Goal: Communication & Community: Share content

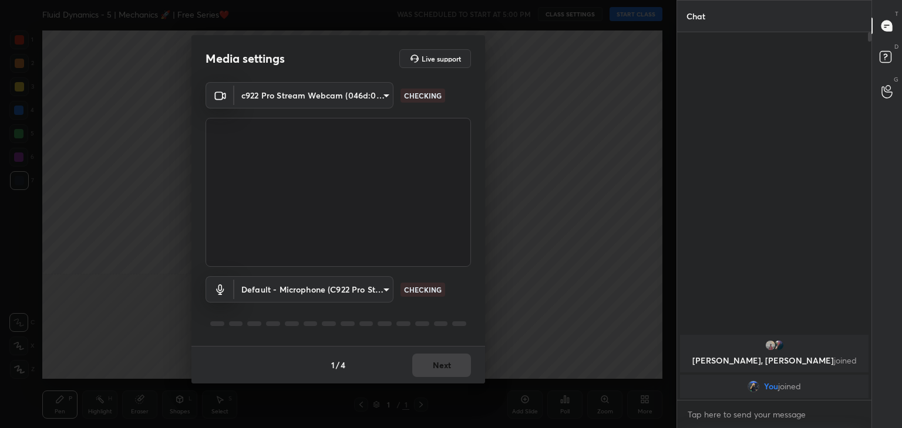
type input "a9fd4f38f379304b0caa4a79f2b732e989e7111bbf315c9f921f4749fc2d4ba3"
type input "default"
click at [435, 367] on button "Next" at bounding box center [441, 365] width 59 height 23
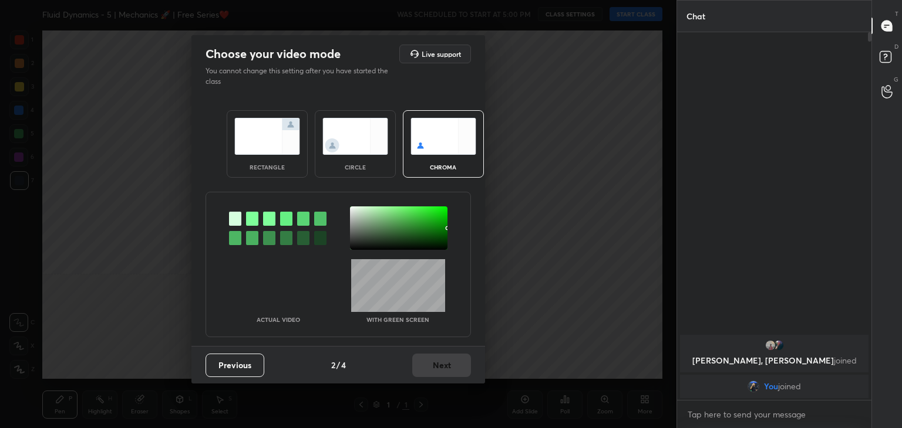
click at [355, 164] on div "circle" at bounding box center [355, 167] width 47 height 6
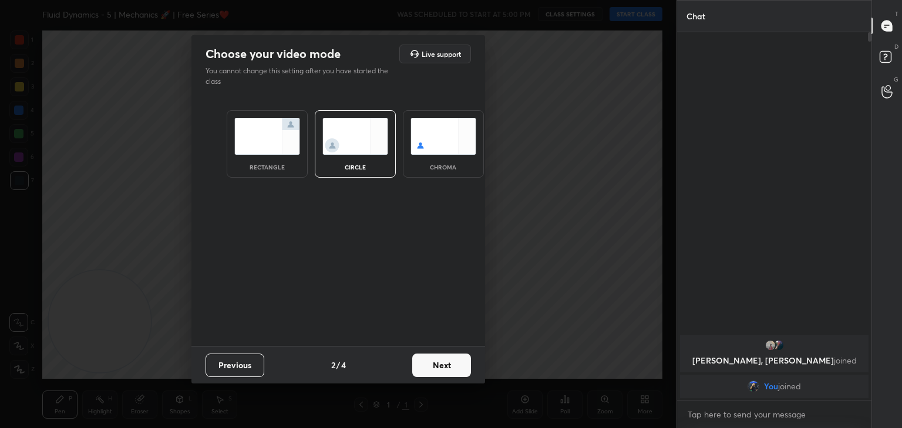
click at [448, 372] on button "Next" at bounding box center [441, 365] width 59 height 23
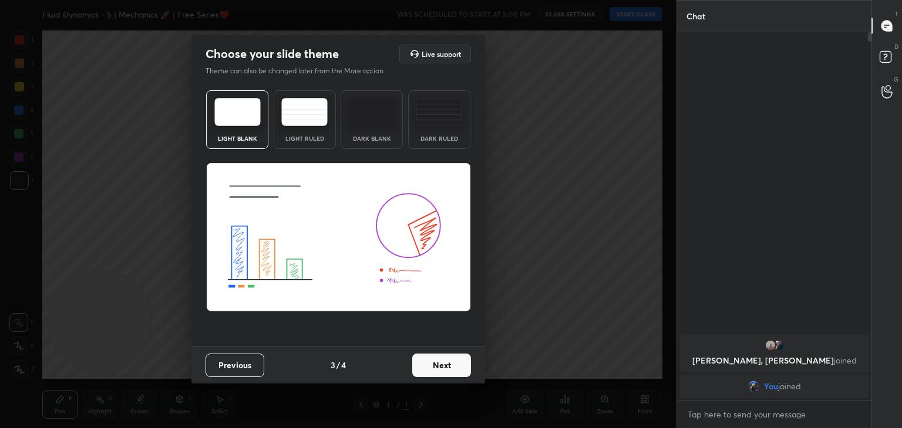
click at [471, 367] on div "Previous 3 / 4 Next" at bounding box center [337, 365] width 293 height 38
click at [453, 374] on button "Next" at bounding box center [441, 365] width 59 height 23
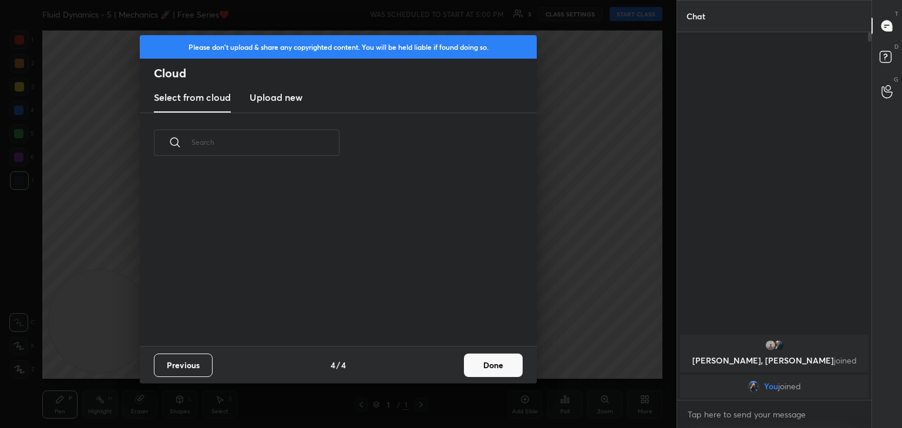
click at [497, 369] on button "Done" at bounding box center [493, 365] width 59 height 23
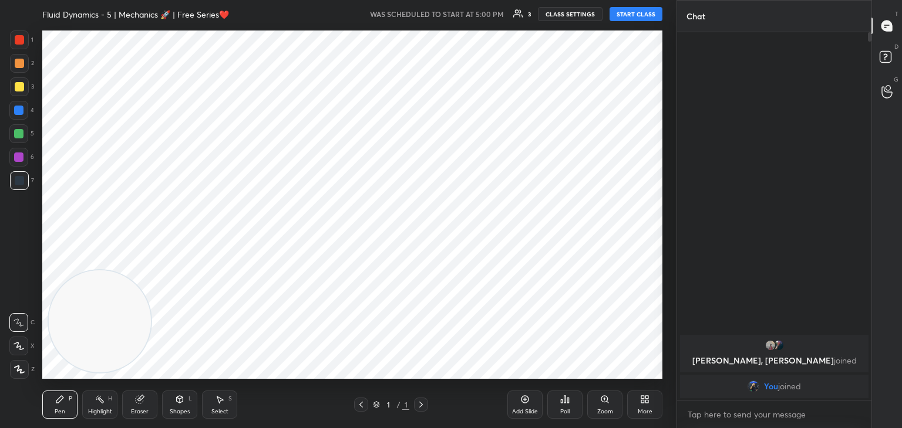
click at [22, 344] on icon at bounding box center [18, 346] width 11 height 8
click at [632, 14] on button "START CLASS" at bounding box center [635, 14] width 53 height 14
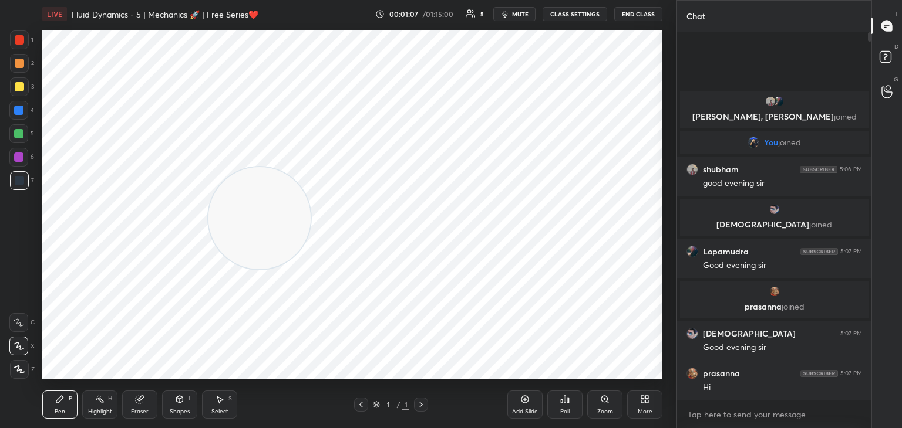
drag, startPoint x: 82, startPoint y: 332, endPoint x: 622, endPoint y: 90, distance: 591.7
click at [310, 167] on video at bounding box center [259, 218] width 102 height 102
click at [524, 13] on span "mute" at bounding box center [520, 14] width 16 height 8
click at [521, 15] on span "unmute" at bounding box center [519, 14] width 25 height 8
drag, startPoint x: 525, startPoint y: 13, endPoint x: 528, endPoint y: 20, distance: 7.6
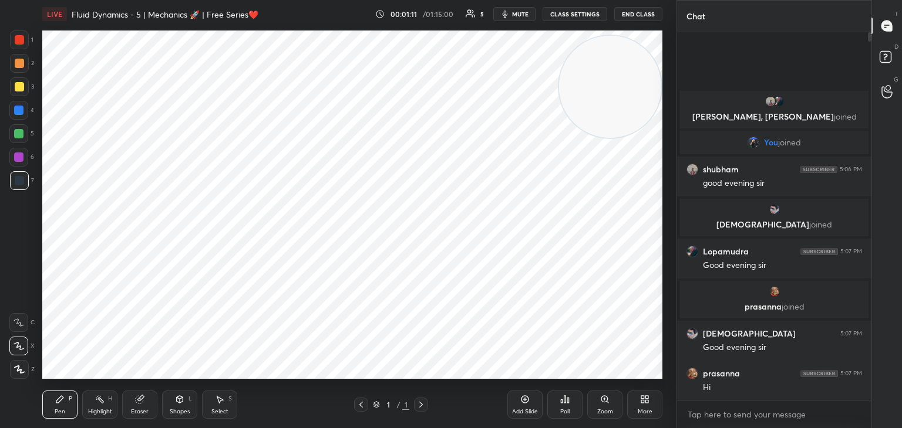
click at [526, 16] on span "mute" at bounding box center [520, 14] width 16 height 8
click at [639, 407] on div "More" at bounding box center [644, 405] width 35 height 28
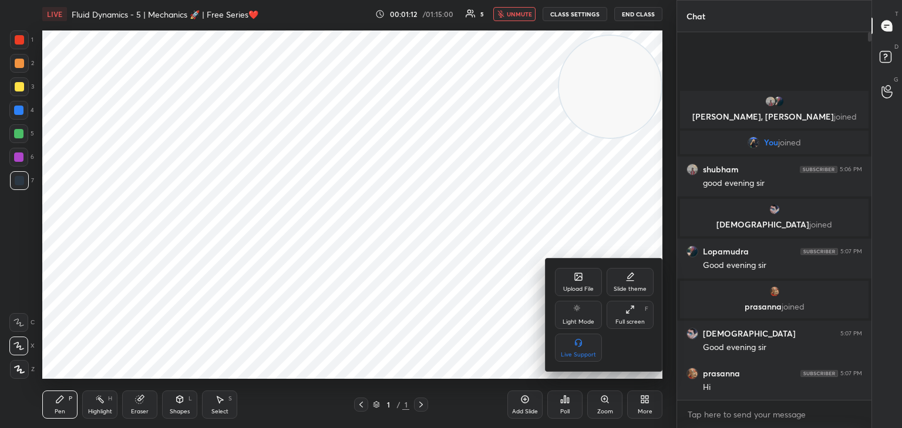
click at [578, 279] on icon at bounding box center [578, 278] width 6 height 4
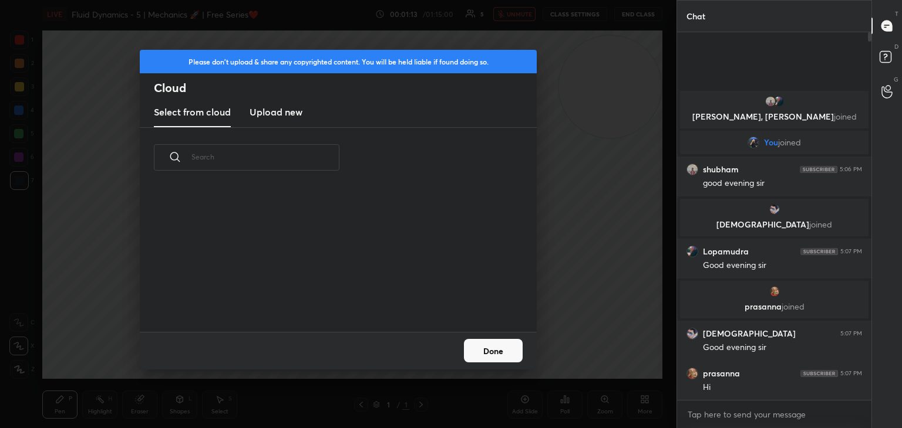
scroll to position [144, 377]
click at [255, 113] on h3 "Upload new" at bounding box center [275, 112] width 53 height 14
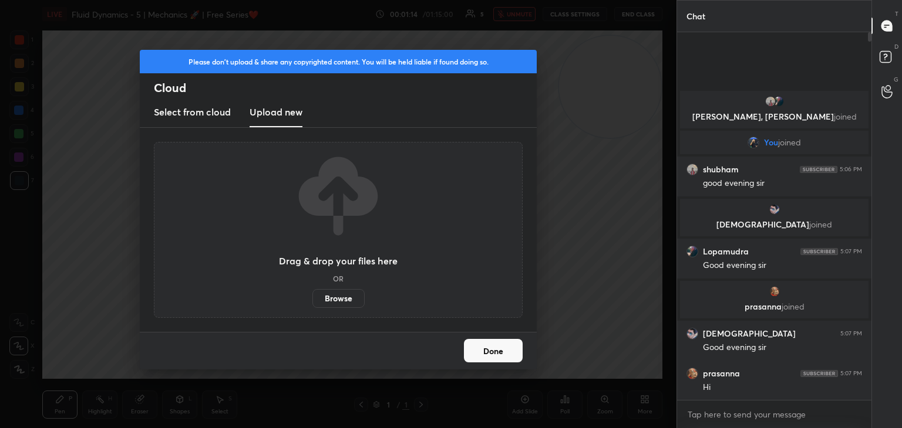
click at [341, 301] on label "Browse" at bounding box center [338, 298] width 52 height 19
click at [312, 301] on input "Browse" at bounding box center [312, 298] width 0 height 19
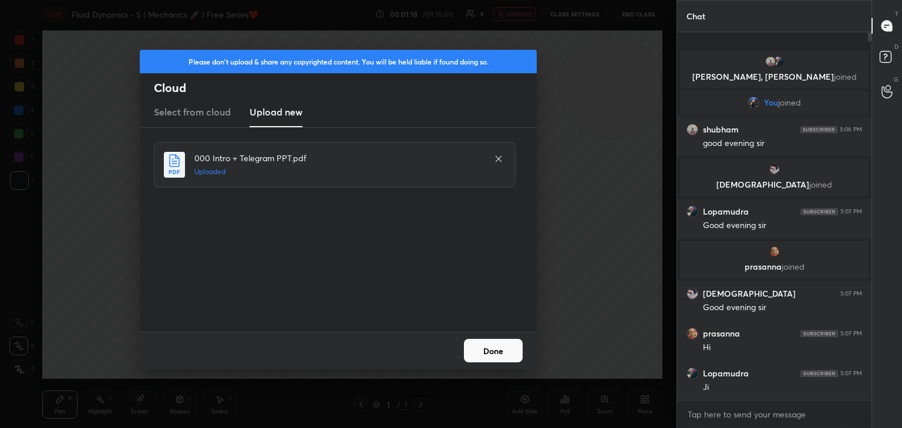
click at [488, 350] on button "Done" at bounding box center [493, 350] width 59 height 23
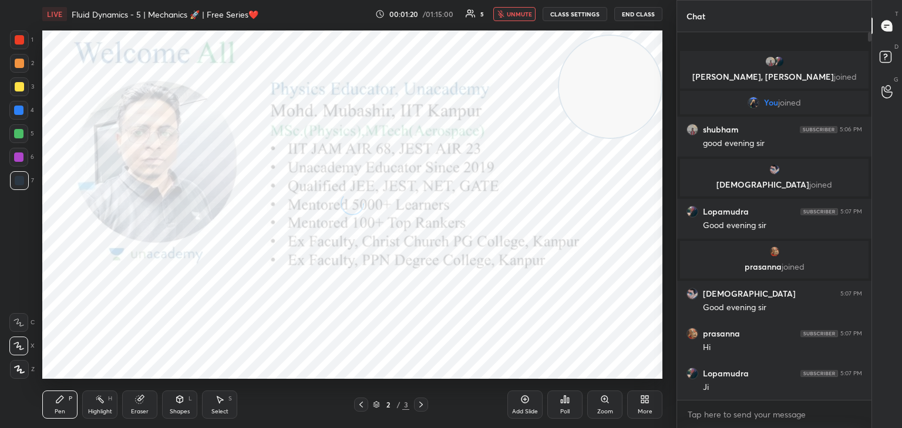
click at [518, 12] on span "unmute" at bounding box center [519, 14] width 25 height 8
drag, startPoint x: 607, startPoint y: 95, endPoint x: 75, endPoint y: 353, distance: 592.0
click at [553, 141] on video at bounding box center [604, 90] width 102 height 102
drag, startPoint x: 18, startPoint y: 43, endPoint x: 31, endPoint y: 50, distance: 14.2
click at [18, 45] on div at bounding box center [19, 40] width 19 height 19
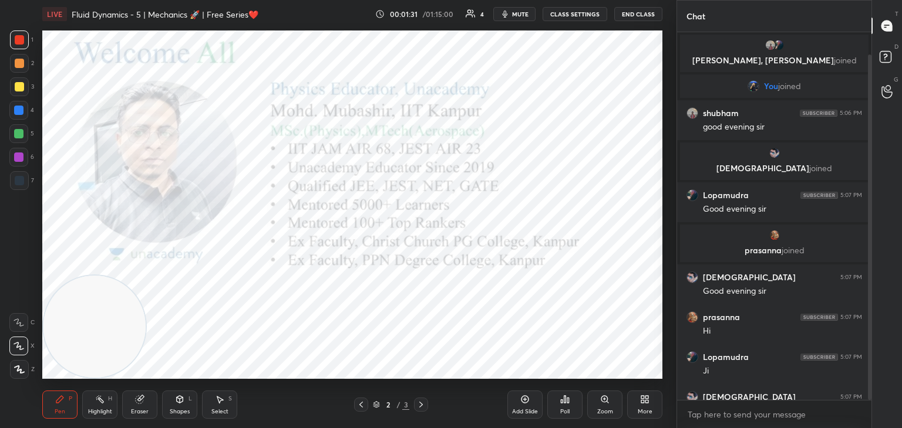
scroll to position [23, 0]
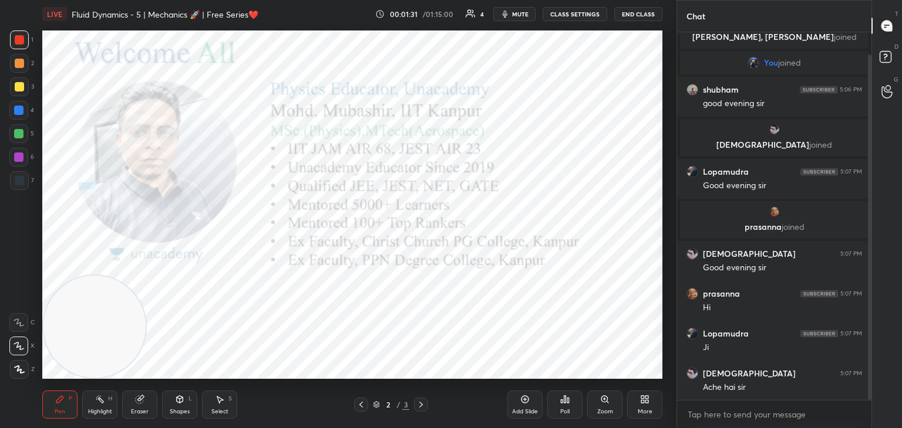
drag, startPoint x: 870, startPoint y: 164, endPoint x: 869, endPoint y: 198, distance: 34.1
click at [869, 198] on div at bounding box center [870, 228] width 4 height 346
click at [521, 12] on span "mute" at bounding box center [520, 14] width 16 height 8
click at [515, 13] on span "unmute" at bounding box center [519, 14] width 25 height 8
click at [423, 408] on icon at bounding box center [420, 404] width 9 height 9
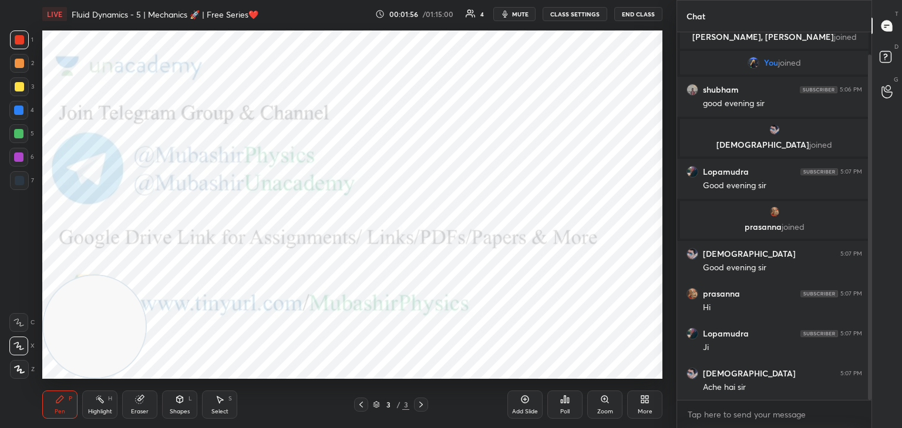
click at [725, 418] on body "1 2 3 4 5 6 7 C X Z C X Z E E Erase all H H LIVE Fluid Dynamics - 5 | Mechanics…" at bounding box center [451, 214] width 902 height 428
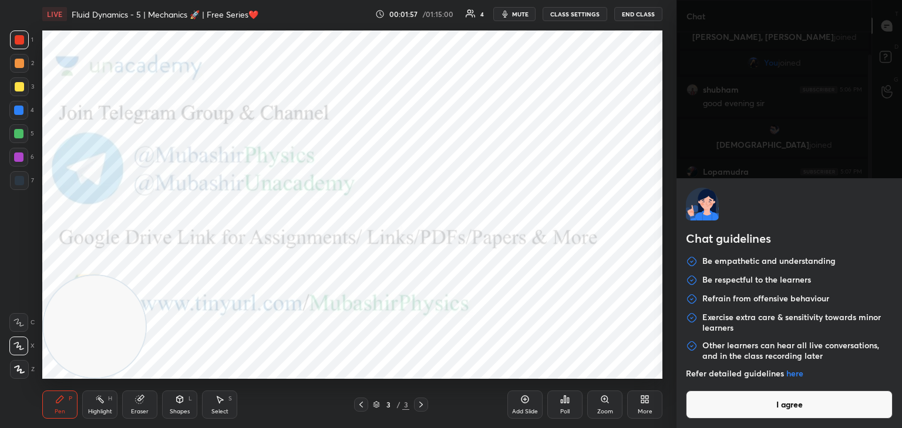
click at [733, 407] on button "I agree" at bounding box center [789, 405] width 207 height 28
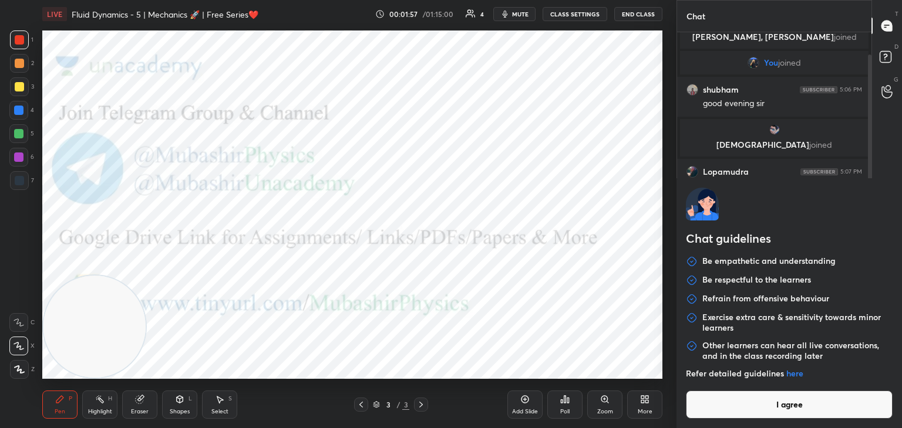
type textarea "x"
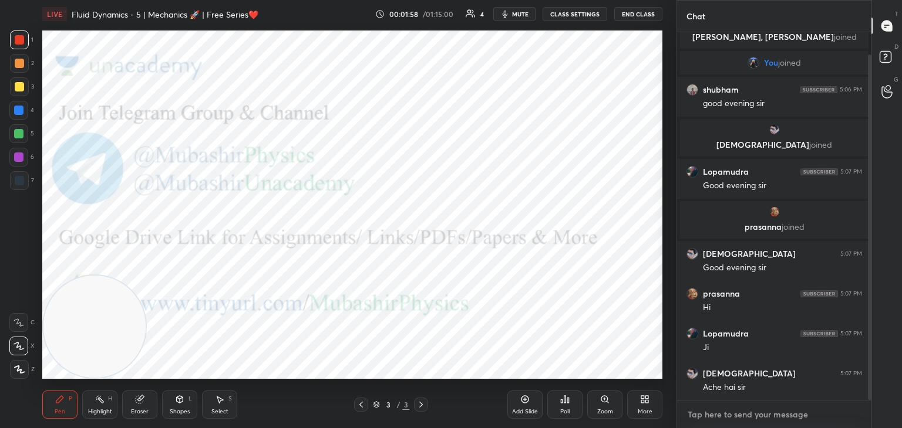
paste textarea "[URL][DOMAIN_NAME]"
type textarea "[URL][DOMAIN_NAME]"
type textarea "x"
type textarea "[URL][DOMAIN_NAME]"
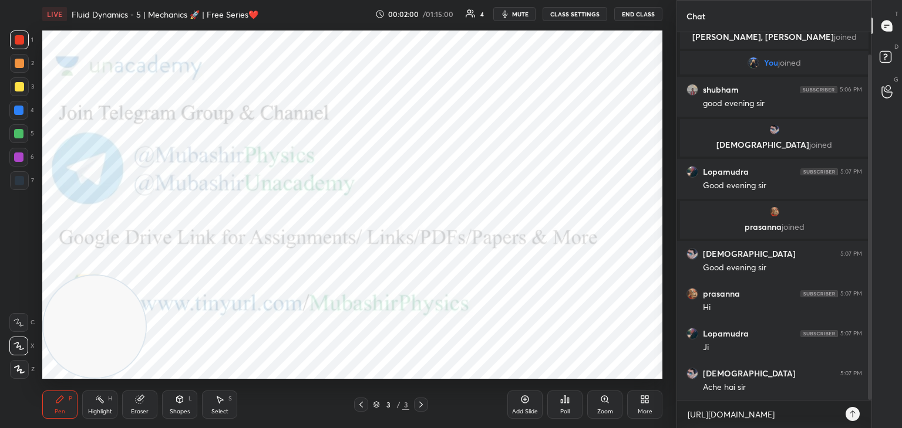
type textarea "x"
click at [852, 414] on icon at bounding box center [852, 414] width 9 height 9
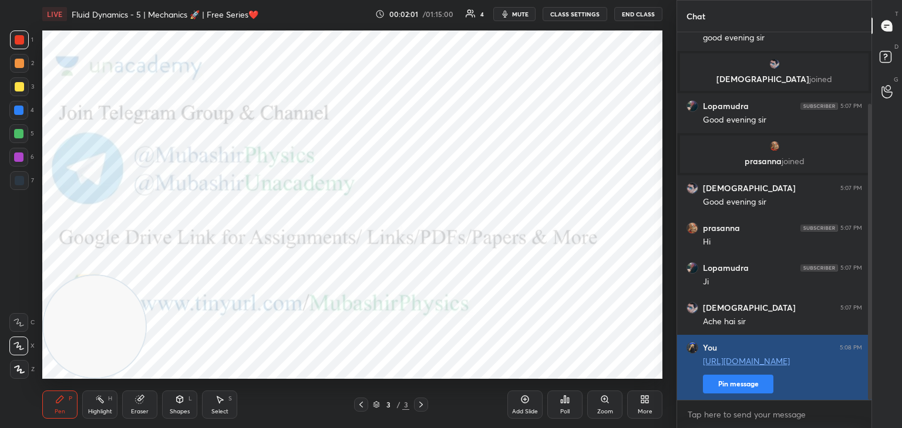
click at [727, 386] on button "Pin message" at bounding box center [738, 384] width 70 height 19
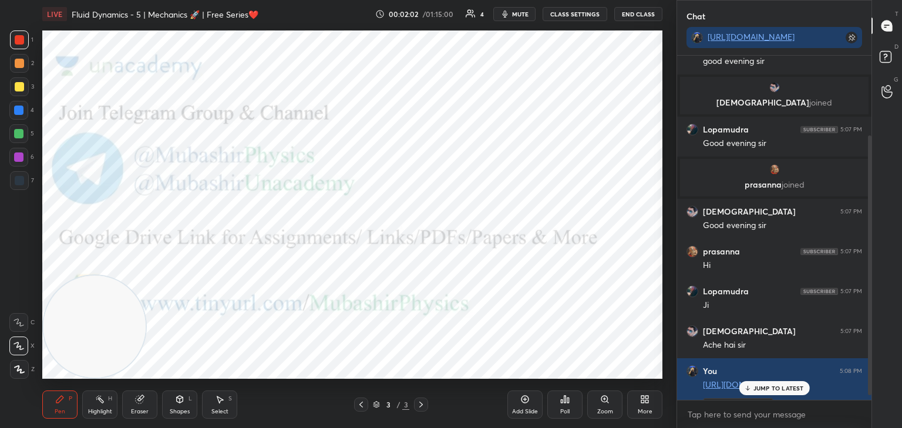
scroll to position [113, 0]
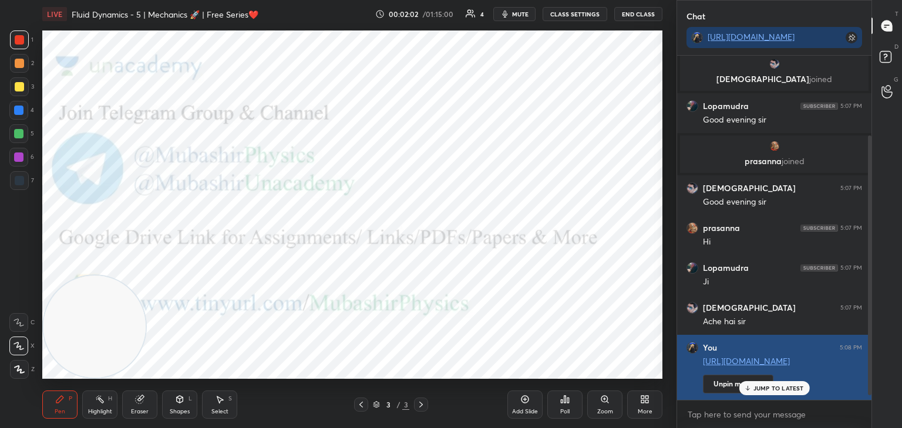
drag, startPoint x: 870, startPoint y: 357, endPoint x: 858, endPoint y: 363, distance: 14.2
click at [868, 386] on div at bounding box center [870, 266] width 4 height 260
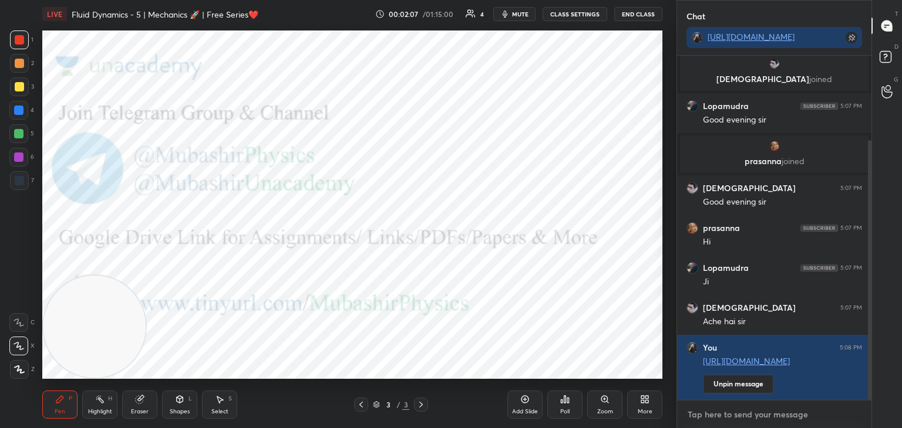
type textarea "x"
click at [740, 419] on textarea at bounding box center [773, 415] width 175 height 19
paste textarea "[URL][DOMAIN_NAME]"
type textarea "[URL][DOMAIN_NAME]"
type textarea "x"
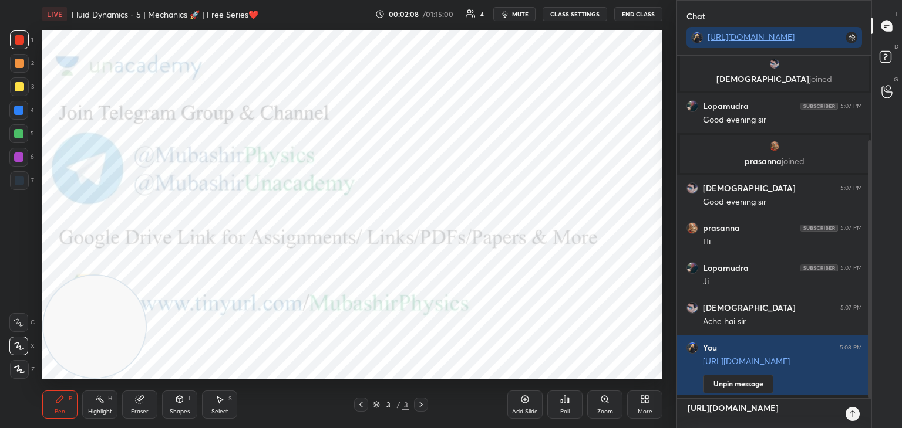
scroll to position [244, 191]
type textarea "[URL][DOMAIN_NAME]"
type textarea "x"
drag, startPoint x: 855, startPoint y: 417, endPoint x: 828, endPoint y: 411, distance: 27.5
click at [855, 418] on icon at bounding box center [852, 414] width 9 height 9
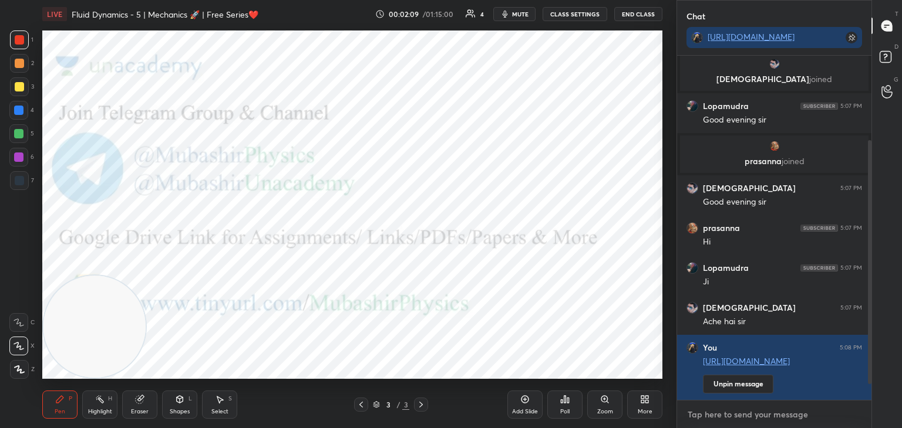
scroll to position [189, 0]
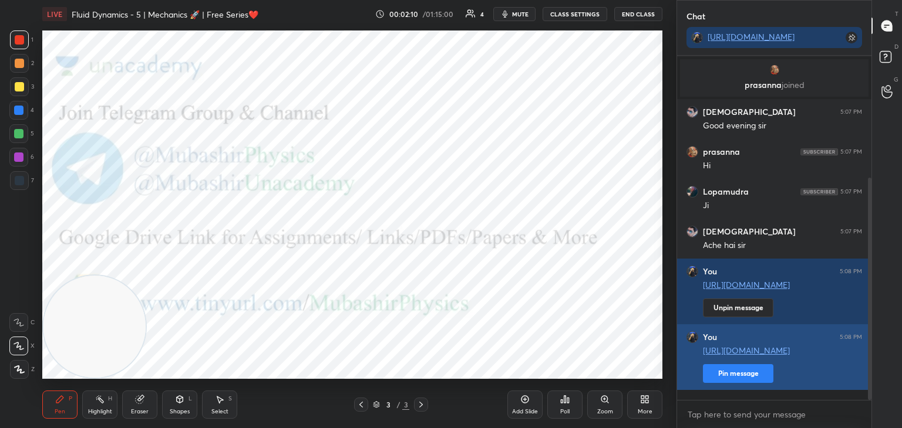
click at [737, 383] on button "Pin message" at bounding box center [738, 373] width 70 height 19
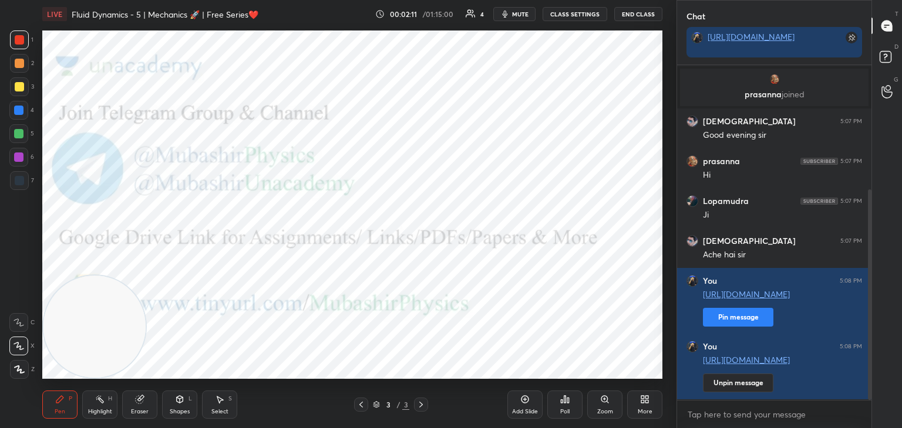
scroll to position [198, 0]
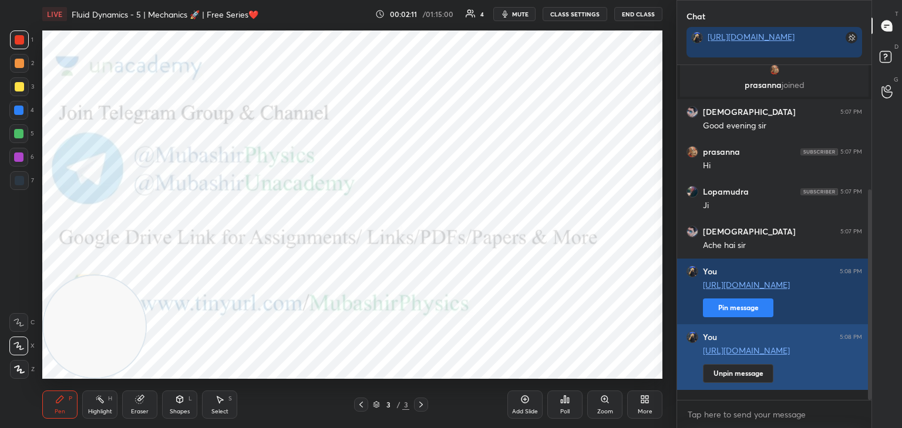
drag, startPoint x: 870, startPoint y: 349, endPoint x: 858, endPoint y: 388, distance: 41.4
click at [868, 389] on div at bounding box center [870, 295] width 4 height 211
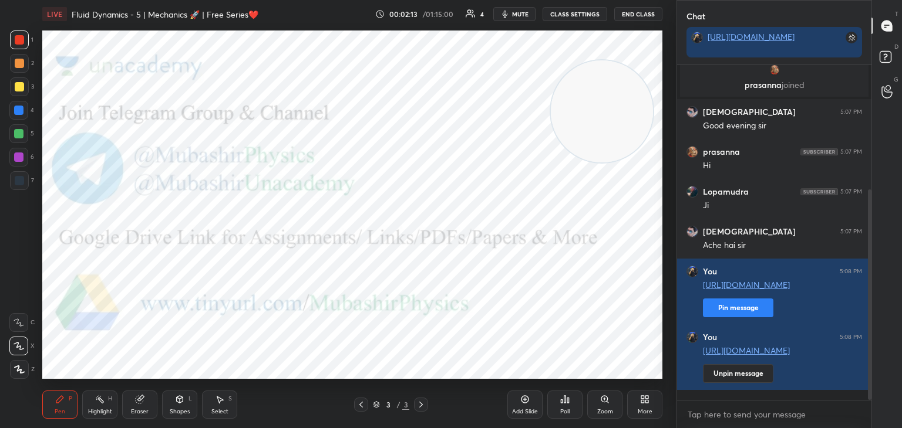
drag, startPoint x: 79, startPoint y: 329, endPoint x: 583, endPoint y: 76, distance: 563.3
click at [587, 90] on video at bounding box center [602, 111] width 102 height 102
click at [746, 418] on textarea at bounding box center [773, 415] width 175 height 19
type textarea "x"
paste textarea "[URL][DOMAIN_NAME]"
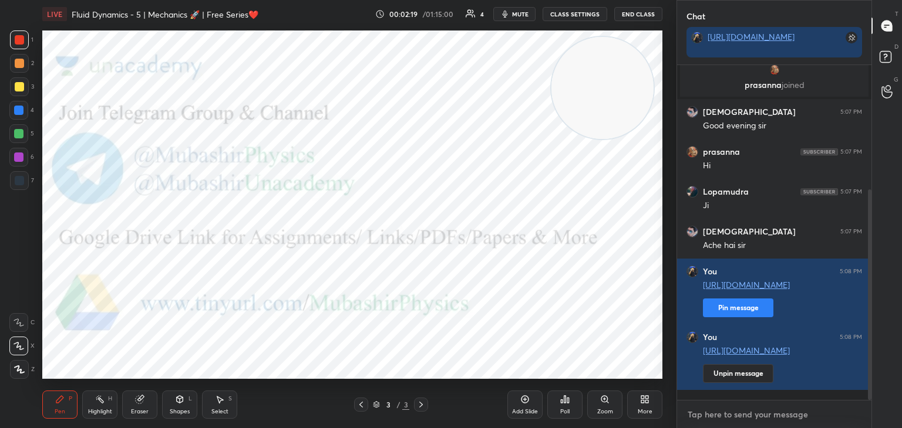
type textarea "[URL][DOMAIN_NAME]"
type textarea "x"
type textarea "[URL][DOMAIN_NAME]"
type textarea "x"
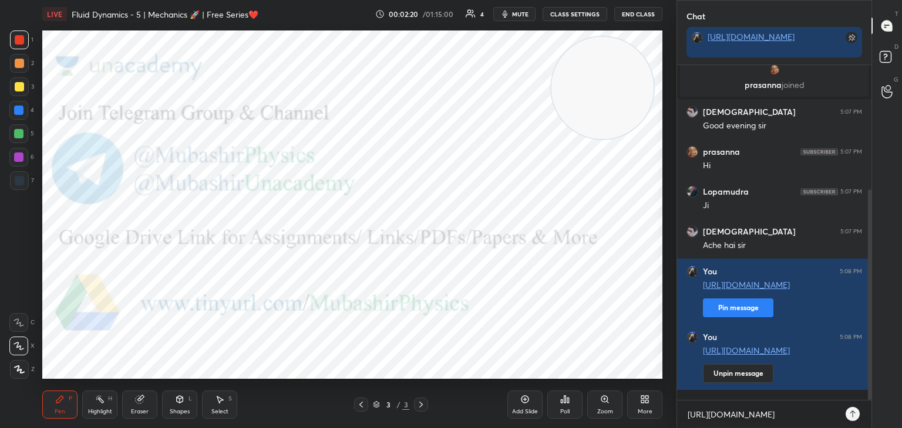
click at [855, 411] on icon at bounding box center [852, 414] width 9 height 9
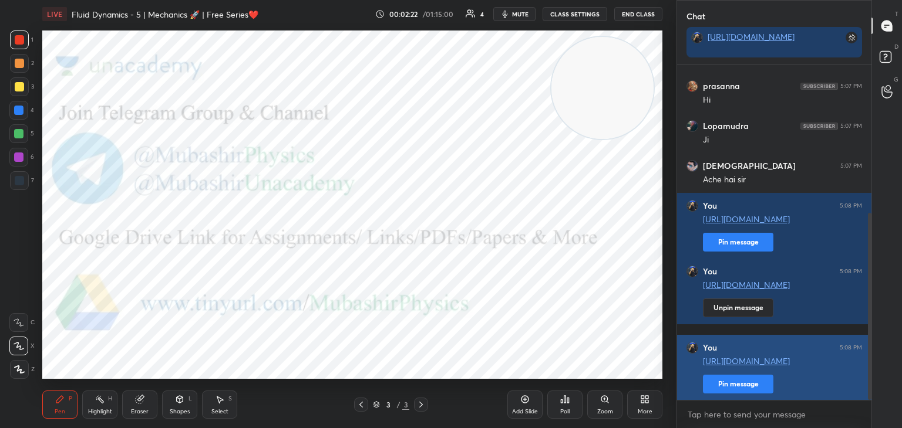
click at [737, 390] on button "Pin message" at bounding box center [738, 384] width 70 height 19
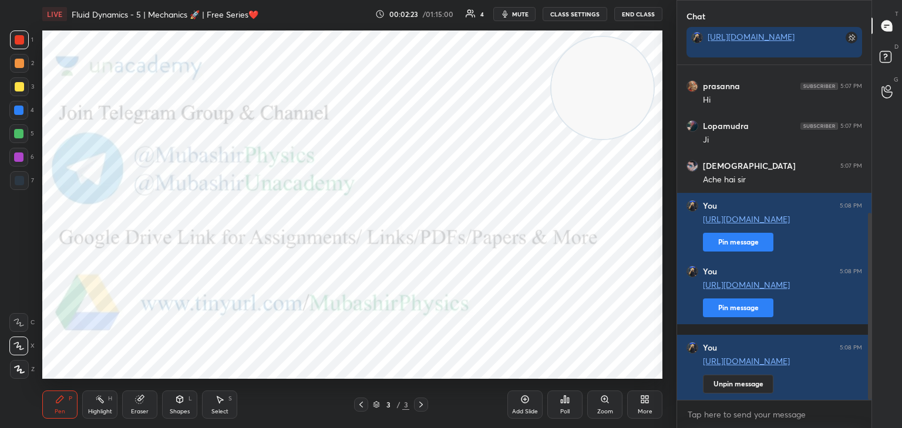
click at [17, 163] on div at bounding box center [18, 157] width 19 height 19
click at [646, 405] on div "More" at bounding box center [644, 405] width 35 height 28
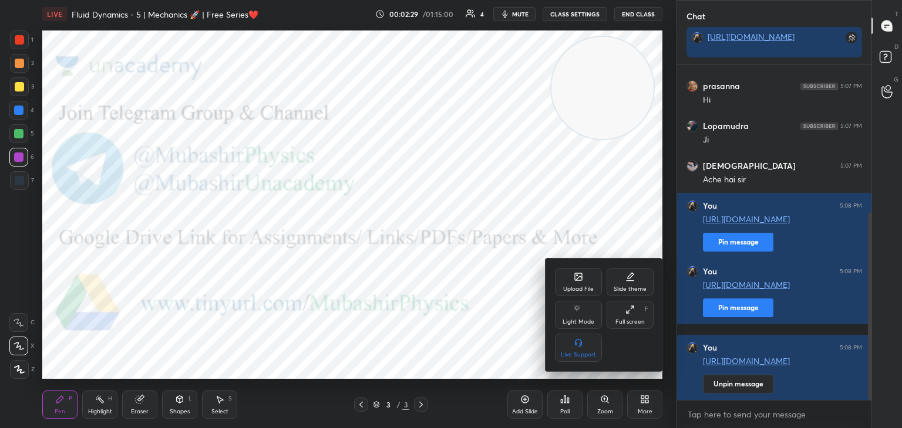
click at [578, 278] on icon at bounding box center [578, 278] width 6 height 4
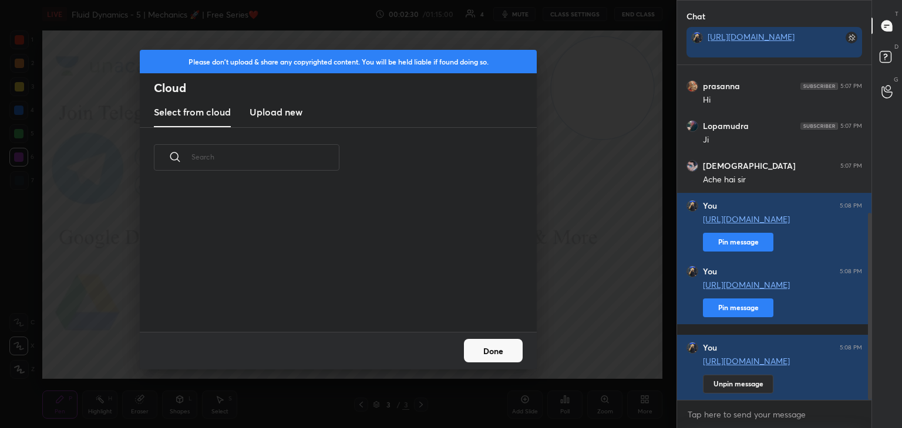
click at [272, 107] on h3 "Upload new" at bounding box center [275, 112] width 53 height 14
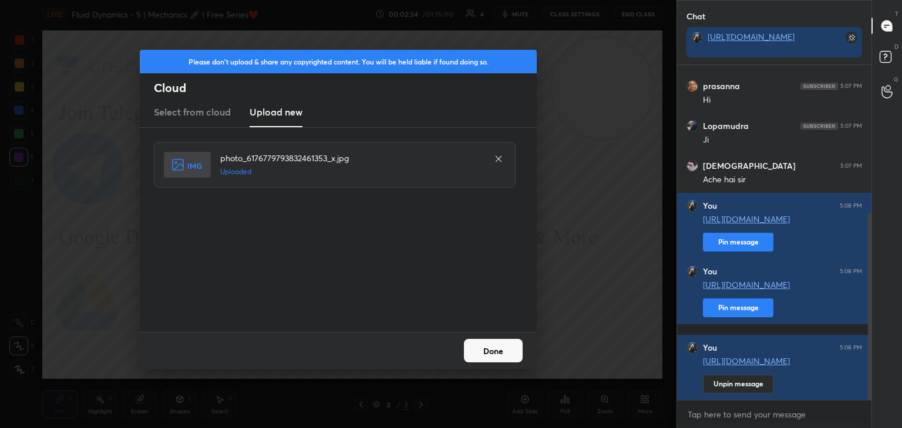
click at [497, 351] on button "Done" at bounding box center [493, 350] width 59 height 23
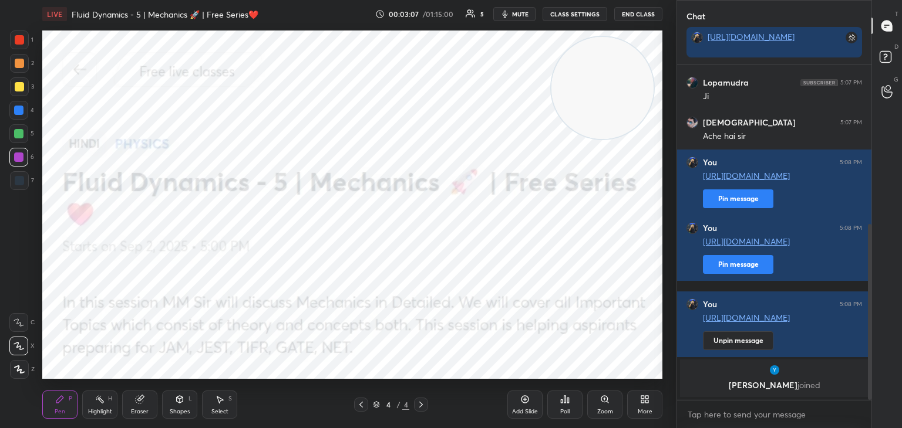
scroll to position [303, 0]
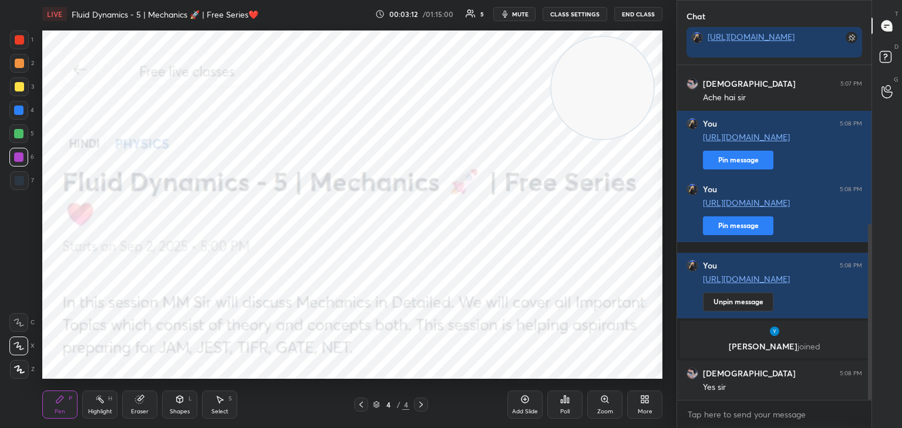
click at [15, 43] on div at bounding box center [19, 39] width 9 height 9
click at [12, 168] on div "6" at bounding box center [21, 159] width 25 height 23
drag, startPoint x: 25, startPoint y: 133, endPoint x: 31, endPoint y: 131, distance: 6.9
click at [26, 132] on div at bounding box center [18, 133] width 19 height 19
click at [646, 400] on icon at bounding box center [644, 399] width 9 height 9
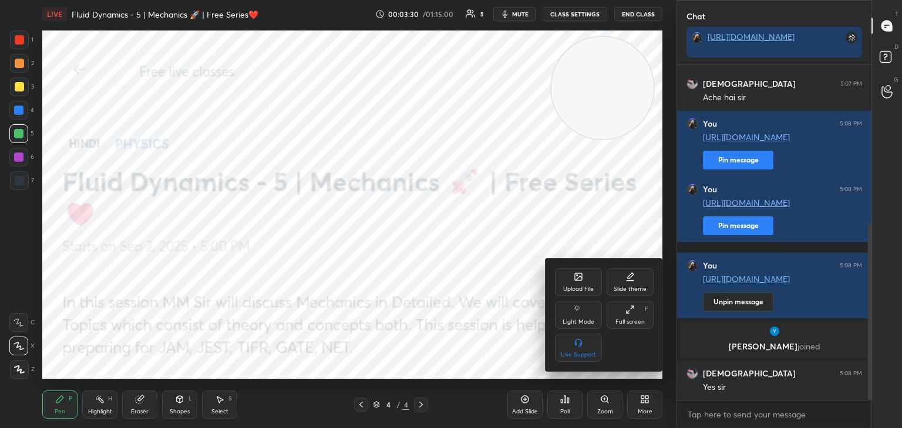
click at [569, 274] on div "Upload File" at bounding box center [578, 282] width 47 height 28
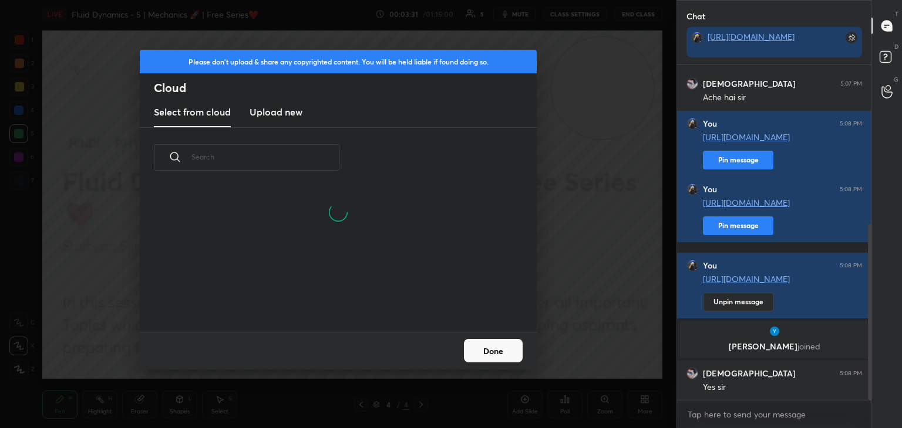
click at [282, 109] on h3 "Upload new" at bounding box center [275, 112] width 53 height 14
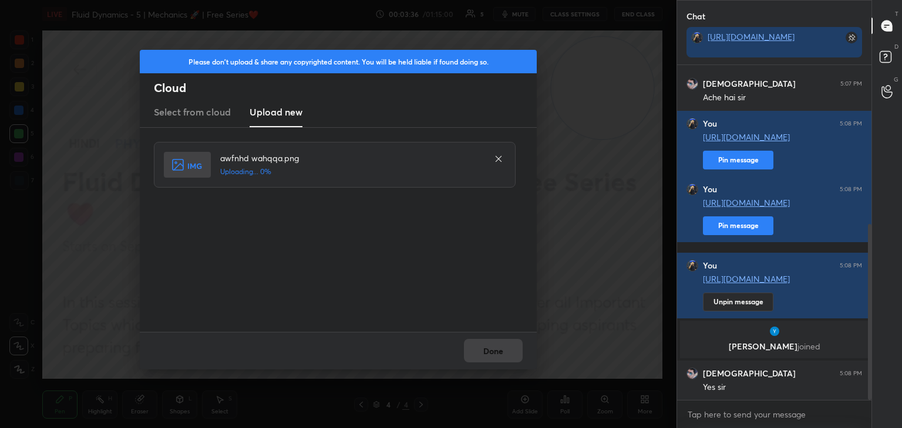
drag, startPoint x: 353, startPoint y: 309, endPoint x: 352, endPoint y: 325, distance: 15.9
click at [351, 334] on div "Please don't upload & share any copyrighted content. You will be held liable if…" at bounding box center [338, 210] width 397 height 320
click at [502, 344] on button "Done" at bounding box center [493, 350] width 59 height 23
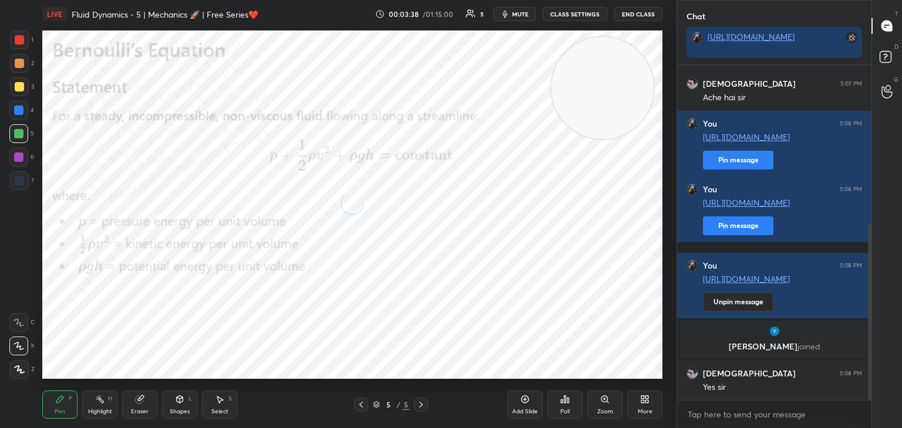
click at [95, 402] on icon at bounding box center [99, 399] width 9 height 9
drag, startPoint x: 616, startPoint y: 140, endPoint x: 628, endPoint y: 296, distance: 157.2
click at [681, 309] on div "1 2 3 4 5 6 7 C X Z C X Z E E Erase all H H LIVE Fluid Dynamics - 5 | Mechanics…" at bounding box center [451, 214] width 902 height 428
click at [55, 400] on icon at bounding box center [59, 399] width 9 height 9
drag, startPoint x: 17, startPoint y: 65, endPoint x: 40, endPoint y: 66, distance: 23.5
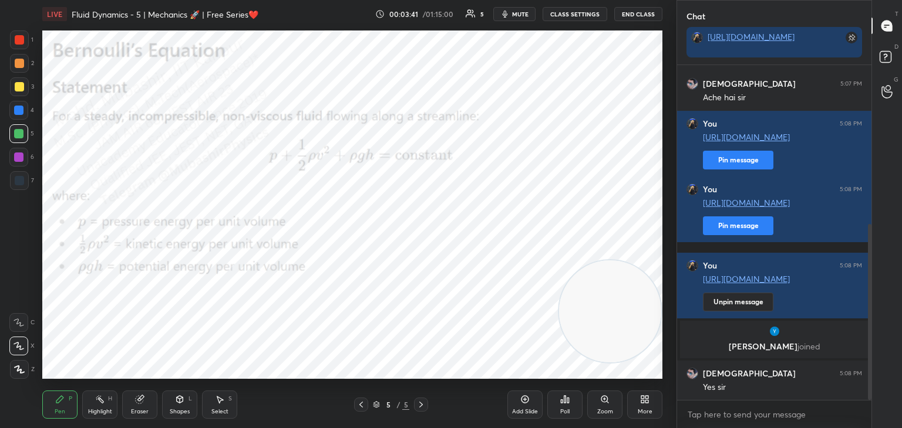
click at [19, 65] on div at bounding box center [19, 63] width 9 height 9
click at [26, 38] on div at bounding box center [19, 40] width 19 height 19
click at [19, 116] on div at bounding box center [18, 110] width 19 height 19
drag, startPoint x: 18, startPoint y: 133, endPoint x: 38, endPoint y: 133, distance: 20.5
click at [26, 133] on div at bounding box center [18, 133] width 19 height 19
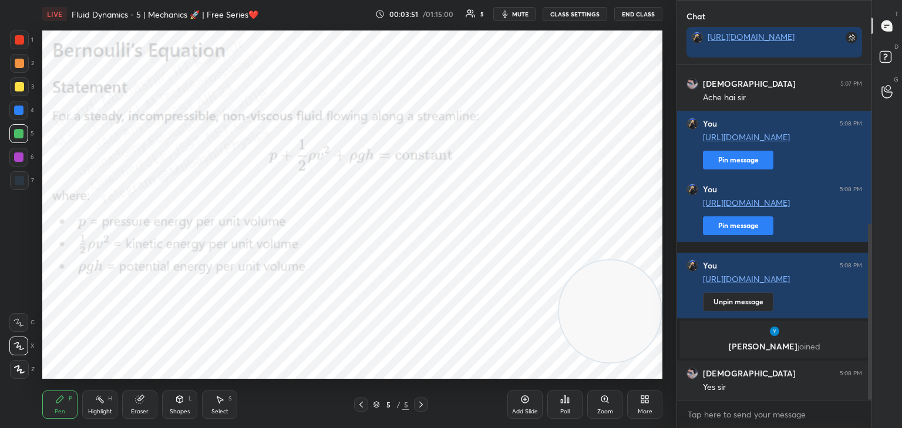
click at [23, 117] on div at bounding box center [18, 110] width 19 height 19
click at [13, 161] on div at bounding box center [18, 157] width 19 height 19
click at [106, 410] on div "Highlight" at bounding box center [100, 412] width 24 height 6
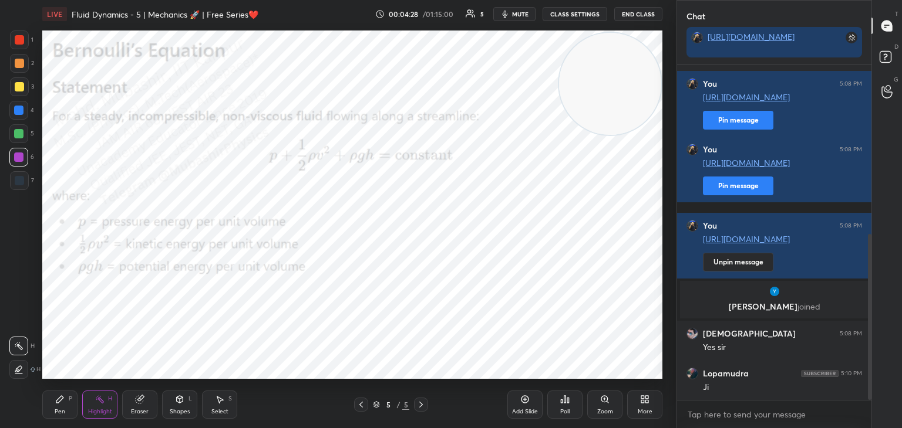
drag, startPoint x: 631, startPoint y: 311, endPoint x: 617, endPoint y: 112, distance: 200.1
click at [674, 86] on div "1 2 3 4 5 6 7 C X Z C X Z E E Erase all H H LIVE Fluid Dynamics - 5 | Mechanics…" at bounding box center [338, 214] width 676 height 428
click at [51, 404] on div "Pen P" at bounding box center [59, 405] width 35 height 28
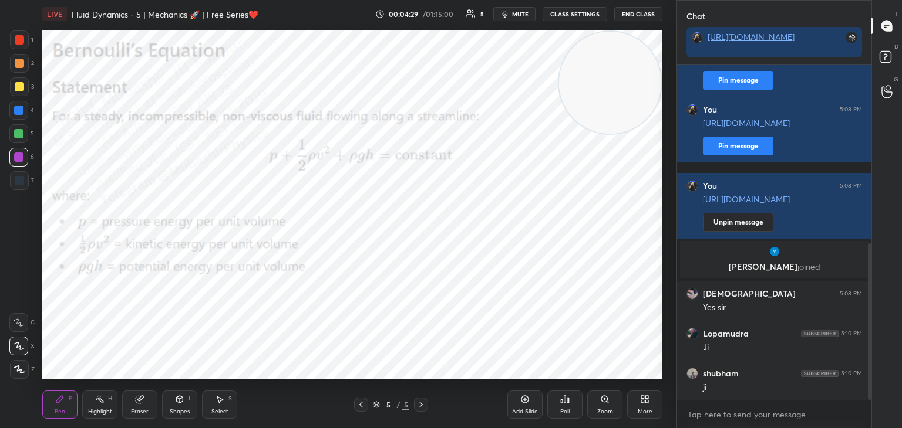
click at [18, 113] on div at bounding box center [18, 110] width 9 height 9
drag, startPoint x: 524, startPoint y: 11, endPoint x: 509, endPoint y: 4, distance: 16.3
click at [524, 12] on span "mute" at bounding box center [520, 14] width 16 height 8
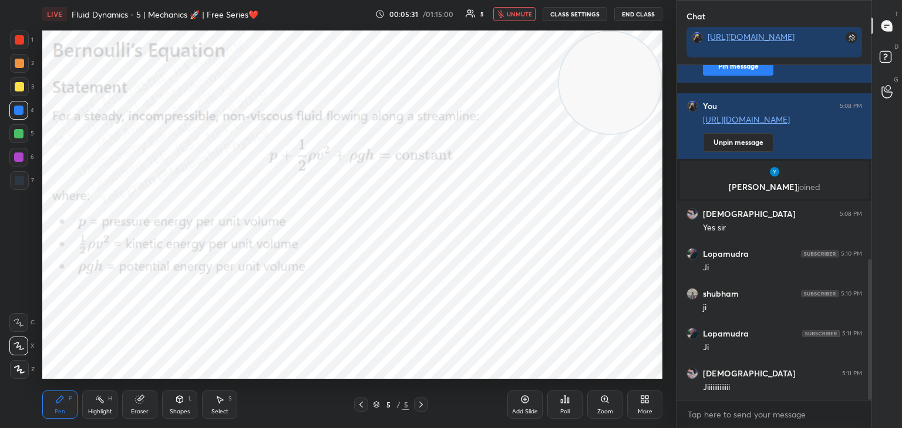
click at [649, 399] on div "More" at bounding box center [644, 405] width 35 height 28
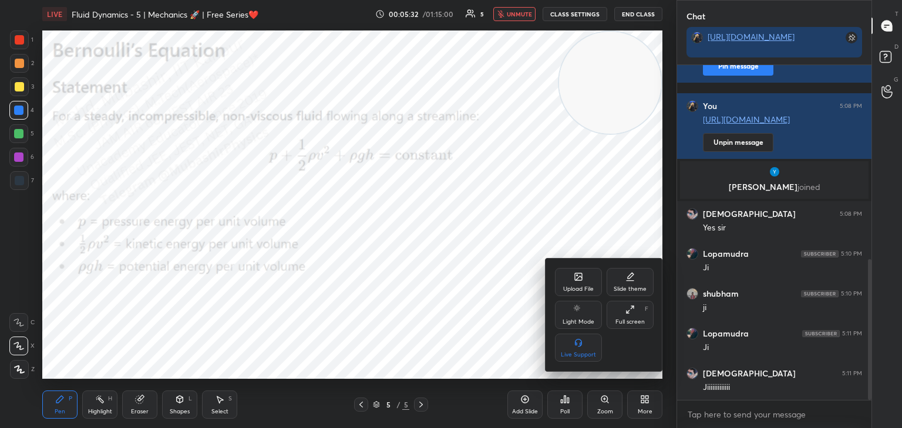
click at [580, 274] on div "Upload File" at bounding box center [578, 282] width 47 height 28
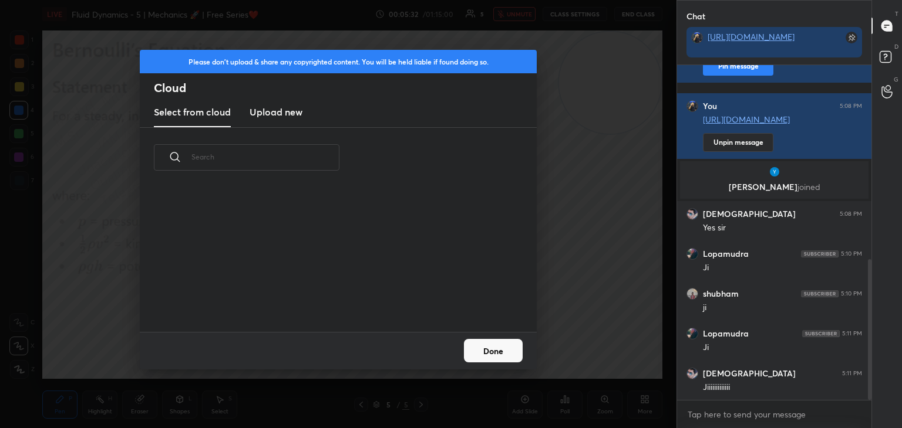
scroll to position [144, 377]
click at [509, 350] on button "Done" at bounding box center [493, 350] width 59 height 23
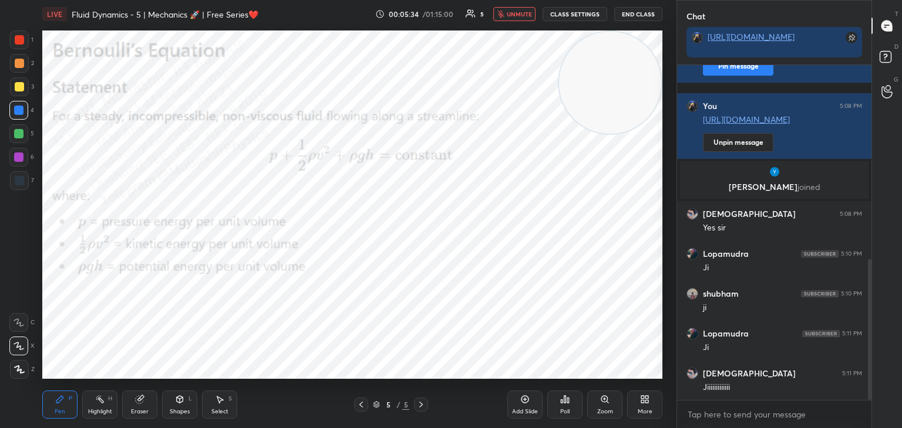
drag, startPoint x: 521, startPoint y: 16, endPoint x: 535, endPoint y: 24, distance: 16.8
click at [519, 18] on button "unmute" at bounding box center [514, 14] width 42 height 14
click at [646, 400] on icon at bounding box center [644, 399] width 9 height 9
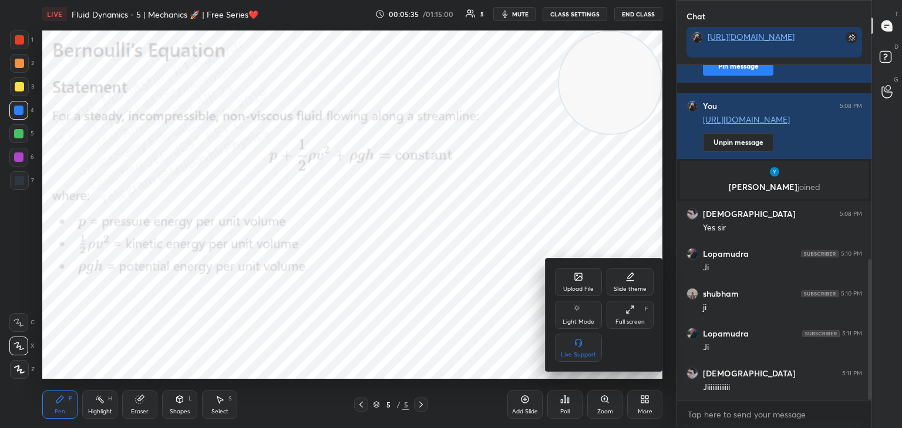
click at [578, 283] on div "Upload File" at bounding box center [578, 282] width 47 height 28
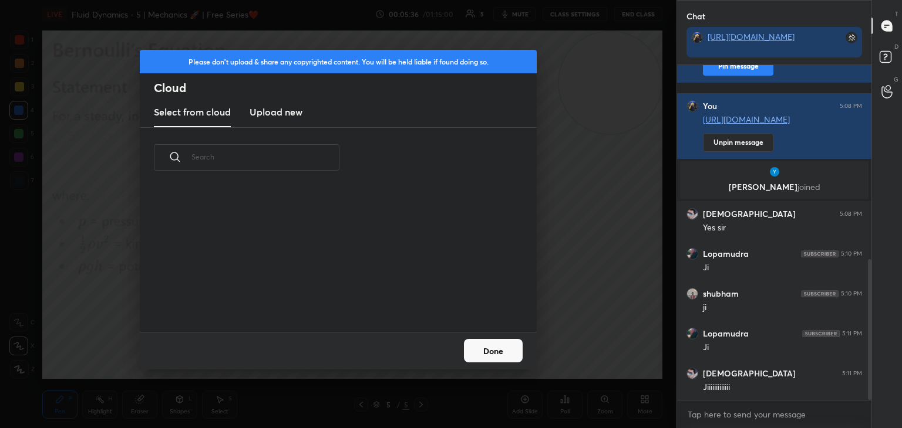
drag, startPoint x: 294, startPoint y: 105, endPoint x: 408, endPoint y: 106, distance: 113.9
click at [288, 105] on h3 "Upload new" at bounding box center [275, 112] width 53 height 14
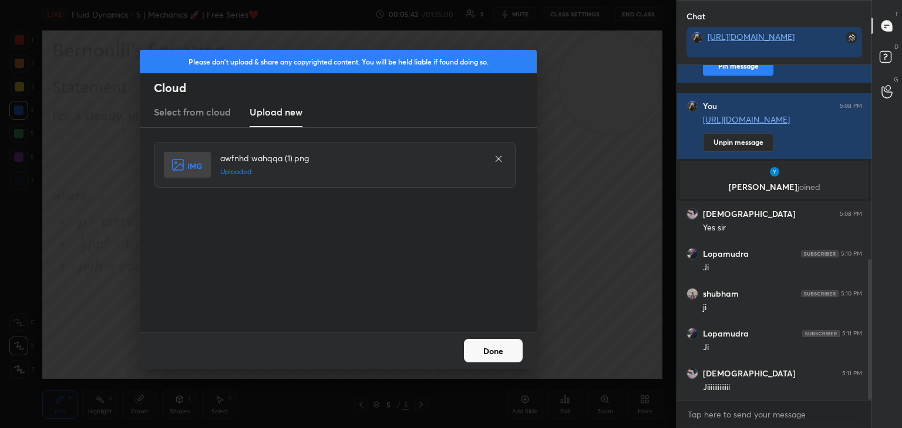
drag, startPoint x: 499, startPoint y: 346, endPoint x: 413, endPoint y: 388, distance: 96.3
click at [496, 351] on button "Done" at bounding box center [493, 350] width 59 height 23
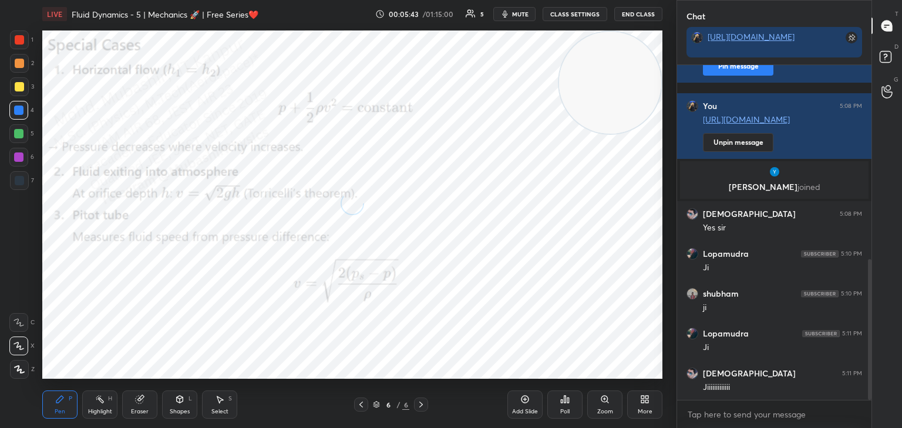
click at [357, 404] on icon at bounding box center [360, 404] width 9 height 9
click at [640, 403] on icon at bounding box center [644, 399] width 9 height 9
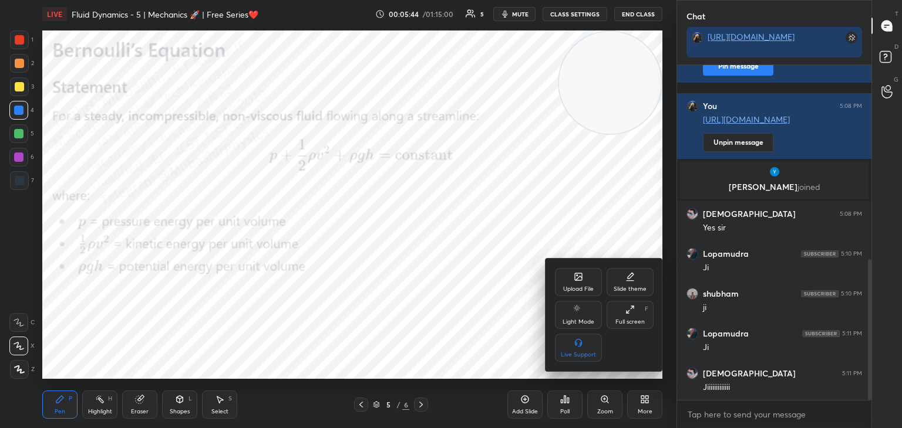
click at [578, 281] on icon at bounding box center [578, 277] width 7 height 7
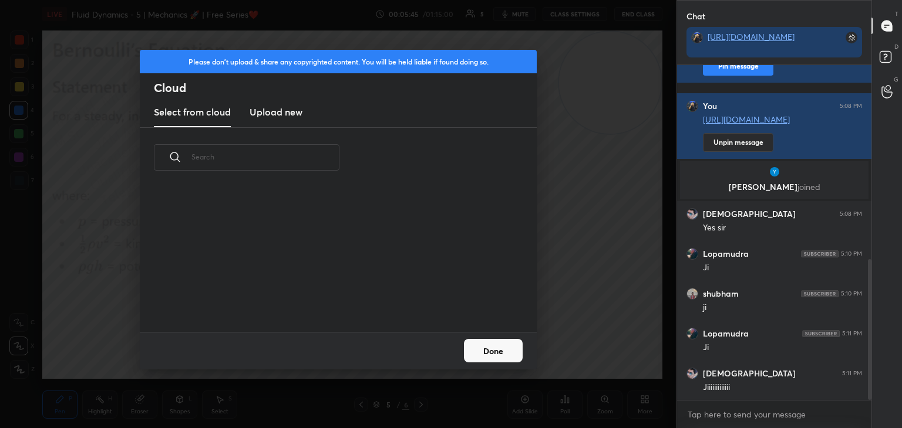
click at [275, 112] on h3 "Upload new" at bounding box center [275, 112] width 53 height 14
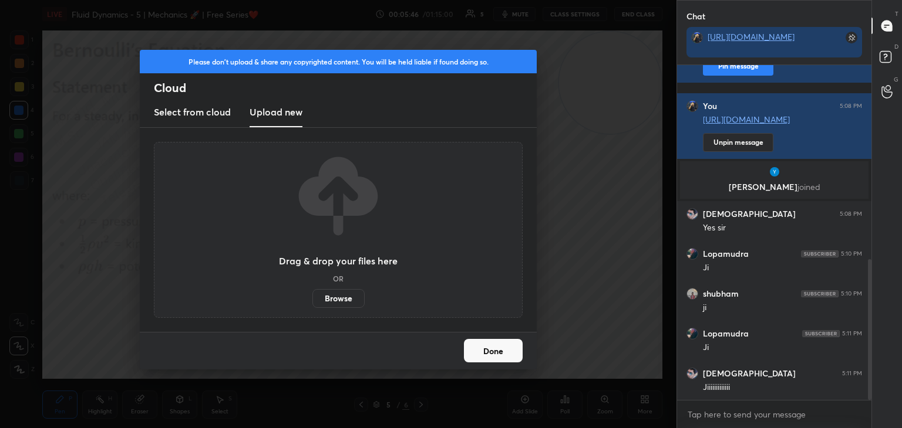
click at [334, 299] on label "Browse" at bounding box center [338, 298] width 52 height 19
click at [312, 299] on input "Browse" at bounding box center [312, 298] width 0 height 19
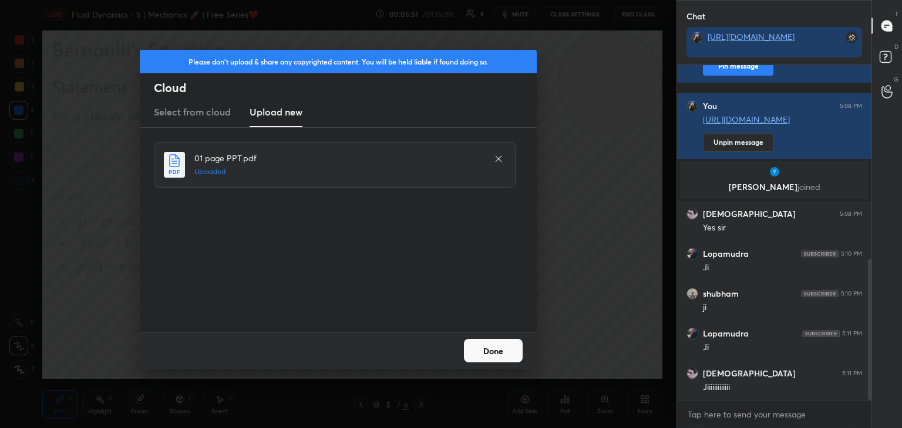
drag, startPoint x: 497, startPoint y: 349, endPoint x: 460, endPoint y: 358, distance: 38.6
click at [494, 350] on button "Done" at bounding box center [493, 350] width 59 height 23
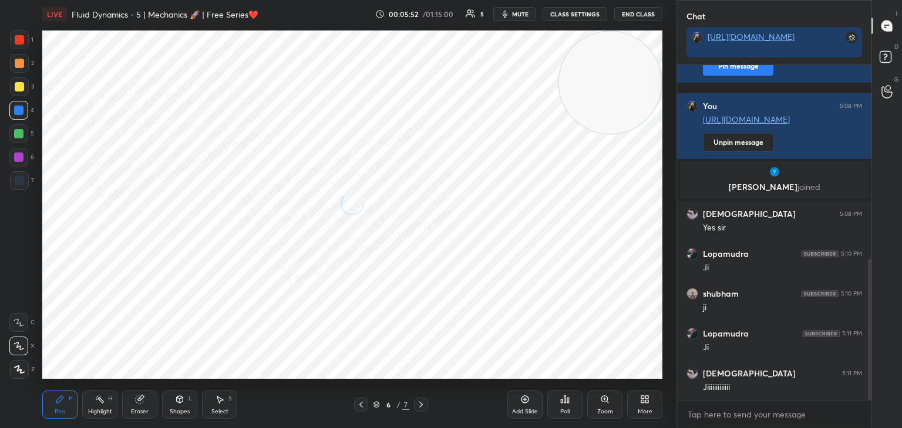
click at [180, 407] on div "Shapes L" at bounding box center [179, 405] width 35 height 28
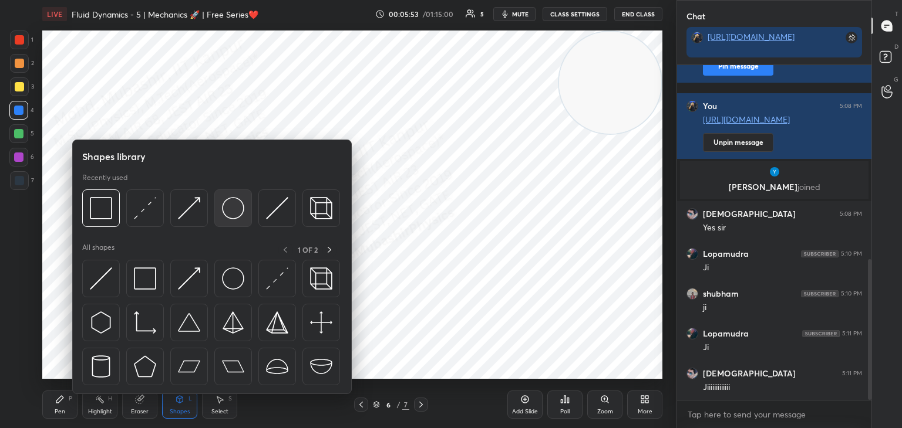
click at [225, 207] on img at bounding box center [233, 208] width 22 height 22
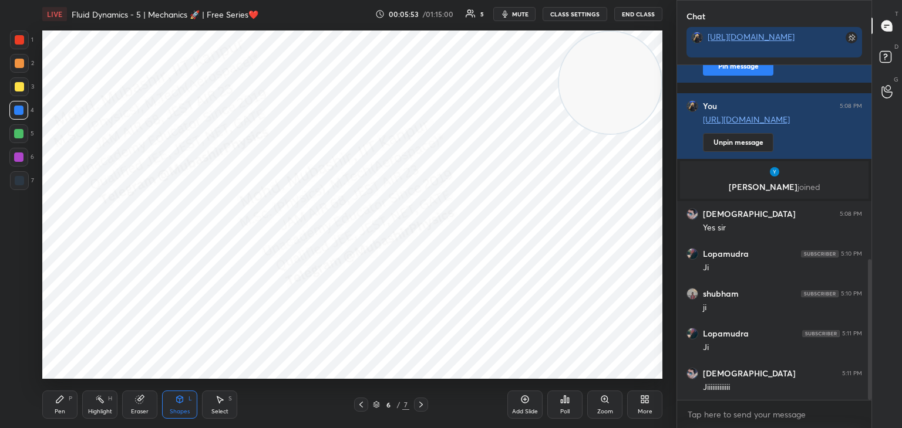
drag, startPoint x: 13, startPoint y: 156, endPoint x: 28, endPoint y: 156, distance: 14.1
click at [14, 156] on div at bounding box center [18, 157] width 19 height 19
drag, startPoint x: 582, startPoint y: 83, endPoint x: 636, endPoint y: 348, distance: 270.6
click at [638, 349] on video at bounding box center [610, 298] width 102 height 102
click at [178, 407] on div "Shapes L" at bounding box center [179, 405] width 35 height 28
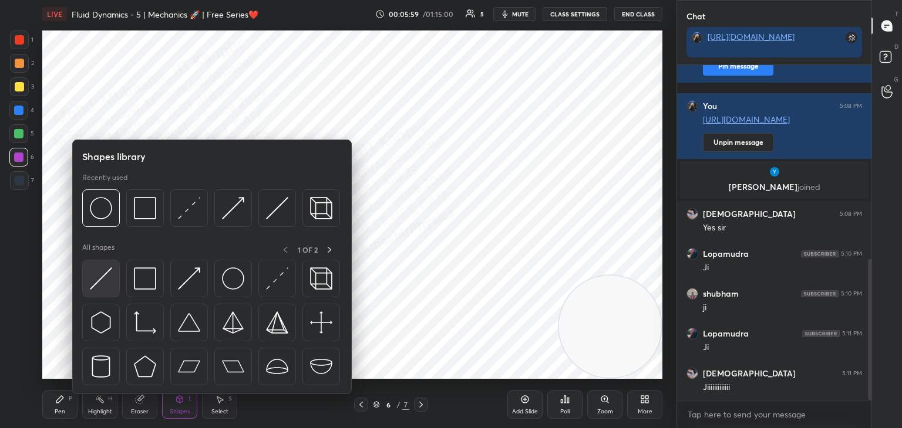
click at [103, 282] on img at bounding box center [101, 279] width 22 height 22
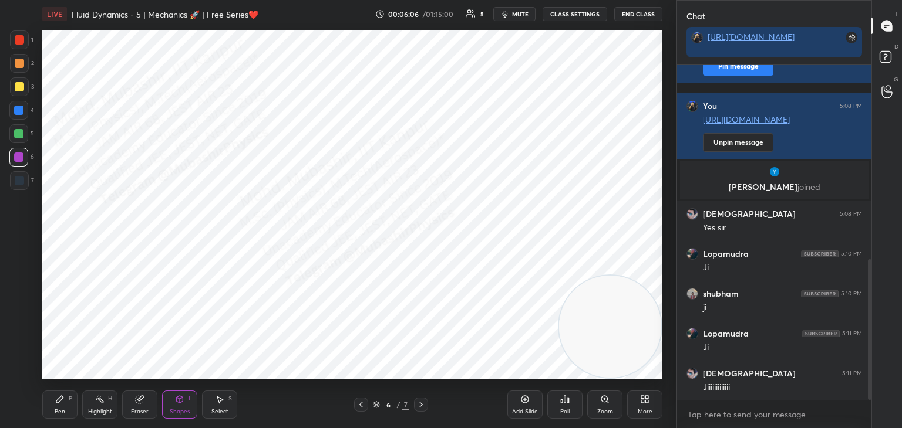
click at [223, 398] on icon at bounding box center [219, 399] width 9 height 9
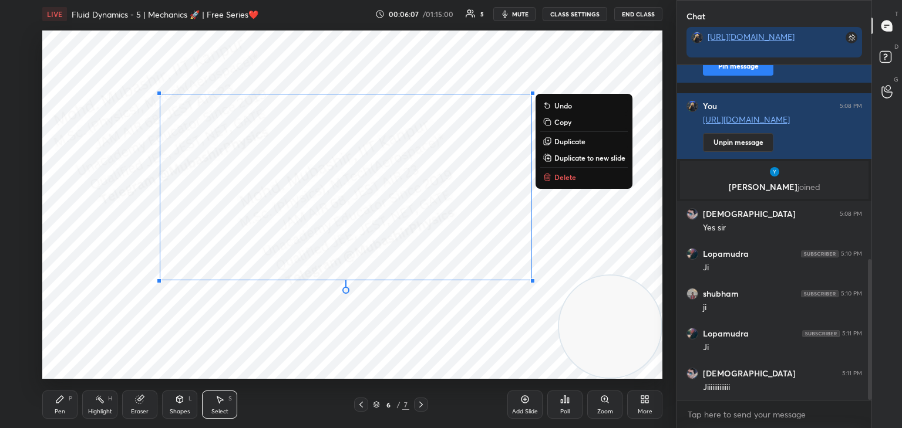
drag, startPoint x: 321, startPoint y: 201, endPoint x: 427, endPoint y: 249, distance: 116.3
click at [551, 309] on div "0 ° Undo Copy Duplicate Duplicate to new slide Delete" at bounding box center [352, 205] width 620 height 349
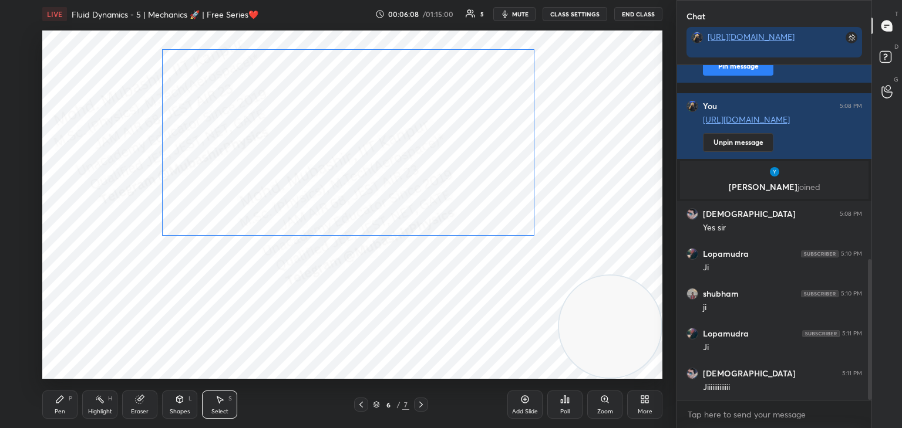
drag, startPoint x: 391, startPoint y: 177, endPoint x: 379, endPoint y: 153, distance: 26.8
click at [393, 152] on div "0 ° Undo Copy Duplicate Duplicate to new slide Delete" at bounding box center [352, 205] width 620 height 349
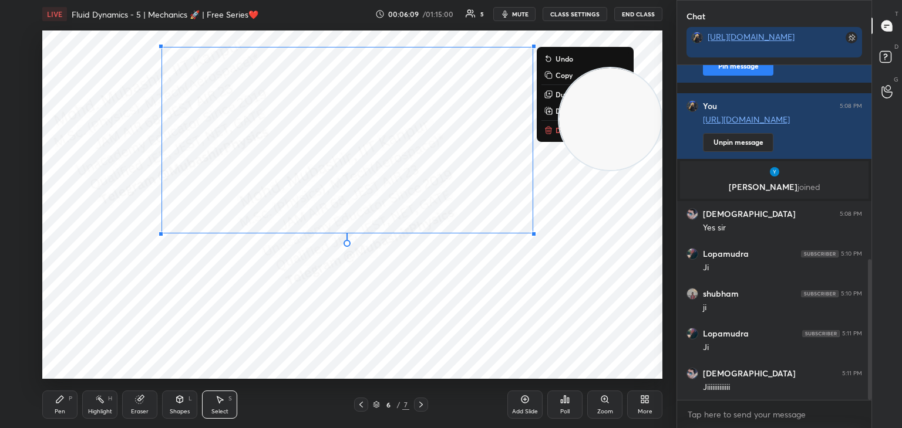
drag, startPoint x: 582, startPoint y: 327, endPoint x: 622, endPoint y: 84, distance: 246.2
click at [641, 87] on video at bounding box center [610, 119] width 102 height 102
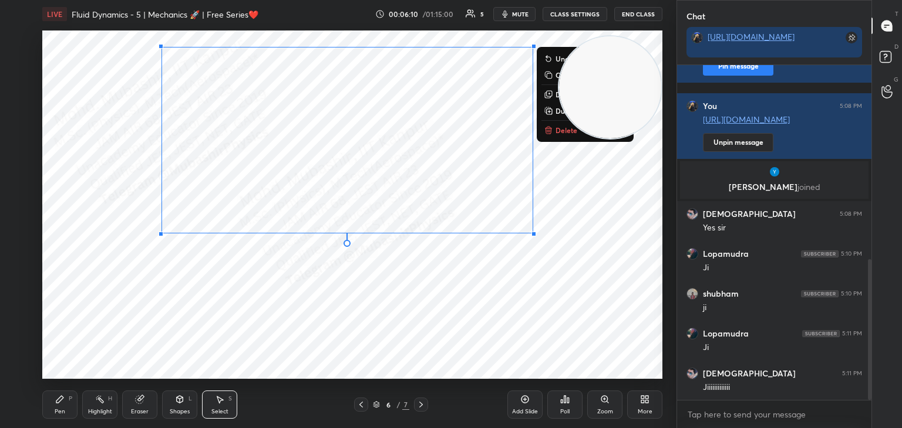
click at [227, 329] on div "0 ° Undo Copy Duplicate Duplicate to new slide Delete" at bounding box center [352, 205] width 620 height 349
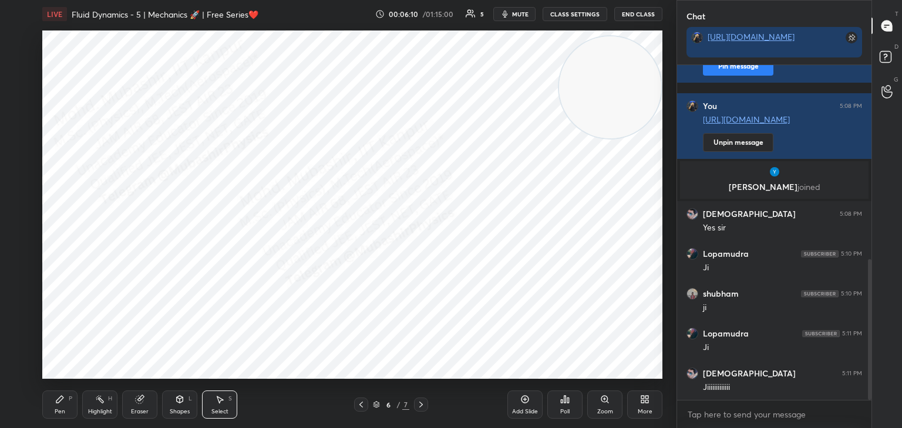
click at [178, 403] on icon at bounding box center [180, 399] width 6 height 7
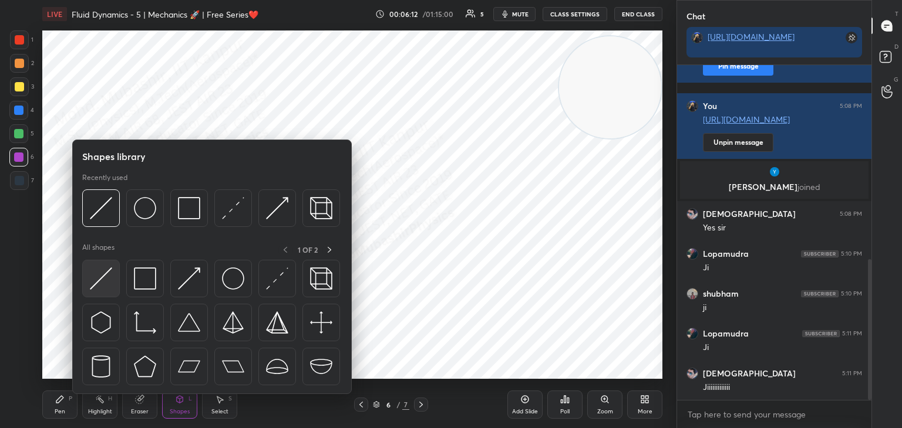
click at [96, 276] on img at bounding box center [101, 279] width 22 height 22
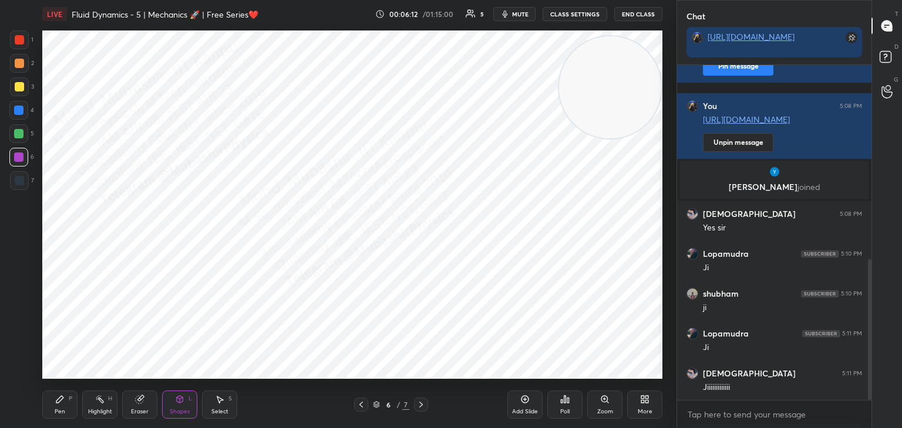
click at [25, 191] on div "7" at bounding box center [22, 182] width 24 height 23
click at [180, 410] on div "Shapes" at bounding box center [180, 412] width 20 height 6
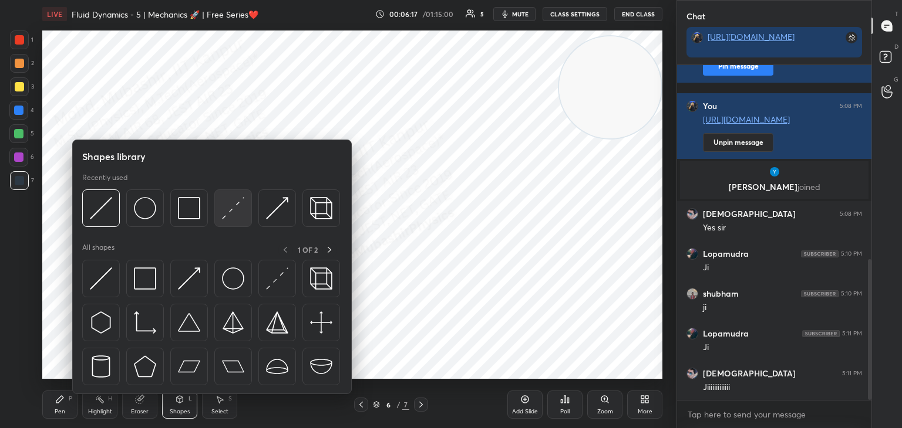
click at [230, 208] on img at bounding box center [233, 208] width 22 height 22
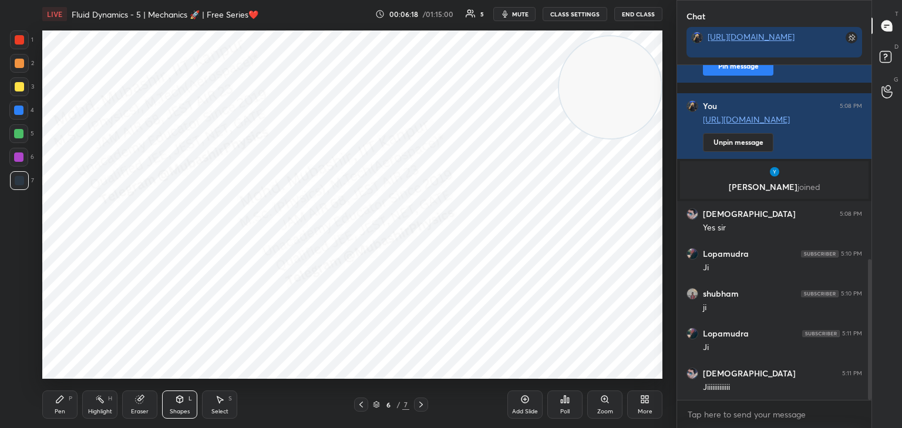
click at [18, 90] on div at bounding box center [19, 86] width 9 height 9
drag, startPoint x: 617, startPoint y: 93, endPoint x: 127, endPoint y: 160, distance: 494.7
click at [21, 188] on div "1 2 3 4 5 6 7 C X Z C X Z E E Erase all H H LIVE Fluid Dynamics - 5 | Mechanics…" at bounding box center [333, 214] width 667 height 428
drag, startPoint x: 61, startPoint y: 397, endPoint x: 59, endPoint y: 387, distance: 10.8
click at [58, 400] on icon at bounding box center [59, 399] width 7 height 7
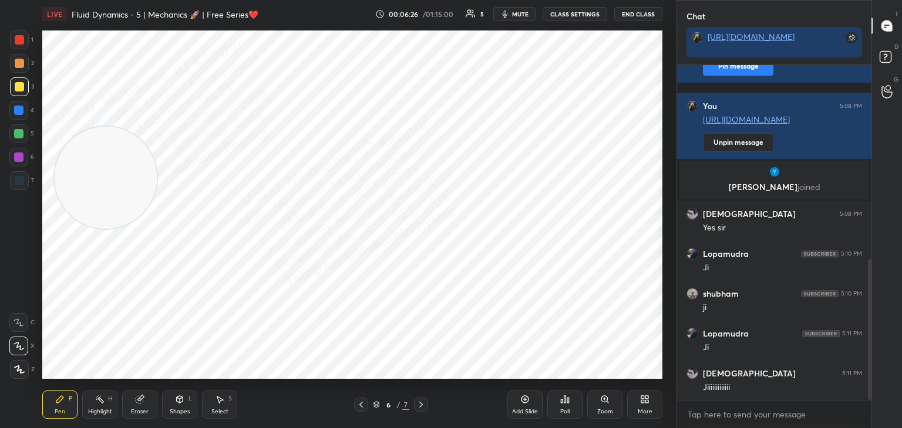
drag, startPoint x: 76, startPoint y: 186, endPoint x: 344, endPoint y: 239, distance: 273.4
click at [157, 229] on video at bounding box center [106, 178] width 102 height 102
click at [16, 137] on div at bounding box center [18, 133] width 9 height 9
drag, startPoint x: 22, startPoint y: 112, endPoint x: 35, endPoint y: 119, distance: 15.2
click at [23, 116] on div at bounding box center [18, 110] width 19 height 19
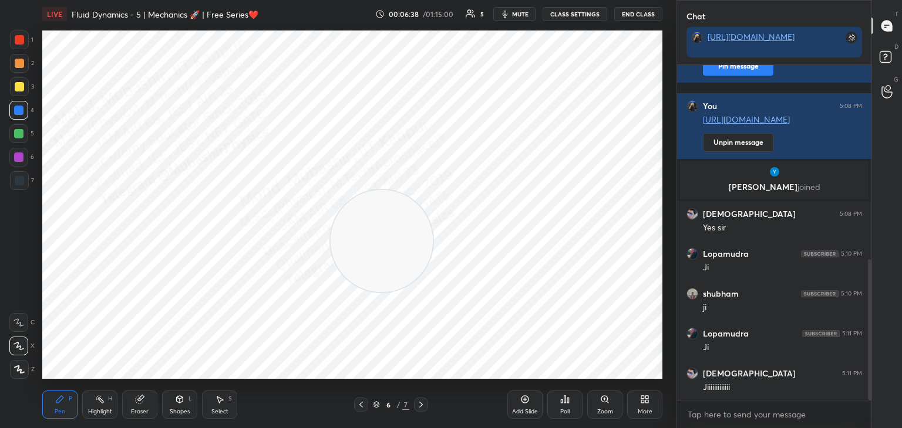
click at [360, 407] on icon at bounding box center [360, 404] width 9 height 9
drag, startPoint x: 394, startPoint y: 235, endPoint x: 602, endPoint y: 118, distance: 238.7
click at [671, 69] on div "1 2 3 4 5 6 7 C X Z C X Z E E Erase all H H LIVE Fluid Dynamics - 5 | Mechanics…" at bounding box center [338, 214] width 676 height 428
click at [421, 404] on icon at bounding box center [420, 404] width 9 height 9
drag, startPoint x: 86, startPoint y: 410, endPoint x: 92, endPoint y: 409, distance: 5.9
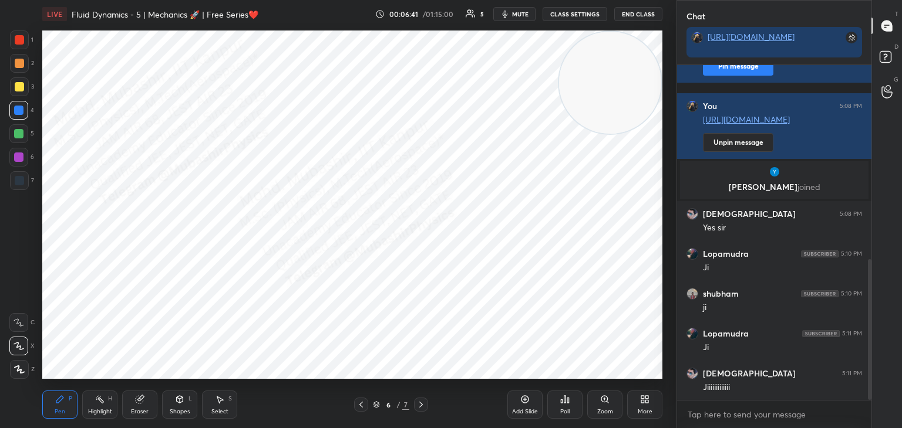
click at [89, 410] on div "Highlight H" at bounding box center [99, 405] width 35 height 28
click at [50, 416] on div "Pen P" at bounding box center [59, 405] width 35 height 28
click at [20, 59] on div at bounding box center [19, 63] width 9 height 9
drag, startPoint x: 632, startPoint y: 55, endPoint x: 315, endPoint y: 247, distance: 370.8
click at [559, 134] on video at bounding box center [610, 83] width 102 height 102
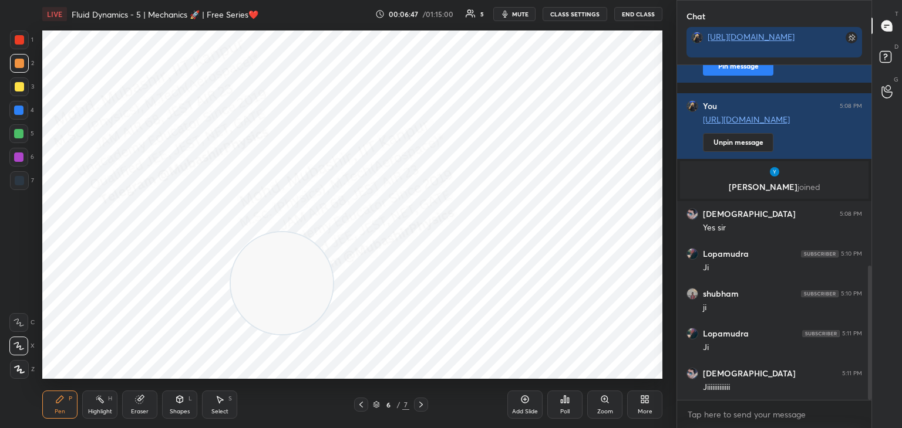
scroll to position [502, 0]
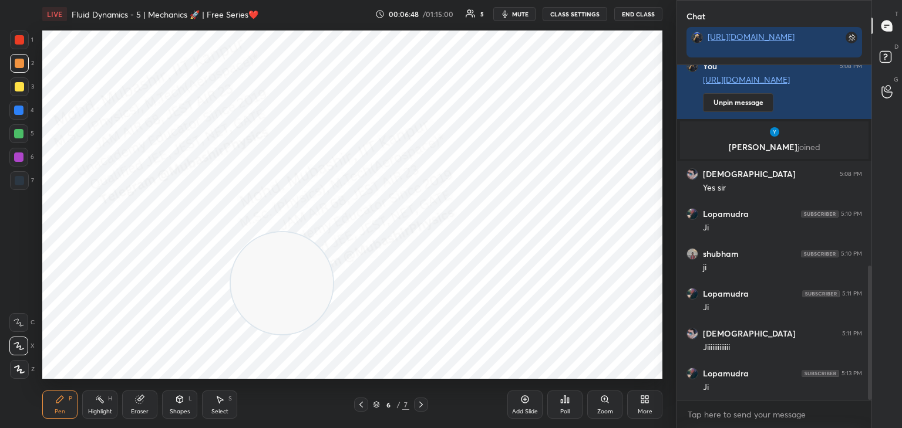
click at [113, 399] on div "Highlight H" at bounding box center [99, 405] width 35 height 28
drag, startPoint x: 308, startPoint y: 252, endPoint x: 400, endPoint y: 39, distance: 232.4
click at [410, 83] on video at bounding box center [366, 134] width 102 height 102
drag, startPoint x: 119, startPoint y: 405, endPoint x: 144, endPoint y: 346, distance: 64.4
click at [102, 0] on html "1 2 3 4 5 6 7 C X Z C X Z E E Erase all H H LIVE Fluid Dynamics - 5 | Mechanics…" at bounding box center [451, 0] width 902 height 0
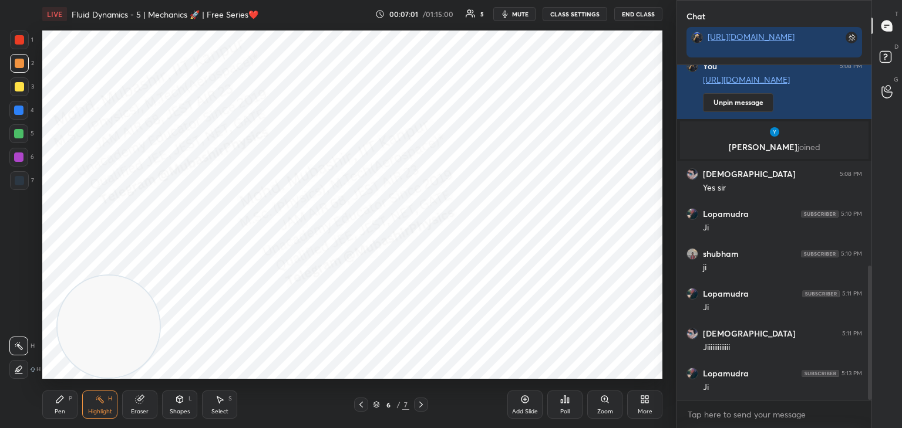
click at [360, 403] on icon at bounding box center [360, 404] width 9 height 9
drag, startPoint x: 120, startPoint y: 325, endPoint x: 204, endPoint y: 72, distance: 266.7
click at [161, 266] on video at bounding box center [110, 317] width 102 height 102
click at [485, 380] on div "Setting up your live class Poll for secs No correct answer Start poll" at bounding box center [352, 204] width 629 height 353
click at [416, 405] on div at bounding box center [421, 405] width 14 height 14
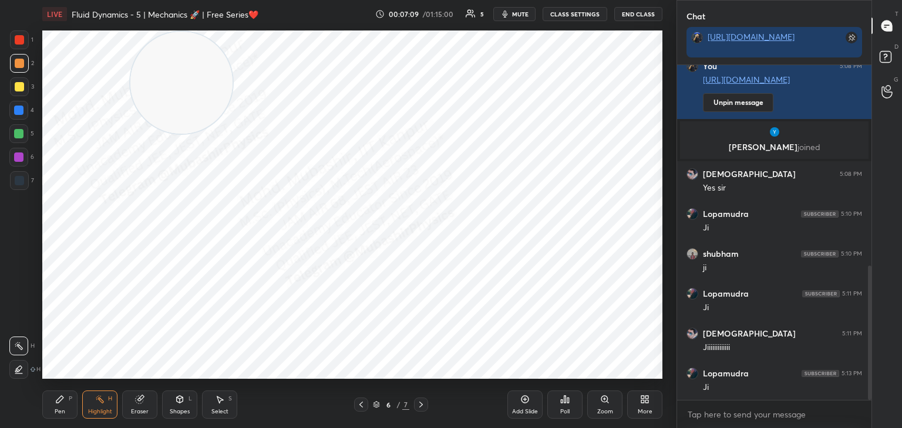
drag, startPoint x: 421, startPoint y: 407, endPoint x: 419, endPoint y: 387, distance: 20.0
click at [421, 406] on icon at bounding box center [420, 404] width 9 height 9
drag, startPoint x: 202, startPoint y: 58, endPoint x: 613, endPoint y: 358, distance: 509.0
click at [626, 356] on video at bounding box center [610, 327] width 102 height 102
click at [60, 411] on div "Pen" at bounding box center [60, 412] width 11 height 6
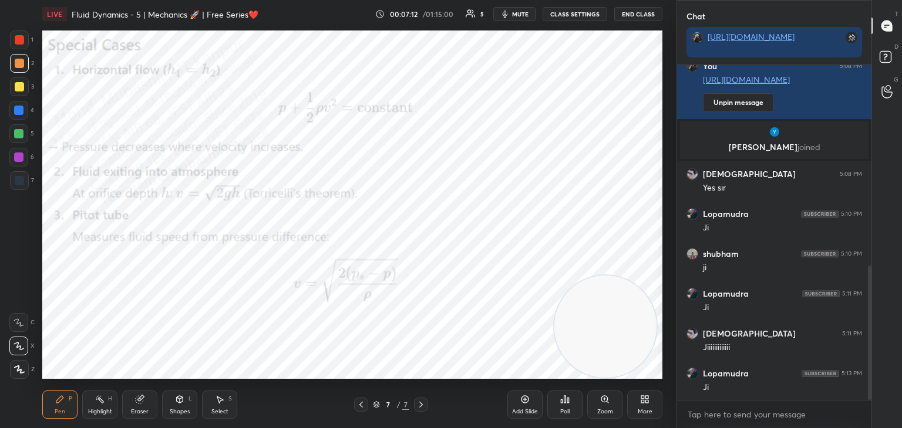
click at [16, 112] on div at bounding box center [18, 110] width 9 height 9
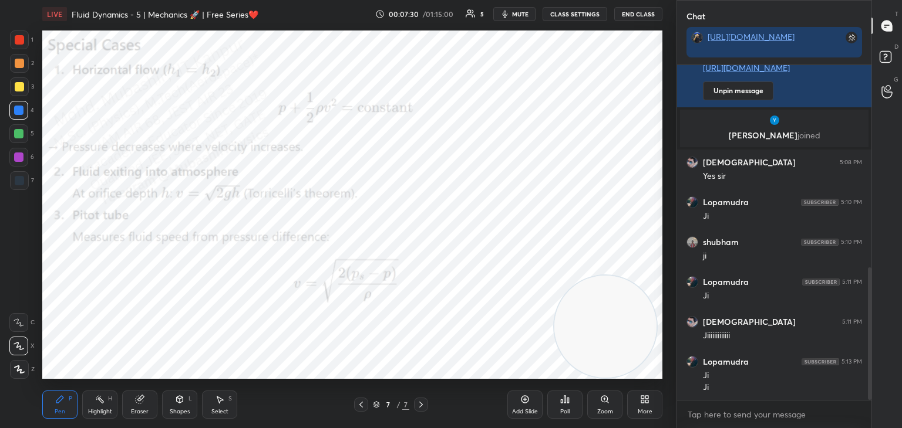
click at [16, 137] on div at bounding box center [18, 133] width 9 height 9
drag, startPoint x: 580, startPoint y: 311, endPoint x: 21, endPoint y: 294, distance: 560.2
click at [14, 300] on div "1 2 3 4 5 6 7 C X Z C X Z E E Erase all H H LIVE Fluid Dynamics - 5 | Mechanics…" at bounding box center [333, 214] width 667 height 428
click at [15, 159] on div at bounding box center [18, 157] width 9 height 9
drag, startPoint x: 17, startPoint y: 86, endPoint x: 28, endPoint y: 90, distance: 11.1
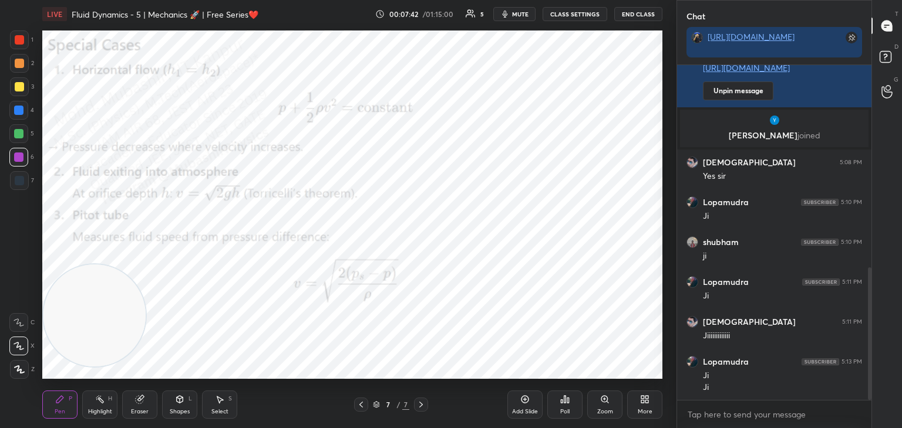
click at [17, 87] on div at bounding box center [19, 86] width 9 height 9
click at [178, 404] on icon at bounding box center [179, 399] width 9 height 9
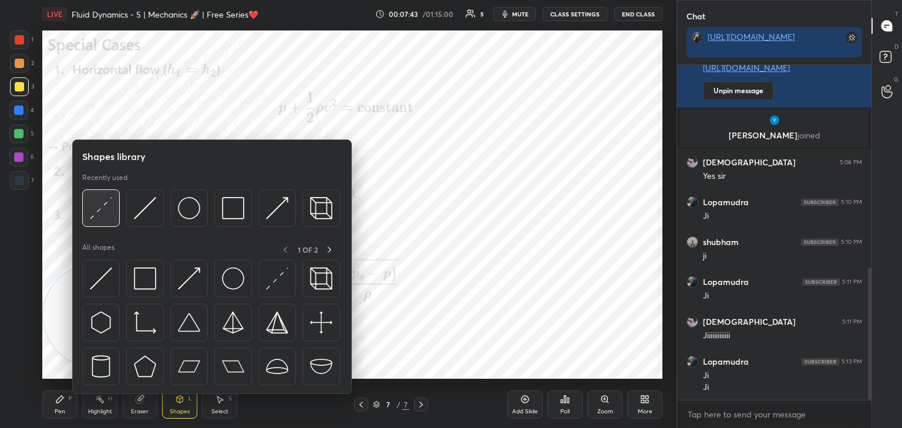
click at [103, 215] on img at bounding box center [101, 208] width 22 height 22
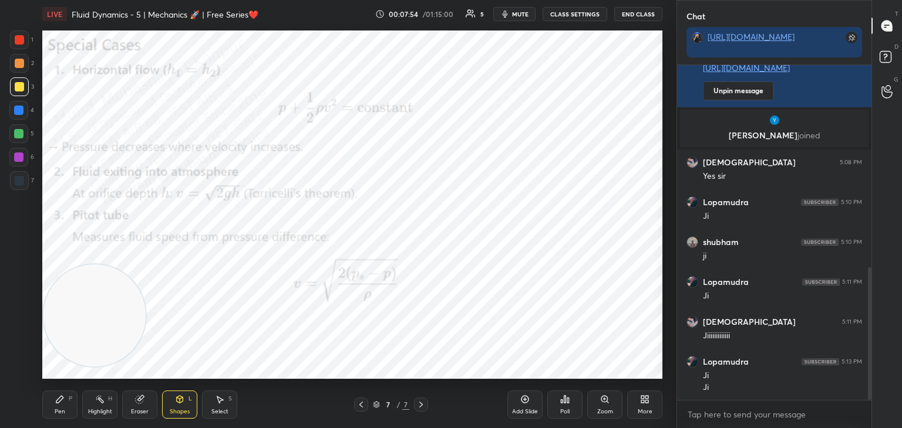
click at [141, 410] on div "Eraser" at bounding box center [139, 405] width 35 height 28
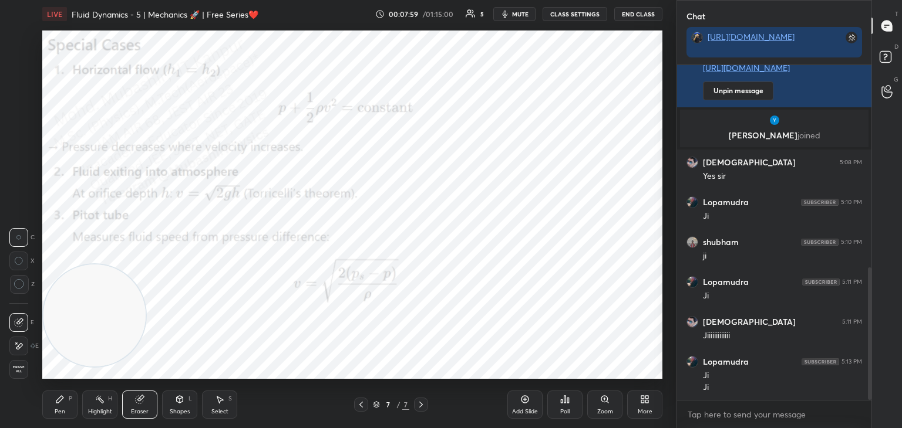
click at [68, 400] on div "Pen P" at bounding box center [59, 405] width 35 height 28
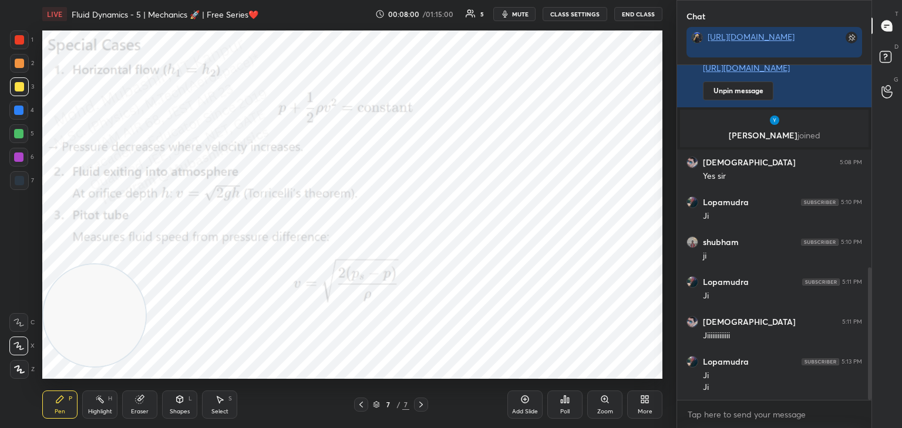
click at [165, 402] on div "Shapes L" at bounding box center [179, 405] width 35 height 28
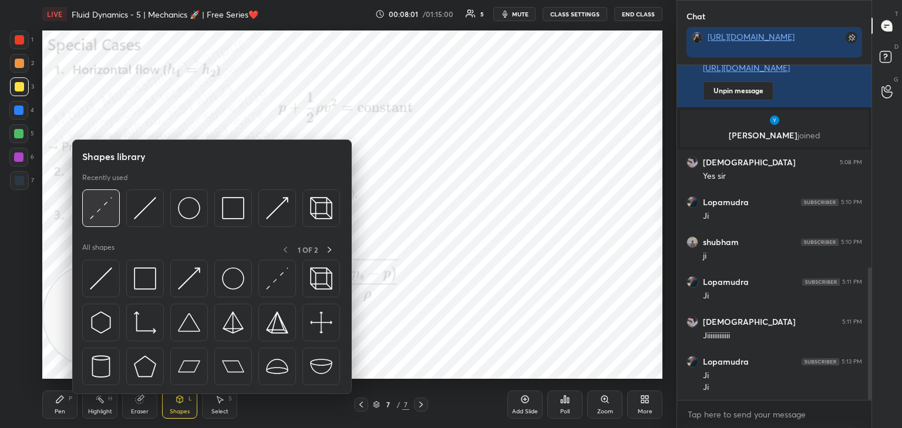
click at [106, 218] on img at bounding box center [101, 208] width 22 height 22
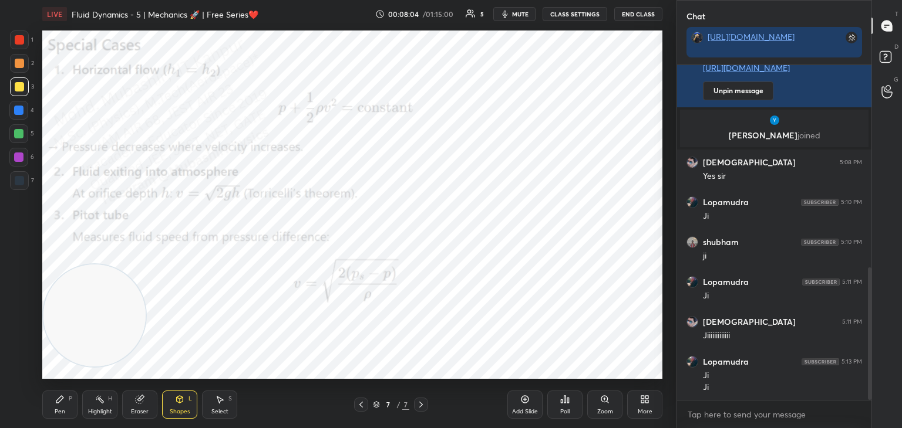
click at [56, 400] on icon at bounding box center [59, 399] width 9 height 9
drag, startPoint x: 22, startPoint y: 109, endPoint x: 33, endPoint y: 112, distance: 12.0
click at [25, 112] on div at bounding box center [18, 110] width 19 height 19
click at [29, 137] on div "5" at bounding box center [21, 133] width 25 height 19
click at [23, 69] on div at bounding box center [19, 63] width 19 height 19
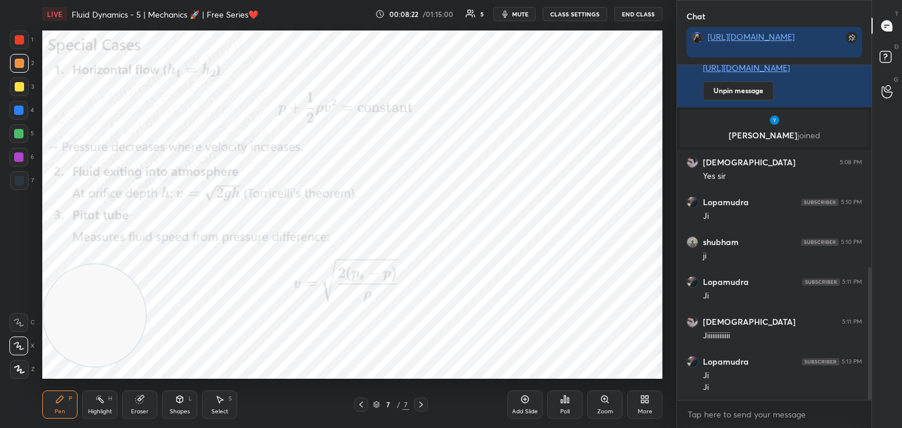
drag, startPoint x: 92, startPoint y: 328, endPoint x: 141, endPoint y: 33, distance: 298.2
click at [141, 26] on div "LIVE Fluid Dynamics - 5 | Mechanics 🚀 | Free Series❤️ 00:08:22 / 01:15:00 5 mut…" at bounding box center [352, 214] width 629 height 428
click at [110, 391] on div "Highlight H" at bounding box center [99, 405] width 35 height 28
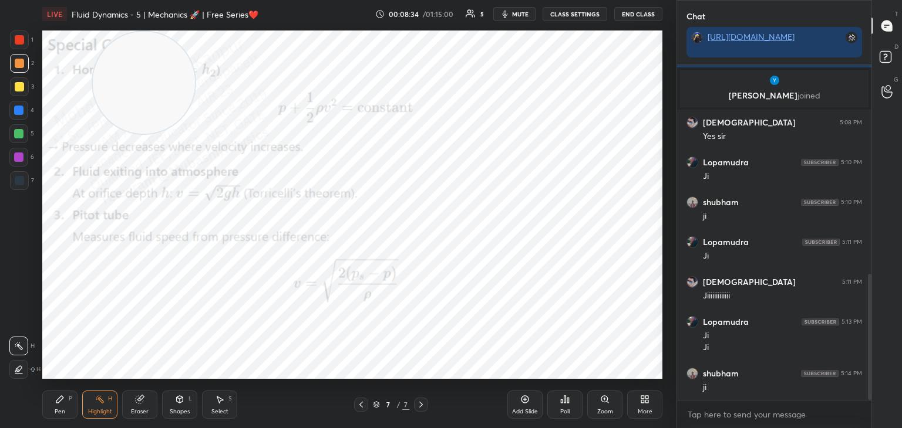
scroll to position [594, 0]
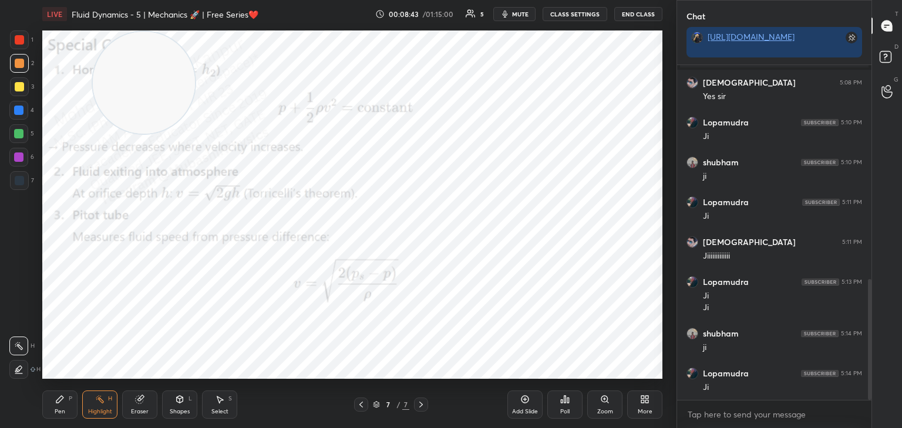
drag, startPoint x: 512, startPoint y: 11, endPoint x: 486, endPoint y: 2, distance: 27.3
click at [515, 12] on button "mute" at bounding box center [514, 14] width 42 height 14
click at [507, 13] on button "unmute" at bounding box center [514, 14] width 42 height 14
click at [639, 404] on div "More" at bounding box center [644, 405] width 35 height 28
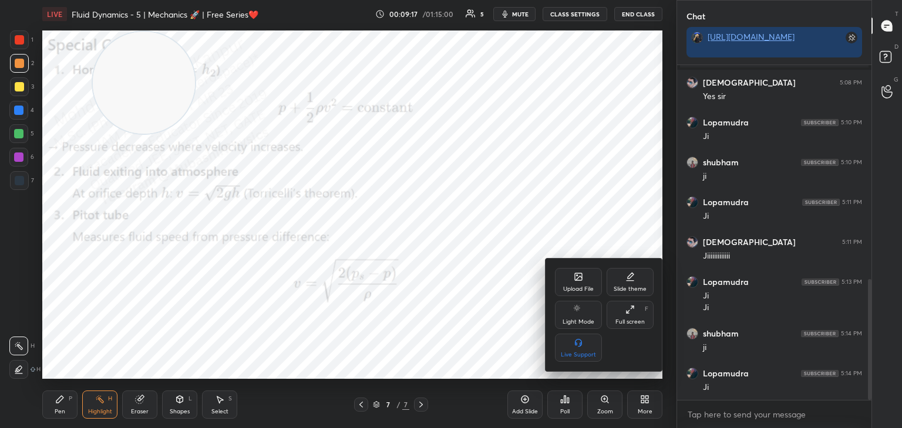
click at [585, 286] on div "Upload File" at bounding box center [578, 289] width 31 height 6
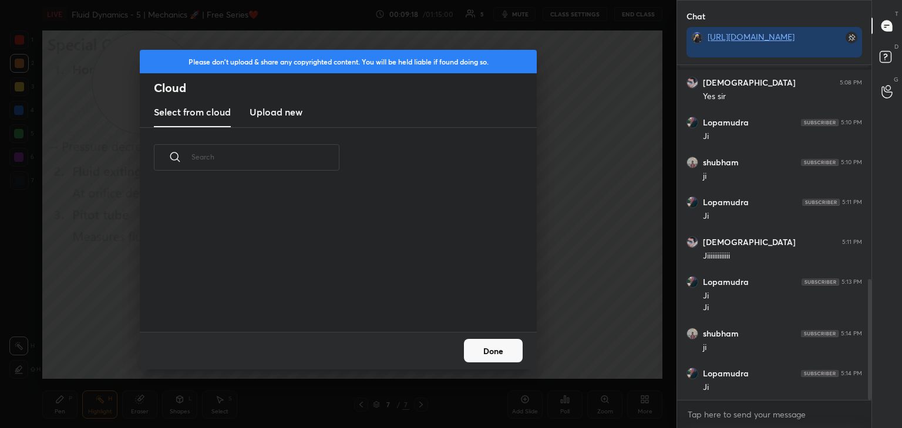
scroll to position [144, 377]
drag, startPoint x: 282, startPoint y: 112, endPoint x: 291, endPoint y: 123, distance: 14.3
click at [280, 111] on h3 "Upload new" at bounding box center [275, 112] width 53 height 14
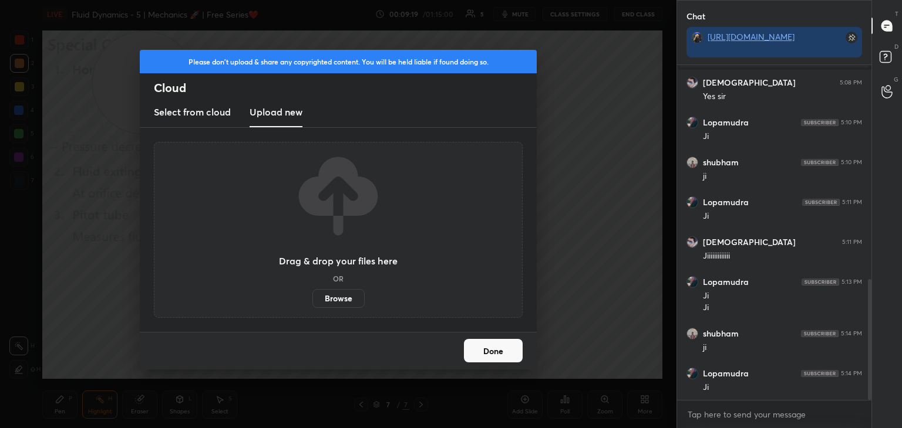
click at [334, 299] on label "Browse" at bounding box center [338, 298] width 52 height 19
click at [312, 299] on input "Browse" at bounding box center [312, 298] width 0 height 19
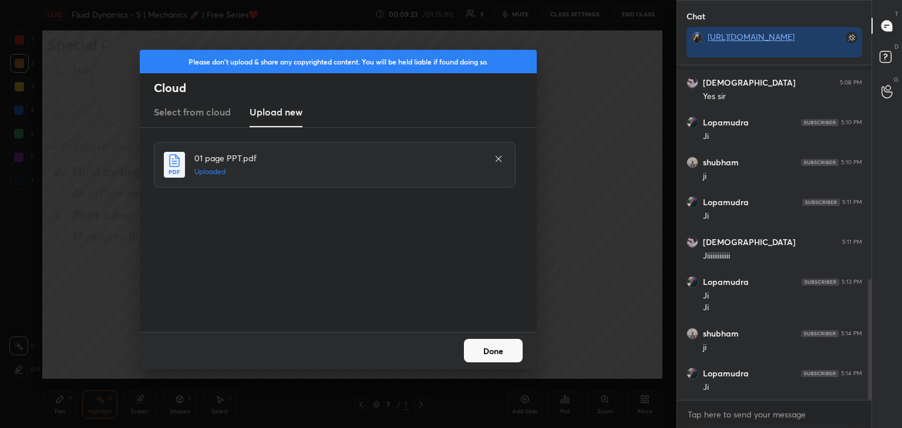
click at [497, 350] on button "Done" at bounding box center [493, 350] width 59 height 23
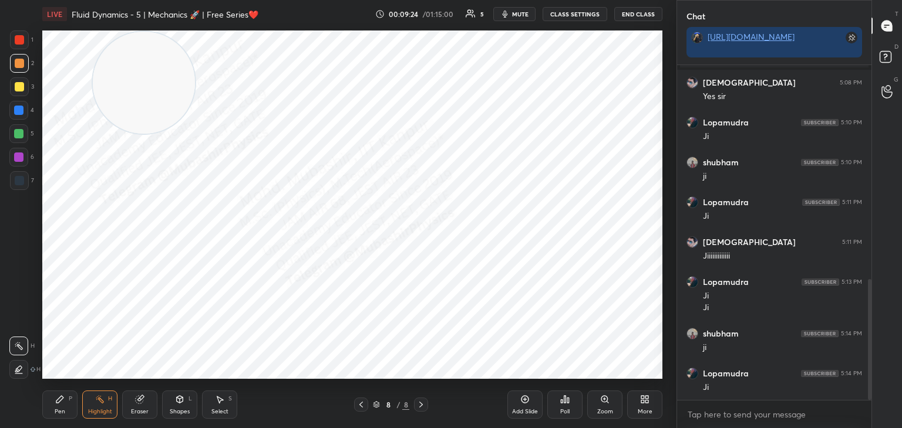
click at [359, 407] on icon at bounding box center [360, 404] width 9 height 9
click at [228, 405] on div "Select S" at bounding box center [219, 405] width 35 height 28
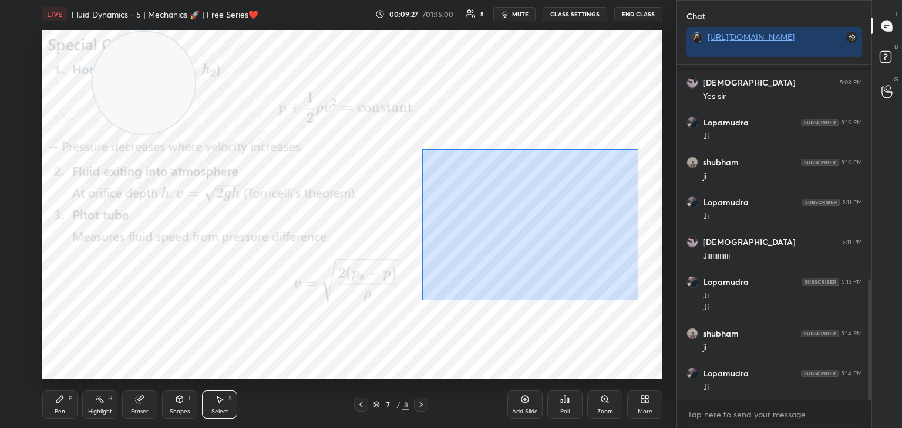
drag, startPoint x: 444, startPoint y: 158, endPoint x: 610, endPoint y: 269, distance: 199.4
click at [638, 299] on div "0 ° Undo Copy Duplicate Duplicate to new slide Delete" at bounding box center [352, 205] width 620 height 349
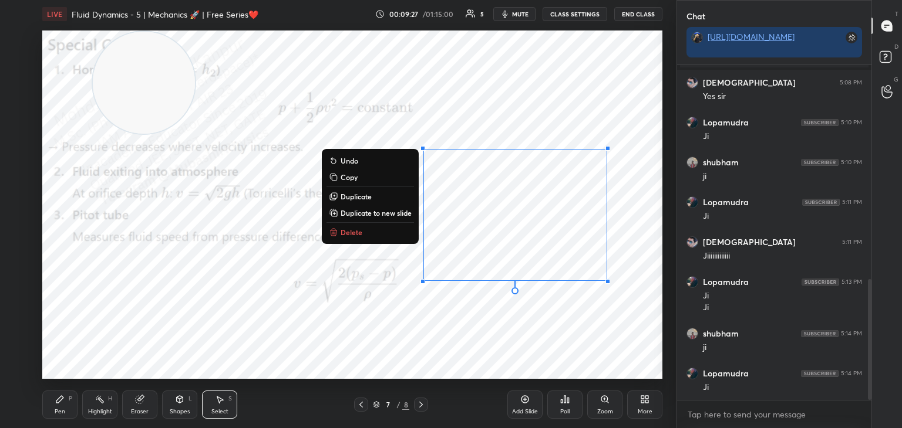
click at [376, 180] on button "Copy" at bounding box center [369, 177] width 87 height 14
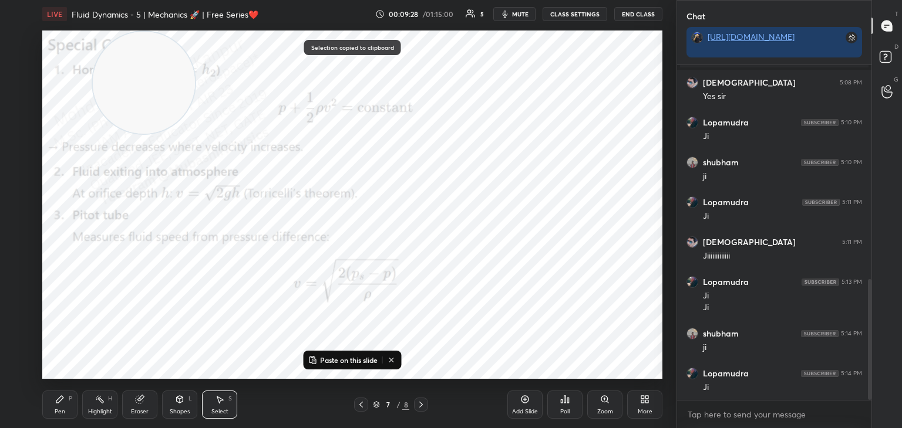
click at [420, 401] on icon at bounding box center [420, 404] width 9 height 9
click at [369, 355] on button "Paste on this slide" at bounding box center [343, 360] width 74 height 14
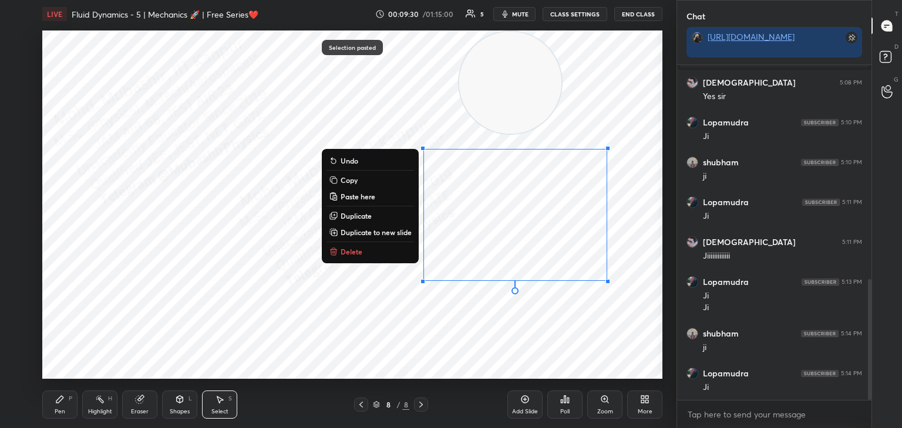
drag, startPoint x: 160, startPoint y: 69, endPoint x: 526, endPoint y: 45, distance: 367.0
click at [526, 45] on video at bounding box center [510, 83] width 102 height 102
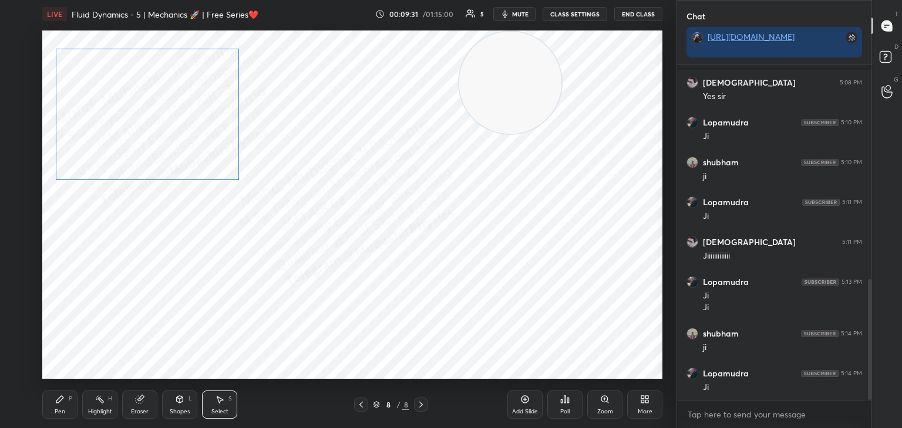
drag, startPoint x: 224, startPoint y: 151, endPoint x: 172, endPoint y: 134, distance: 54.4
click at [174, 129] on div "0 ° Undo Copy Paste here Duplicate Duplicate to new slide Delete" at bounding box center [352, 205] width 620 height 349
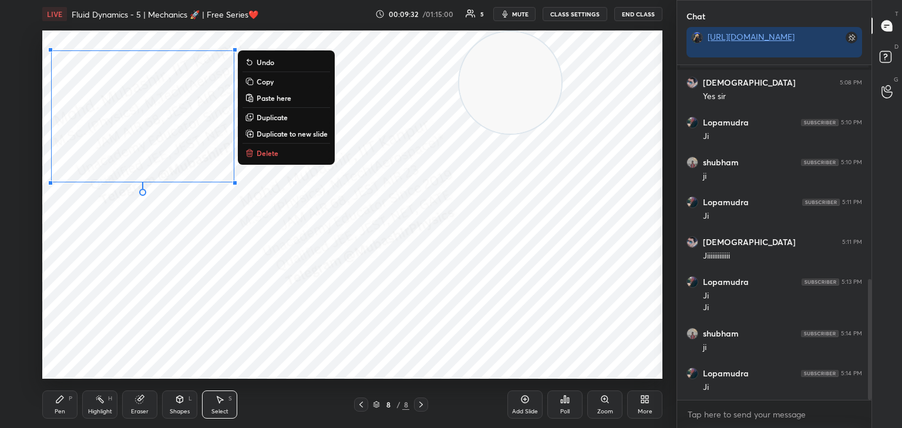
drag, startPoint x: 59, startPoint y: 413, endPoint x: 60, endPoint y: 386, distance: 27.6
click at [60, 413] on div "Pen" at bounding box center [60, 412] width 11 height 6
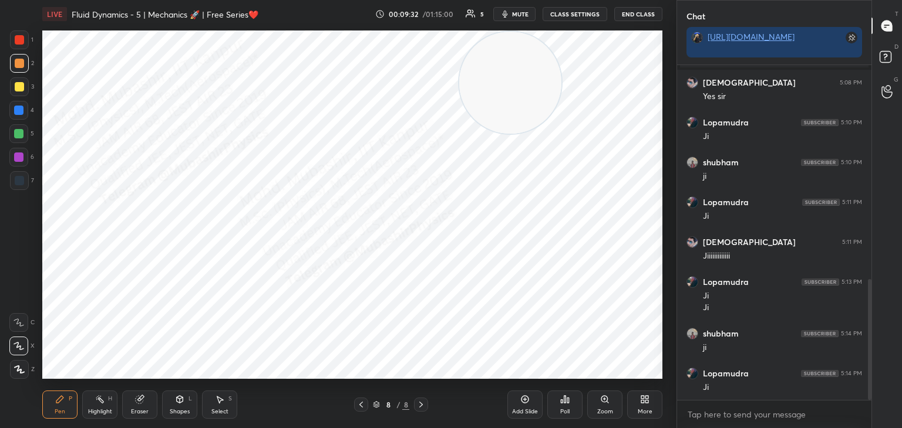
click at [15, 48] on div "1" at bounding box center [21, 42] width 23 height 23
drag, startPoint x: 465, startPoint y: 119, endPoint x: 170, endPoint y: 348, distance: 374.4
click at [459, 134] on video at bounding box center [510, 83] width 102 height 102
drag, startPoint x: 8, startPoint y: 108, endPoint x: 12, endPoint y: 117, distance: 10.5
click at [10, 109] on div "1 2 3 4 5 6 7 C X Z C X Z E E Erase all H H" at bounding box center [19, 205] width 38 height 349
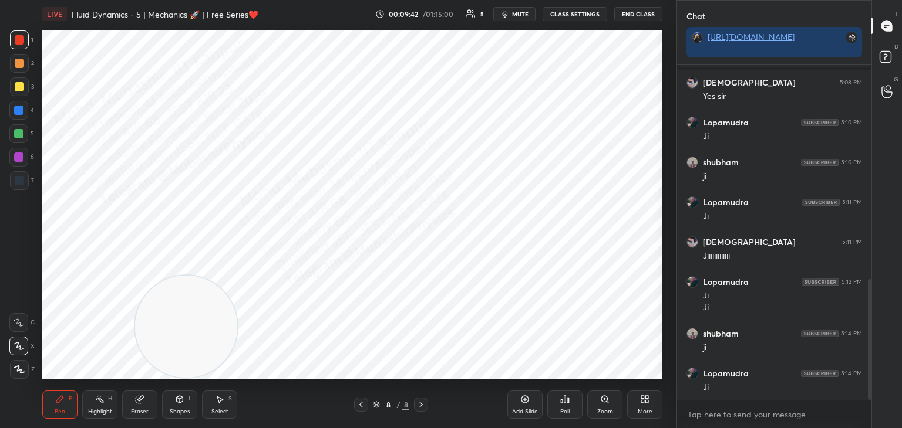
click at [12, 115] on div at bounding box center [18, 110] width 19 height 19
click at [16, 85] on div at bounding box center [19, 86] width 9 height 9
drag, startPoint x: 19, startPoint y: 112, endPoint x: 42, endPoint y: 127, distance: 27.5
click at [19, 114] on div at bounding box center [18, 110] width 9 height 9
click at [99, 407] on div "Highlight H" at bounding box center [99, 405] width 35 height 28
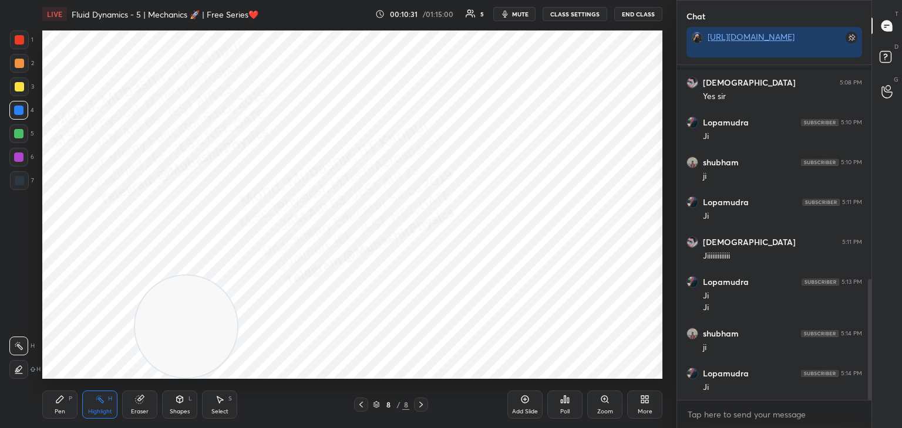
click at [45, 412] on div "Pen P" at bounding box center [59, 405] width 35 height 28
click at [223, 404] on icon at bounding box center [219, 399] width 9 height 9
drag, startPoint x: 305, startPoint y: 328, endPoint x: 390, endPoint y: 285, distance: 95.3
click at [532, 362] on video at bounding box center [505, 327] width 102 height 102
click at [56, 36] on div "0 ° Undo Copy Paste here Duplicate Duplicate to new slide Delete" at bounding box center [352, 205] width 620 height 349
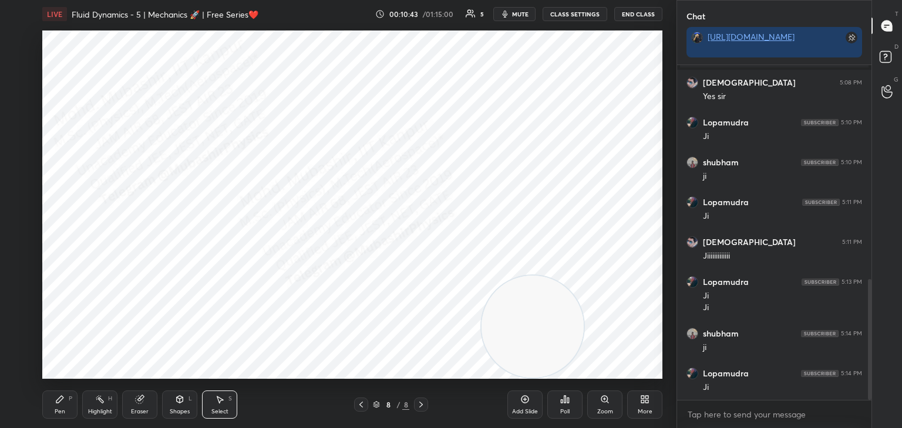
click at [177, 405] on div "Shapes L" at bounding box center [179, 405] width 35 height 28
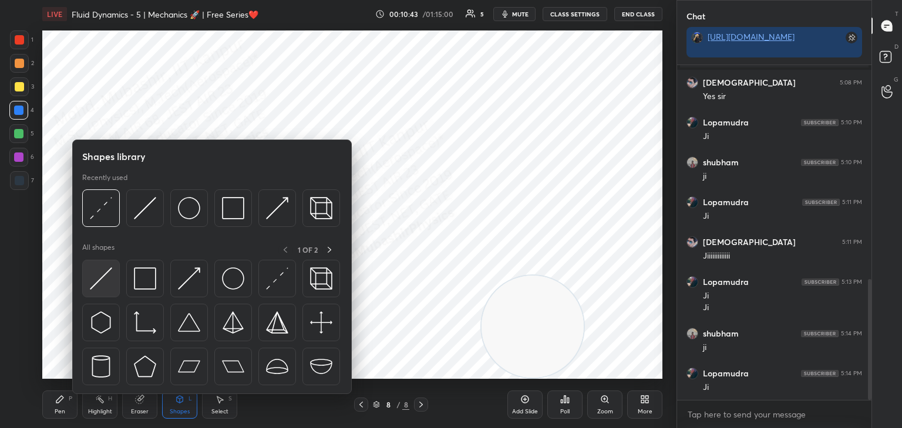
click at [99, 281] on img at bounding box center [101, 279] width 22 height 22
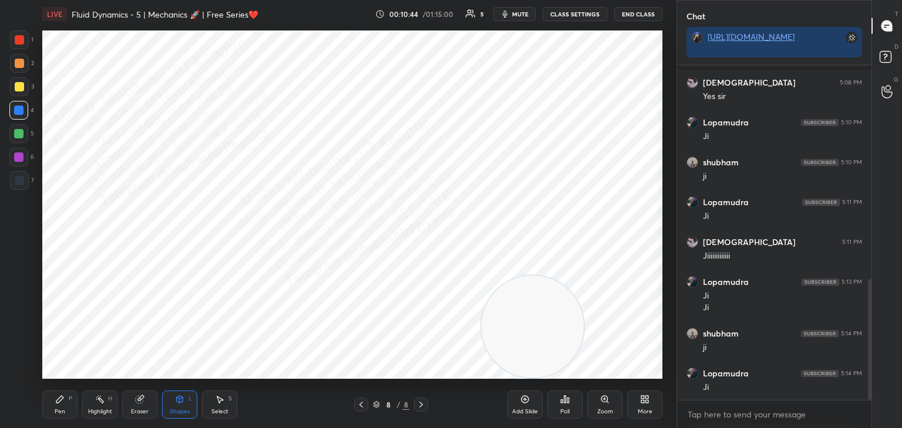
drag, startPoint x: 16, startPoint y: 180, endPoint x: 42, endPoint y: 200, distance: 32.2
click at [22, 180] on div at bounding box center [19, 180] width 9 height 9
click at [38, 396] on div "LIVE Fluid Dynamics - 5 | Mechanics 🚀 | Free Series❤️ 00:10:46 / 01:15:00 5 mut…" at bounding box center [352, 214] width 629 height 428
click at [56, 405] on div "Pen P" at bounding box center [59, 405] width 35 height 28
drag, startPoint x: 525, startPoint y: 334, endPoint x: 29, endPoint y: 25, distance: 585.0
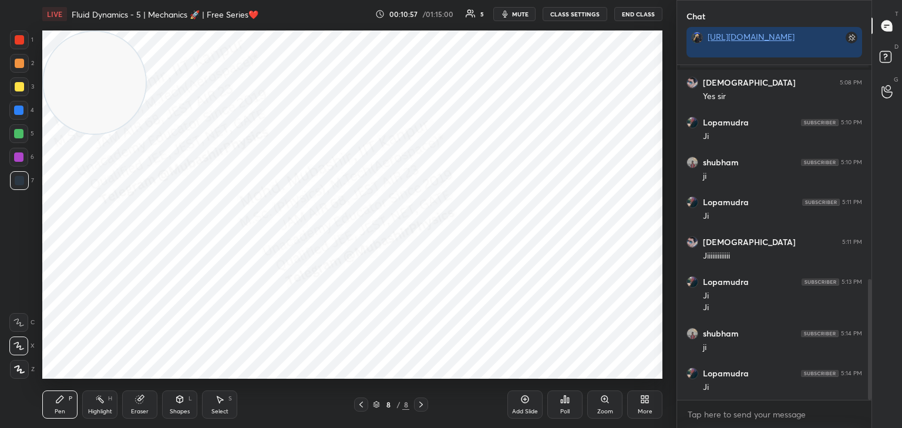
click at [14, 27] on div "1 2 3 4 5 6 7 C X Z C X Z E E Erase all H H LIVE Fluid Dynamics - 5 | Mechanics…" at bounding box center [333, 214] width 667 height 428
click at [15, 114] on div at bounding box center [18, 110] width 19 height 19
drag, startPoint x: 93, startPoint y: 104, endPoint x: 619, endPoint y: 29, distance: 531.2
click at [546, 39] on video at bounding box center [495, 83] width 102 height 102
click at [21, 87] on div at bounding box center [19, 86] width 9 height 9
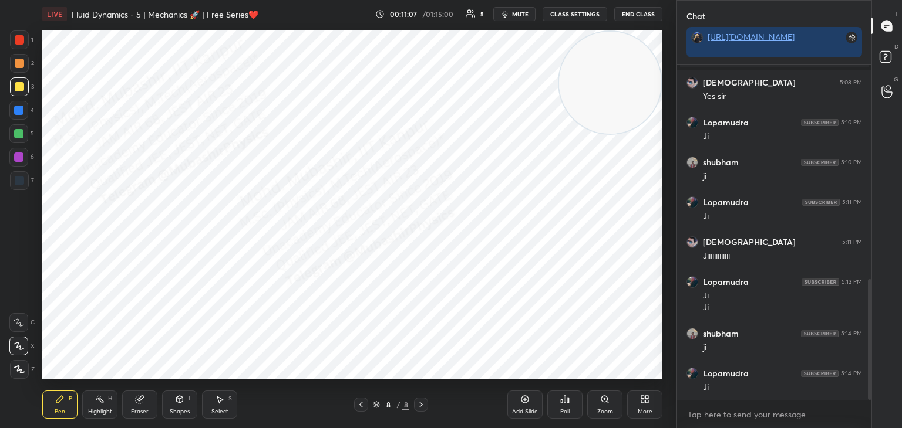
click at [18, 66] on div at bounding box center [19, 63] width 9 height 9
click at [22, 113] on div at bounding box center [18, 110] width 9 height 9
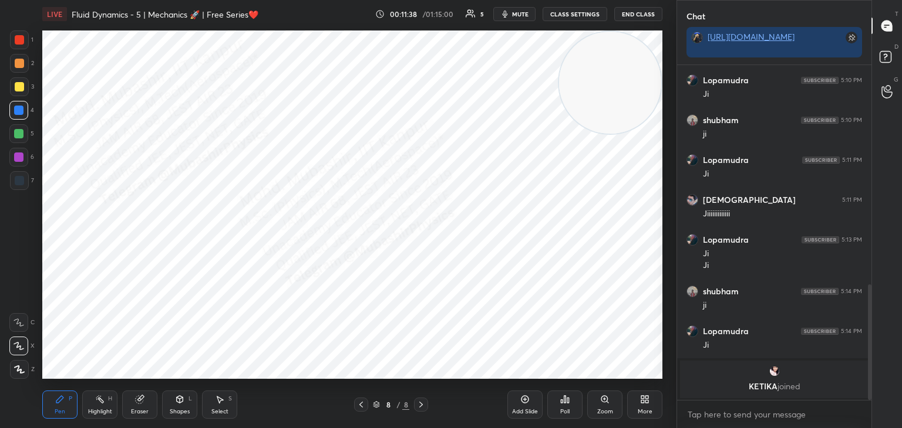
click at [92, 412] on div "Highlight" at bounding box center [100, 412] width 24 height 6
click at [59, 401] on icon at bounding box center [59, 399] width 7 height 7
click at [17, 87] on div at bounding box center [19, 86] width 9 height 9
drag, startPoint x: 16, startPoint y: 112, endPoint x: 28, endPoint y: 112, distance: 11.2
click at [18, 110] on div at bounding box center [18, 110] width 9 height 9
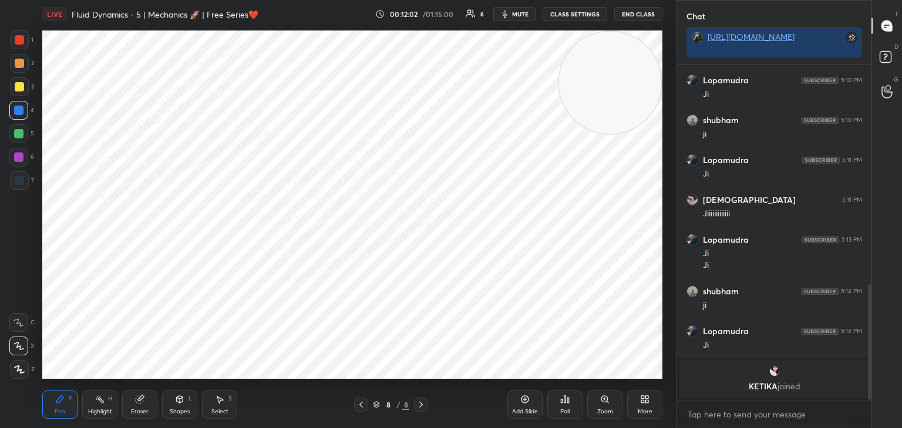
drag, startPoint x: 217, startPoint y: 400, endPoint x: 244, endPoint y: 391, distance: 28.6
click at [224, 400] on icon at bounding box center [219, 399] width 9 height 9
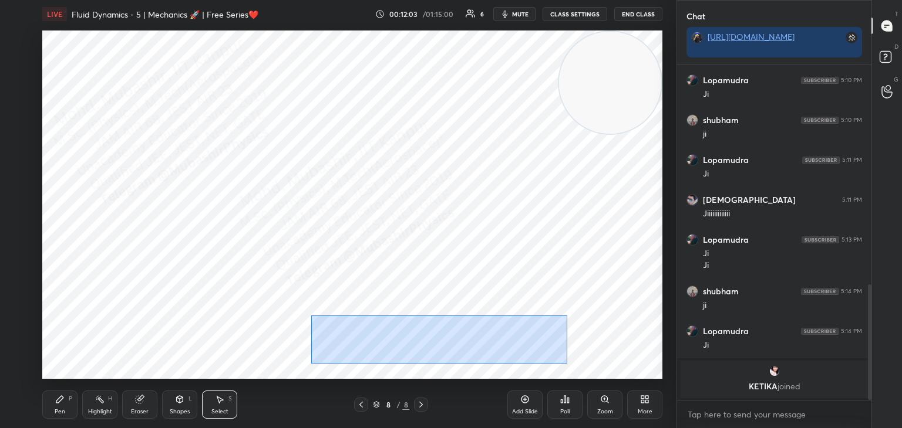
drag, startPoint x: 310, startPoint y: 316, endPoint x: 566, endPoint y: 355, distance: 258.3
click at [568, 364] on div "0 ° Undo Copy Paste here Duplicate Duplicate to new slide Delete" at bounding box center [352, 205] width 620 height 349
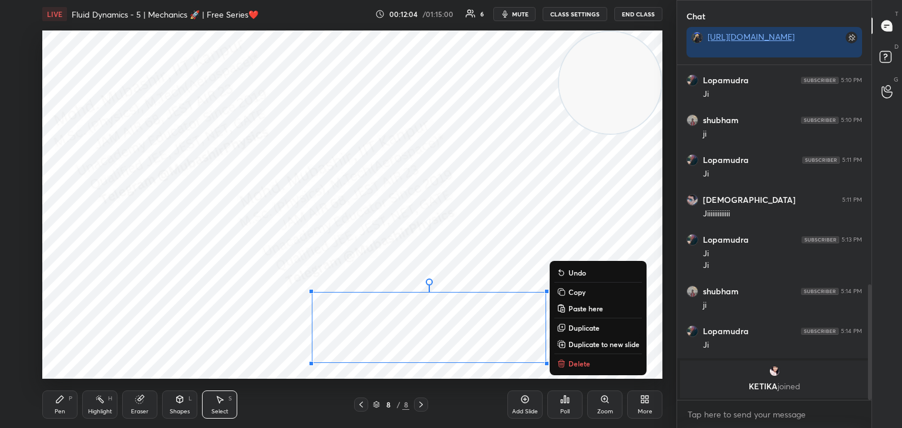
click at [585, 292] on p "Copy" at bounding box center [576, 292] width 17 height 9
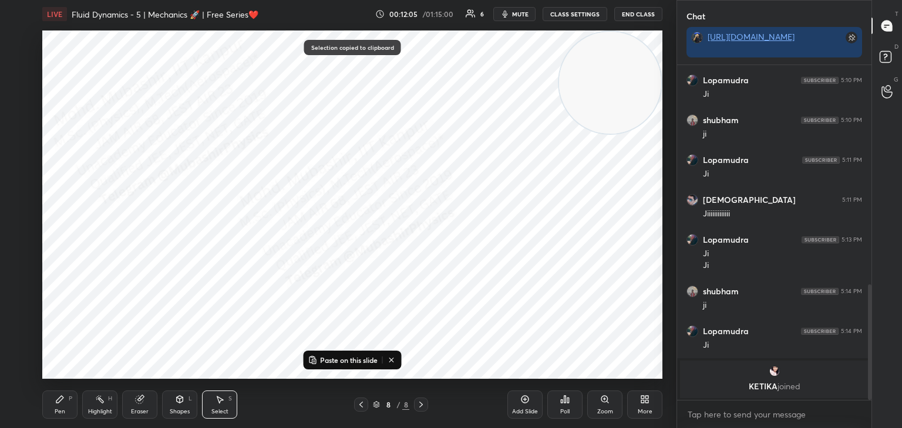
click at [644, 405] on div "More" at bounding box center [644, 405] width 35 height 28
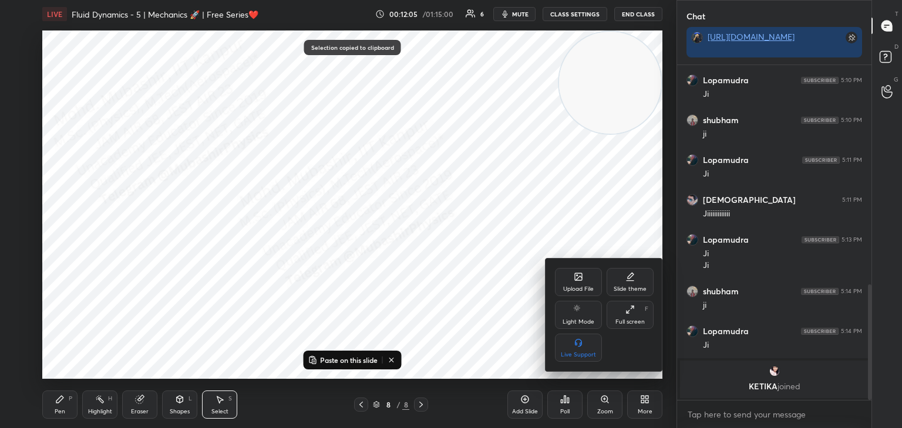
scroll to position [710, 0]
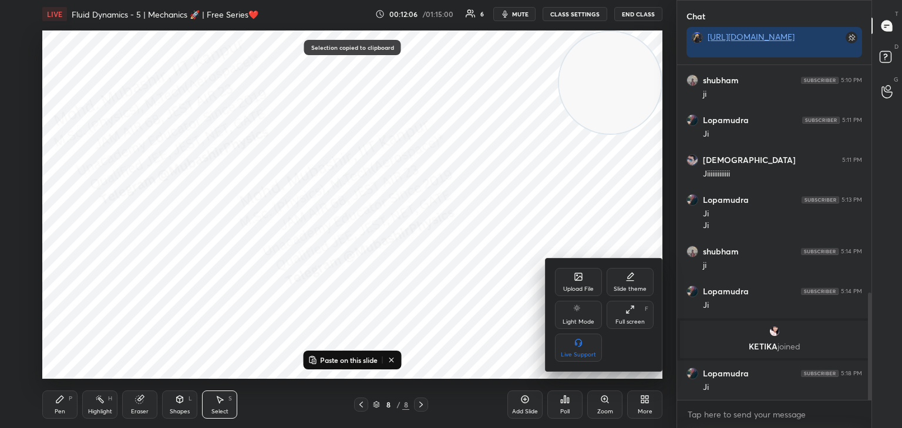
click at [578, 283] on div "Upload File" at bounding box center [578, 282] width 47 height 28
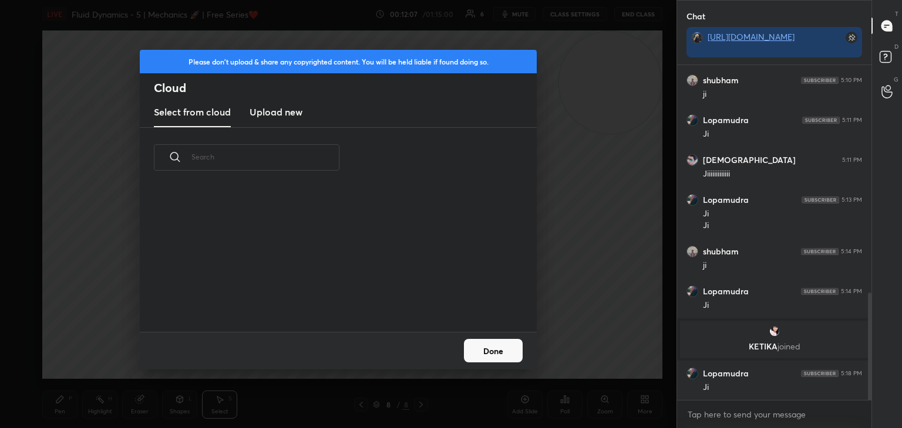
scroll to position [144, 377]
click at [259, 114] on h3 "Upload new" at bounding box center [275, 112] width 53 height 14
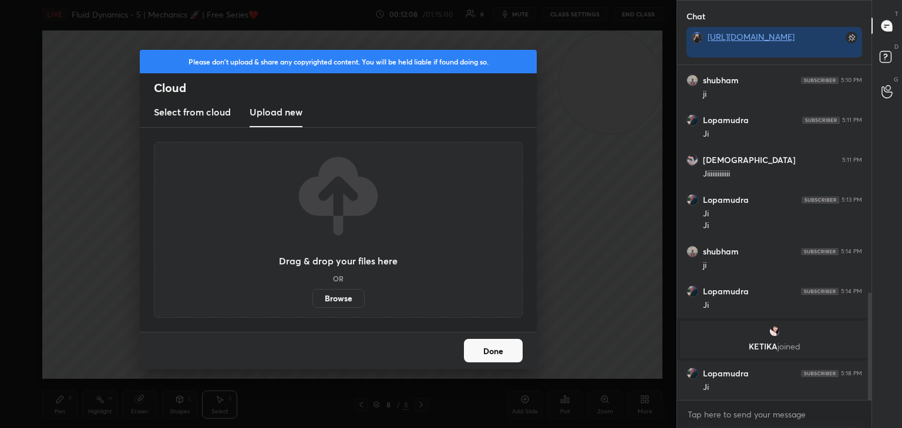
click at [330, 302] on label "Browse" at bounding box center [338, 298] width 52 height 19
click at [312, 302] on input "Browse" at bounding box center [312, 298] width 0 height 19
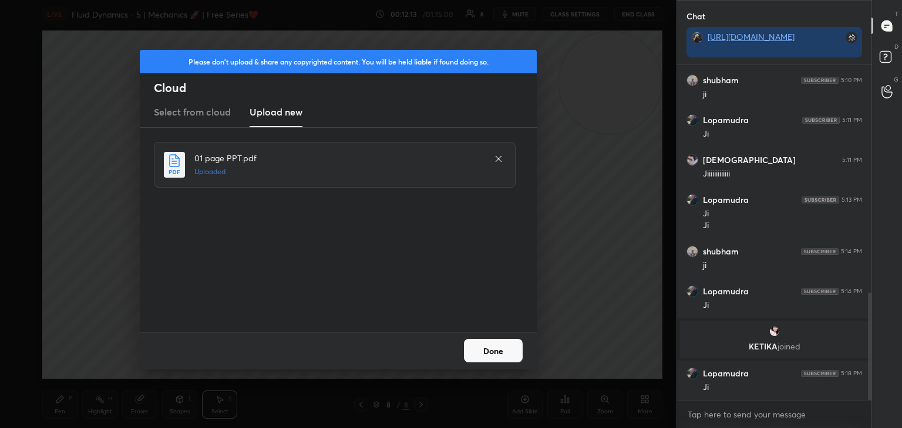
click at [498, 353] on button "Done" at bounding box center [493, 350] width 59 height 23
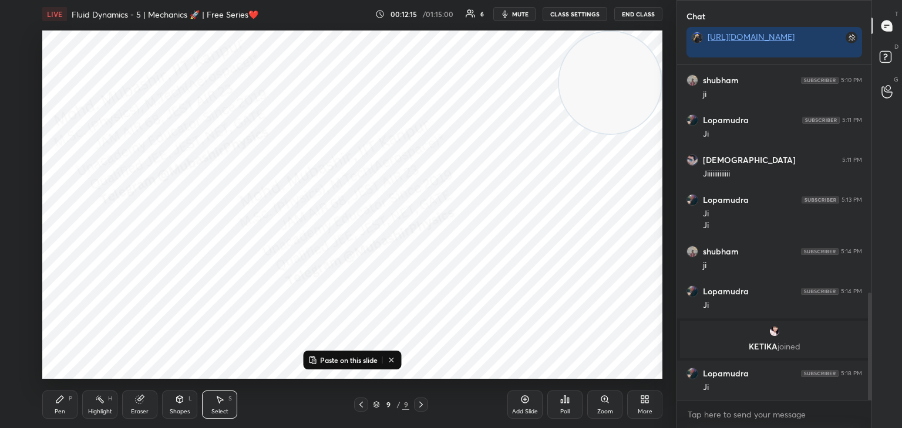
click at [350, 357] on p "Paste on this slide" at bounding box center [349, 360] width 58 height 9
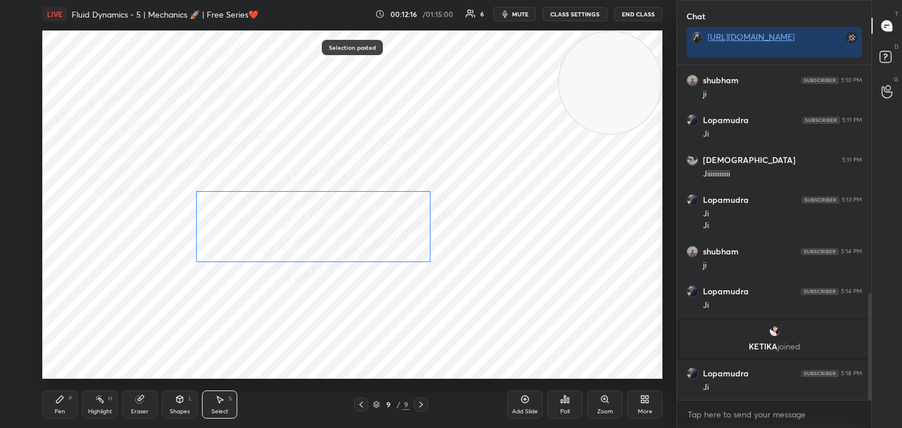
drag, startPoint x: 428, startPoint y: 327, endPoint x: 289, endPoint y: 211, distance: 180.4
click at [277, 163] on div "0 ° Undo Copy Paste here Duplicate Duplicate to new slide Delete" at bounding box center [352, 205] width 620 height 349
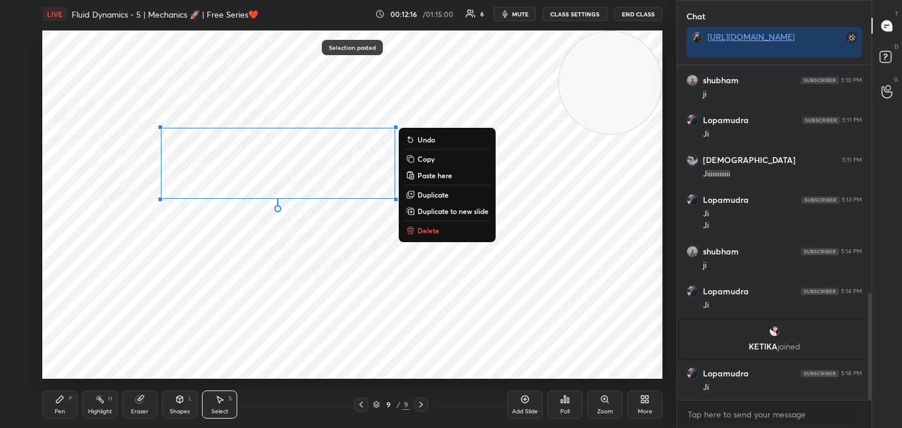
click at [252, 299] on div "0 ° Undo Copy Paste here Duplicate Duplicate to new slide Delete" at bounding box center [352, 205] width 620 height 349
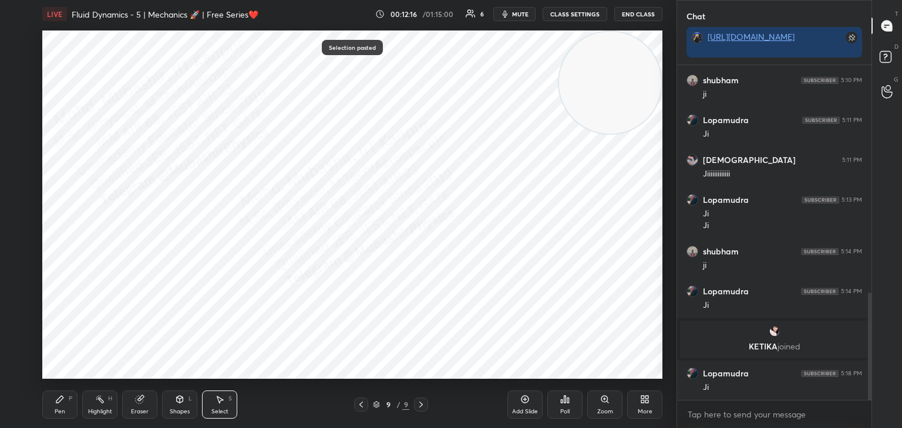
click at [379, 150] on div "0 ° Undo Copy Paste here Duplicate Duplicate to new slide Delete" at bounding box center [352, 205] width 620 height 349
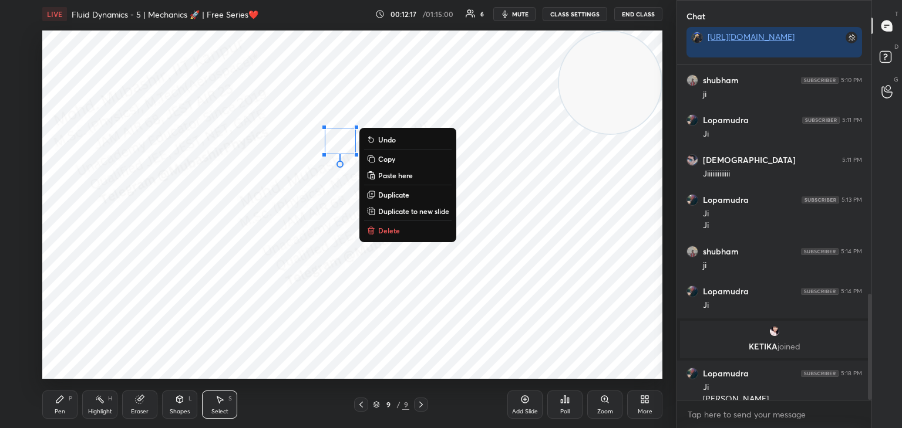
scroll to position [722, 0]
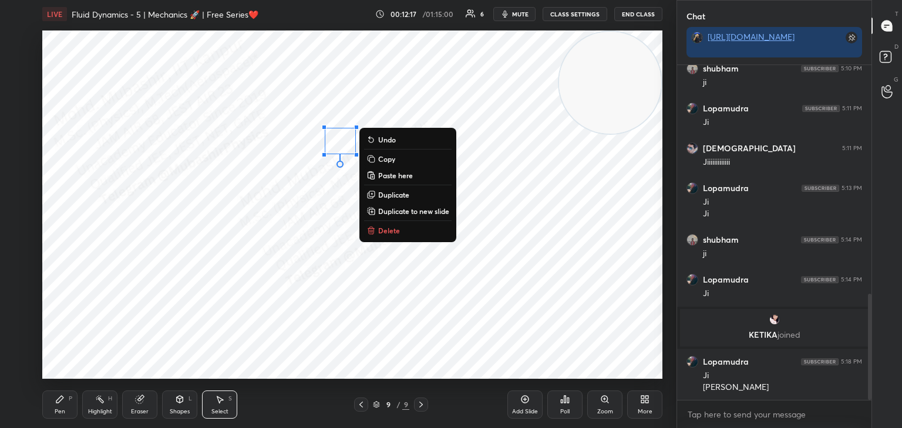
click at [391, 228] on p "Delete" at bounding box center [389, 230] width 22 height 9
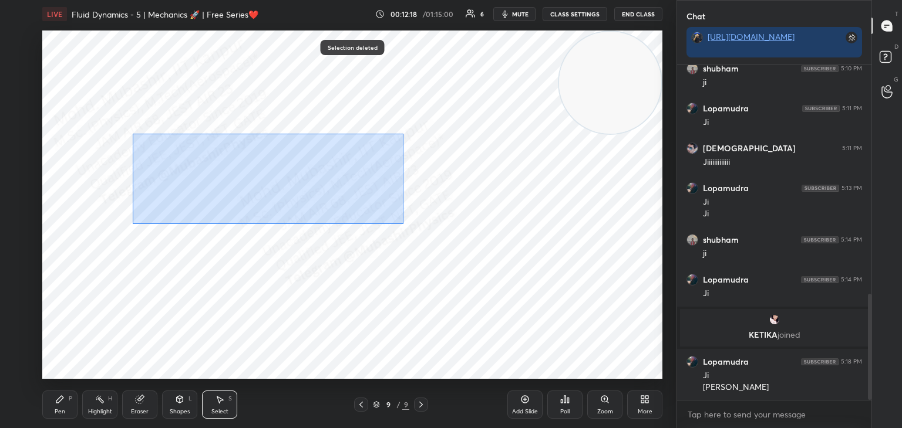
drag, startPoint x: 132, startPoint y: 134, endPoint x: 322, endPoint y: 187, distance: 197.4
click at [458, 231] on div "0 ° Undo Copy Paste here Duplicate Duplicate to new slide Delete" at bounding box center [352, 205] width 620 height 349
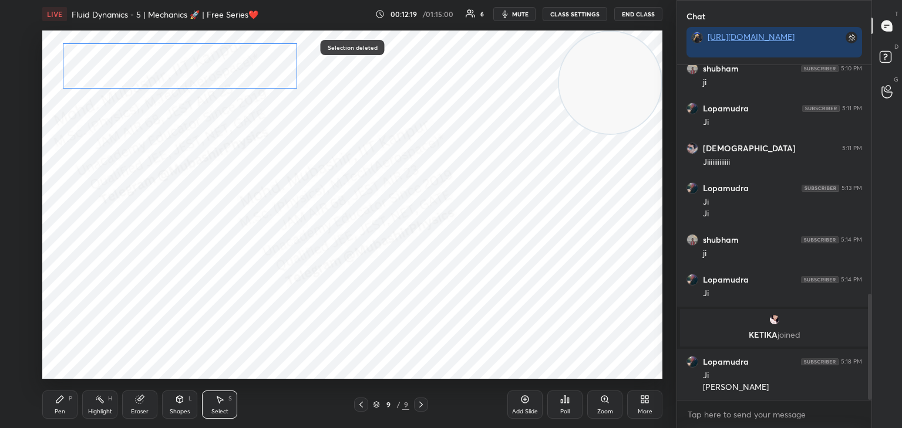
drag, startPoint x: 293, startPoint y: 181, endPoint x: 195, endPoint y: 70, distance: 148.0
click at [195, 69] on div "0 ° Undo Copy Paste here Duplicate Duplicate to new slide Delete" at bounding box center [352, 205] width 620 height 349
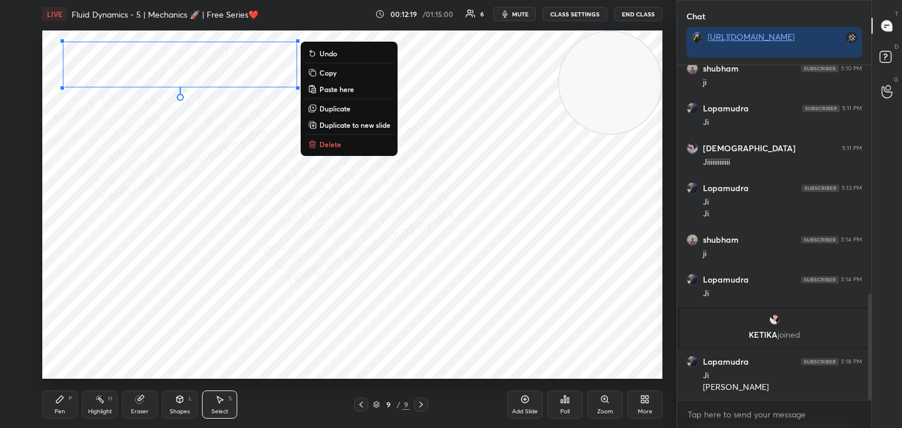
click at [64, 396] on div "Pen P" at bounding box center [59, 405] width 35 height 28
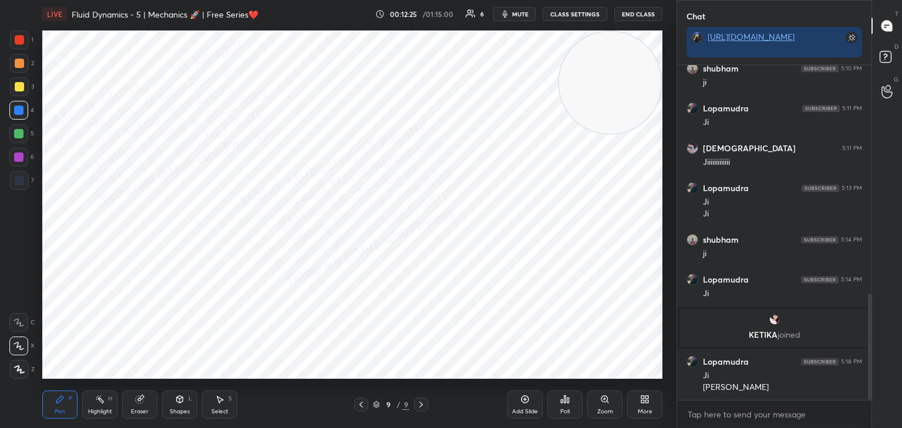
click at [363, 403] on icon at bounding box center [360, 404] width 9 height 9
click at [423, 405] on icon at bounding box center [420, 404] width 9 height 9
drag, startPoint x: 225, startPoint y: 404, endPoint x: 221, endPoint y: 382, distance: 22.7
click at [224, 397] on div "Select S" at bounding box center [219, 405] width 35 height 28
drag, startPoint x: 168, startPoint y: 65, endPoint x: 224, endPoint y: 114, distance: 74.0
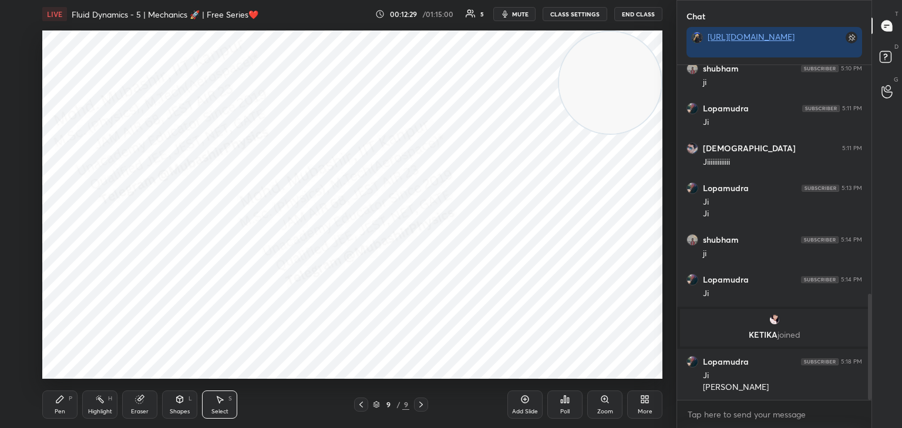
click at [224, 114] on div "0 ° Undo Copy Paste here Duplicate Duplicate to new slide Delete" at bounding box center [352, 205] width 620 height 349
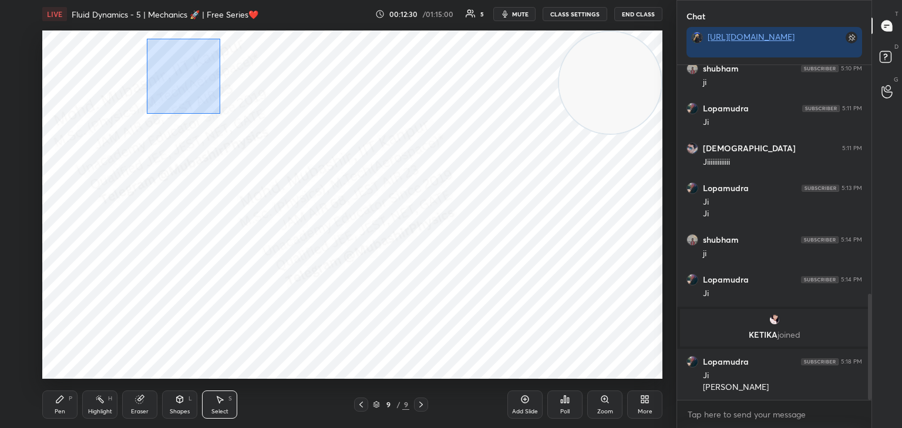
drag, startPoint x: 146, startPoint y: 39, endPoint x: 228, endPoint y: 121, distance: 116.2
click at [220, 117] on div "0 ° Undo Copy Paste here Duplicate Duplicate to new slide Delete" at bounding box center [352, 205] width 620 height 349
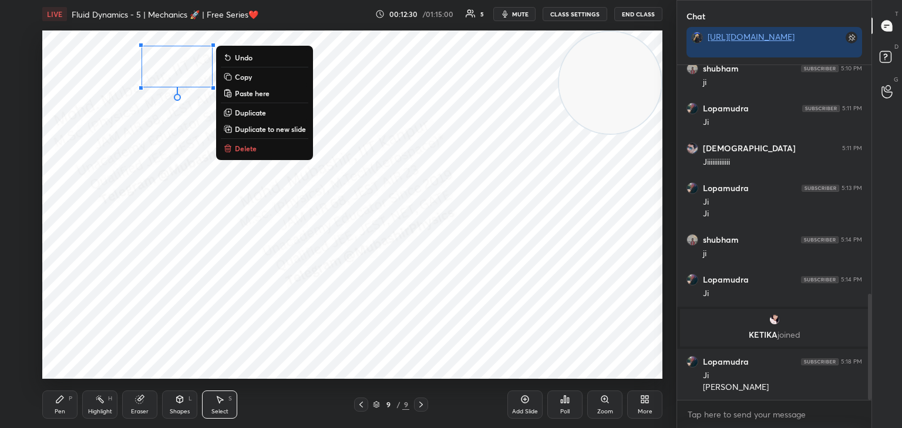
click at [245, 151] on button "Delete" at bounding box center [264, 148] width 87 height 14
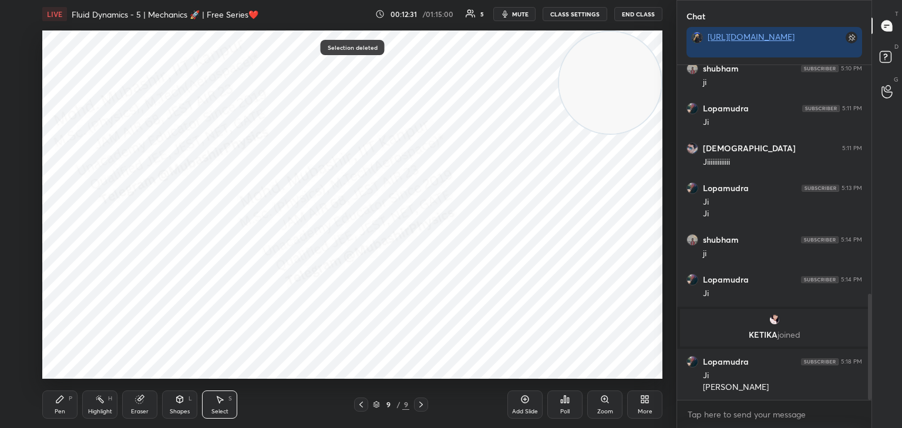
drag, startPoint x: 70, startPoint y: 402, endPoint x: 69, endPoint y: 396, distance: 6.7
click at [66, 402] on div "Pen P" at bounding box center [59, 405] width 35 height 28
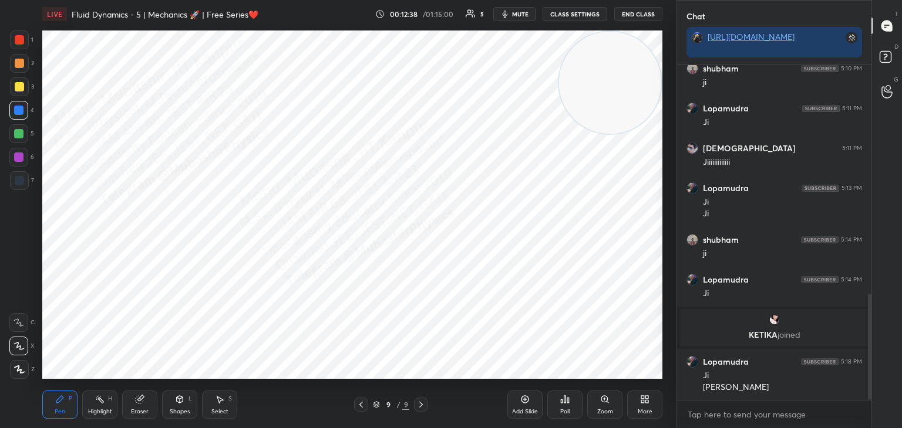
click at [353, 404] on div "9 / 9" at bounding box center [391, 405] width 232 height 14
click at [361, 404] on icon at bounding box center [360, 404] width 9 height 9
drag, startPoint x: 104, startPoint y: 417, endPoint x: 205, endPoint y: 381, distance: 107.1
click at [103, 416] on div "Highlight H" at bounding box center [99, 405] width 35 height 28
click at [444, 386] on div "Pen P Highlight H Eraser Shapes L Select S 8 / 9 Add Slide Poll Zoom More" at bounding box center [352, 405] width 620 height 47
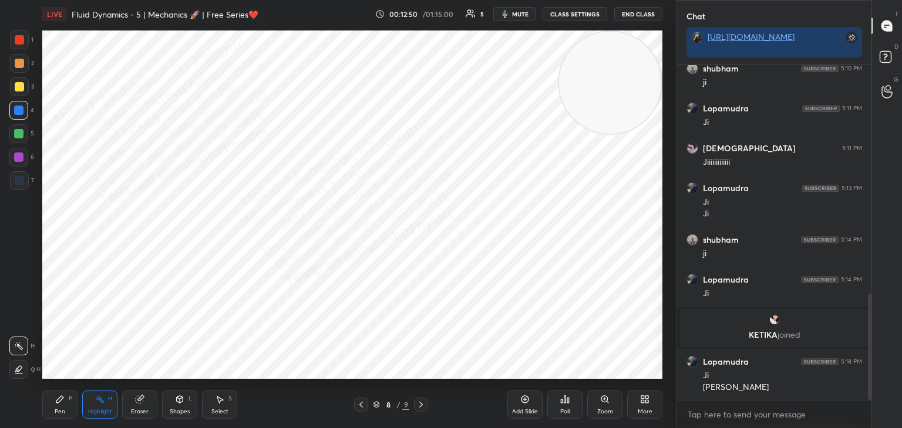
drag, startPoint x: 423, startPoint y: 400, endPoint x: 416, endPoint y: 400, distance: 6.5
click at [423, 400] on icon at bounding box center [420, 404] width 9 height 9
click at [63, 404] on div "Pen P" at bounding box center [59, 405] width 35 height 28
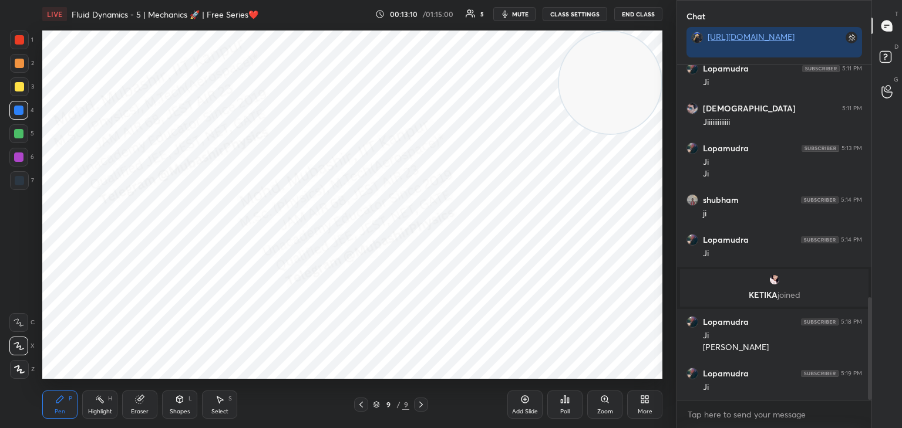
click at [177, 413] on div "Shapes" at bounding box center [180, 412] width 20 height 6
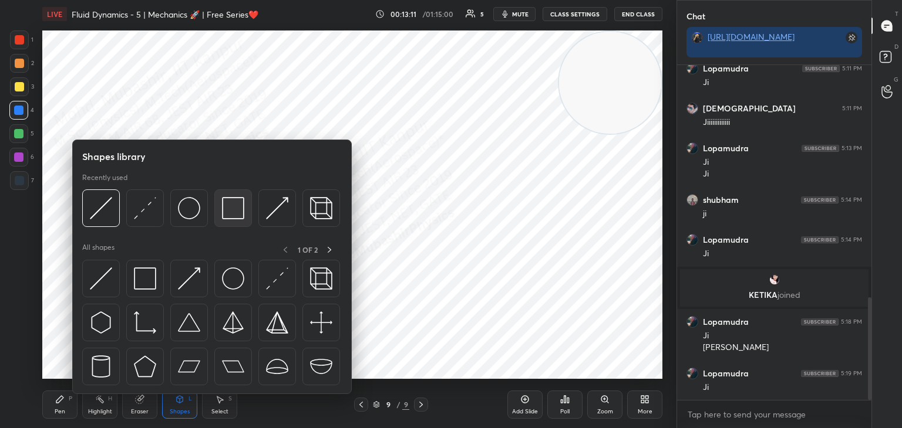
click at [231, 215] on img at bounding box center [233, 208] width 22 height 22
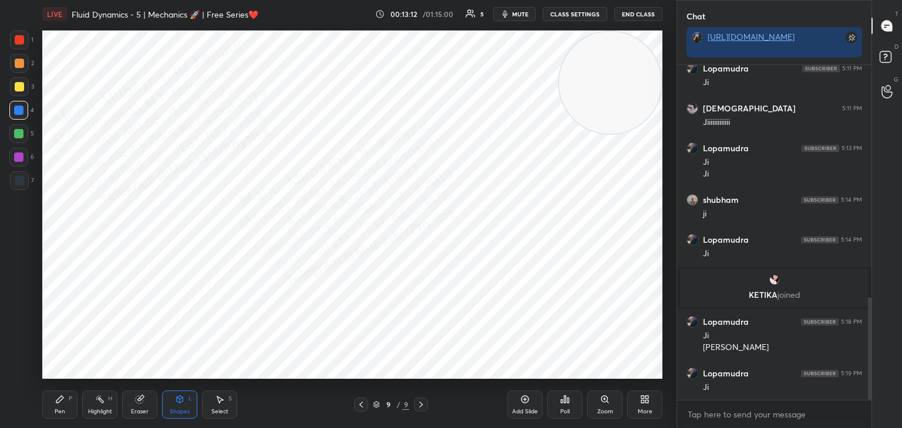
drag, startPoint x: 15, startPoint y: 180, endPoint x: 21, endPoint y: 181, distance: 6.0
click at [17, 180] on div at bounding box center [19, 180] width 9 height 9
click at [249, 248] on video at bounding box center [300, 197] width 102 height 102
click at [47, 409] on div "Pen P" at bounding box center [59, 405] width 35 height 28
click at [21, 38] on div at bounding box center [19, 39] width 9 height 9
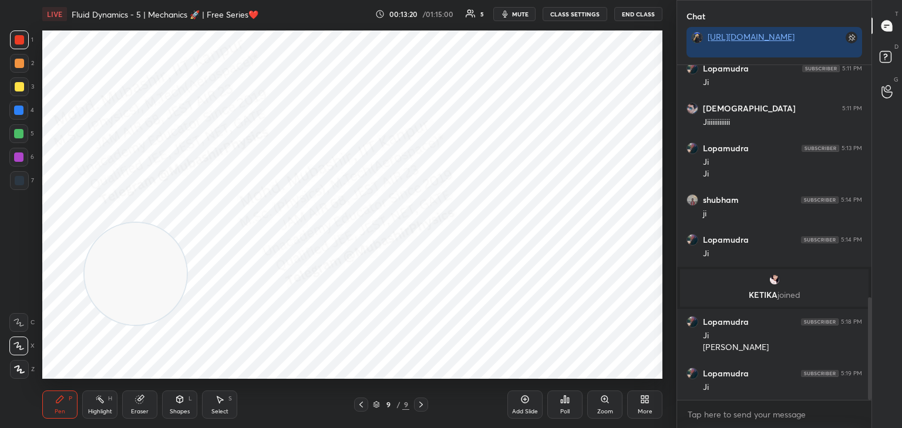
click at [22, 155] on div at bounding box center [18, 157] width 9 height 9
drag, startPoint x: 120, startPoint y: 274, endPoint x: 94, endPoint y: 70, distance: 204.8
click at [114, 214] on video at bounding box center [136, 265] width 102 height 102
drag, startPoint x: 12, startPoint y: 131, endPoint x: 29, endPoint y: 136, distance: 17.7
click at [15, 135] on div at bounding box center [18, 133] width 19 height 19
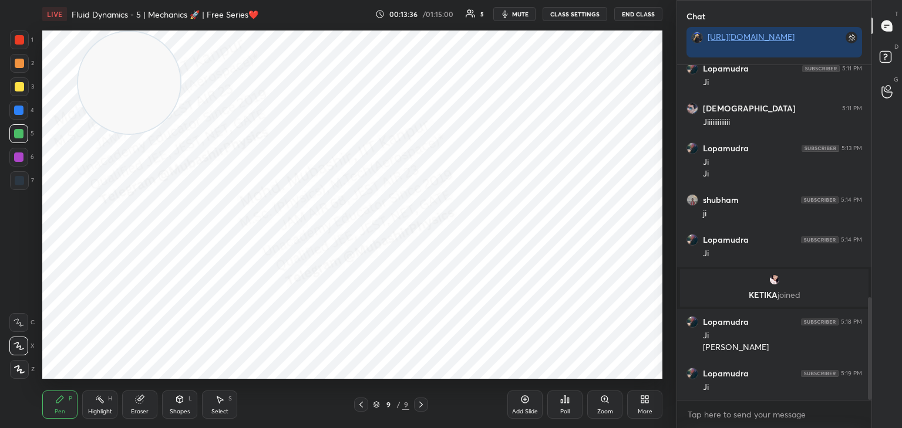
drag, startPoint x: 101, startPoint y: 403, endPoint x: 118, endPoint y: 388, distance: 22.5
click at [103, 403] on icon at bounding box center [99, 399] width 9 height 9
click at [798, 279] on div "grid" at bounding box center [774, 280] width 174 height 12
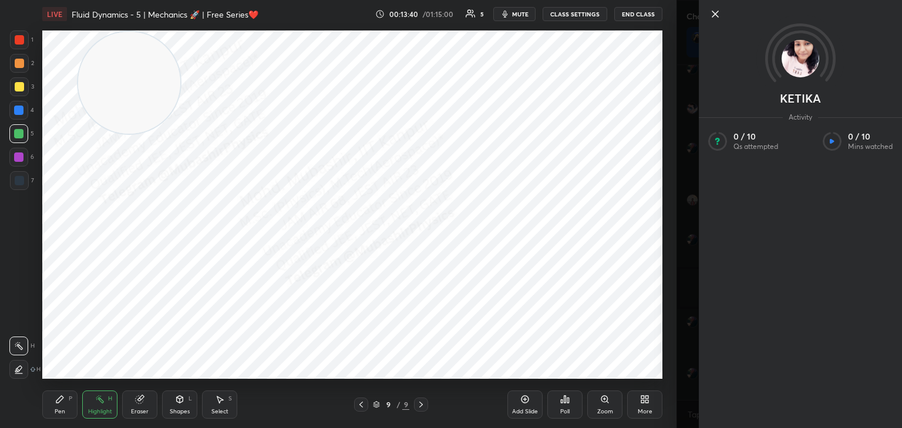
click at [776, 74] on icon at bounding box center [799, 58] width 79 height 79
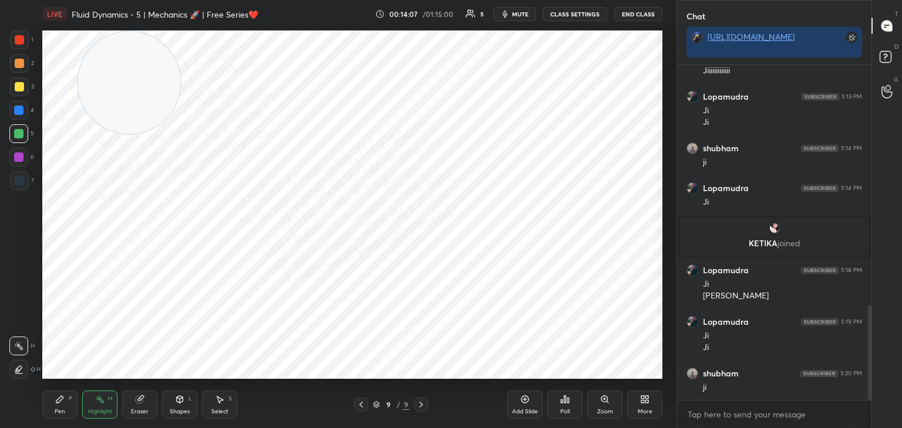
scroll to position [853, 0]
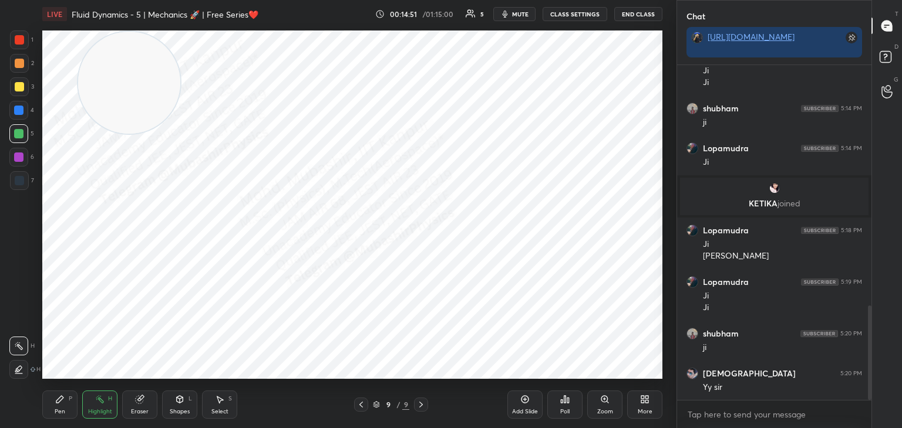
click at [653, 406] on div "More" at bounding box center [644, 405] width 35 height 28
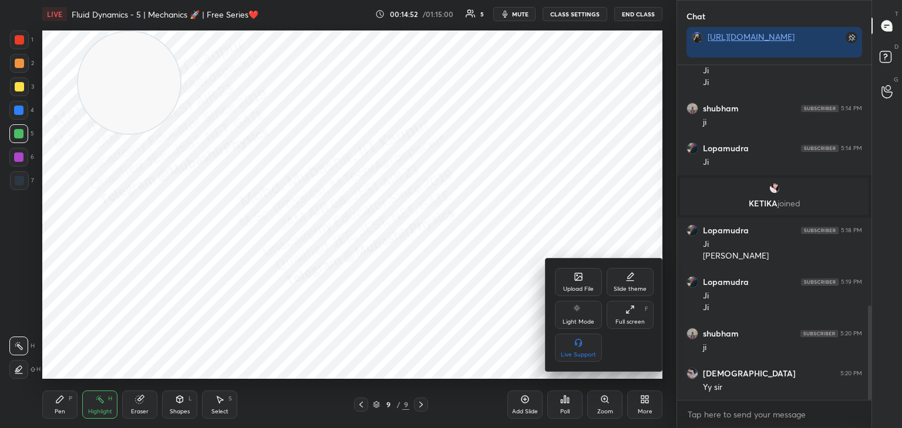
click at [569, 283] on div "Upload File" at bounding box center [578, 282] width 47 height 28
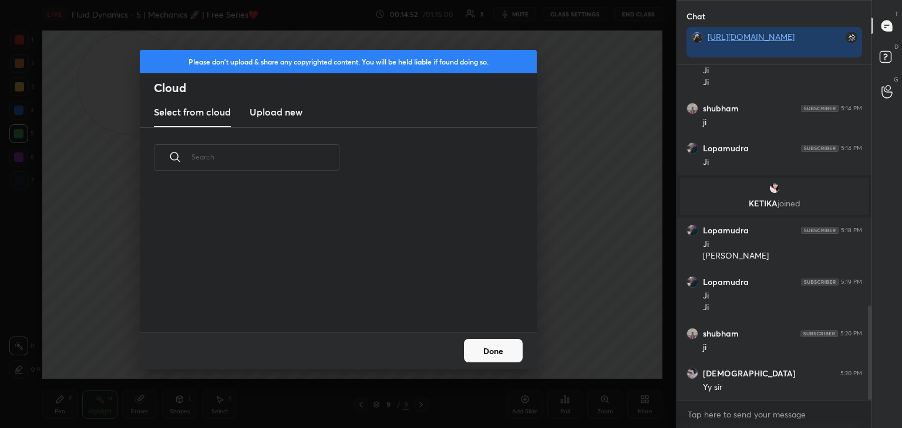
scroll to position [144, 377]
drag, startPoint x: 282, startPoint y: 113, endPoint x: 349, endPoint y: 130, distance: 69.5
click at [279, 112] on h3 "Upload new" at bounding box center [275, 112] width 53 height 14
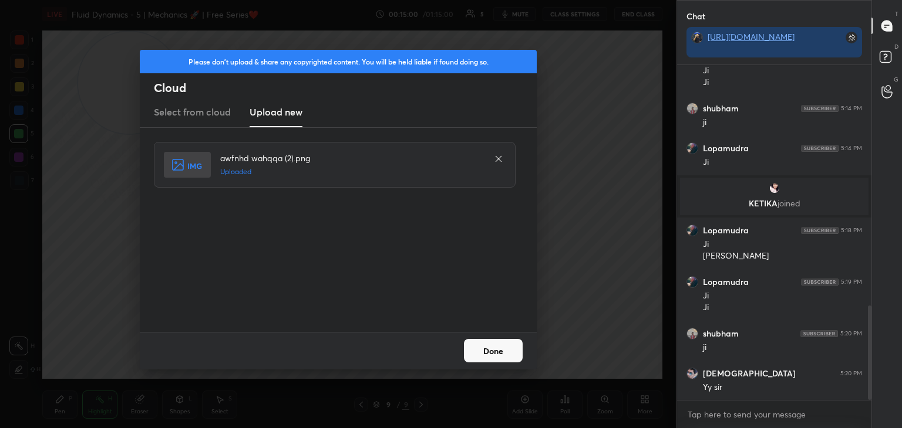
click at [482, 355] on button "Done" at bounding box center [493, 350] width 59 height 23
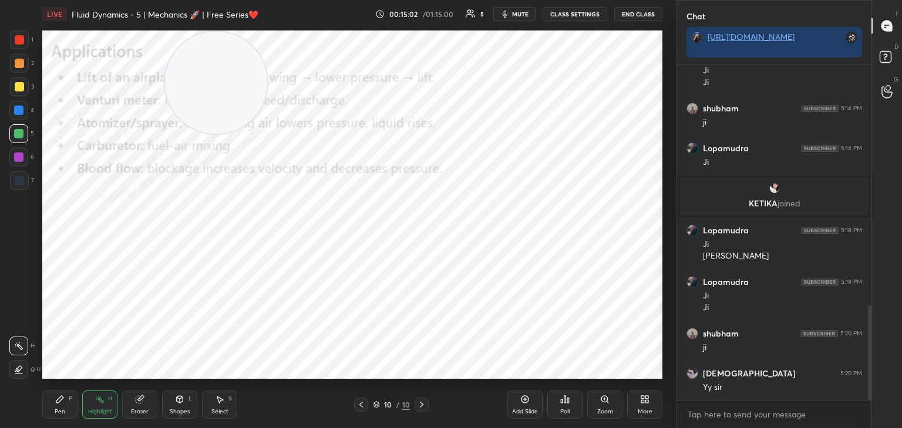
drag, startPoint x: 123, startPoint y: 83, endPoint x: 670, endPoint y: 25, distance: 550.1
click at [684, 27] on div "1 2 3 4 5 6 7 C X Z C X Z E E Erase all H H LIVE Fluid Dynamics - 5 | Mechanics…" at bounding box center [451, 214] width 902 height 428
click at [49, 404] on div "Pen P" at bounding box center [59, 405] width 35 height 28
drag, startPoint x: 17, startPoint y: 106, endPoint x: 36, endPoint y: 104, distance: 18.9
click at [19, 106] on div at bounding box center [18, 110] width 9 height 9
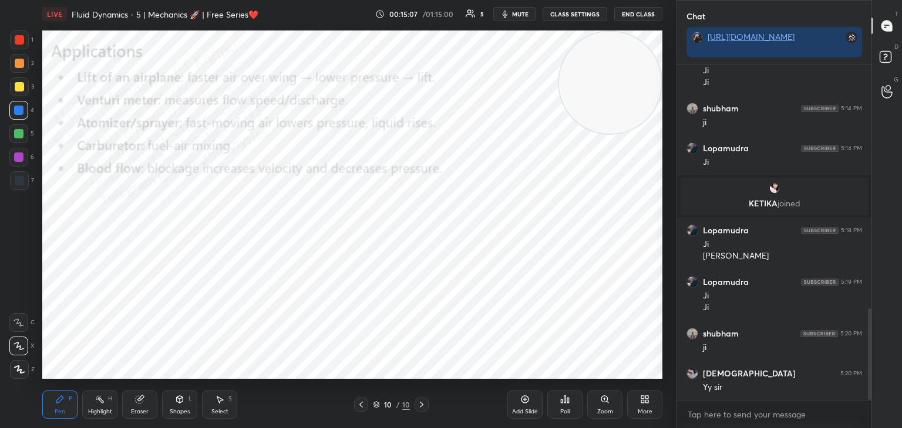
scroll to position [893, 0]
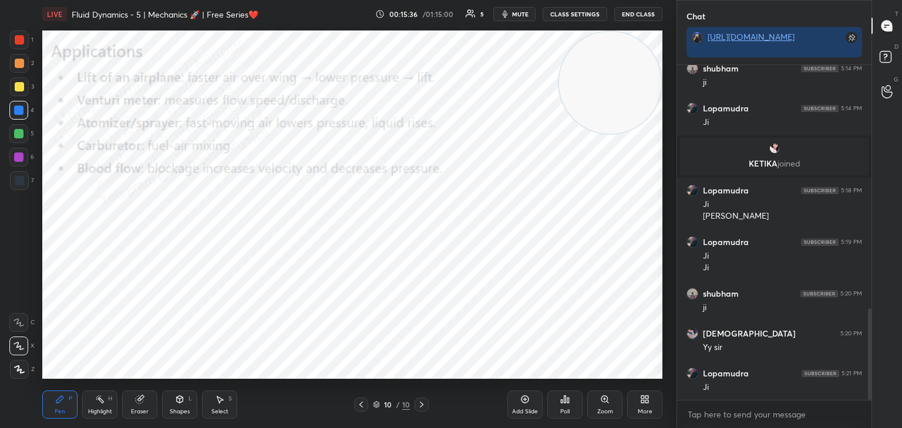
drag, startPoint x: 16, startPoint y: 153, endPoint x: 25, endPoint y: 158, distance: 10.3
click at [25, 158] on div at bounding box center [18, 157] width 19 height 19
drag, startPoint x: 8, startPoint y: 133, endPoint x: 15, endPoint y: 134, distance: 7.1
click at [15, 134] on div "1 2 3 4 5 6 7 C X Z C X Z E E Erase all H H" at bounding box center [19, 205] width 38 height 349
drag, startPoint x: 17, startPoint y: 135, endPoint x: 25, endPoint y: 139, distance: 9.2
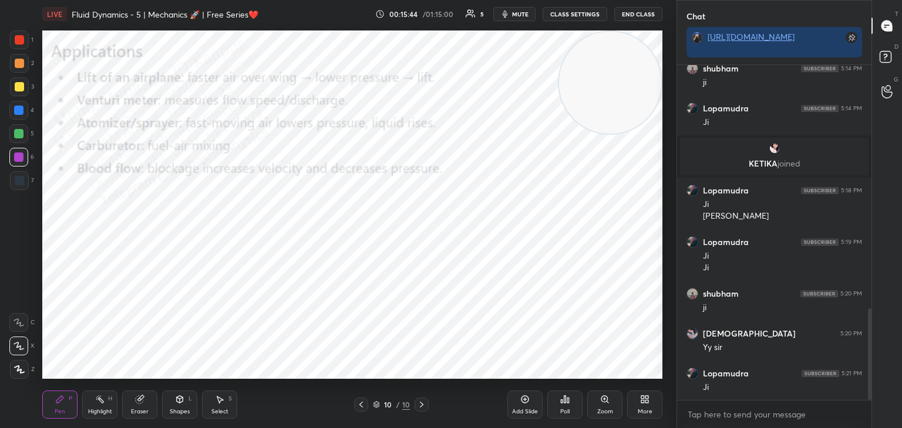
click at [18, 139] on div at bounding box center [18, 133] width 19 height 19
click at [129, 407] on div "Eraser" at bounding box center [139, 405] width 35 height 28
click at [19, 372] on span "Erase all" at bounding box center [19, 370] width 18 height 8
drag, startPoint x: 18, startPoint y: 116, endPoint x: 33, endPoint y: 94, distance: 26.1
click at [16, 116] on div at bounding box center [18, 110] width 19 height 19
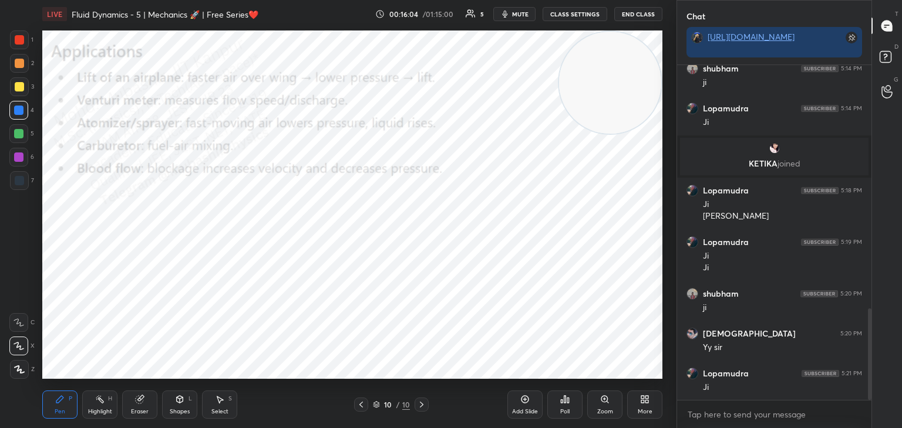
click at [106, 397] on div "Highlight H" at bounding box center [99, 405] width 35 height 28
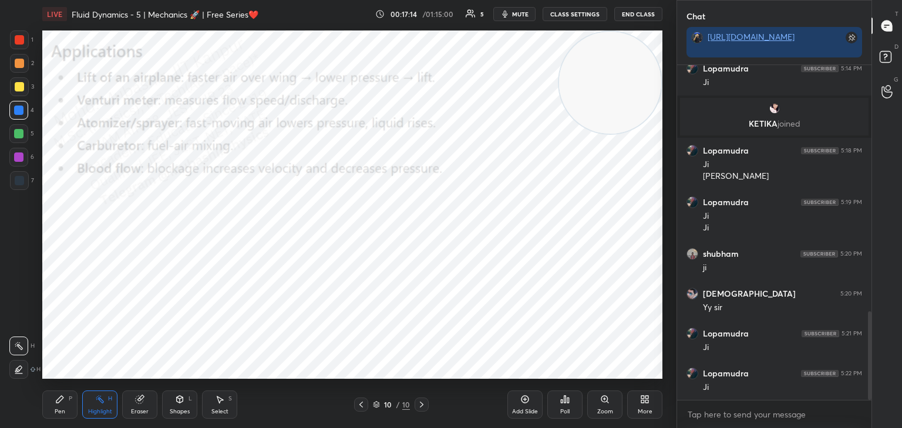
click at [636, 402] on div "More" at bounding box center [644, 405] width 35 height 28
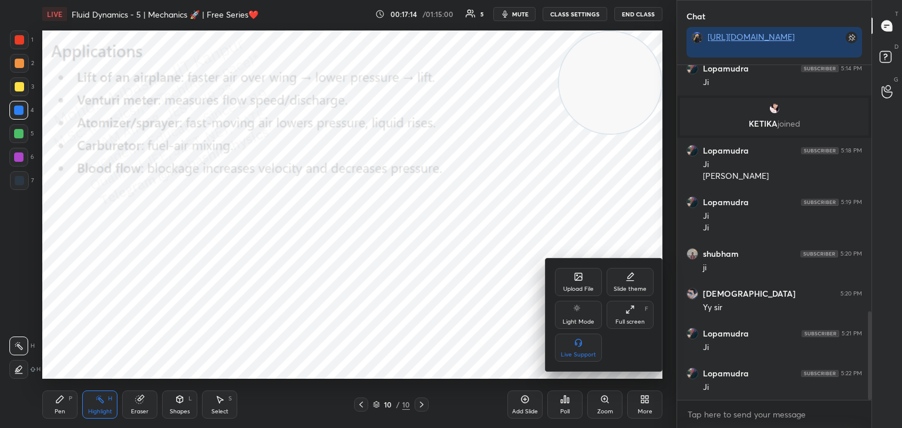
click at [578, 283] on div "Upload File" at bounding box center [578, 282] width 47 height 28
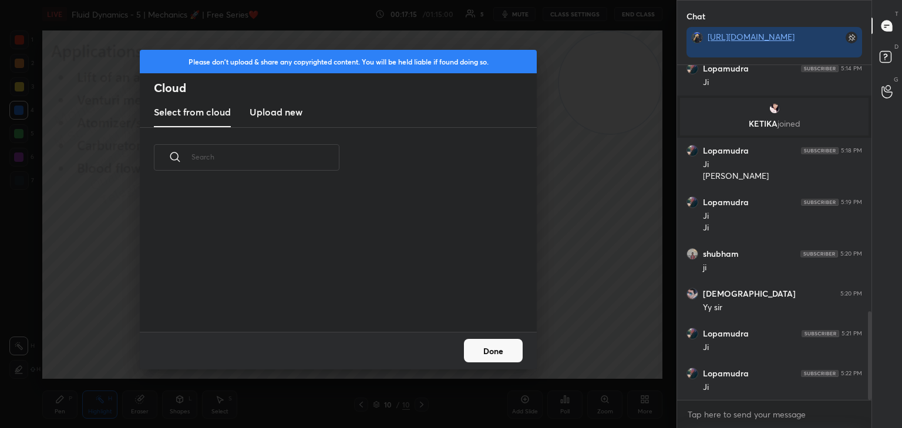
scroll to position [144, 377]
click at [268, 109] on h3 "Upload new" at bounding box center [275, 112] width 53 height 14
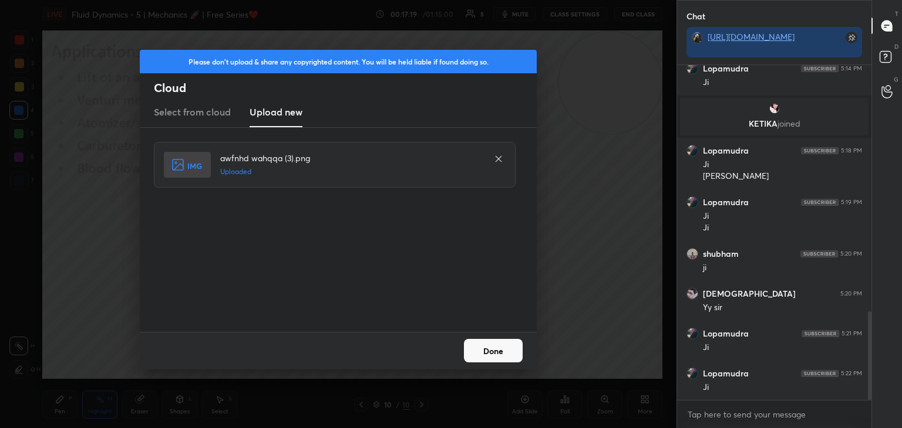
click at [507, 353] on button "Done" at bounding box center [493, 350] width 59 height 23
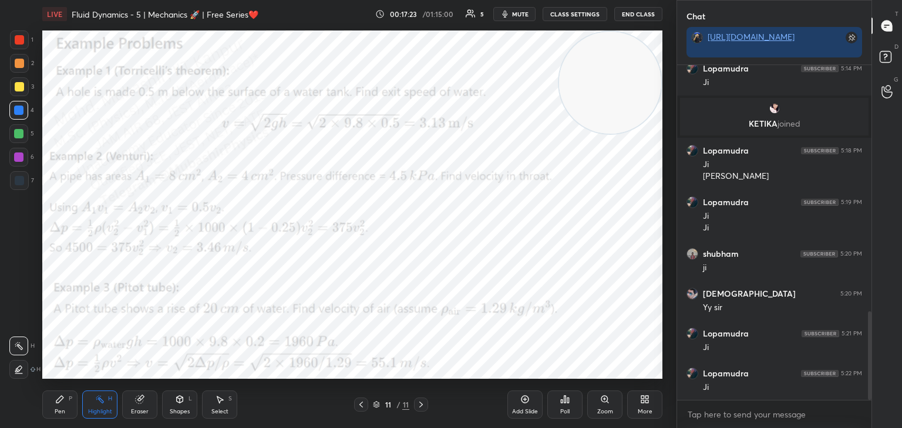
click at [70, 398] on div "Pen P" at bounding box center [59, 405] width 35 height 28
click at [96, 409] on div "Highlight H" at bounding box center [99, 405] width 35 height 28
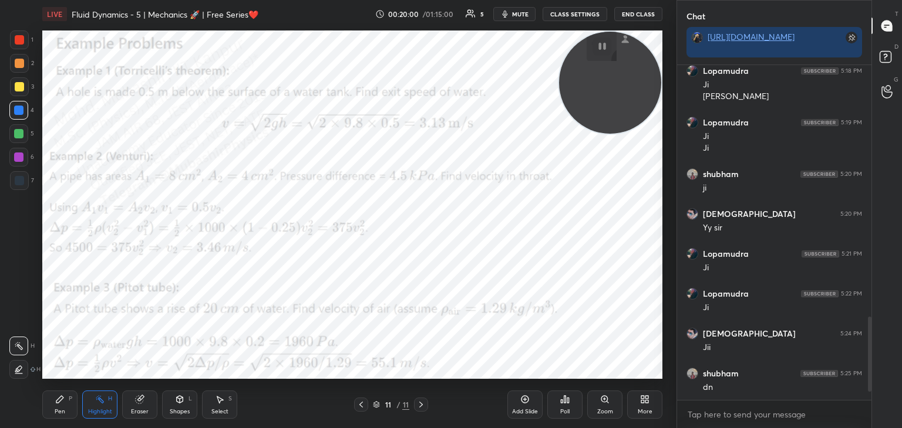
scroll to position [1173, 0]
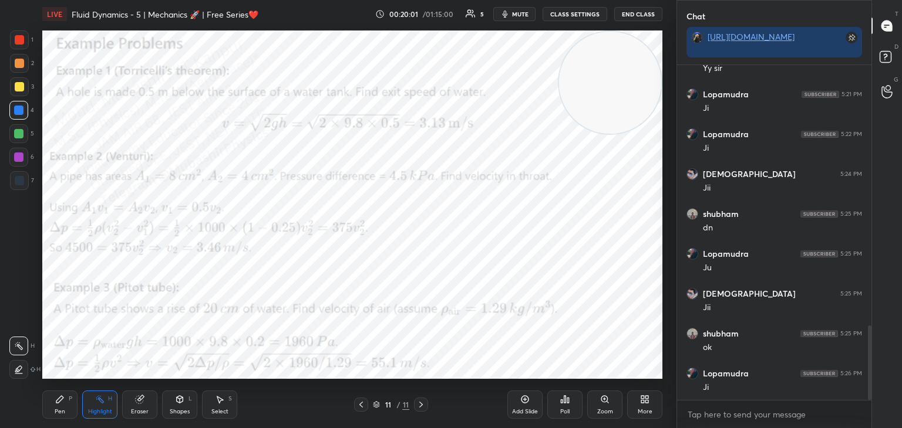
click at [638, 400] on div "More" at bounding box center [644, 405] width 35 height 28
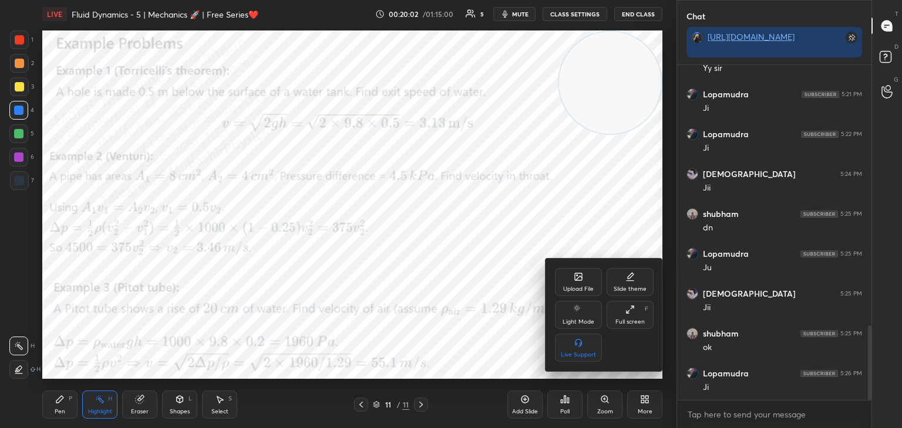
click at [573, 278] on icon at bounding box center [577, 276] width 9 height 9
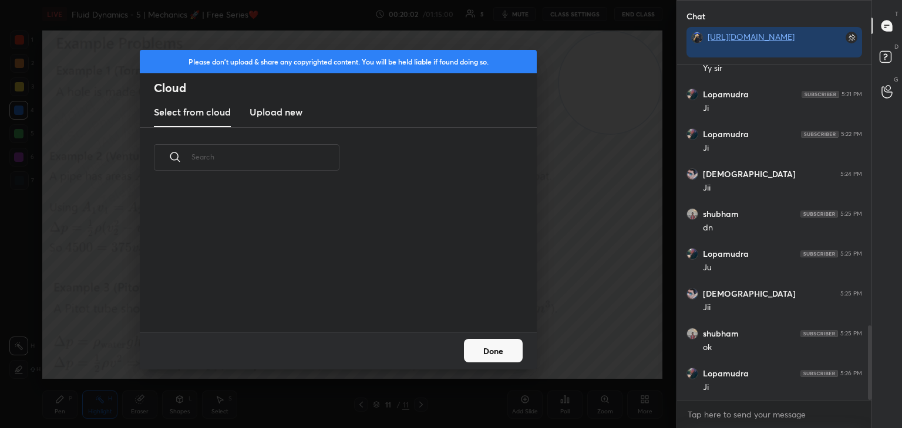
scroll to position [144, 377]
click at [293, 114] on h3 "Upload new" at bounding box center [275, 112] width 53 height 14
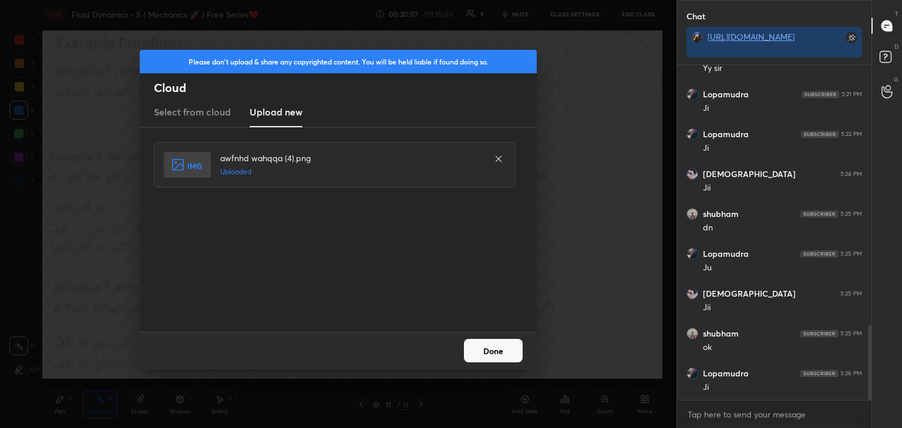
drag, startPoint x: 481, startPoint y: 352, endPoint x: 495, endPoint y: 241, distance: 112.4
click at [481, 353] on button "Done" at bounding box center [493, 350] width 59 height 23
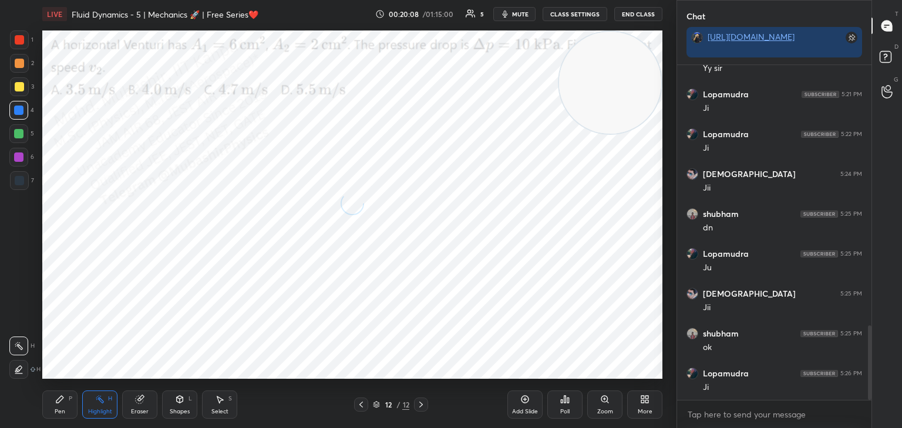
click at [517, 12] on span "mute" at bounding box center [520, 14] width 16 height 8
click at [512, 15] on span "unmute" at bounding box center [519, 14] width 25 height 8
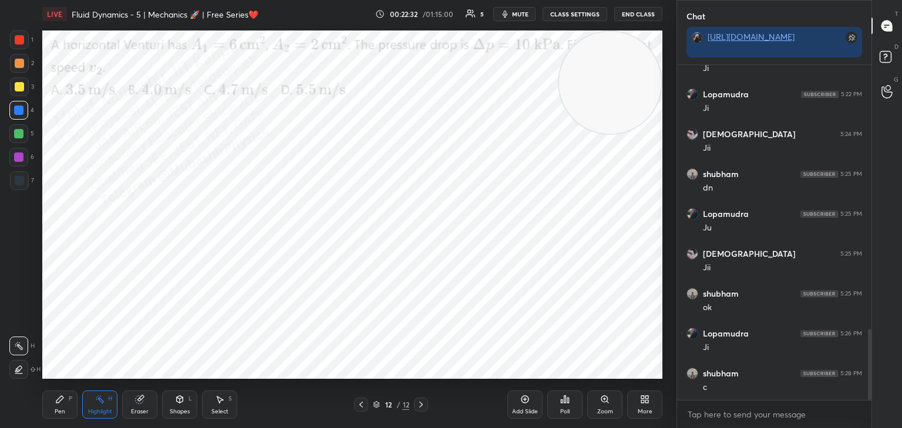
scroll to position [1253, 0]
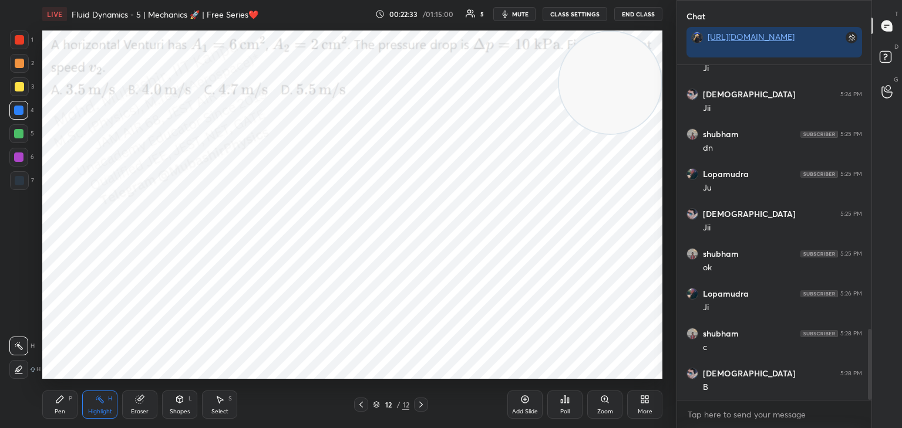
click at [651, 134] on video at bounding box center [610, 83] width 102 height 102
drag, startPoint x: 59, startPoint y: 403, endPoint x: 70, endPoint y: 397, distance: 12.1
click at [59, 403] on icon at bounding box center [59, 399] width 9 height 9
click at [360, 406] on icon at bounding box center [361, 405] width 4 height 6
click at [97, 394] on div "Highlight H" at bounding box center [99, 405] width 35 height 28
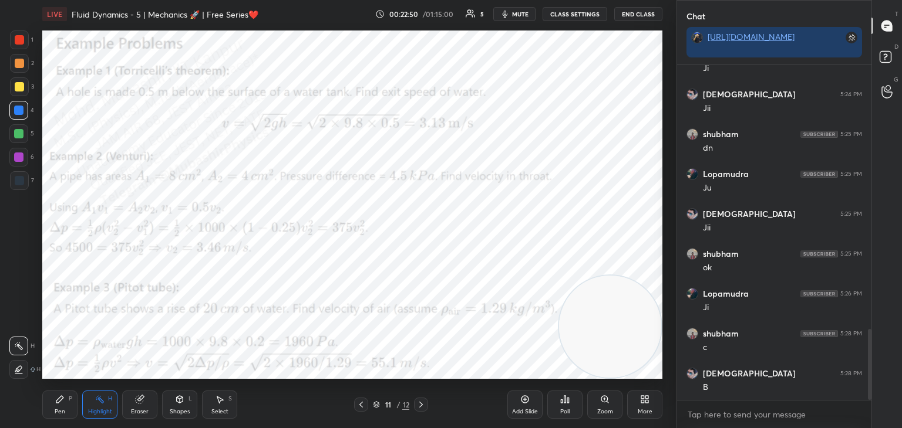
drag, startPoint x: 420, startPoint y: 406, endPoint x: 410, endPoint y: 399, distance: 11.7
click at [420, 404] on icon at bounding box center [420, 404] width 9 height 9
drag, startPoint x: 52, startPoint y: 407, endPoint x: 60, endPoint y: 387, distance: 21.8
click at [50, 407] on div "Pen P" at bounding box center [59, 405] width 35 height 28
click at [362, 404] on icon at bounding box center [360, 404] width 9 height 9
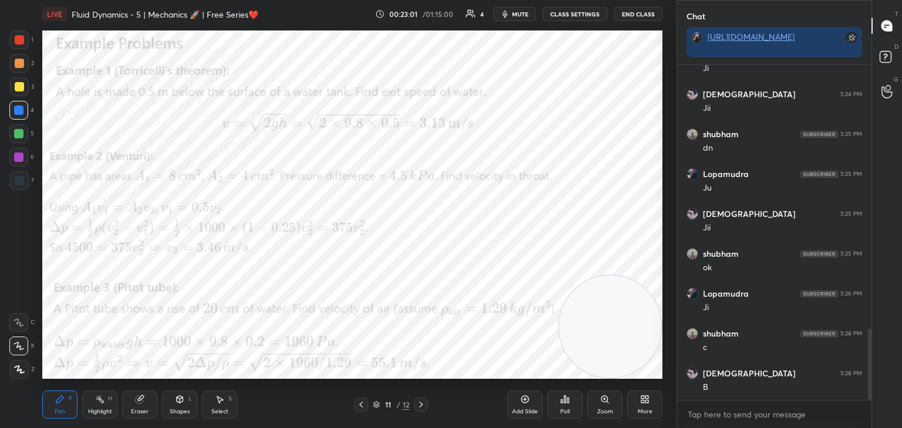
click at [94, 406] on div "Highlight H" at bounding box center [99, 405] width 35 height 28
drag, startPoint x: 420, startPoint y: 411, endPoint x: 374, endPoint y: 403, distance: 46.5
click at [416, 411] on div at bounding box center [421, 405] width 14 height 14
drag, startPoint x: 64, startPoint y: 400, endPoint x: 39, endPoint y: 240, distance: 161.5
click at [59, 400] on icon at bounding box center [59, 399] width 9 height 9
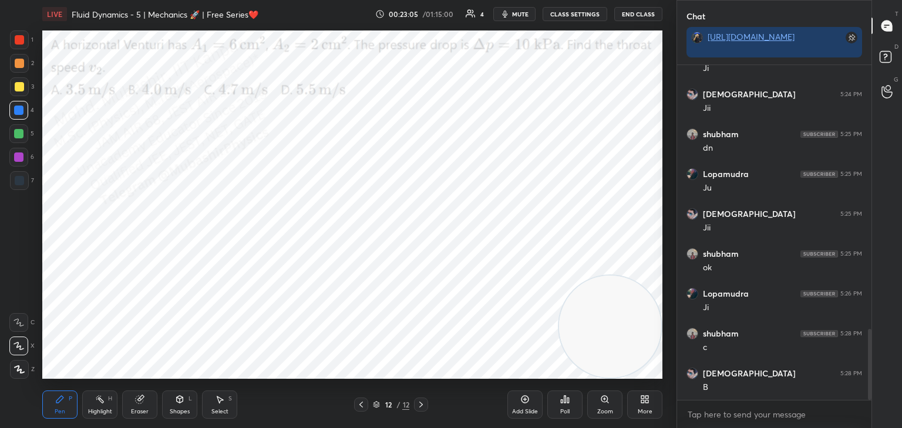
click at [17, 168] on div "6" at bounding box center [21, 159] width 25 height 23
drag, startPoint x: 564, startPoint y: 318, endPoint x: 77, endPoint y: 52, distance: 554.2
click at [532, 250] on video at bounding box center [583, 301] width 102 height 102
drag, startPoint x: 96, startPoint y: 95, endPoint x: 117, endPoint y: 72, distance: 32.0
click at [60, 32] on video at bounding box center [94, 83] width 102 height 102
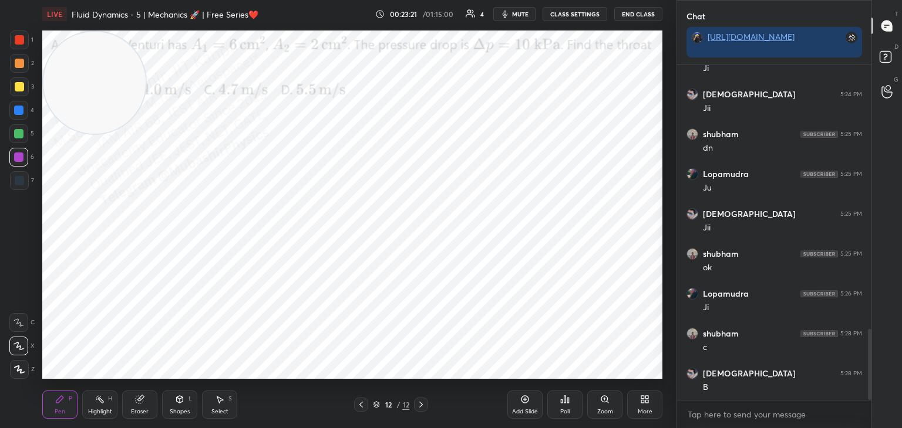
drag, startPoint x: 87, startPoint y: 142, endPoint x: 65, endPoint y: 312, distance: 171.1
click at [63, 134] on video at bounding box center [94, 83] width 102 height 102
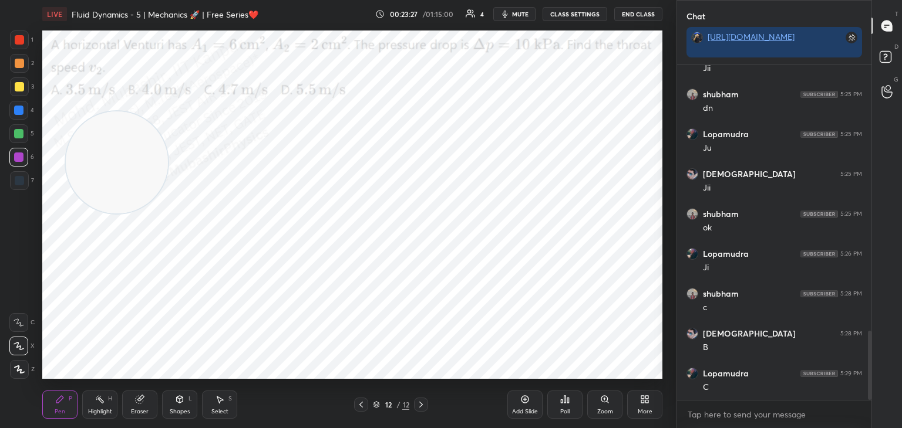
drag, startPoint x: 85, startPoint y: 308, endPoint x: 106, endPoint y: 163, distance: 147.0
click at [104, 142] on video at bounding box center [117, 163] width 102 height 102
click at [18, 137] on div at bounding box center [18, 133] width 9 height 9
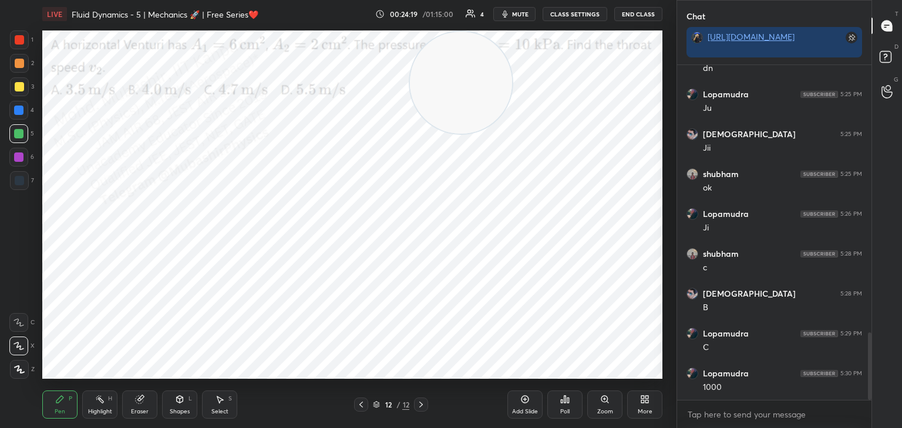
drag, startPoint x: 430, startPoint y: 58, endPoint x: 462, endPoint y: 54, distance: 32.5
click at [471, 52] on video at bounding box center [461, 83] width 102 height 102
drag, startPoint x: 19, startPoint y: 55, endPoint x: 26, endPoint y: 72, distance: 18.7
click at [17, 59] on div at bounding box center [19, 63] width 19 height 19
click at [17, 133] on div at bounding box center [18, 133] width 9 height 9
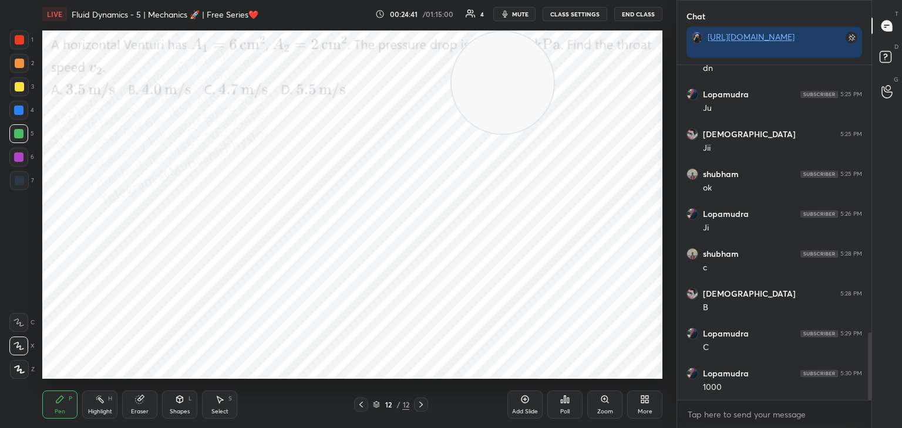
scroll to position [1344, 0]
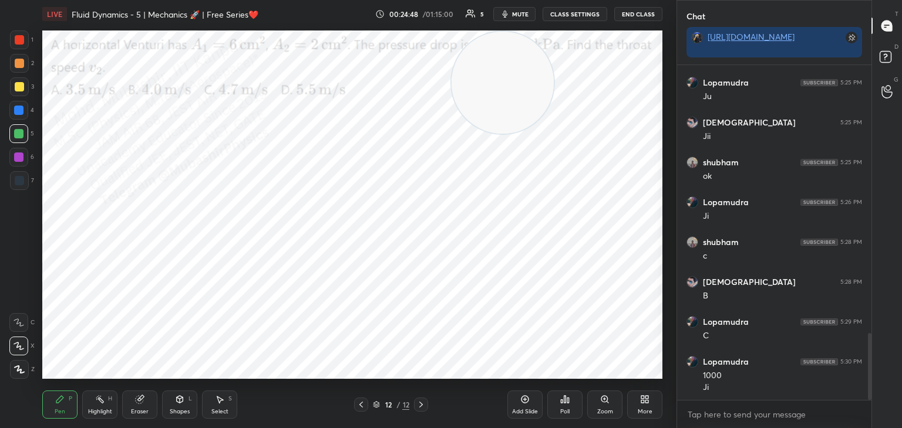
click at [451, 134] on video at bounding box center [502, 83] width 102 height 102
drag, startPoint x: 21, startPoint y: 40, endPoint x: 30, endPoint y: 48, distance: 12.1
click at [21, 40] on div at bounding box center [19, 39] width 9 height 9
click at [646, 402] on icon at bounding box center [646, 401] width 3 height 3
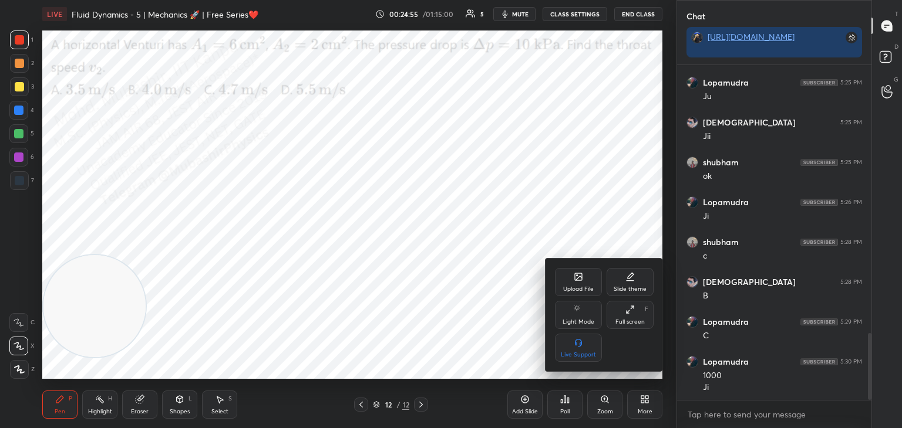
click at [571, 273] on div "Upload File" at bounding box center [578, 282] width 47 height 28
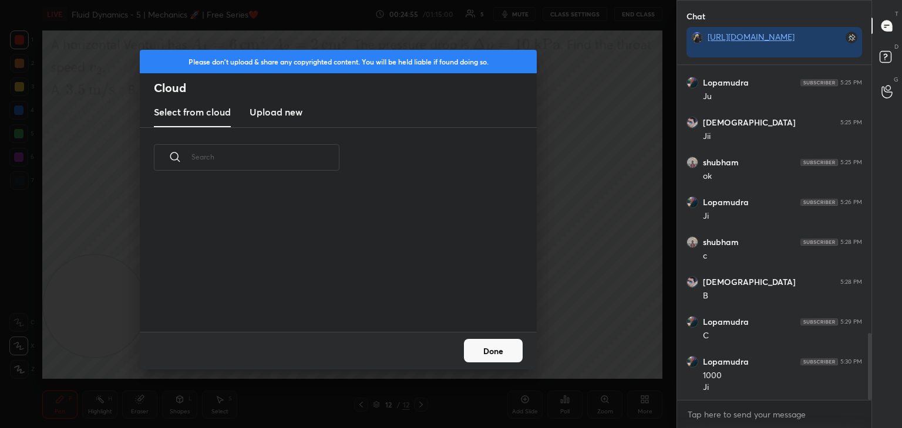
scroll to position [144, 377]
click at [252, 126] on new "Upload new" at bounding box center [275, 112] width 53 height 29
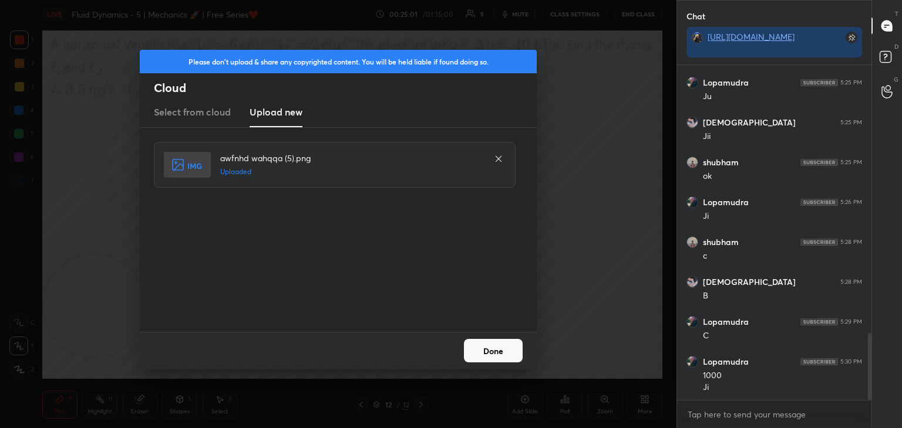
click at [494, 349] on button "Done" at bounding box center [493, 350] width 59 height 23
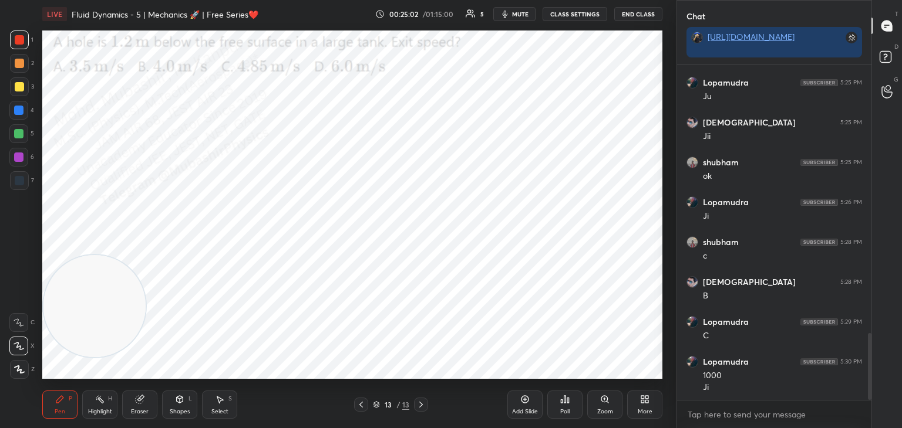
drag, startPoint x: 90, startPoint y: 407, endPoint x: 91, endPoint y: 383, distance: 24.1
click at [90, 409] on div "Highlight H" at bounding box center [99, 405] width 35 height 28
drag, startPoint x: 87, startPoint y: 323, endPoint x: 73, endPoint y: 359, distance: 39.0
click at [73, 357] on video at bounding box center [94, 306] width 102 height 102
click at [514, 12] on span "mute" at bounding box center [520, 14] width 16 height 8
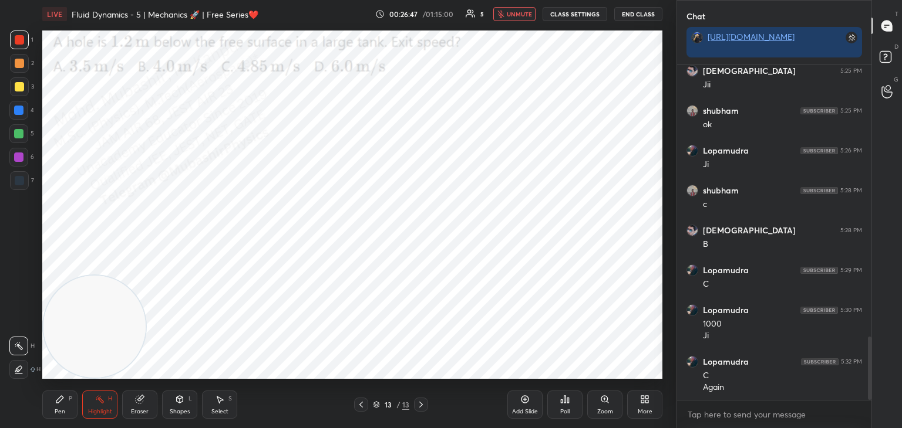
scroll to position [1436, 0]
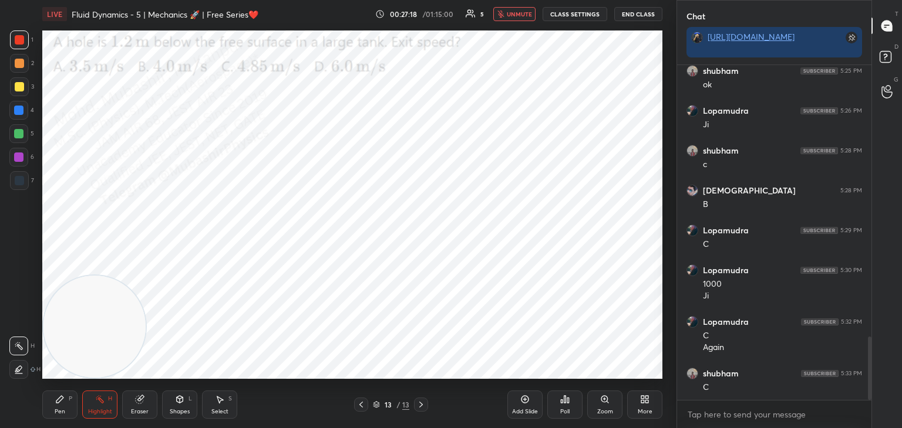
click at [512, 13] on span "unmute" at bounding box center [519, 14] width 25 height 8
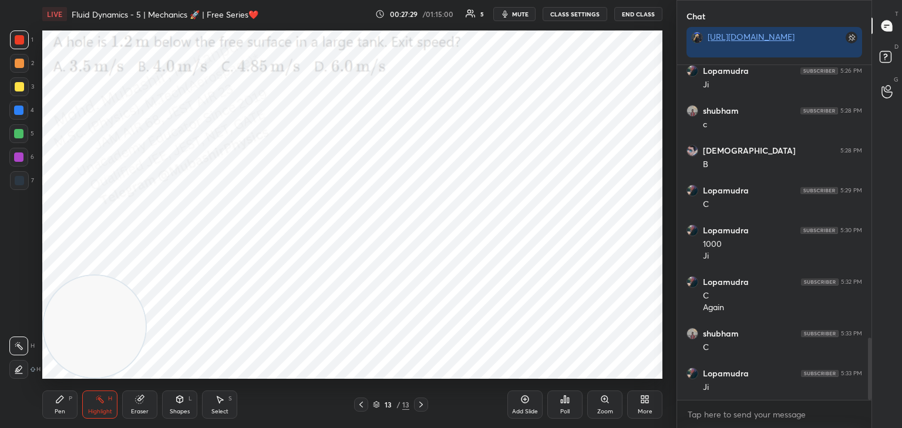
drag, startPoint x: 62, startPoint y: 401, endPoint x: 62, endPoint y: 374, distance: 27.0
click at [63, 401] on icon at bounding box center [59, 399] width 9 height 9
drag, startPoint x: 19, startPoint y: 110, endPoint x: 39, endPoint y: 110, distance: 20.0
click at [21, 110] on div at bounding box center [18, 110] width 9 height 9
click at [19, 90] on div at bounding box center [19, 86] width 9 height 9
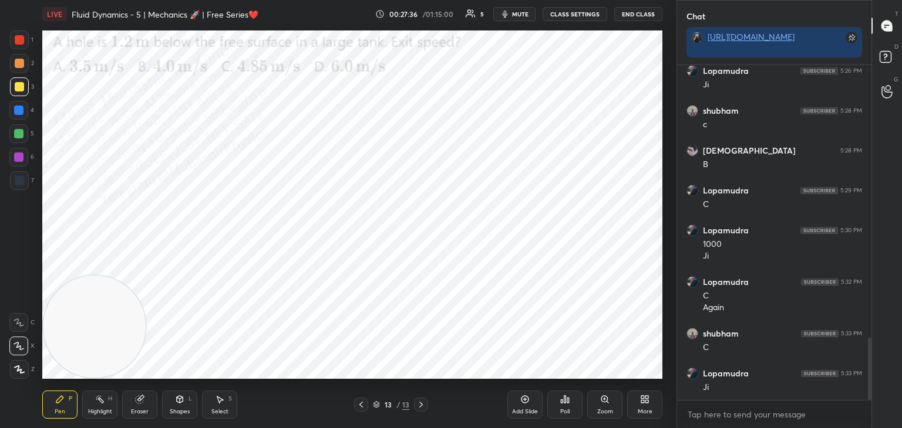
drag, startPoint x: 12, startPoint y: 112, endPoint x: 22, endPoint y: 115, distance: 10.0
click at [15, 112] on div at bounding box center [18, 110] width 19 height 19
click at [26, 65] on div at bounding box center [19, 63] width 19 height 19
click at [634, 397] on div "More" at bounding box center [644, 405] width 35 height 28
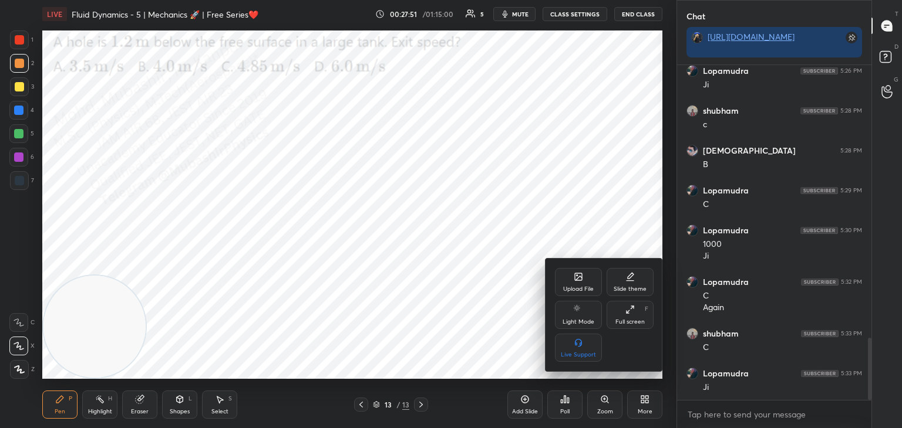
click at [585, 278] on div "Upload File" at bounding box center [578, 282] width 47 height 28
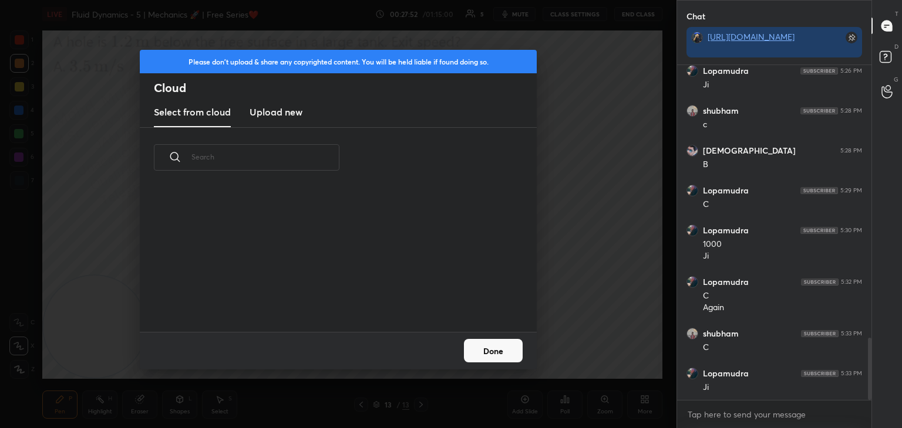
click at [270, 112] on h3 "Upload new" at bounding box center [275, 112] width 53 height 14
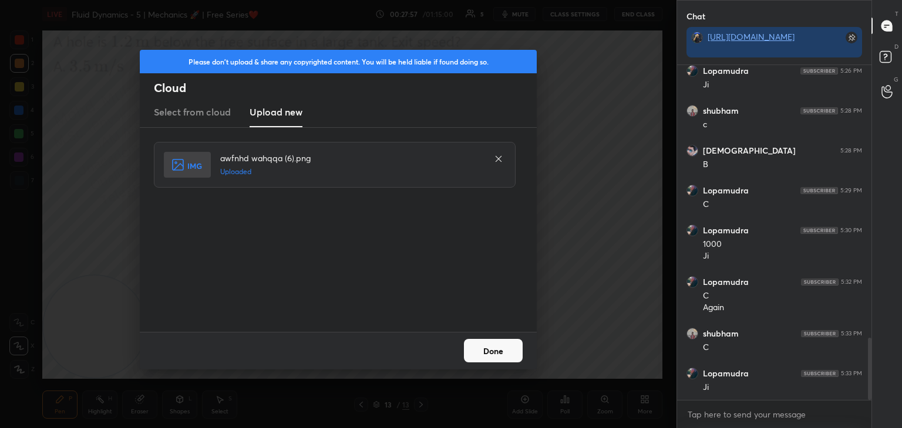
click at [490, 353] on button "Done" at bounding box center [493, 350] width 59 height 23
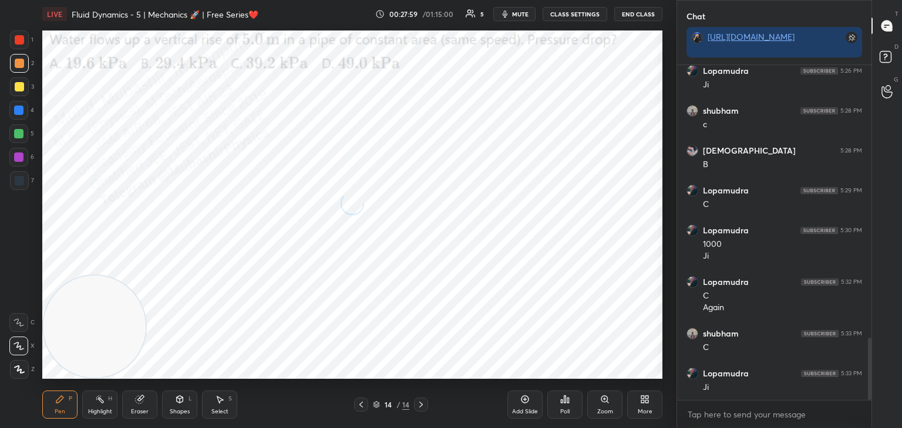
click at [524, 11] on span "mute" at bounding box center [520, 14] width 16 height 8
click at [508, 13] on button "unmute" at bounding box center [514, 14] width 42 height 14
click at [509, 13] on icon "button" at bounding box center [504, 13] width 9 height 9
click at [521, 13] on span "unmute" at bounding box center [519, 14] width 25 height 8
click at [521, 14] on span "mute" at bounding box center [520, 14] width 16 height 8
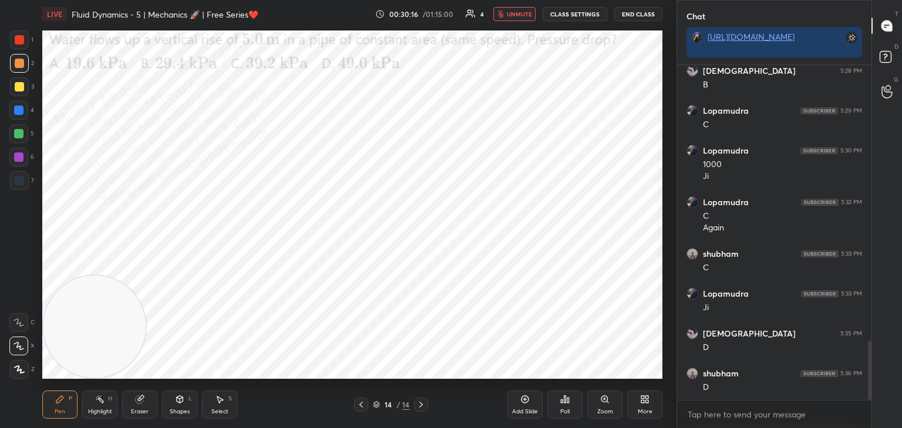
scroll to position [1595, 0]
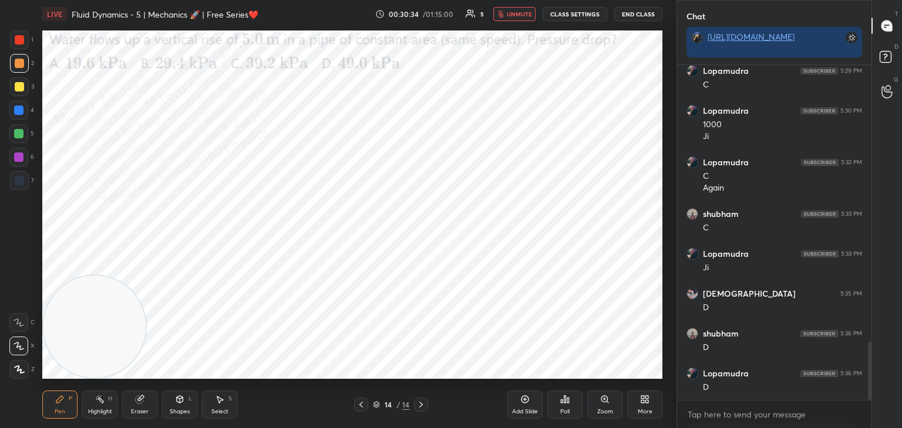
click at [501, 13] on icon "button" at bounding box center [500, 14] width 6 height 7
click at [15, 111] on div at bounding box center [18, 110] width 9 height 9
click at [18, 135] on div at bounding box center [18, 133] width 9 height 9
drag, startPoint x: 81, startPoint y: 315, endPoint x: 561, endPoint y: 134, distance: 513.0
click at [605, 107] on video at bounding box center [606, 140] width 102 height 102
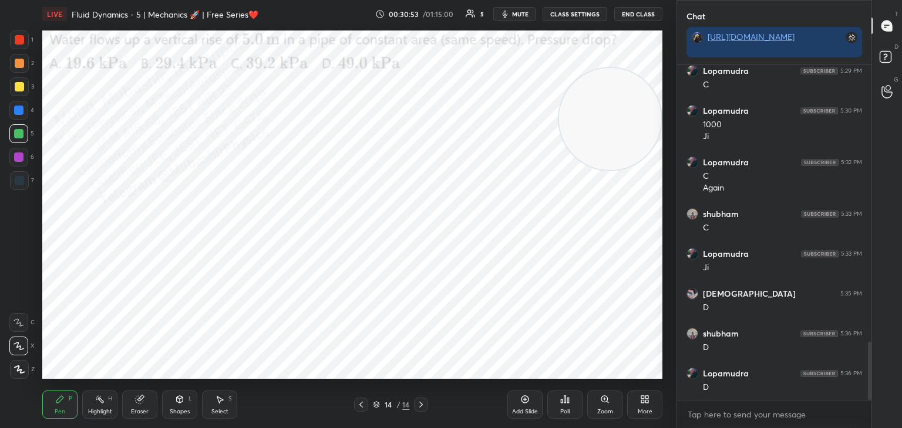
click at [23, 160] on div at bounding box center [18, 157] width 19 height 19
drag, startPoint x: 610, startPoint y: 102, endPoint x: 82, endPoint y: 325, distance: 573.4
click at [45, 385] on div "LIVE Fluid Dynamics - 5 | Mechanics 🚀 | Free Series❤️ 00:30:53 / 01:15:00 5 mut…" at bounding box center [352, 214] width 629 height 428
click at [231, 399] on div "Select S" at bounding box center [219, 405] width 35 height 28
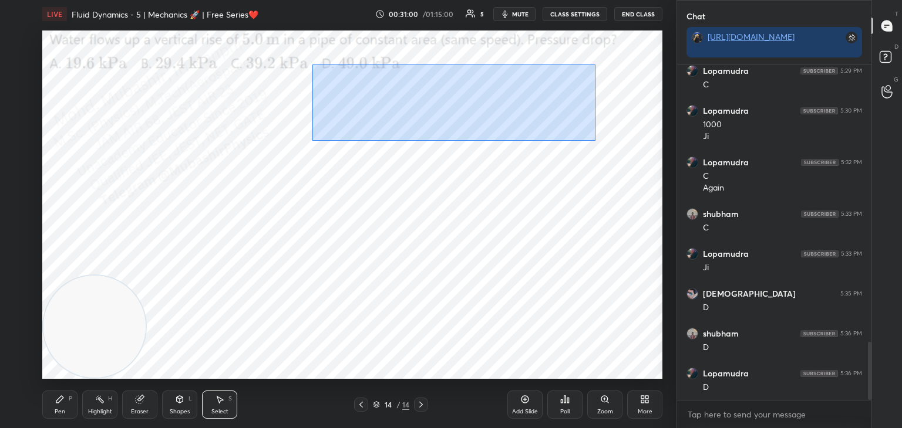
drag, startPoint x: 339, startPoint y: 77, endPoint x: 520, endPoint y: 120, distance: 186.4
click at [597, 144] on div "0 ° Undo Copy Paste here Duplicate Duplicate to new slide Delete" at bounding box center [352, 205] width 620 height 349
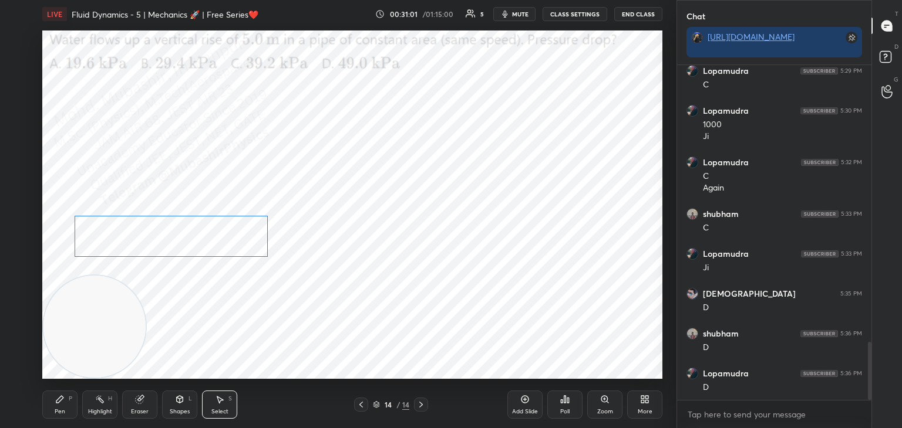
drag, startPoint x: 455, startPoint y: 151, endPoint x: 216, endPoint y: 242, distance: 256.0
click at [217, 242] on div "0 ° Undo Copy Paste here Duplicate Duplicate to new slide Delete" at bounding box center [352, 205] width 620 height 349
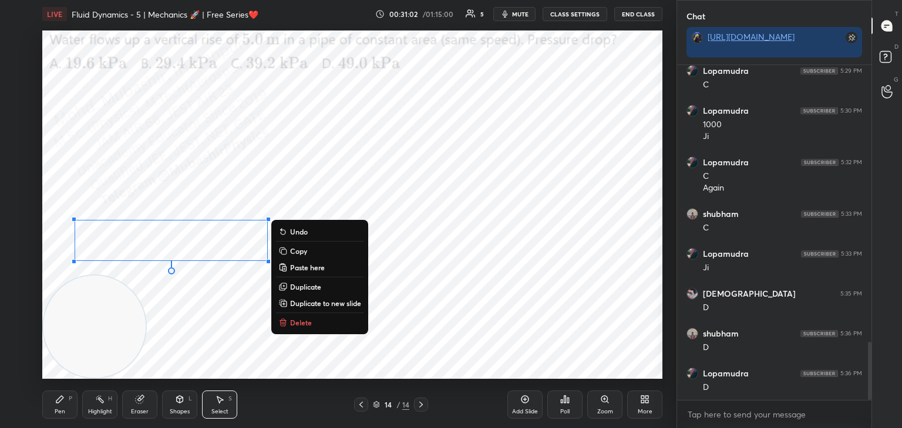
click at [61, 404] on div "Pen P" at bounding box center [59, 405] width 35 height 28
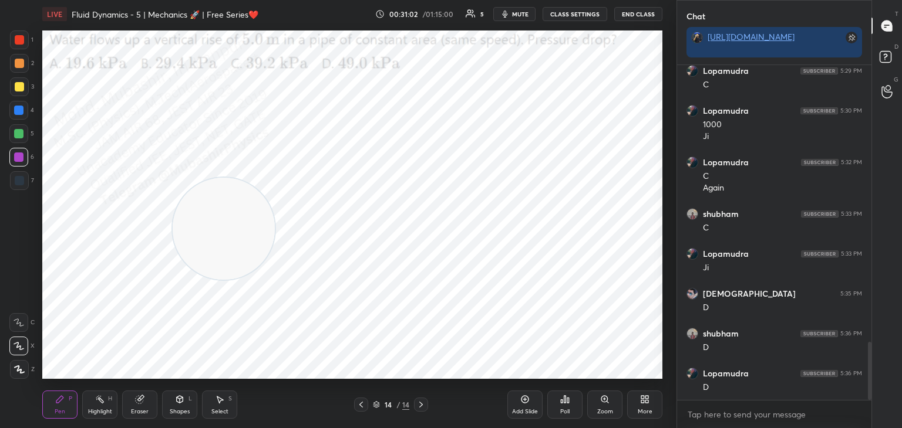
drag, startPoint x: 124, startPoint y: 285, endPoint x: 518, endPoint y: 74, distance: 446.4
click at [275, 178] on video at bounding box center [224, 229] width 102 height 102
click at [16, 92] on div at bounding box center [19, 86] width 19 height 19
click at [16, 67] on div at bounding box center [19, 63] width 9 height 9
click at [21, 162] on div at bounding box center [18, 157] width 19 height 19
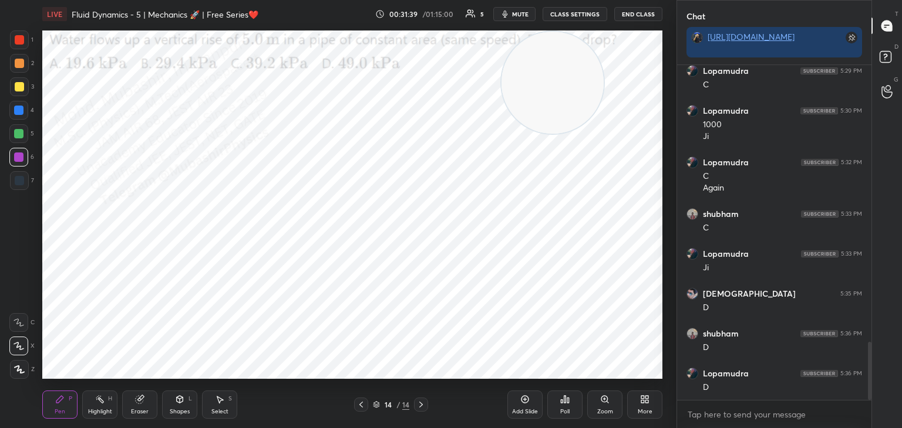
click at [21, 46] on div at bounding box center [19, 40] width 19 height 19
click at [637, 409] on div "More" at bounding box center [644, 405] width 35 height 28
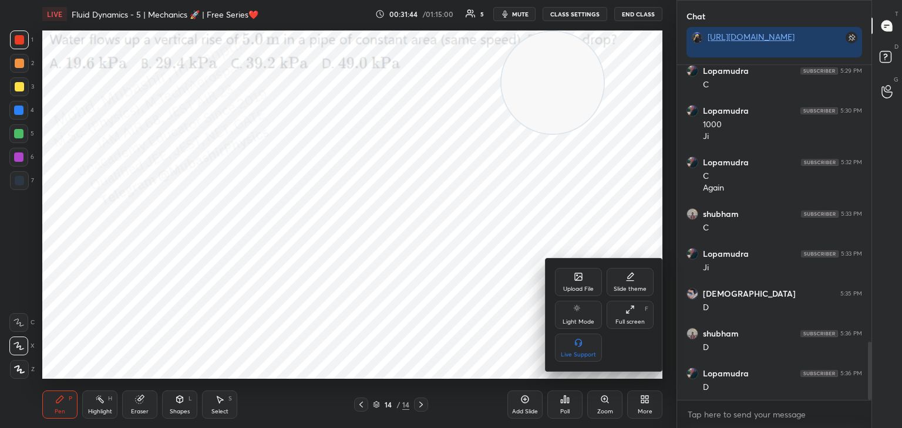
click at [572, 286] on div "Upload File" at bounding box center [578, 289] width 31 height 6
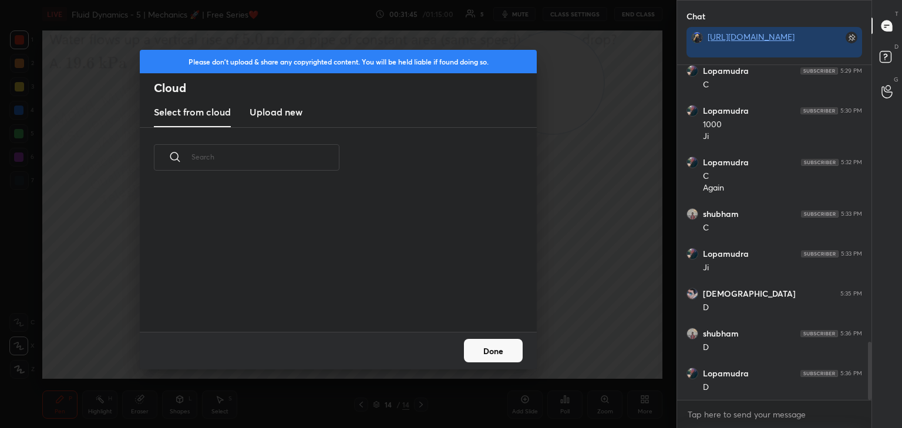
click at [289, 117] on h3 "Upload new" at bounding box center [275, 112] width 53 height 14
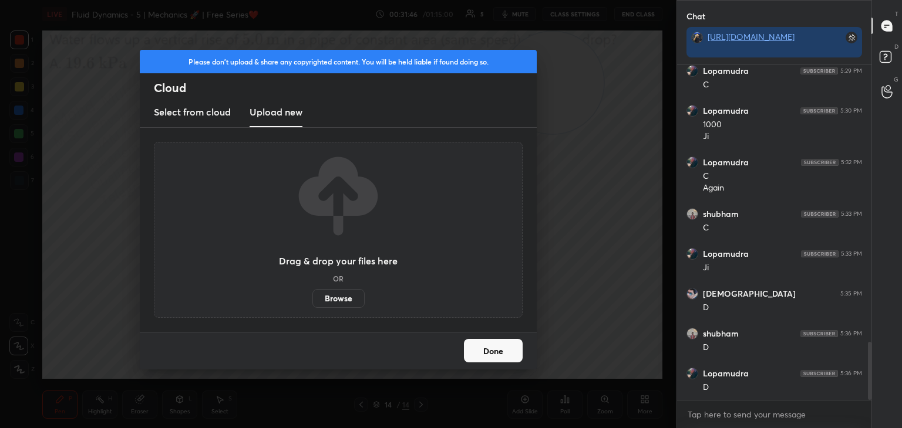
scroll to position [1635, 0]
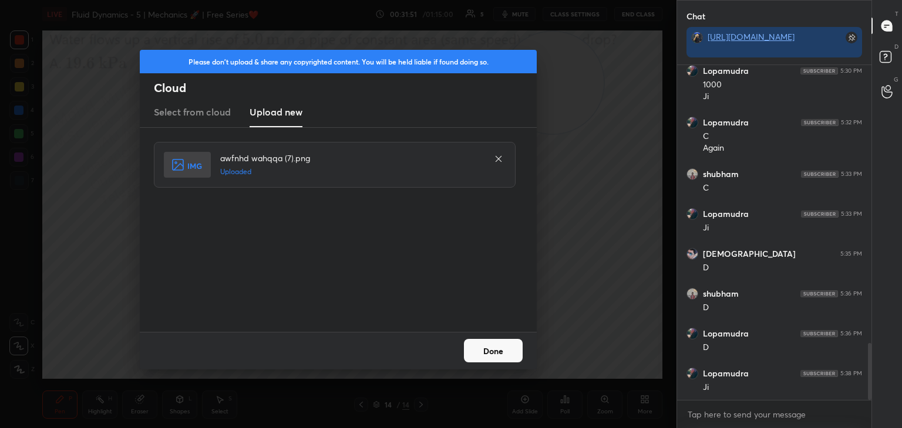
click at [494, 346] on button "Done" at bounding box center [493, 350] width 59 height 23
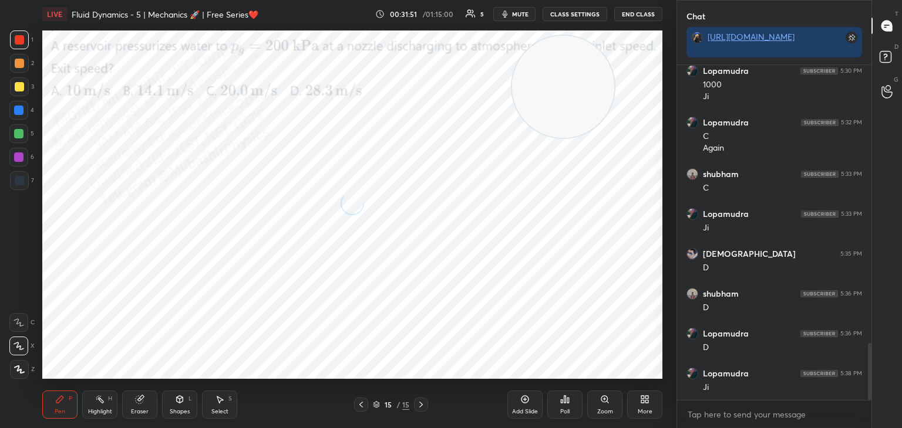
drag, startPoint x: 544, startPoint y: 88, endPoint x: 612, endPoint y: 92, distance: 68.2
click at [614, 128] on video at bounding box center [563, 87] width 102 height 102
click at [519, 9] on button "mute" at bounding box center [514, 14] width 42 height 14
click at [19, 112] on div at bounding box center [18, 110] width 9 height 9
drag, startPoint x: 525, startPoint y: 11, endPoint x: 531, endPoint y: 14, distance: 7.4
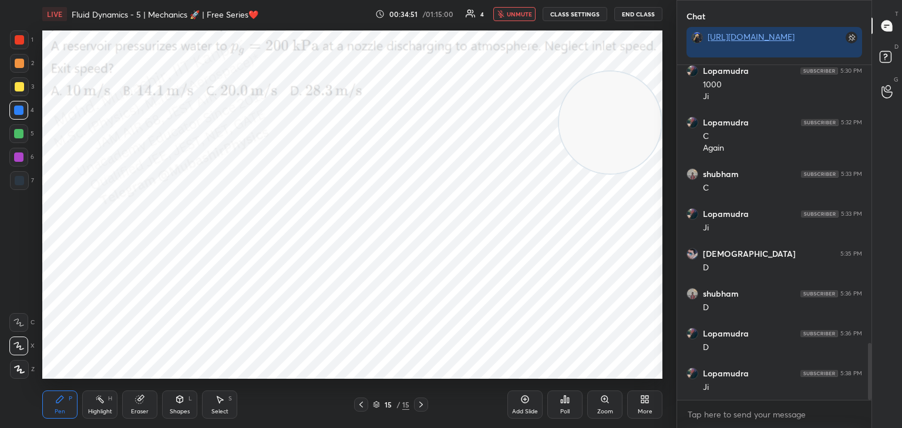
click at [526, 11] on span "unmute" at bounding box center [519, 14] width 25 height 8
drag, startPoint x: 599, startPoint y: 134, endPoint x: 565, endPoint y: 337, distance: 205.4
click at [688, 407] on div "1 2 3 4 5 6 7 C X Z C X Z E E Erase all H H LIVE Fluid Dynamics - 5 | Mechanics…" at bounding box center [451, 214] width 902 height 428
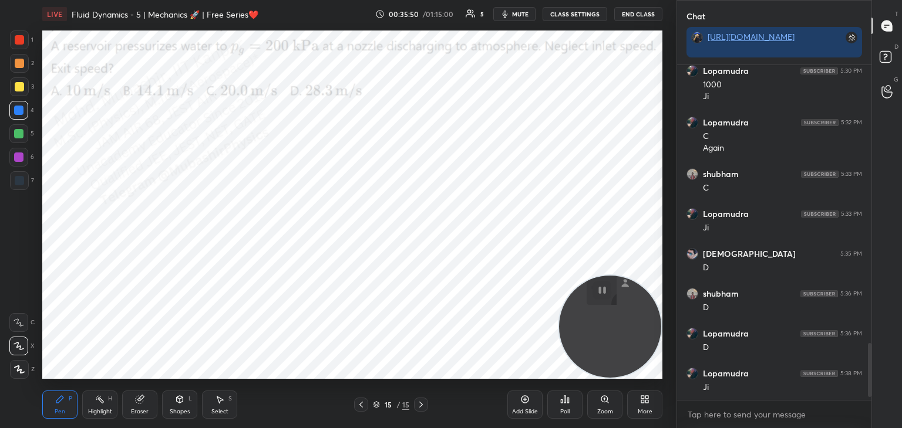
scroll to position [1755, 0]
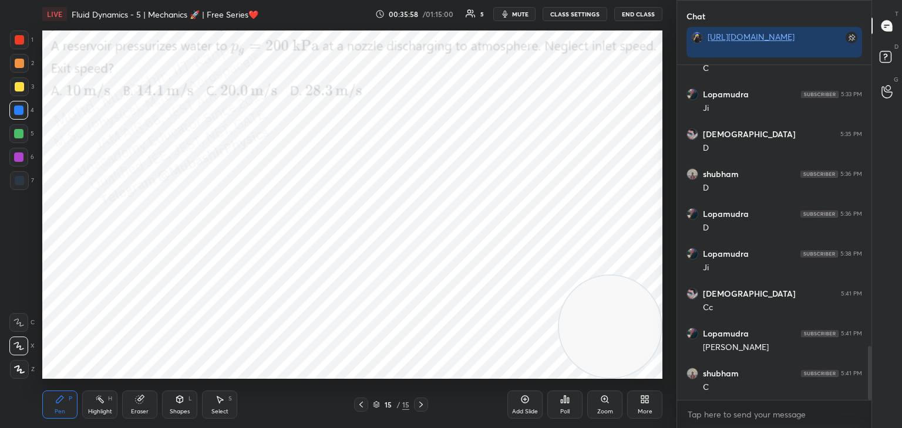
click at [19, 83] on div at bounding box center [19, 86] width 9 height 9
click at [19, 113] on div at bounding box center [18, 110] width 19 height 19
drag, startPoint x: 22, startPoint y: 154, endPoint x: 32, endPoint y: 158, distance: 11.6
click at [19, 155] on div at bounding box center [18, 157] width 9 height 9
drag, startPoint x: 601, startPoint y: 306, endPoint x: 5, endPoint y: 285, distance: 596.2
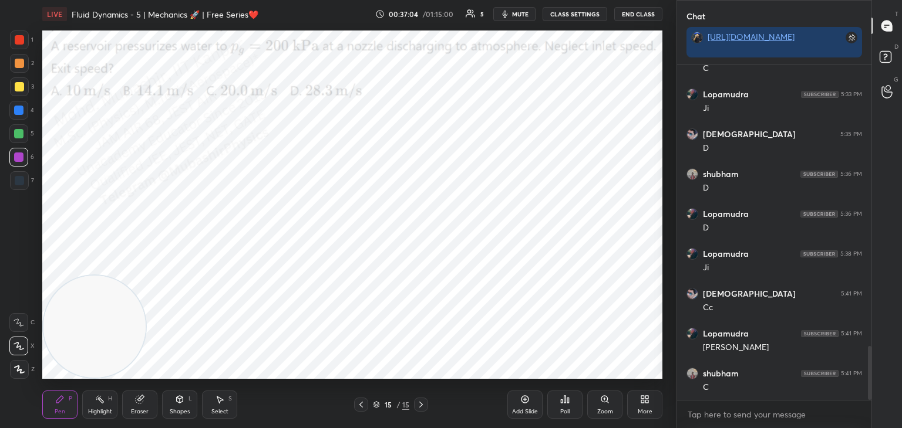
click at [0, 323] on div "1 2 3 4 5 6 7 C X Z C X Z E E Erase all H H LIVE Fluid Dynamics - 5 | Mechanics…" at bounding box center [333, 214] width 667 height 428
drag, startPoint x: 21, startPoint y: 92, endPoint x: 36, endPoint y: 95, distance: 15.0
click at [21, 90] on div at bounding box center [19, 86] width 19 height 19
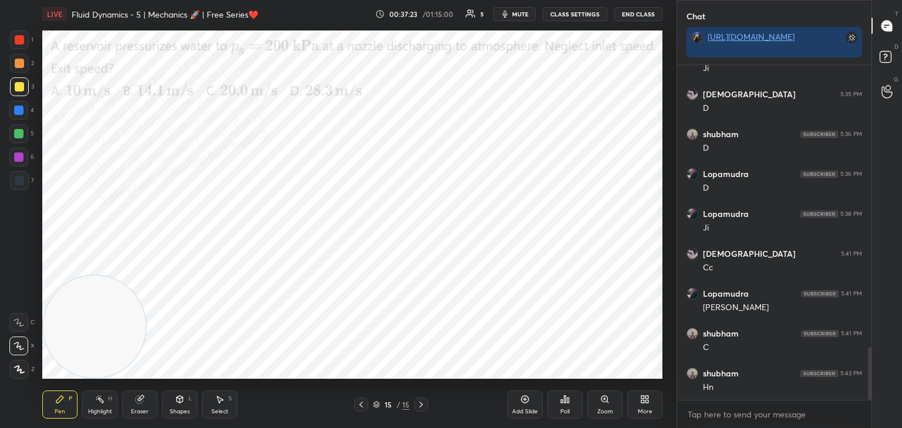
click at [12, 64] on div at bounding box center [19, 63] width 19 height 19
drag, startPoint x: 16, startPoint y: 131, endPoint x: 28, endPoint y: 134, distance: 12.5
click at [15, 134] on div at bounding box center [18, 133] width 9 height 9
drag, startPoint x: 18, startPoint y: 113, endPoint x: 31, endPoint y: 115, distance: 12.5
click at [17, 113] on div at bounding box center [18, 110] width 9 height 9
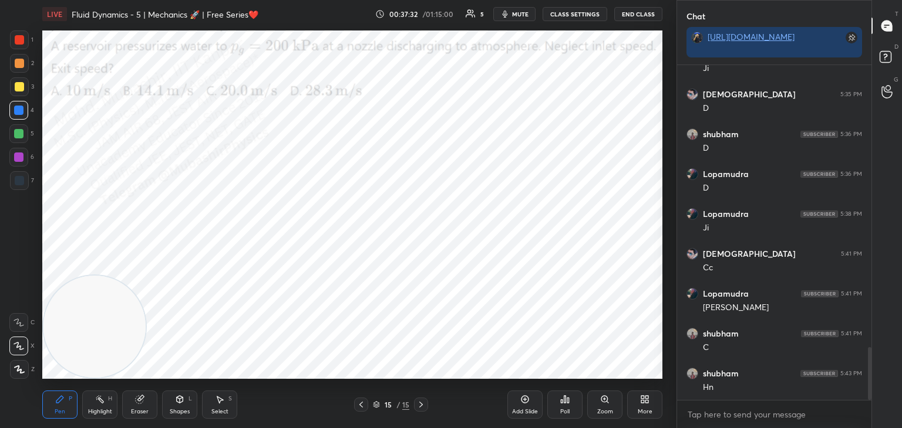
click at [21, 140] on div at bounding box center [18, 133] width 19 height 19
drag, startPoint x: 23, startPoint y: 62, endPoint x: 38, endPoint y: 72, distance: 17.4
click at [23, 63] on div at bounding box center [19, 63] width 9 height 9
drag, startPoint x: 83, startPoint y: 278, endPoint x: 89, endPoint y: 117, distance: 160.4
click at [79, 55] on video at bounding box center [95, 86] width 102 height 102
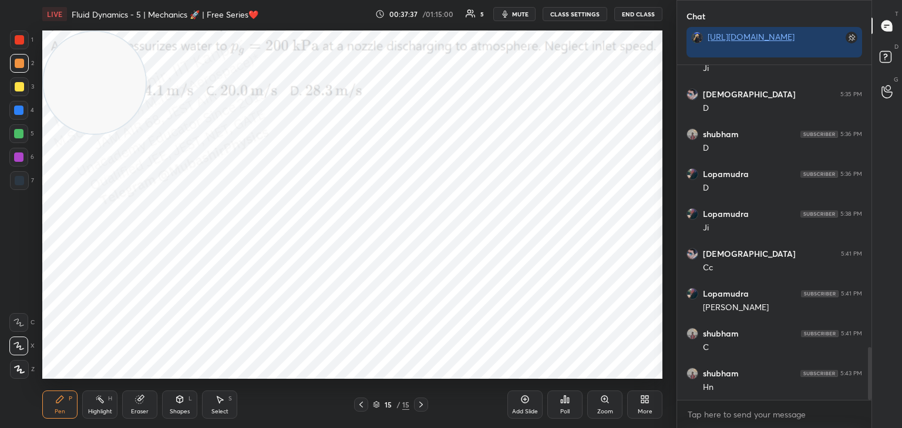
drag, startPoint x: 73, startPoint y: 130, endPoint x: 103, endPoint y: 109, distance: 36.5
click at [89, 126] on video at bounding box center [94, 83] width 102 height 102
drag, startPoint x: 84, startPoint y: 146, endPoint x: 511, endPoint y: 68, distance: 434.3
click at [217, 62] on video at bounding box center [165, 109] width 102 height 102
click at [16, 110] on div at bounding box center [18, 110] width 9 height 9
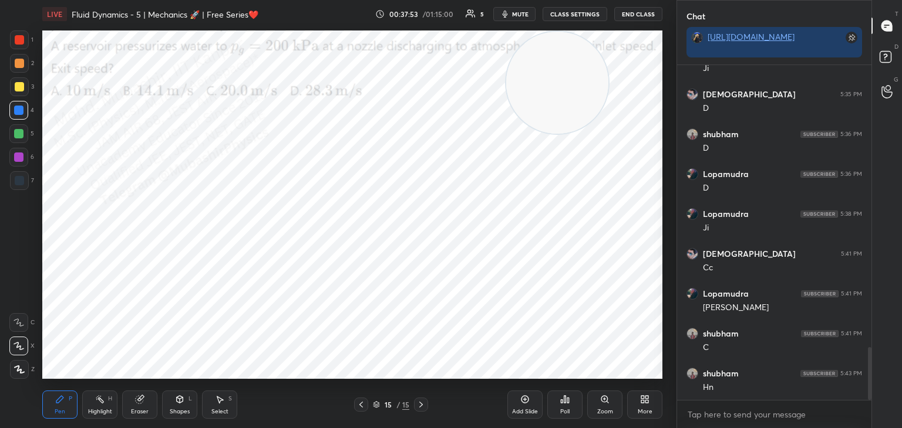
click at [18, 139] on div at bounding box center [18, 133] width 19 height 19
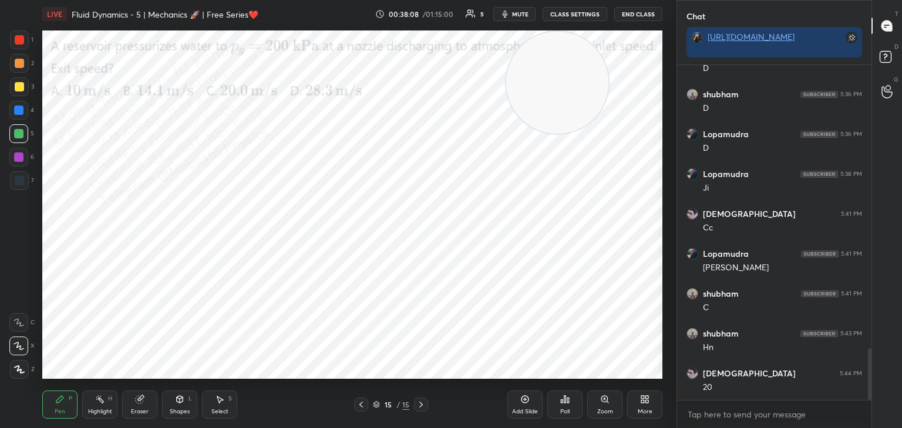
click at [22, 41] on div at bounding box center [19, 39] width 9 height 9
drag, startPoint x: 617, startPoint y: 160, endPoint x: 654, endPoint y: 180, distance: 42.0
click at [652, 187] on video at bounding box center [609, 177] width 102 height 102
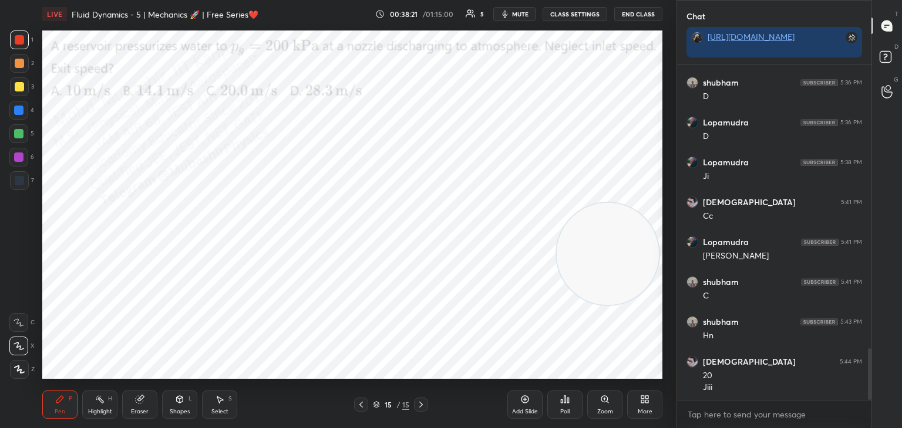
drag, startPoint x: 633, startPoint y: 228, endPoint x: 607, endPoint y: 400, distance: 173.3
click at [622, 414] on div "LIVE Fluid Dynamics - 5 | Mechanics 🚀 | Free Series❤️ 00:38:21 / 01:15:00 5 mut…" at bounding box center [352, 214] width 629 height 428
drag, startPoint x: 577, startPoint y: 289, endPoint x: 584, endPoint y: 32, distance: 257.8
click at [617, 20] on div "LIVE Fluid Dynamics - 5 | Mechanics 🚀 | Free Series❤️ 00:38:29 / 01:15:00 5 mut…" at bounding box center [352, 214] width 629 height 428
click at [218, 412] on div "Select" at bounding box center [219, 412] width 17 height 6
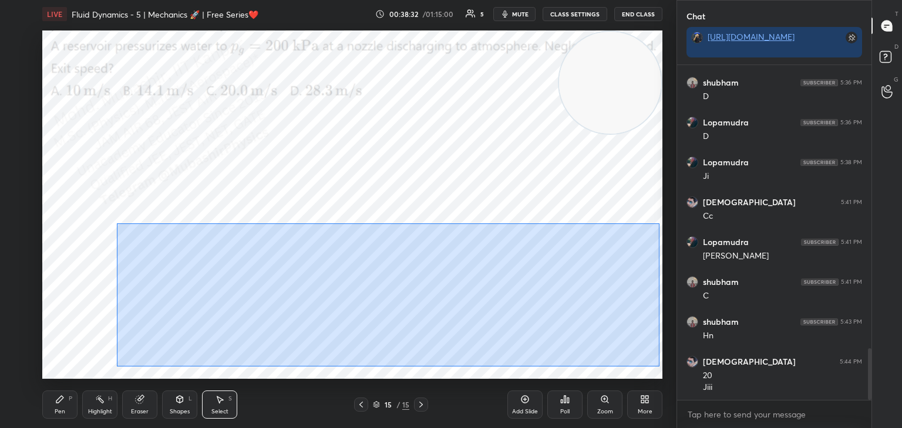
drag, startPoint x: 117, startPoint y: 224, endPoint x: 663, endPoint y: 357, distance: 562.0
click at [664, 364] on div "0 ° Undo Copy Paste here Duplicate Duplicate to new slide Delete Setting up you…" at bounding box center [352, 204] width 629 height 353
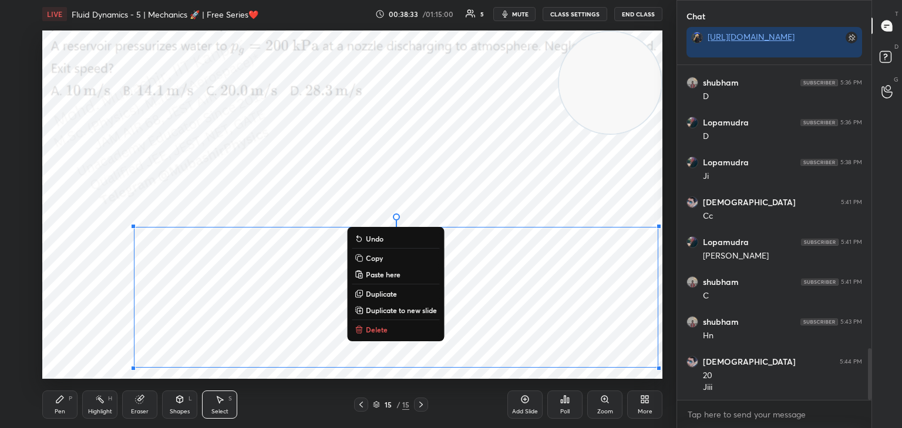
click at [403, 332] on button "Delete" at bounding box center [395, 330] width 87 height 14
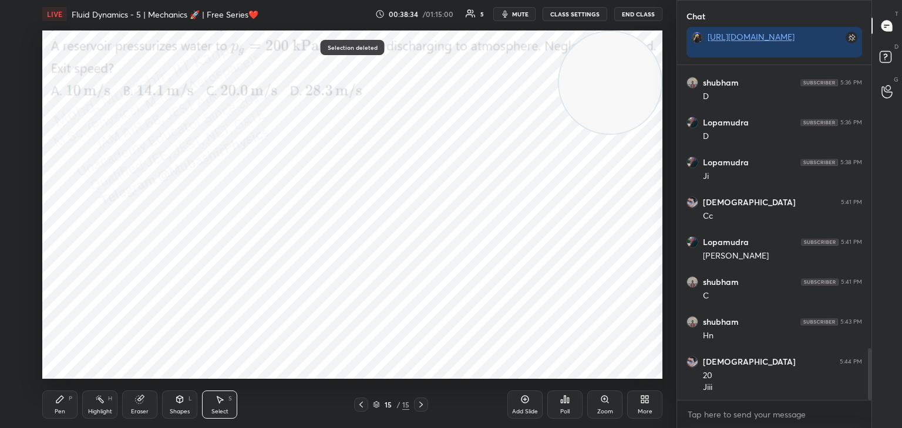
drag, startPoint x: 51, startPoint y: 403, endPoint x: 51, endPoint y: 386, distance: 17.0
click at [52, 403] on div "Pen P" at bounding box center [59, 405] width 35 height 28
drag, startPoint x: 16, startPoint y: 114, endPoint x: 33, endPoint y: 130, distance: 23.3
click at [16, 116] on div at bounding box center [18, 110] width 19 height 19
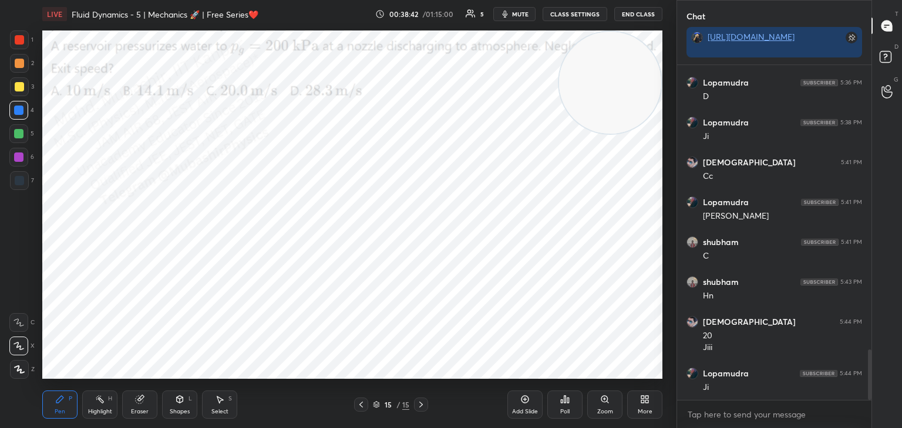
scroll to position [1926, 0]
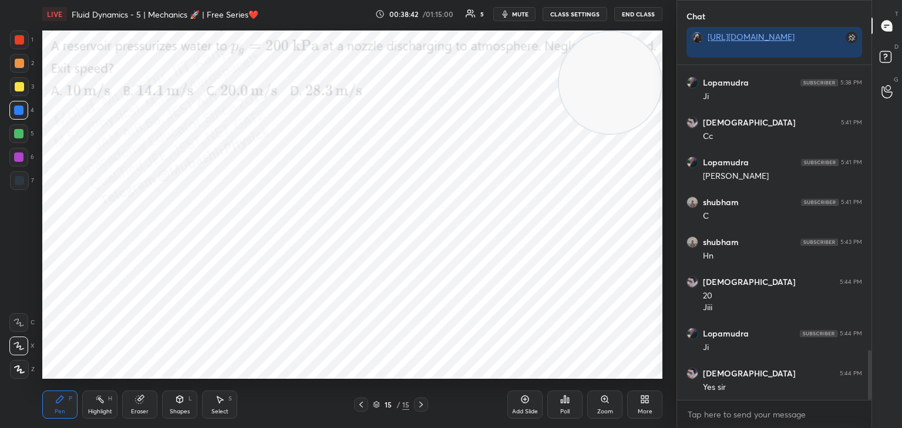
drag, startPoint x: 575, startPoint y: 91, endPoint x: 254, endPoint y: 62, distance: 323.0
click at [559, 62] on video at bounding box center [610, 83] width 102 height 102
drag, startPoint x: 142, startPoint y: 404, endPoint x: 148, endPoint y: 390, distance: 15.5
click at [141, 402] on icon at bounding box center [139, 399] width 9 height 9
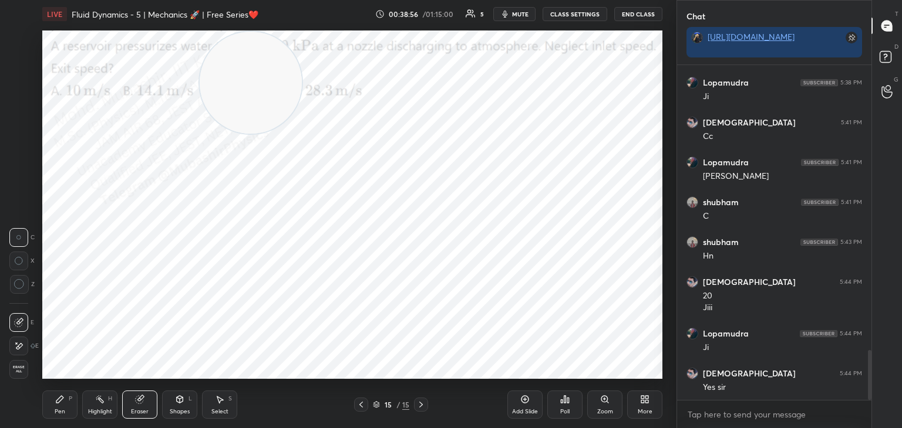
drag, startPoint x: 67, startPoint y: 407, endPoint x: 63, endPoint y: 391, distance: 16.2
click at [66, 407] on div "Pen P" at bounding box center [59, 405] width 35 height 28
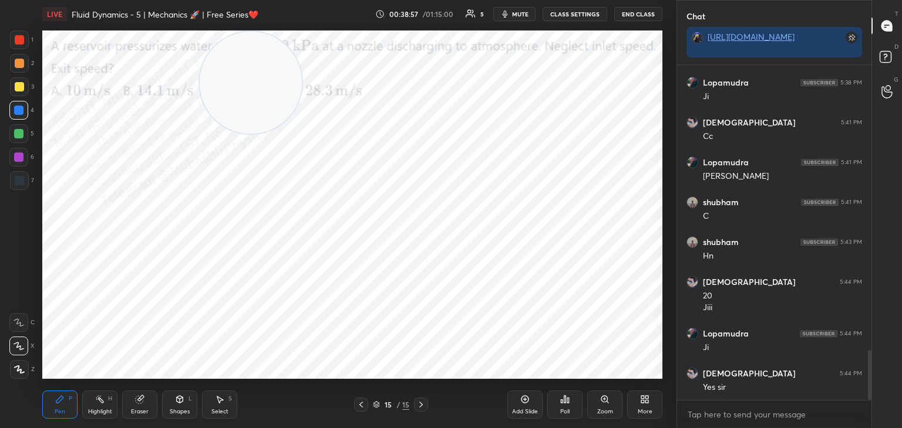
click at [15, 135] on div at bounding box center [18, 133] width 9 height 9
drag, startPoint x: 127, startPoint y: 141, endPoint x: 150, endPoint y: 118, distance: 32.4
click at [200, 131] on video at bounding box center [251, 83] width 102 height 102
drag, startPoint x: 113, startPoint y: 215, endPoint x: 92, endPoint y: 296, distance: 84.3
click at [84, 313] on video at bounding box center [94, 327] width 102 height 102
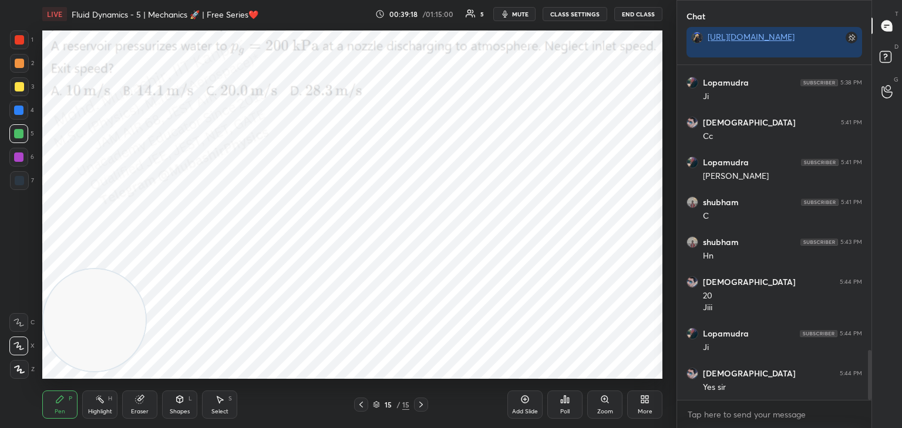
drag, startPoint x: 219, startPoint y: 415, endPoint x: 219, endPoint y: 407, distance: 8.2
click at [219, 414] on div "Select" at bounding box center [219, 412] width 17 height 6
drag, startPoint x: 191, startPoint y: 69, endPoint x: 283, endPoint y: 104, distance: 99.4
click at [274, 104] on div "0 ° Undo Copy Paste here Duplicate Duplicate to new slide Delete" at bounding box center [352, 205] width 620 height 349
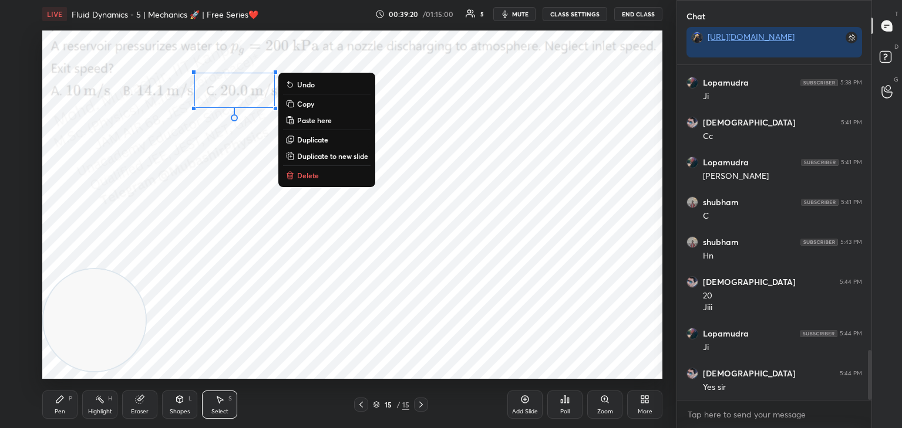
click at [315, 175] on p "Delete" at bounding box center [308, 175] width 22 height 9
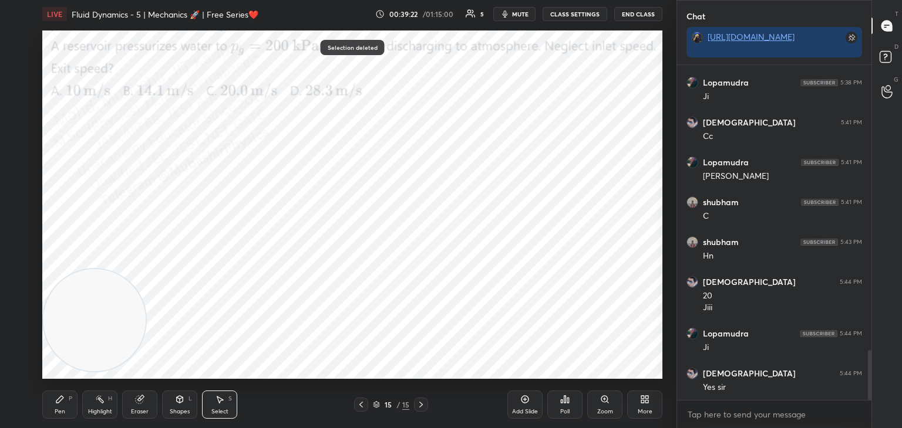
drag, startPoint x: 49, startPoint y: 411, endPoint x: 55, endPoint y: 403, distance: 9.8
click at [52, 413] on div "Pen P" at bounding box center [59, 405] width 35 height 28
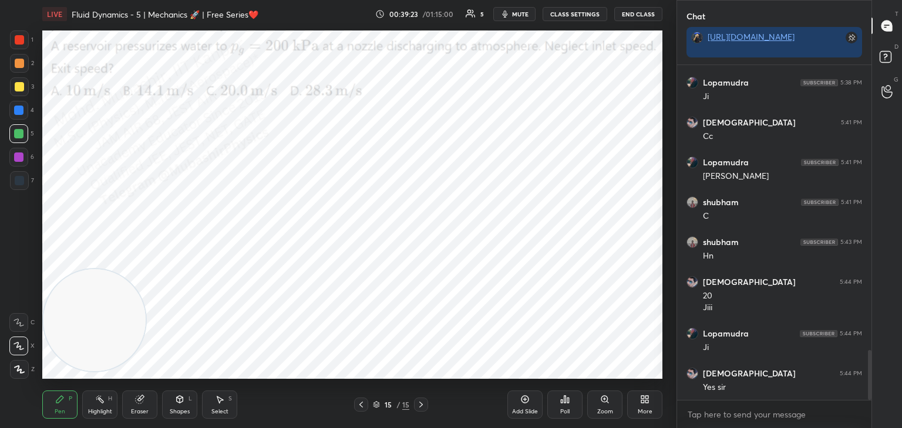
click at [15, 177] on div at bounding box center [19, 180] width 19 height 19
drag, startPoint x: 92, startPoint y: 405, endPoint x: 118, endPoint y: 357, distance: 54.1
click at [94, 407] on div "Highlight H" at bounding box center [99, 405] width 35 height 28
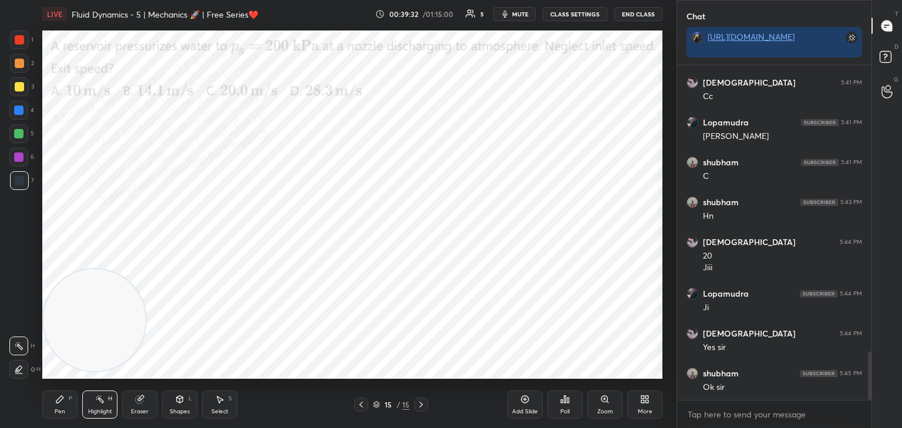
click at [649, 402] on icon at bounding box center [644, 399] width 9 height 9
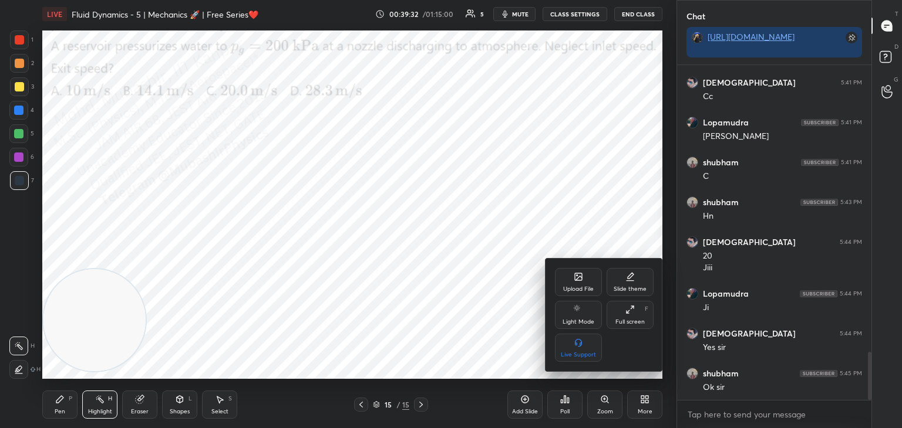
scroll to position [2006, 0]
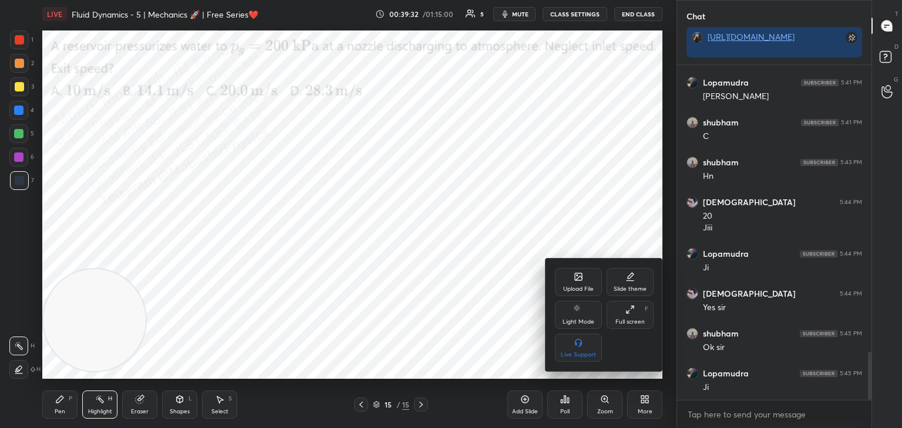
click at [576, 282] on icon at bounding box center [577, 276] width 9 height 9
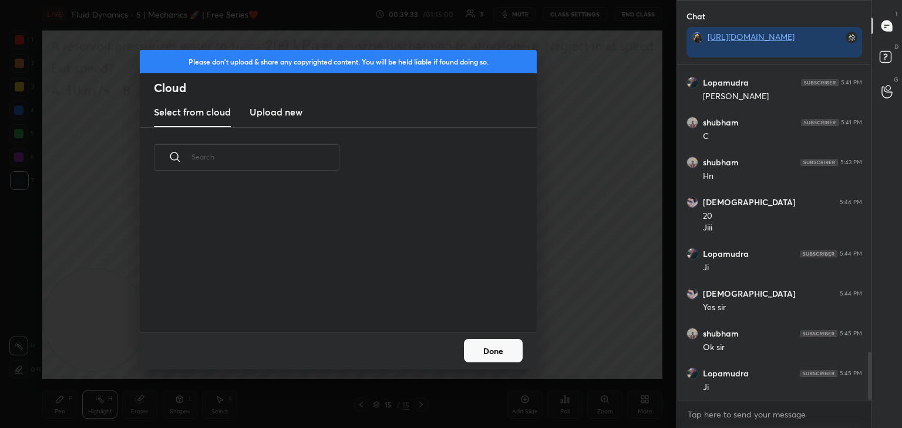
scroll to position [144, 377]
click at [282, 112] on h3 "Upload new" at bounding box center [275, 112] width 53 height 14
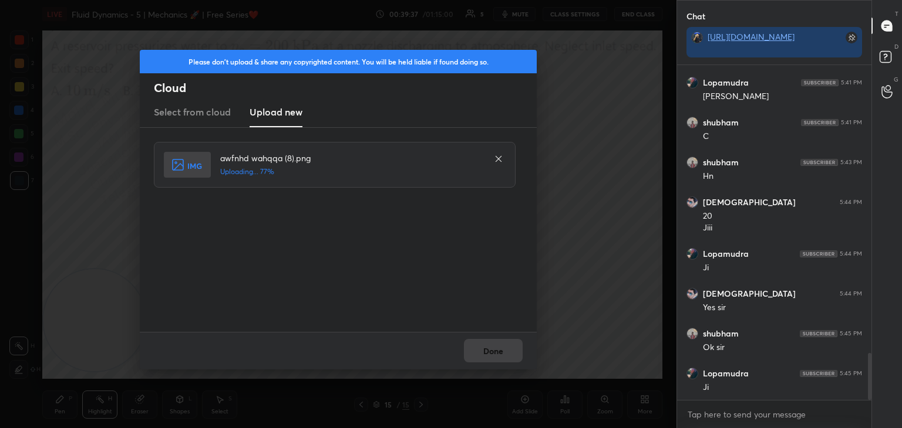
scroll to position [2046, 0]
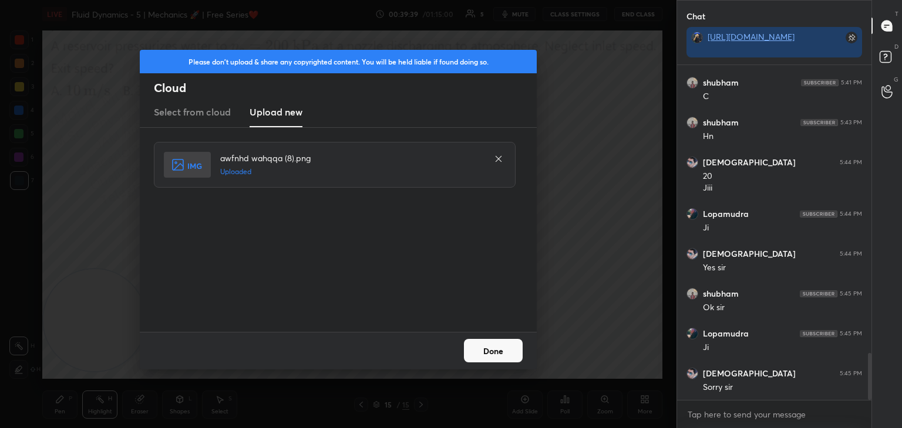
click at [496, 346] on button "Done" at bounding box center [493, 350] width 59 height 23
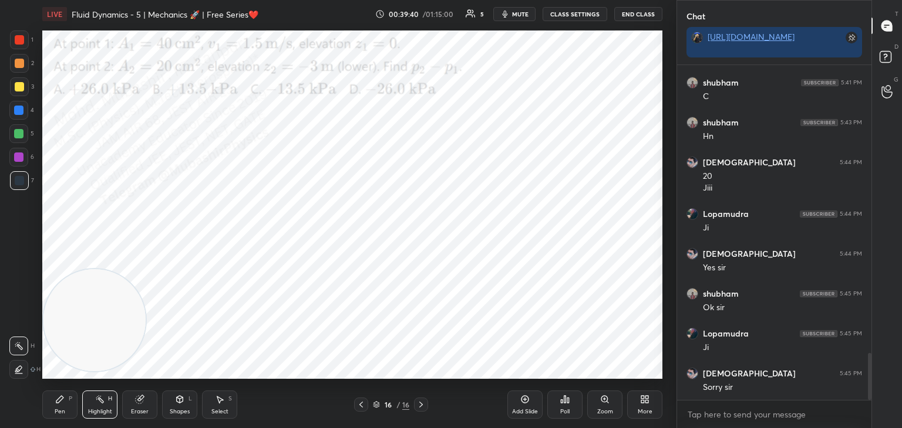
click at [521, 11] on span "mute" at bounding box center [520, 14] width 16 height 8
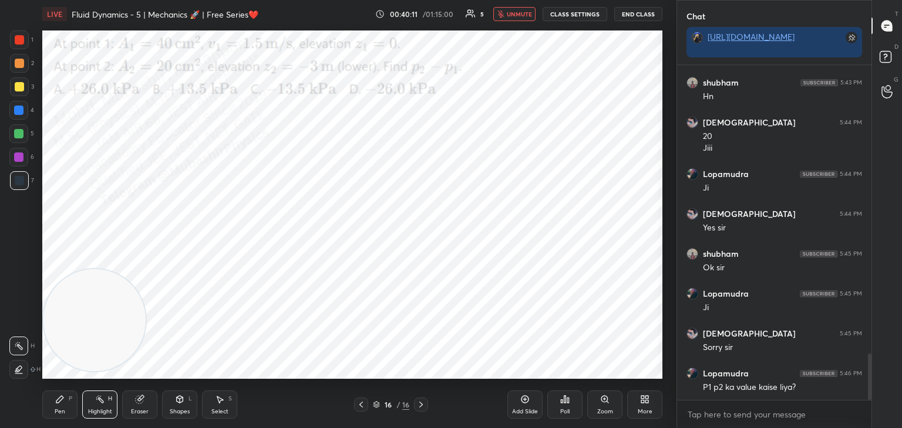
drag, startPoint x: 524, startPoint y: 12, endPoint x: 519, endPoint y: 24, distance: 12.9
click at [524, 11] on span "unmute" at bounding box center [519, 14] width 25 height 8
click at [360, 408] on icon at bounding box center [360, 404] width 9 height 9
drag, startPoint x: 78, startPoint y: 406, endPoint x: 73, endPoint y: 393, distance: 13.7
click at [76, 399] on div "Pen P Highlight H Eraser Shapes L Select S" at bounding box center [158, 405] width 232 height 28
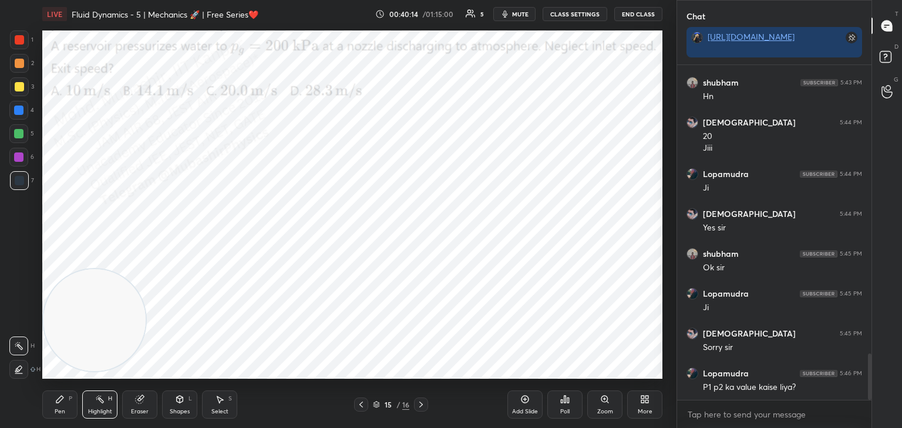
click at [56, 412] on div "Pen" at bounding box center [60, 412] width 11 height 6
drag, startPoint x: 92, startPoint y: 404, endPoint x: 125, endPoint y: 271, distance: 137.8
click at [94, 404] on div "Highlight H" at bounding box center [99, 405] width 35 height 28
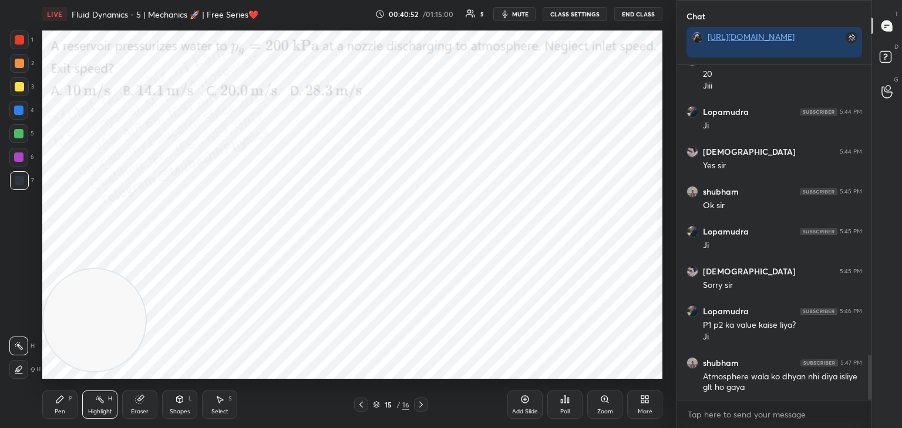
scroll to position [2188, 0]
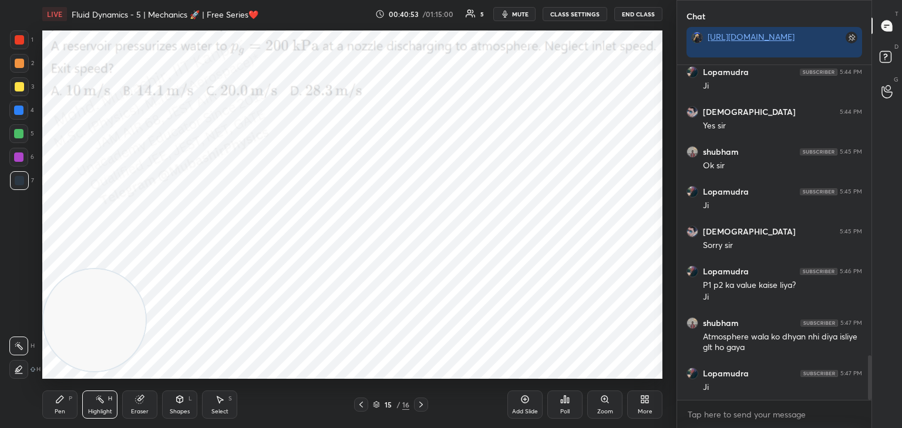
click at [421, 407] on icon at bounding box center [420, 404] width 9 height 9
click at [519, 19] on button "mute" at bounding box center [514, 14] width 42 height 14
click at [516, 15] on span "unmute" at bounding box center [519, 14] width 25 height 8
click at [66, 407] on div "Pen P" at bounding box center [59, 405] width 35 height 28
click at [19, 109] on div at bounding box center [18, 110] width 9 height 9
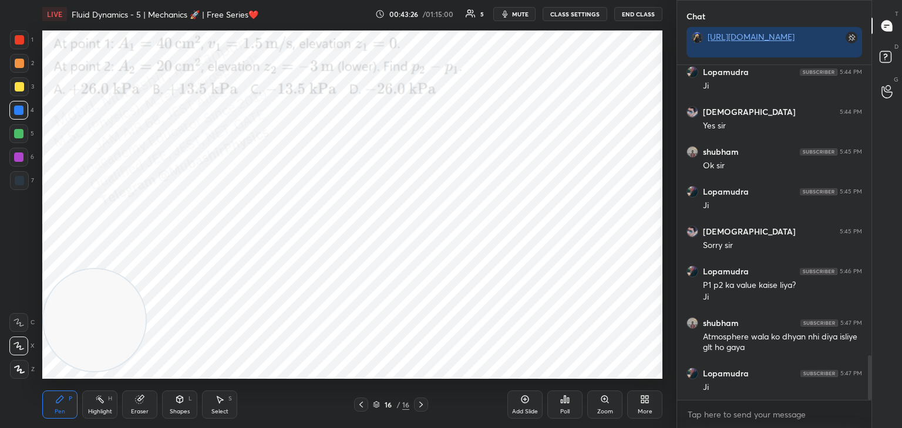
click at [357, 404] on icon at bounding box center [360, 404] width 9 height 9
click at [355, 404] on div at bounding box center [361, 405] width 14 height 14
click at [356, 403] on div at bounding box center [361, 405] width 14 height 14
click at [355, 404] on div at bounding box center [361, 405] width 14 height 14
click at [355, 403] on div at bounding box center [361, 405] width 14 height 14
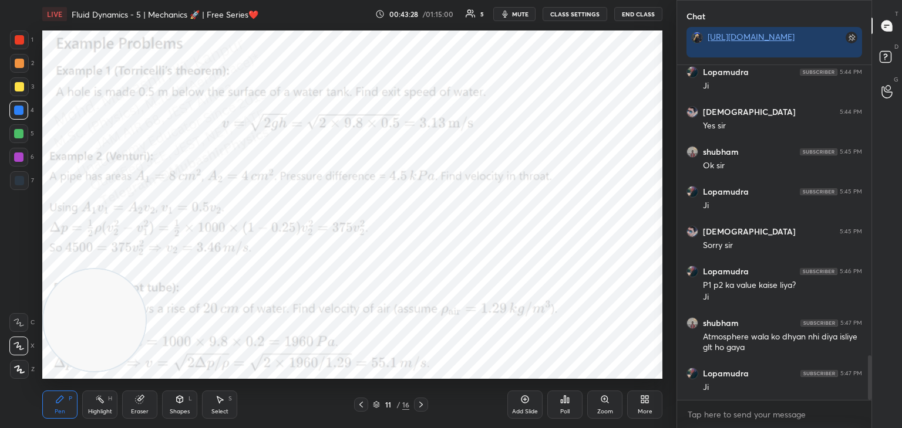
click at [357, 403] on icon at bounding box center [360, 404] width 9 height 9
click at [359, 402] on icon at bounding box center [360, 404] width 9 height 9
click at [221, 406] on div "Select S" at bounding box center [219, 405] width 35 height 28
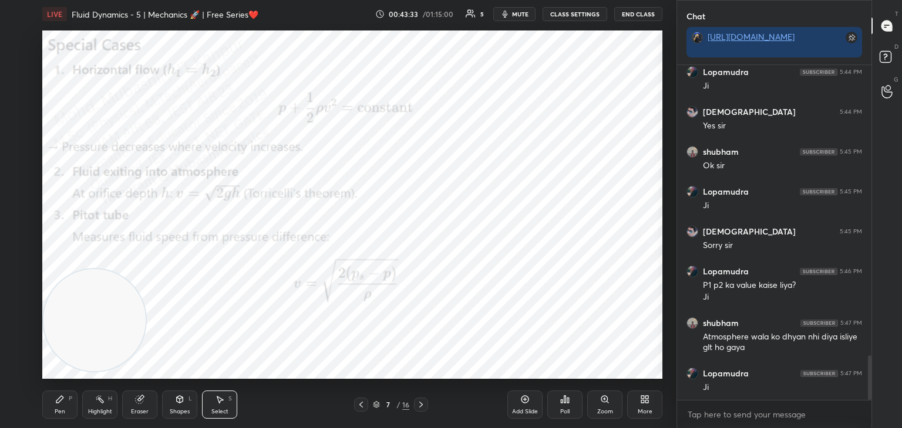
click at [361, 404] on icon at bounding box center [360, 404] width 9 height 9
click at [359, 404] on icon at bounding box center [360, 404] width 9 height 9
drag, startPoint x: 117, startPoint y: 114, endPoint x: 137, endPoint y: 195, distance: 83.4
click at [129, 269] on video at bounding box center [94, 320] width 102 height 102
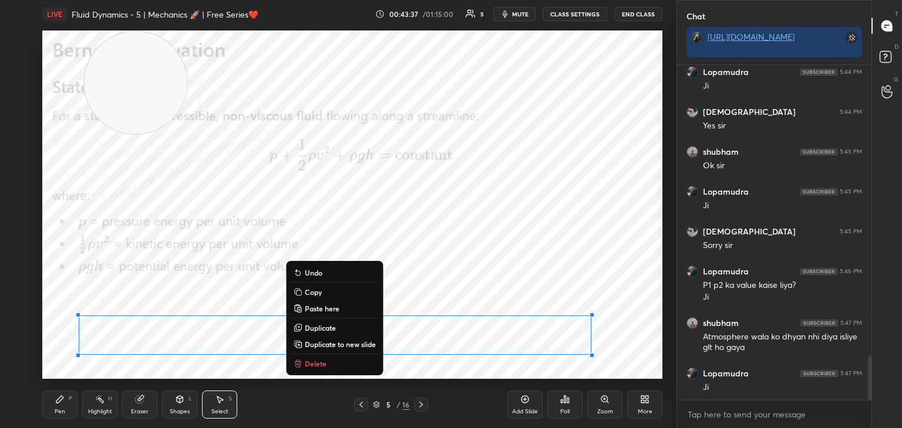
drag, startPoint x: 111, startPoint y: 315, endPoint x: 524, endPoint y: 352, distance: 414.2
click at [602, 372] on div "0 ° Undo Copy Paste here Duplicate Duplicate to new slide Delete" at bounding box center [352, 205] width 620 height 349
drag, startPoint x: 332, startPoint y: 295, endPoint x: 409, endPoint y: 383, distance: 117.3
click at [332, 295] on button "Copy" at bounding box center [334, 292] width 87 height 14
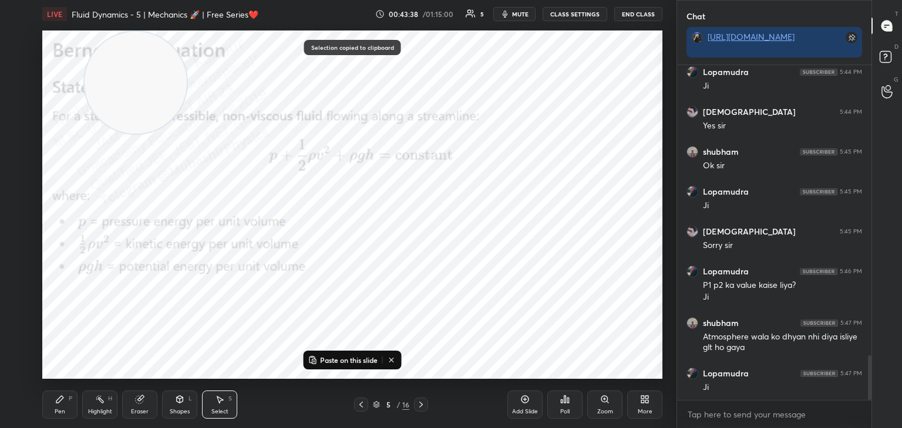
click at [418, 411] on div at bounding box center [421, 405] width 14 height 14
click at [418, 406] on div at bounding box center [421, 405] width 14 height 14
click at [420, 407] on icon at bounding box center [420, 404] width 9 height 9
click at [418, 407] on icon at bounding box center [420, 404] width 9 height 9
click at [422, 407] on icon at bounding box center [420, 404] width 9 height 9
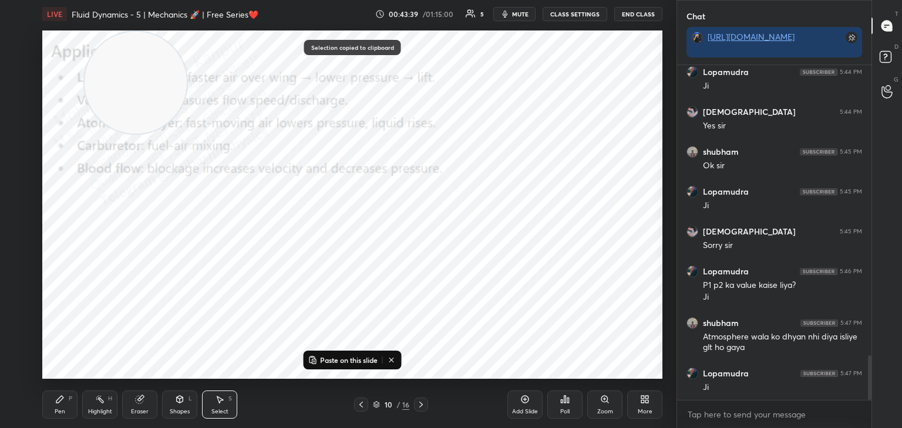
click at [423, 409] on icon at bounding box center [420, 404] width 9 height 9
click at [424, 409] on icon at bounding box center [420, 404] width 9 height 9
click at [425, 409] on icon at bounding box center [420, 404] width 9 height 9
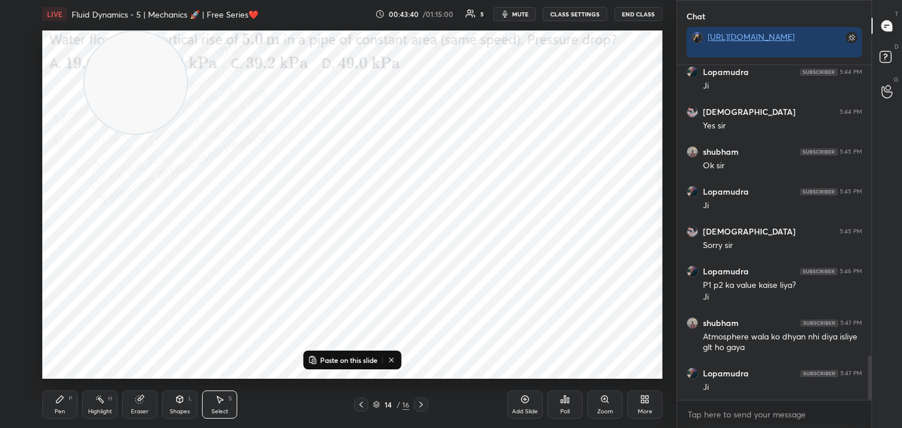
click at [425, 409] on icon at bounding box center [420, 404] width 9 height 9
click at [423, 408] on icon at bounding box center [420, 404] width 9 height 9
click at [423, 407] on icon at bounding box center [420, 404] width 9 height 9
click at [420, 407] on icon at bounding box center [420, 404] width 9 height 9
click at [357, 360] on p "Paste on this slide" at bounding box center [349, 360] width 58 height 9
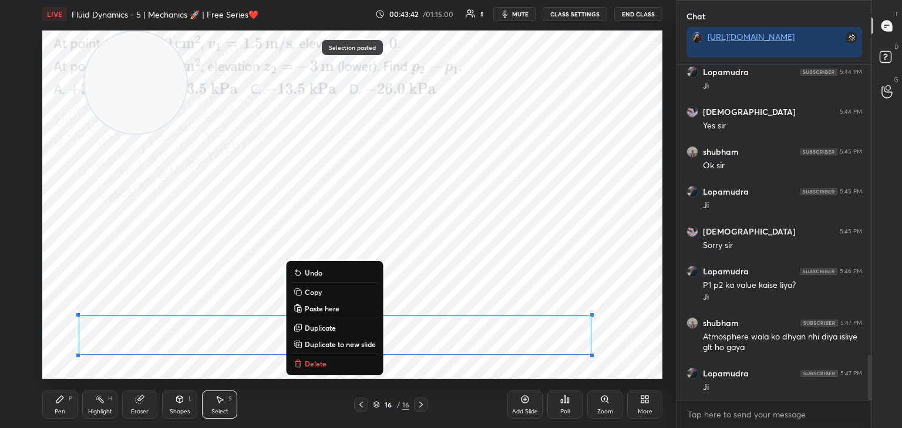
drag, startPoint x: 137, startPoint y: 117, endPoint x: 543, endPoint y: 94, distance: 406.8
click at [187, 90] on video at bounding box center [136, 83] width 102 height 102
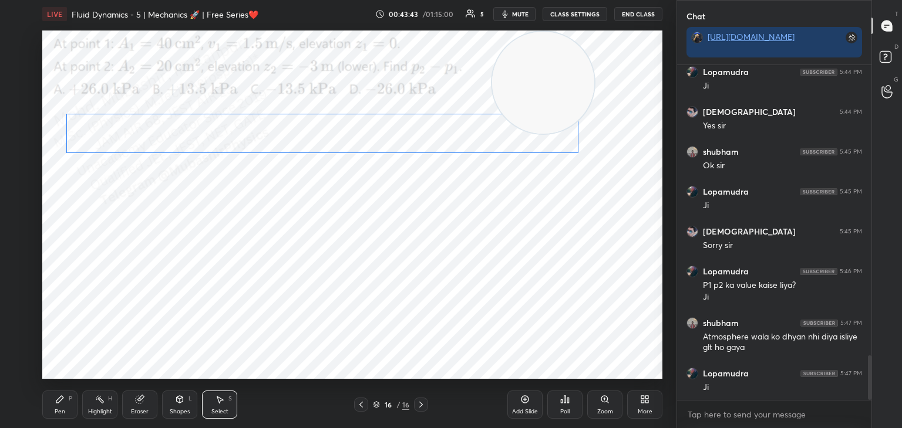
drag, startPoint x: 453, startPoint y: 221, endPoint x: 462, endPoint y: 134, distance: 87.4
click at [449, 137] on div "0 ° Undo Copy Paste here Duplicate Duplicate to new slide Delete" at bounding box center [352, 205] width 620 height 349
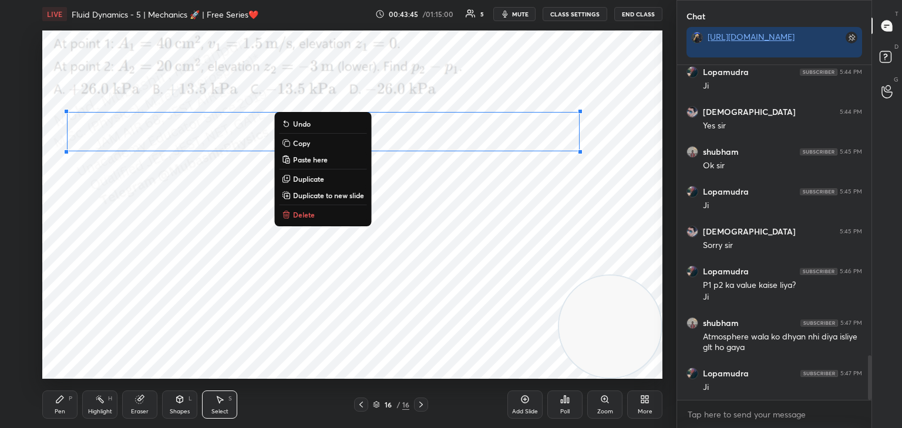
drag, startPoint x: 548, startPoint y: 67, endPoint x: 578, endPoint y: 327, distance: 261.2
click at [724, 346] on div "1 2 3 4 5 6 7 C X Z C X Z E E Erase all H H LIVE Fluid Dynamics - 5 | Mechanics…" at bounding box center [451, 214] width 902 height 428
click at [500, 296] on div "0 ° Undo Copy Paste here Duplicate Duplicate to new slide Delete" at bounding box center [352, 205] width 620 height 349
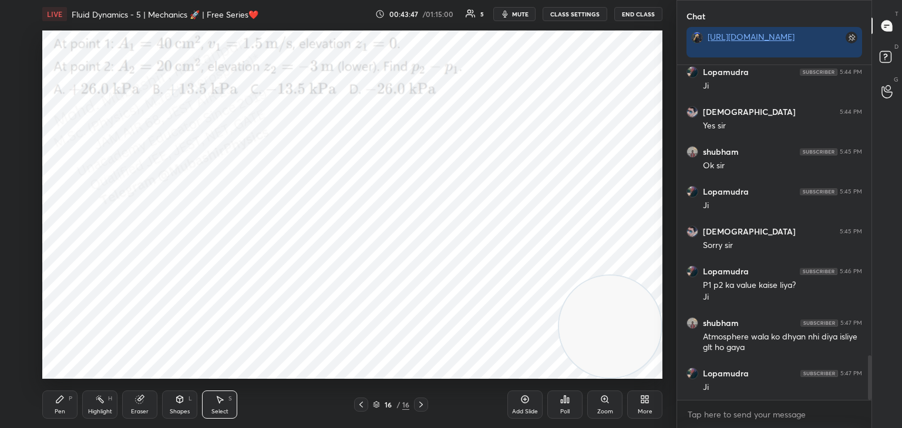
click at [59, 413] on div "Pen P" at bounding box center [59, 405] width 35 height 28
drag, startPoint x: 14, startPoint y: 164, endPoint x: 29, endPoint y: 163, distance: 14.7
click at [15, 164] on div at bounding box center [18, 157] width 19 height 19
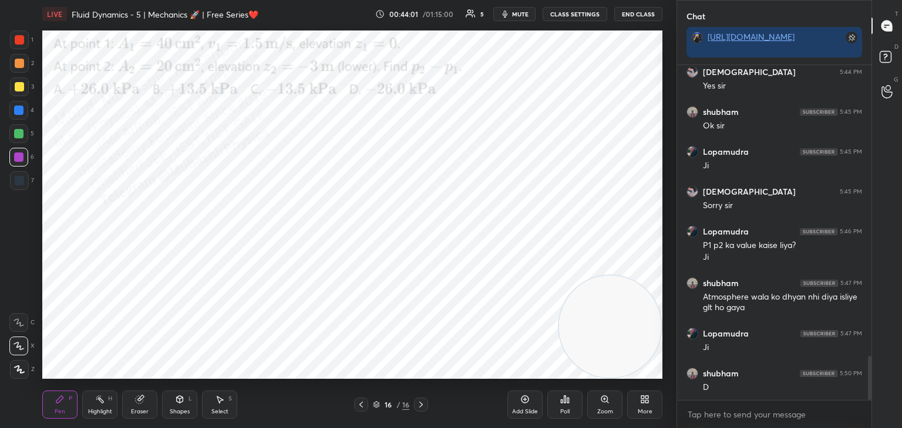
scroll to position [2268, 0]
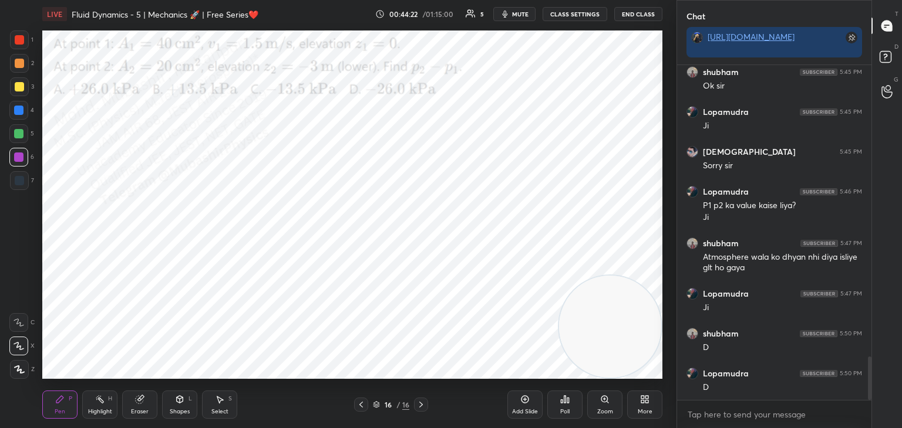
drag, startPoint x: 21, startPoint y: 130, endPoint x: 33, endPoint y: 137, distance: 14.5
click at [19, 130] on div at bounding box center [18, 133] width 9 height 9
drag, startPoint x: 652, startPoint y: 299, endPoint x: 693, endPoint y: 25, distance: 277.2
click at [693, 25] on div "1 2 3 4 5 6 7 C X Z C X Z E E Erase all H H LIVE Fluid Dynamics - 5 | Mechanics…" at bounding box center [451, 214] width 902 height 428
drag, startPoint x: 590, startPoint y: 89, endPoint x: 604, endPoint y: 329, distance: 241.1
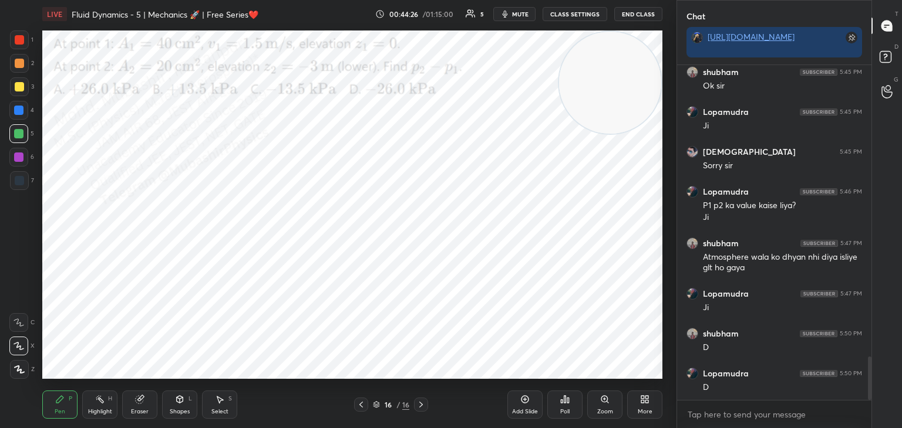
click at [611, 134] on video at bounding box center [610, 83] width 102 height 102
drag, startPoint x: 16, startPoint y: 116, endPoint x: 36, endPoint y: 121, distance: 20.6
click at [17, 116] on div at bounding box center [18, 110] width 19 height 19
drag, startPoint x: 19, startPoint y: 140, endPoint x: 30, endPoint y: 151, distance: 15.4
click at [22, 142] on div at bounding box center [18, 133] width 19 height 19
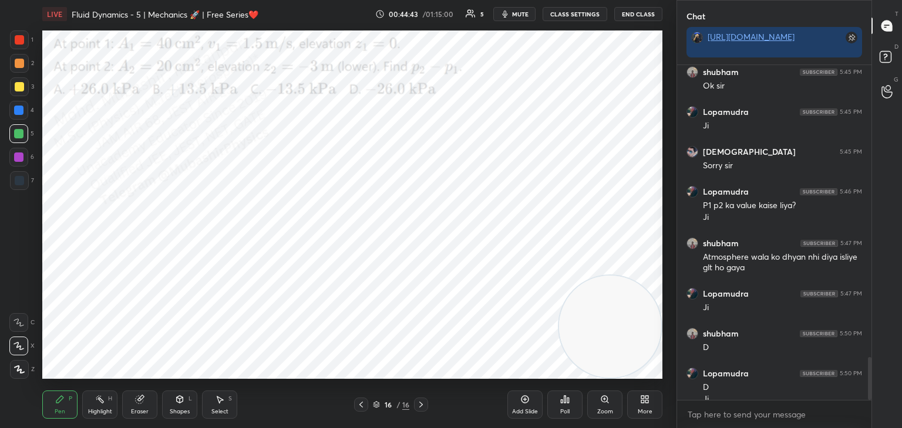
scroll to position [2280, 0]
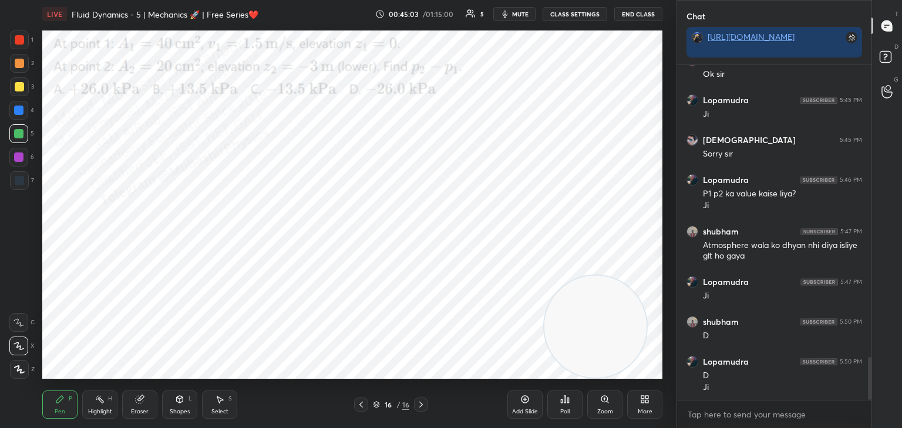
drag, startPoint x: 588, startPoint y: 326, endPoint x: 153, endPoint y: 353, distance: 435.2
click at [544, 366] on video at bounding box center [595, 327] width 102 height 102
drag, startPoint x: 159, startPoint y: 303, endPoint x: 679, endPoint y: 80, distance: 565.3
click at [681, 80] on div "1 2 3 4 5 6 7 C X Z C X Z E E Erase all H H LIVE Fluid Dynamics - 5 | Mechanics…" at bounding box center [451, 214] width 902 height 428
click at [96, 410] on div "Highlight" at bounding box center [100, 412] width 24 height 6
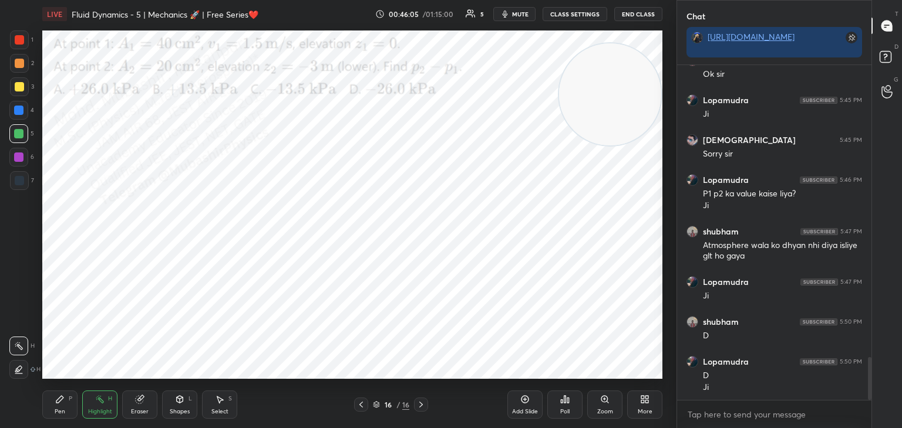
drag, startPoint x: 66, startPoint y: 401, endPoint x: 26, endPoint y: 114, distance: 289.2
click at [64, 393] on div "Pen P" at bounding box center [59, 405] width 35 height 28
drag, startPoint x: 15, startPoint y: 67, endPoint x: 21, endPoint y: 63, distance: 7.5
click at [18, 64] on div at bounding box center [19, 63] width 9 height 9
drag, startPoint x: 21, startPoint y: 39, endPoint x: 39, endPoint y: 48, distance: 20.2
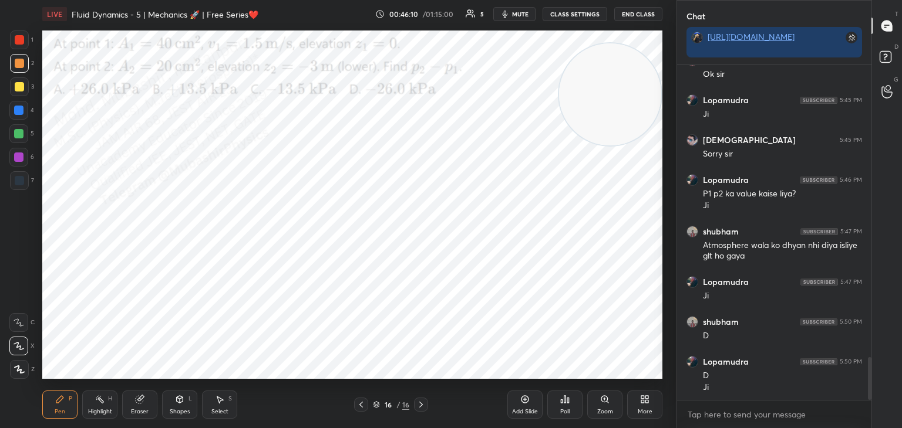
click at [23, 40] on div at bounding box center [19, 39] width 9 height 9
drag, startPoint x: 99, startPoint y: 403, endPoint x: 104, endPoint y: 393, distance: 11.0
click at [100, 400] on icon at bounding box center [99, 399] width 9 height 9
click at [634, 76] on video at bounding box center [610, 94] width 102 height 102
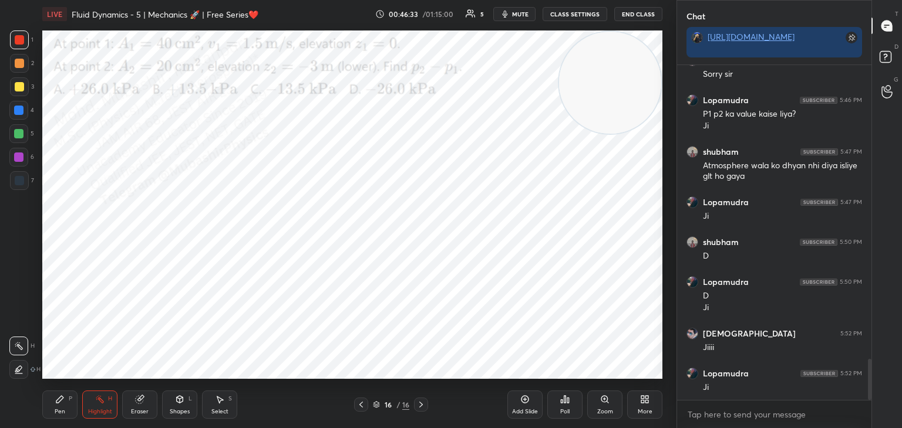
scroll to position [2399, 0]
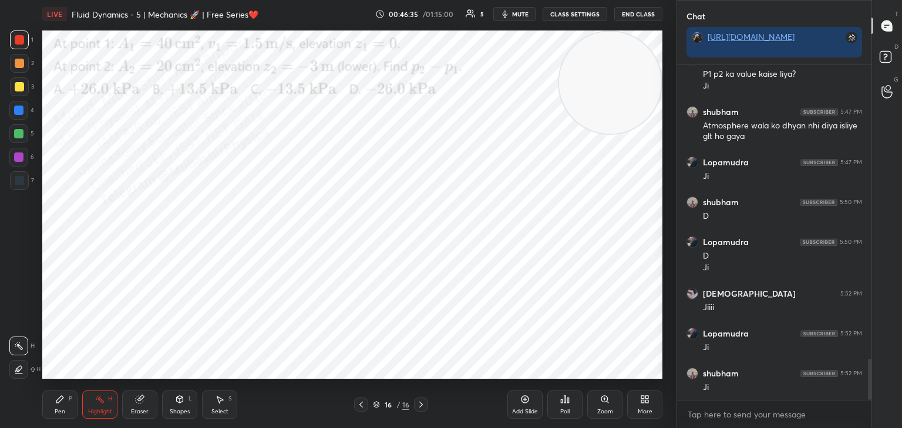
click at [650, 401] on div "More" at bounding box center [644, 405] width 35 height 28
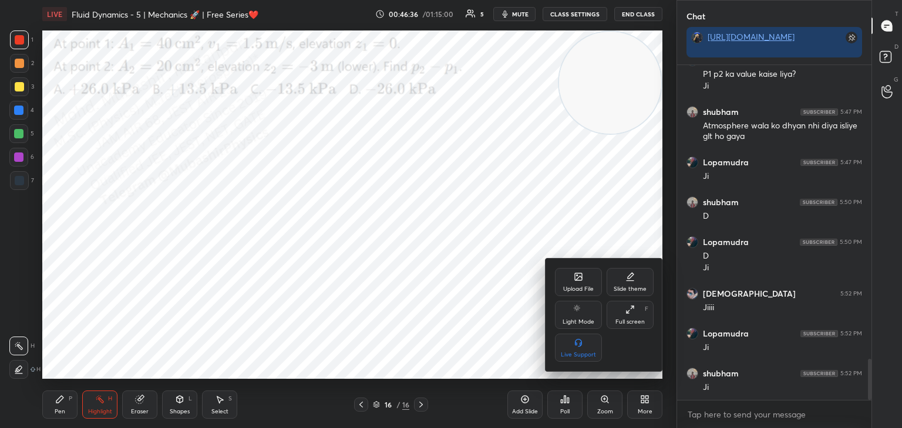
click at [563, 277] on div "Upload File" at bounding box center [578, 282] width 47 height 28
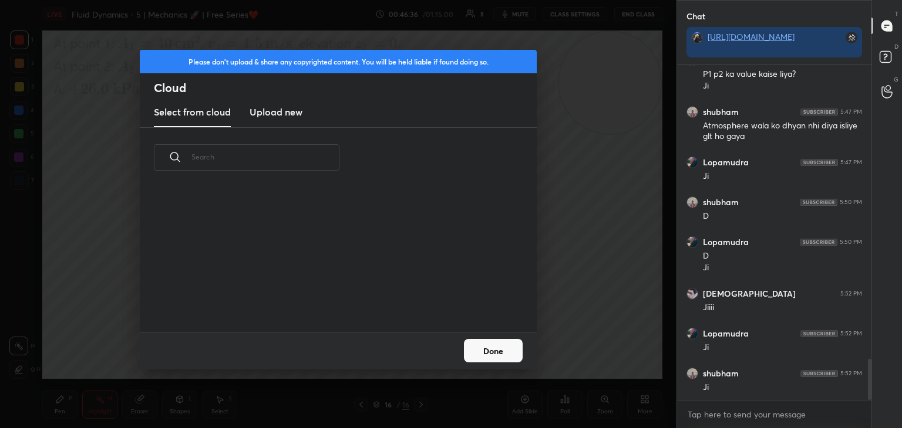
click at [285, 109] on h3 "Upload new" at bounding box center [275, 112] width 53 height 14
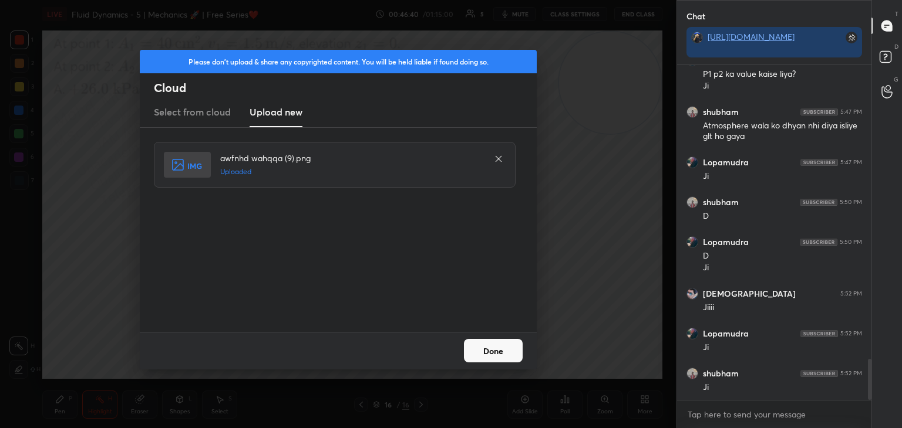
click at [497, 352] on button "Done" at bounding box center [493, 350] width 59 height 23
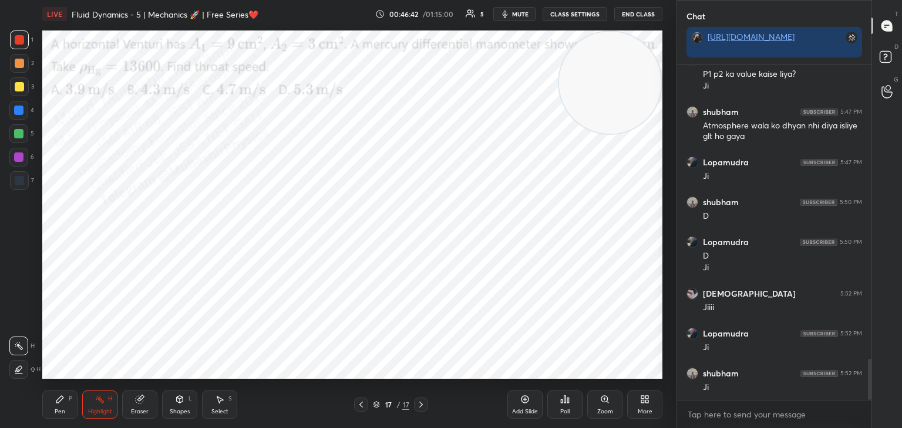
click at [509, 14] on icon "button" at bounding box center [504, 13] width 9 height 9
click at [524, 10] on button "unmute" at bounding box center [514, 14] width 42 height 14
click at [518, 13] on span "mute" at bounding box center [520, 14] width 16 height 8
drag, startPoint x: 510, startPoint y: 15, endPoint x: 517, endPoint y: 19, distance: 8.2
click at [511, 15] on span "unmute" at bounding box center [519, 14] width 25 height 8
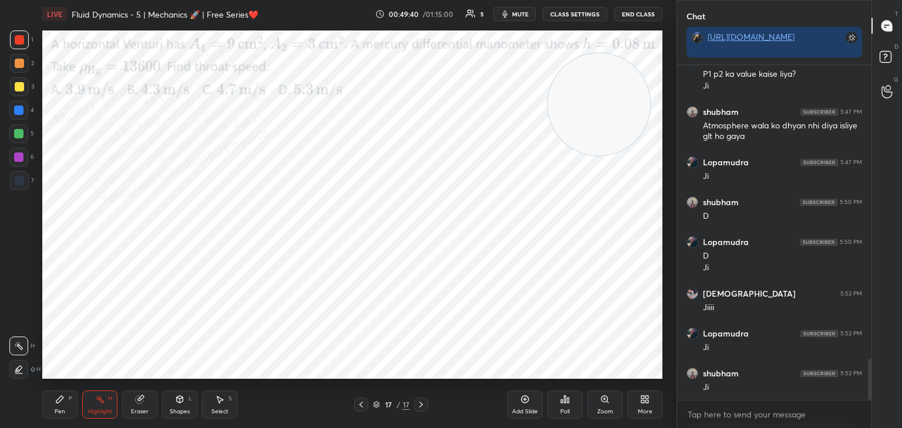
drag, startPoint x: 606, startPoint y: 76, endPoint x: 115, endPoint y: 325, distance: 550.7
click at [548, 156] on video at bounding box center [599, 104] width 102 height 102
click at [67, 398] on div "Pen P" at bounding box center [59, 405] width 35 height 28
click at [634, 405] on div "More" at bounding box center [644, 405] width 35 height 28
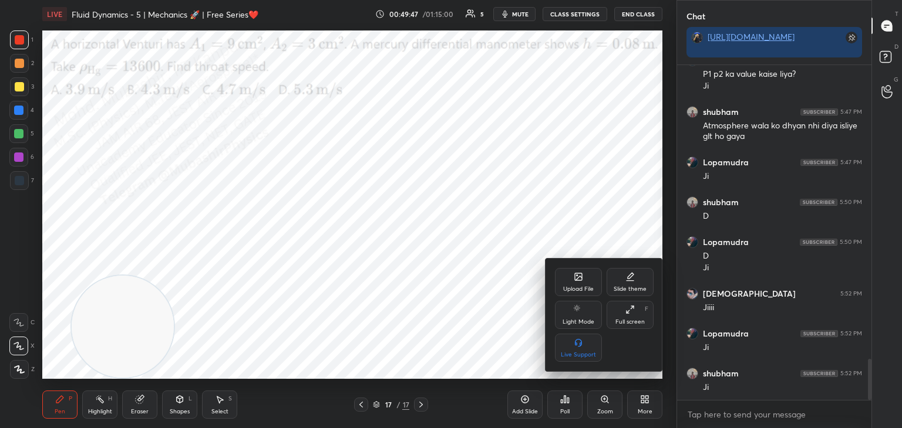
click at [573, 268] on div "Upload File" at bounding box center [578, 282] width 47 height 28
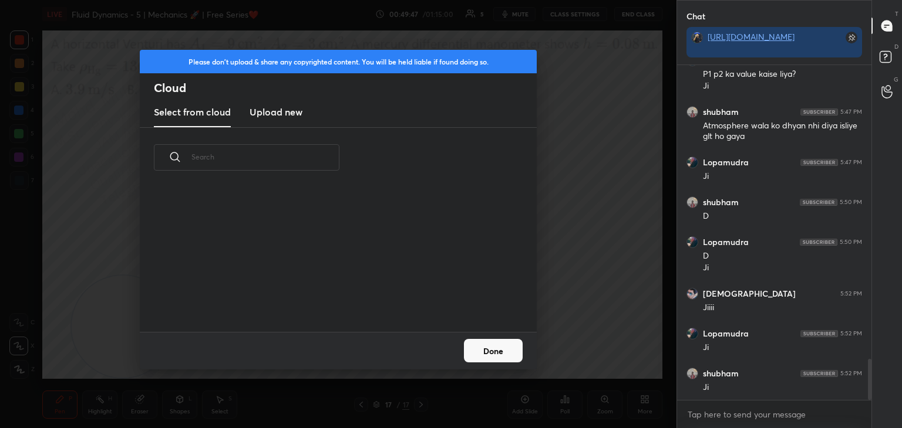
scroll to position [144, 377]
drag, startPoint x: 278, startPoint y: 113, endPoint x: 543, endPoint y: 60, distance: 270.5
click at [278, 112] on h3 "Upload new" at bounding box center [275, 112] width 53 height 14
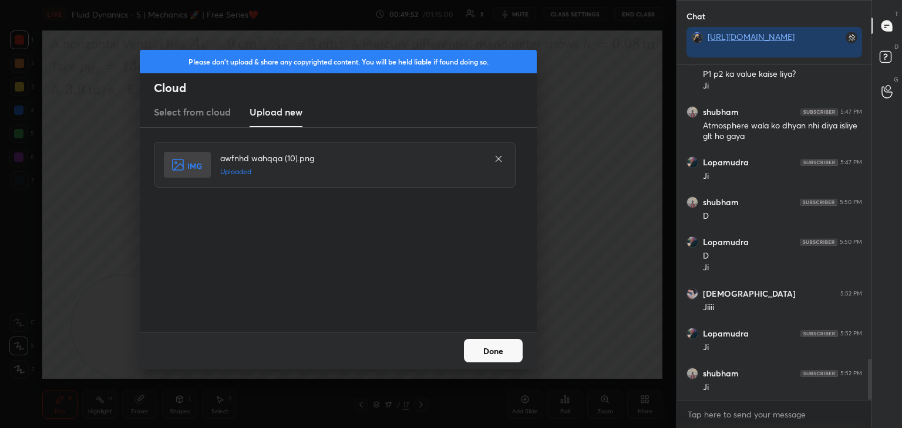
scroll to position [2439, 0]
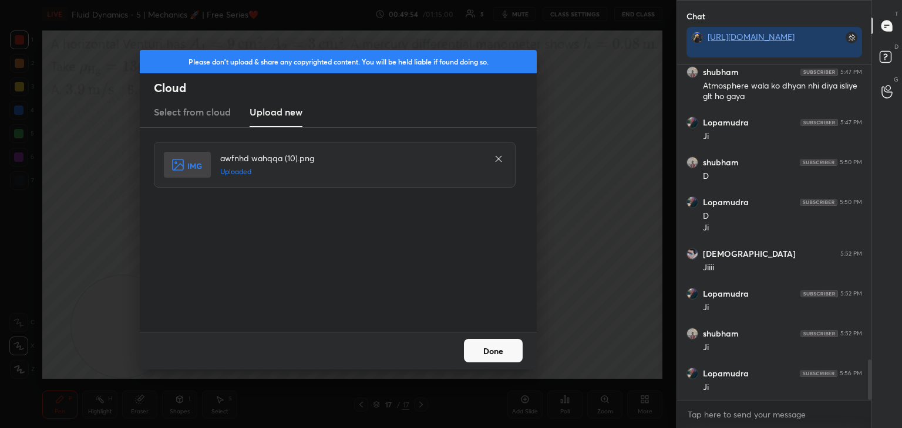
click at [494, 354] on button "Done" at bounding box center [493, 350] width 59 height 23
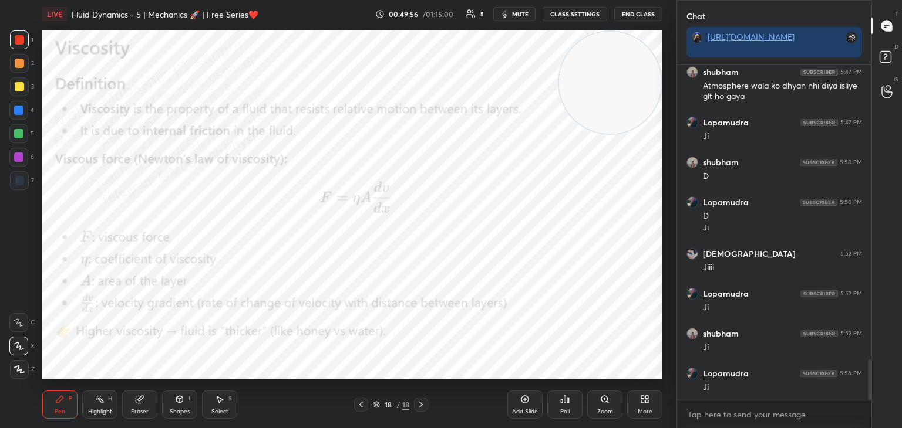
drag, startPoint x: 318, startPoint y: 199, endPoint x: 642, endPoint y: 25, distance: 367.6
click at [642, 25] on div "LIVE Fluid Dynamics - 5 | Mechanics 🚀 | Free Series❤️ 00:49:56 / 01:15:00 5 mut…" at bounding box center [352, 214] width 629 height 428
click at [17, 66] on div at bounding box center [19, 63] width 9 height 9
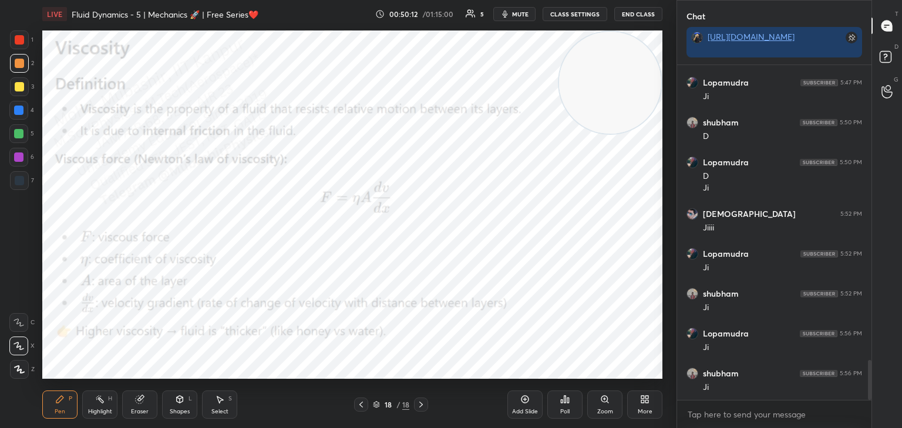
click at [14, 134] on div at bounding box center [18, 133] width 9 height 9
drag, startPoint x: 626, startPoint y: 86, endPoint x: 645, endPoint y: 56, distance: 35.3
click at [636, 66] on video at bounding box center [610, 83] width 102 height 102
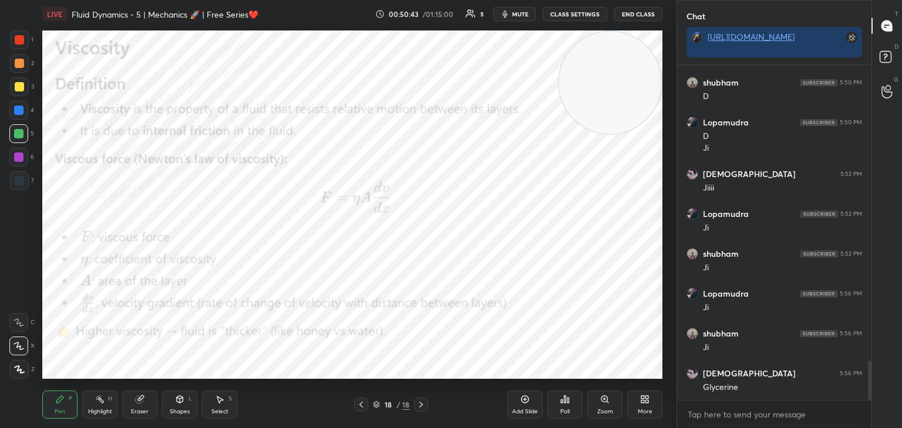
drag, startPoint x: 17, startPoint y: 114, endPoint x: 33, endPoint y: 120, distance: 17.5
click at [17, 114] on div at bounding box center [18, 110] width 9 height 9
drag, startPoint x: 15, startPoint y: 158, endPoint x: 31, endPoint y: 157, distance: 16.5
click at [19, 158] on div at bounding box center [18, 157] width 9 height 9
drag, startPoint x: 15, startPoint y: 138, endPoint x: 26, endPoint y: 142, distance: 12.4
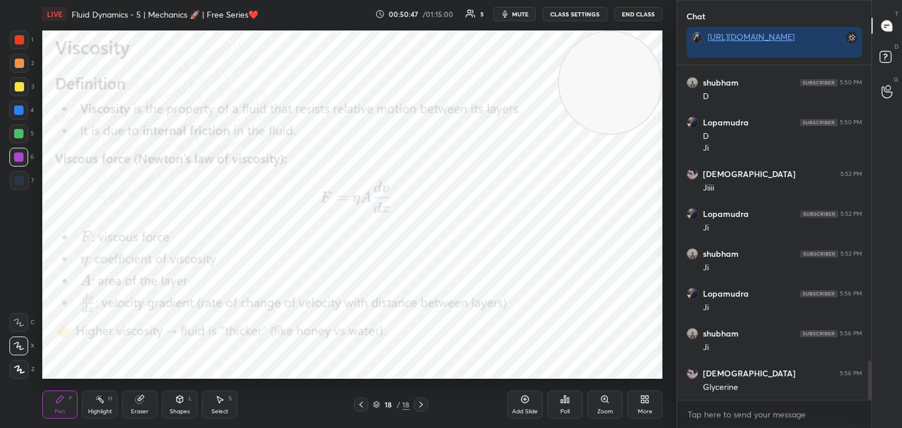
click at [18, 141] on div at bounding box center [18, 133] width 19 height 19
drag, startPoint x: 578, startPoint y: 107, endPoint x: 278, endPoint y: 90, distance: 300.4
click at [455, 59] on video at bounding box center [506, 83] width 102 height 102
drag, startPoint x: 22, startPoint y: 113, endPoint x: 35, endPoint y: 113, distance: 12.9
click at [24, 113] on div at bounding box center [18, 110] width 19 height 19
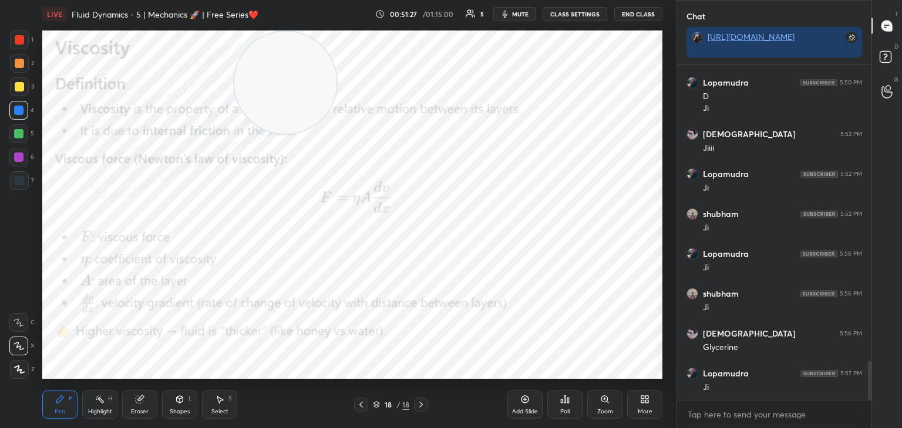
scroll to position [2599, 0]
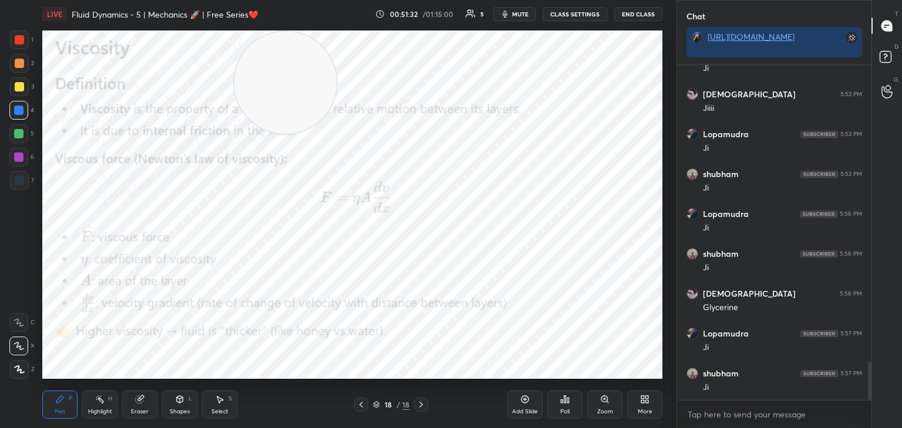
click at [22, 163] on div at bounding box center [18, 157] width 19 height 19
click at [639, 407] on div "More" at bounding box center [644, 405] width 35 height 28
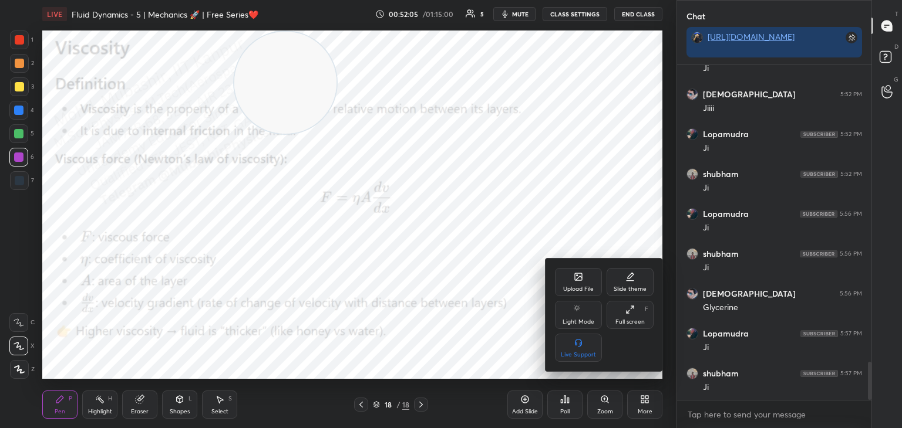
click at [583, 278] on div "Upload File" at bounding box center [578, 282] width 47 height 28
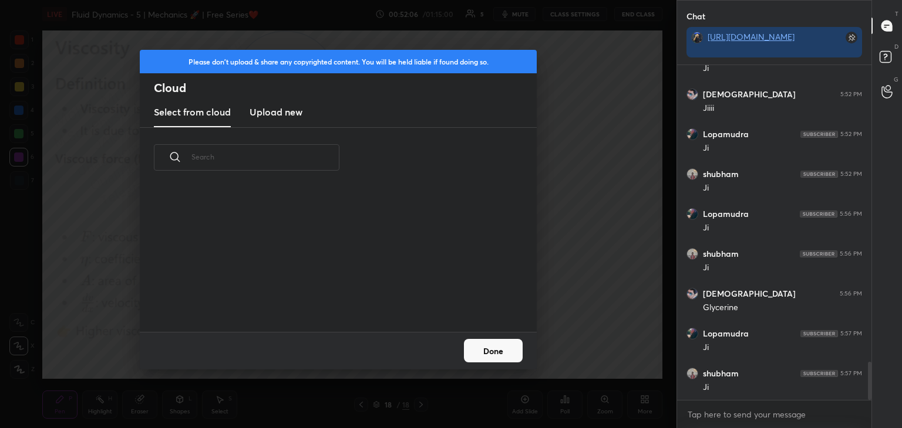
scroll to position [144, 377]
click at [278, 113] on h3 "Upload new" at bounding box center [275, 112] width 53 height 14
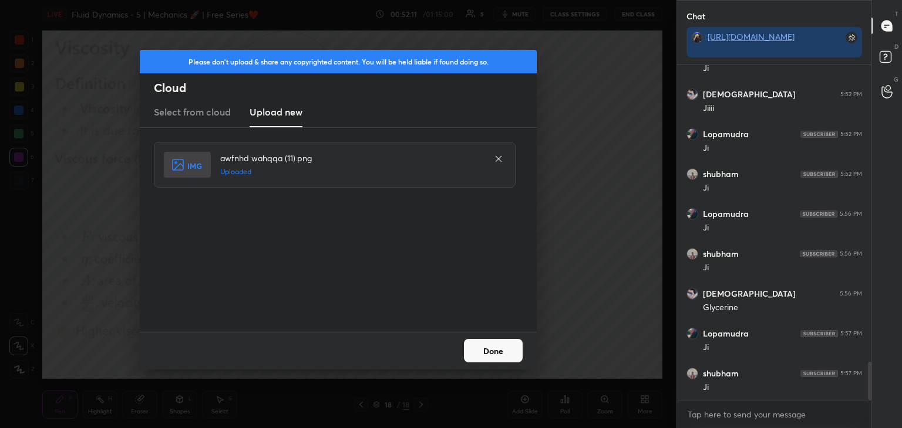
click at [483, 345] on button "Done" at bounding box center [493, 350] width 59 height 23
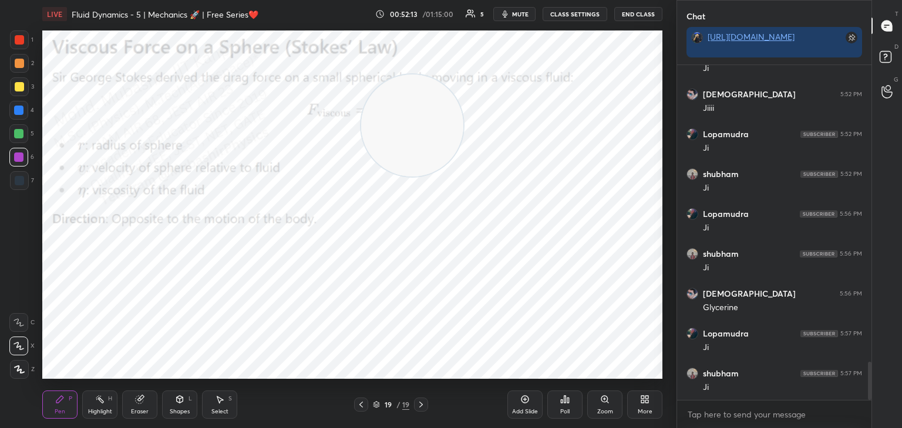
drag, startPoint x: 397, startPoint y: 121, endPoint x: 643, endPoint y: 358, distance: 341.6
click at [662, 366] on div "Setting up your live class Poll for secs No correct answer Start poll" at bounding box center [352, 204] width 629 height 353
drag, startPoint x: 16, startPoint y: 65, endPoint x: 30, endPoint y: 65, distance: 13.5
click at [17, 65] on div at bounding box center [19, 63] width 9 height 9
drag, startPoint x: 19, startPoint y: 90, endPoint x: 28, endPoint y: 92, distance: 8.4
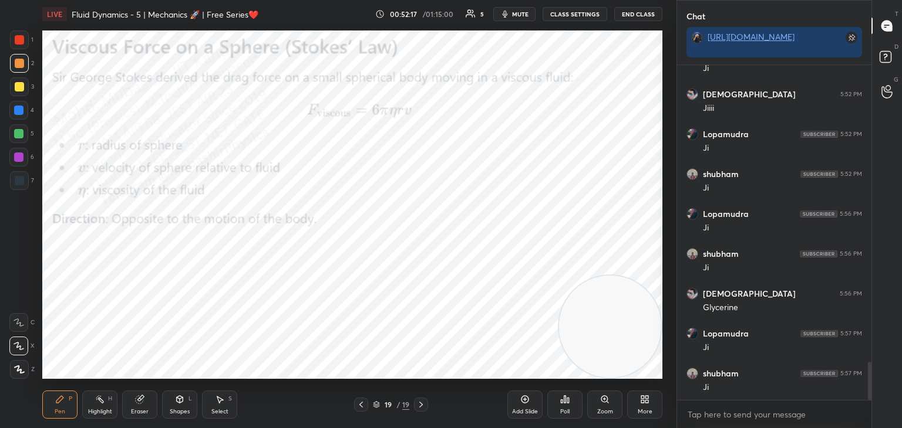
click at [19, 92] on div at bounding box center [19, 86] width 19 height 19
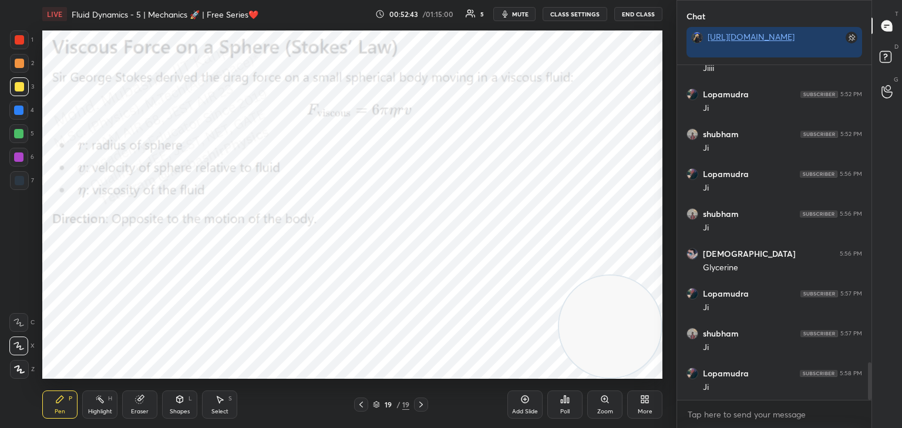
click at [22, 139] on div at bounding box center [18, 133] width 19 height 19
drag, startPoint x: 16, startPoint y: 167, endPoint x: 36, endPoint y: 161, distance: 20.8
click at [16, 163] on div "6" at bounding box center [21, 159] width 25 height 23
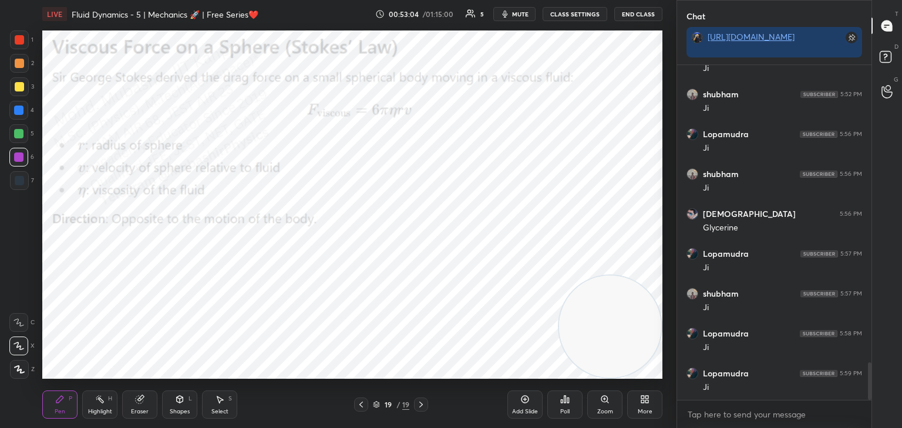
drag, startPoint x: 21, startPoint y: 112, endPoint x: 35, endPoint y: 117, distance: 15.3
click at [28, 114] on div at bounding box center [18, 110] width 19 height 19
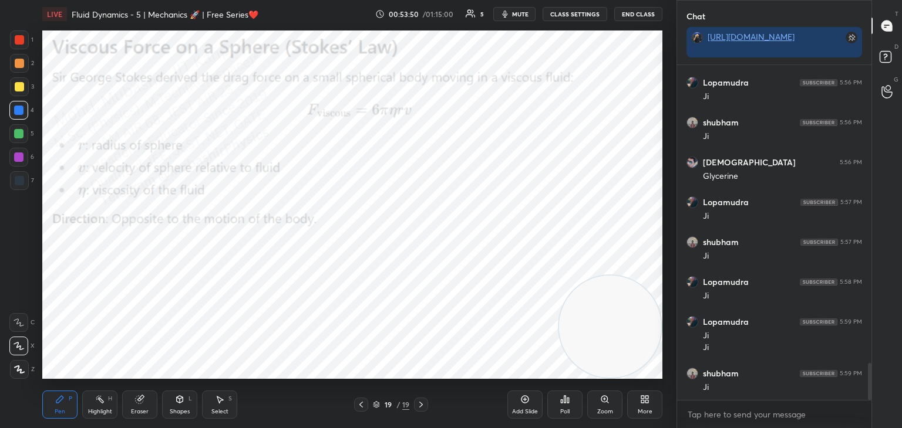
click at [647, 407] on div "More" at bounding box center [644, 405] width 35 height 28
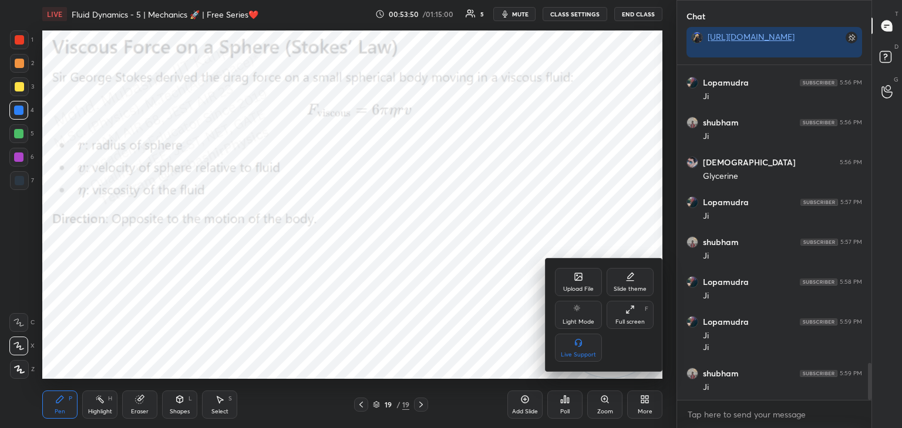
click at [576, 287] on div "Upload File" at bounding box center [578, 289] width 31 height 6
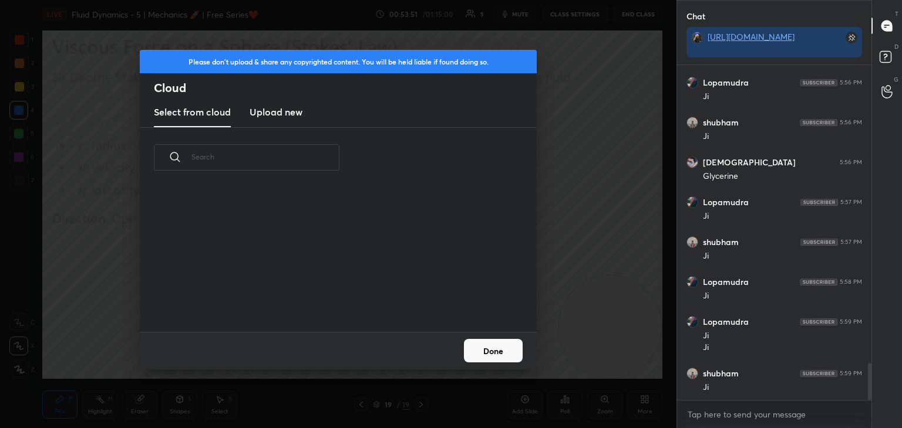
click at [270, 105] on h3 "Upload new" at bounding box center [275, 112] width 53 height 14
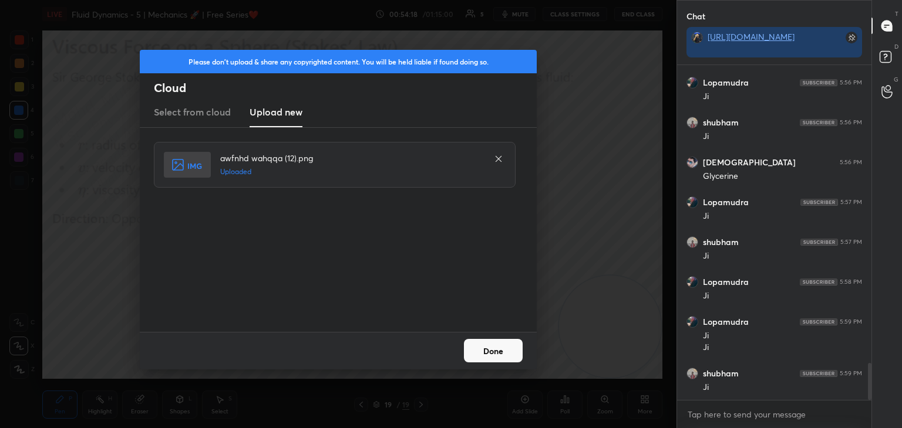
click at [491, 341] on button "Done" at bounding box center [493, 350] width 59 height 23
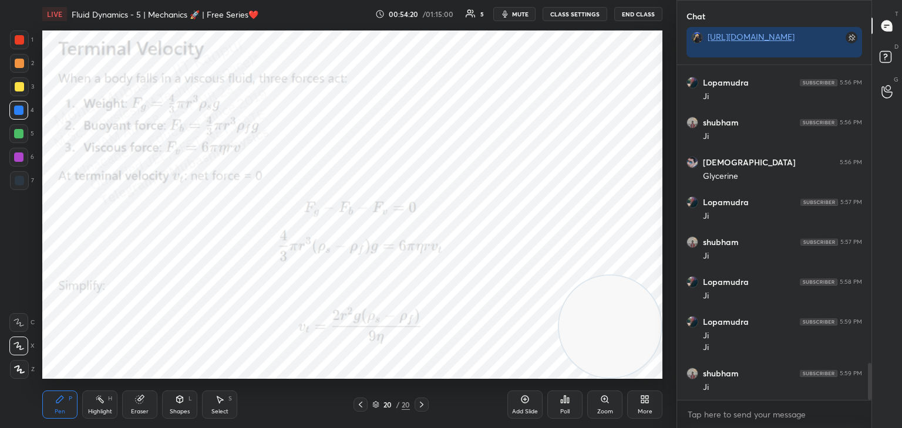
drag, startPoint x: 19, startPoint y: 64, endPoint x: 36, endPoint y: 62, distance: 16.6
click at [19, 63] on div at bounding box center [19, 63] width 9 height 9
drag, startPoint x: 19, startPoint y: 87, endPoint x: 28, endPoint y: 86, distance: 8.3
click at [19, 86] on div at bounding box center [19, 86] width 9 height 9
click at [21, 137] on div at bounding box center [18, 133] width 9 height 9
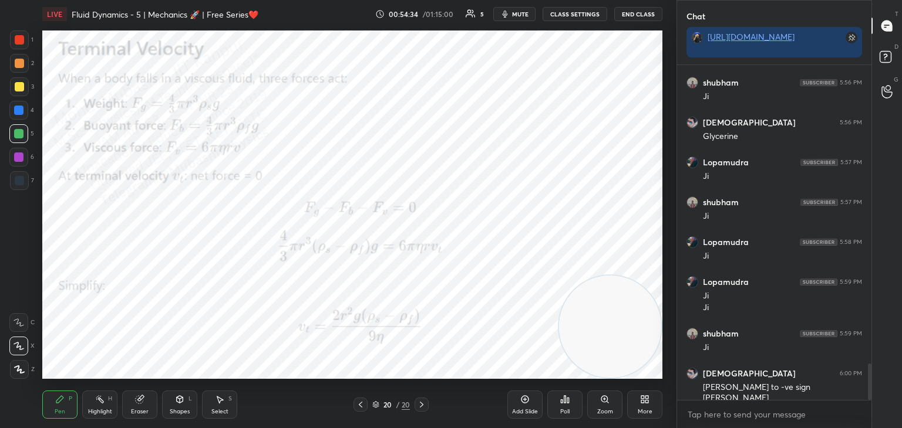
scroll to position [2810, 0]
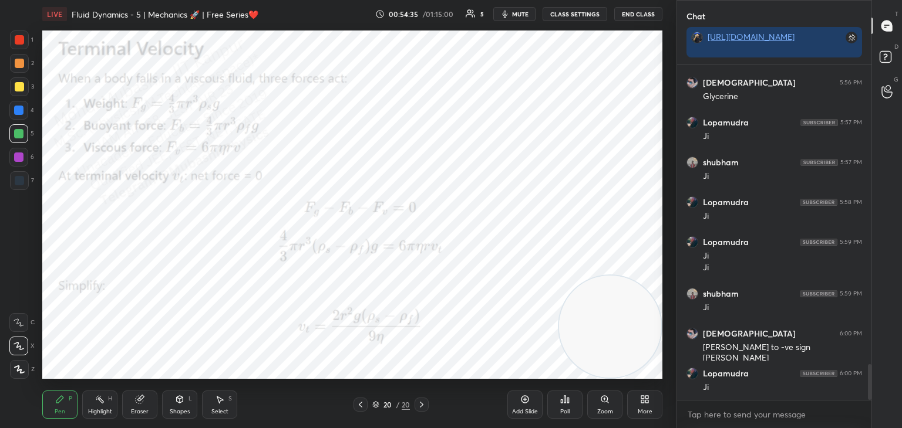
click at [359, 405] on icon at bounding box center [361, 405] width 4 height 6
click at [420, 406] on icon at bounding box center [421, 404] width 9 height 9
drag, startPoint x: 622, startPoint y: 168, endPoint x: 630, endPoint y: 62, distance: 107.1
click at [637, 74] on video at bounding box center [610, 125] width 102 height 102
click at [12, 161] on div at bounding box center [18, 157] width 19 height 19
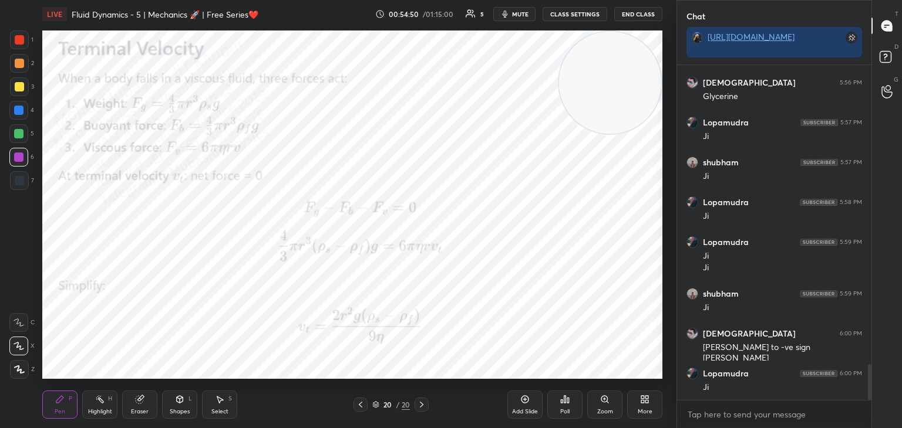
drag, startPoint x: 19, startPoint y: 44, endPoint x: 38, endPoint y: 53, distance: 21.3
click at [19, 43] on div at bounding box center [19, 39] width 9 height 9
drag, startPoint x: 542, startPoint y: 63, endPoint x: 343, endPoint y: 32, distance: 201.4
click at [322, 0] on html "1 2 3 4 5 6 7 C X Z C X Z E E Erase all H H LIVE Fluid Dynamics - 5 | Mechanics…" at bounding box center [451, 0] width 902 height 0
click at [219, 414] on div "Select" at bounding box center [219, 412] width 17 height 6
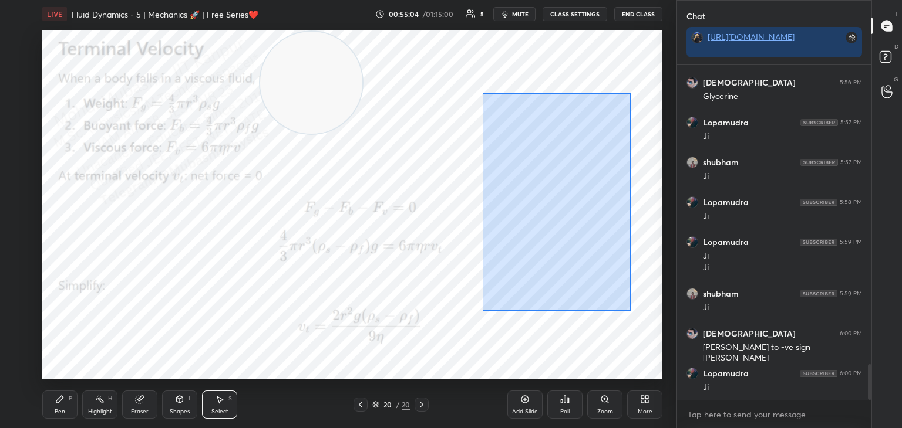
drag, startPoint x: 511, startPoint y: 154, endPoint x: 601, endPoint y: 295, distance: 167.6
click at [623, 310] on div "0 ° Undo Copy Paste here Duplicate Duplicate to new slide Delete" at bounding box center [352, 205] width 620 height 349
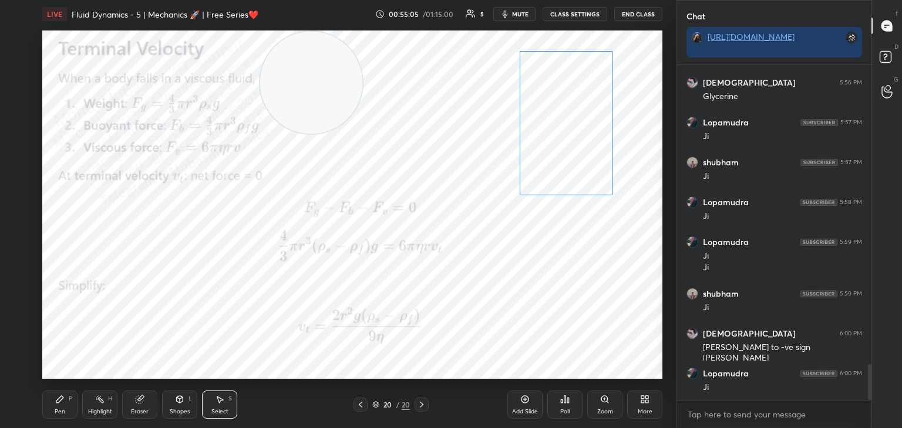
drag, startPoint x: 534, startPoint y: 235, endPoint x: 552, endPoint y: 160, distance: 77.3
click at [562, 151] on div "0 ° Undo Copy Paste here Duplicate Duplicate to new slide Delete" at bounding box center [352, 205] width 620 height 349
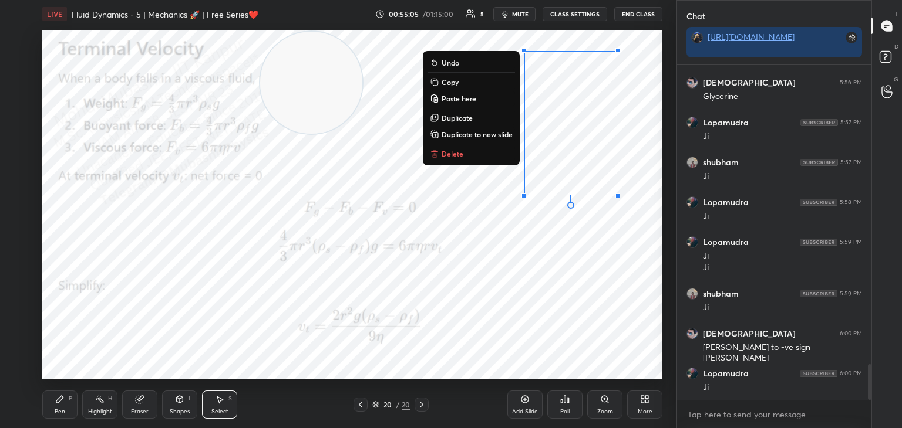
click at [67, 402] on div "Pen P" at bounding box center [59, 405] width 35 height 28
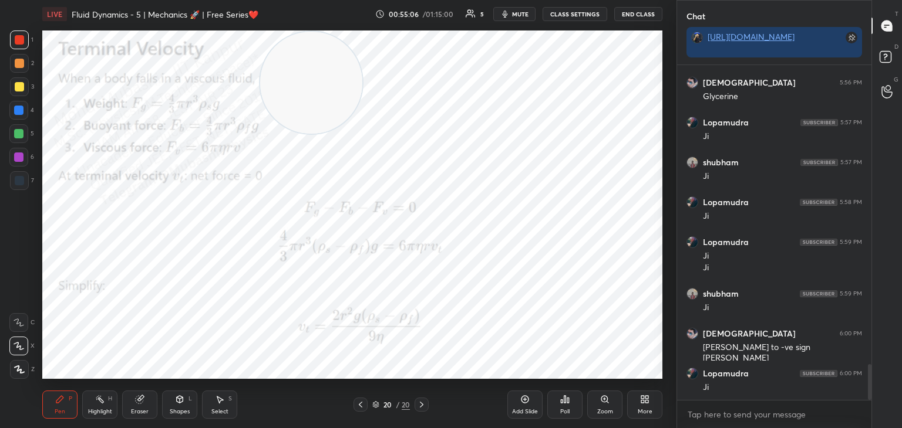
click at [23, 112] on div at bounding box center [18, 110] width 9 height 9
click at [99, 400] on icon at bounding box center [99, 399] width 9 height 9
click at [175, 404] on icon at bounding box center [179, 399] width 9 height 9
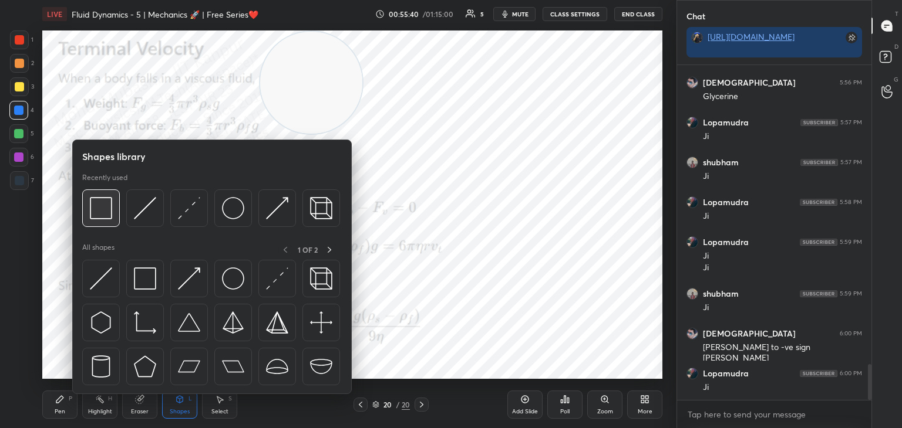
click at [109, 212] on img at bounding box center [101, 208] width 22 height 22
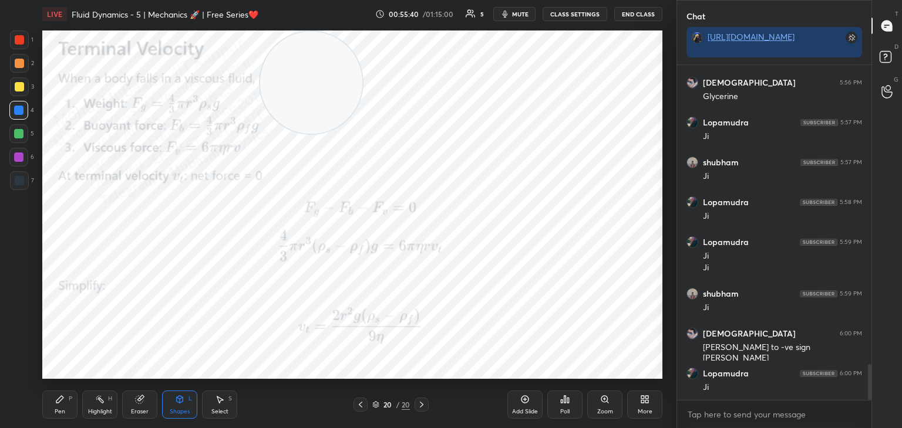
click at [22, 181] on div at bounding box center [19, 180] width 9 height 9
click at [89, 395] on div "Highlight H" at bounding box center [99, 405] width 35 height 28
click at [55, 396] on div "Pen P" at bounding box center [59, 405] width 35 height 28
click at [21, 102] on div at bounding box center [18, 110] width 19 height 19
click at [23, 116] on div at bounding box center [18, 110] width 19 height 19
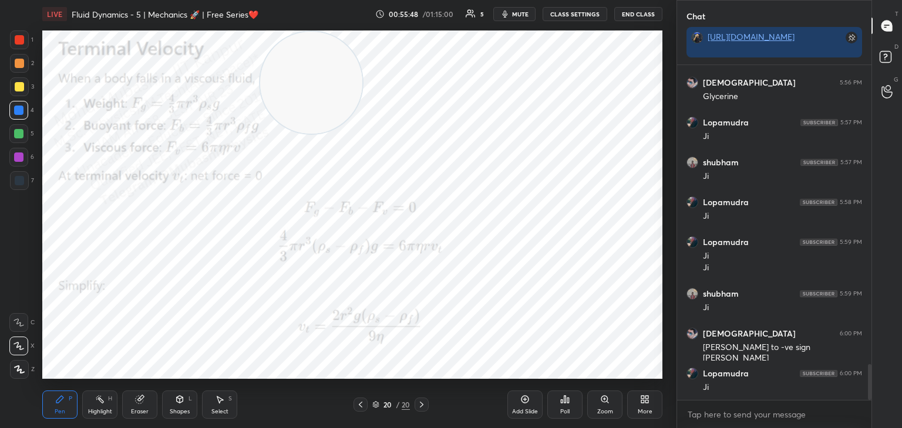
drag, startPoint x: 85, startPoint y: 400, endPoint x: 99, endPoint y: 400, distance: 14.1
click at [90, 400] on div "Highlight H" at bounding box center [99, 405] width 35 height 28
drag, startPoint x: 284, startPoint y: 106, endPoint x: 71, endPoint y: 356, distance: 328.5
click at [222, 171] on video at bounding box center [273, 120] width 102 height 102
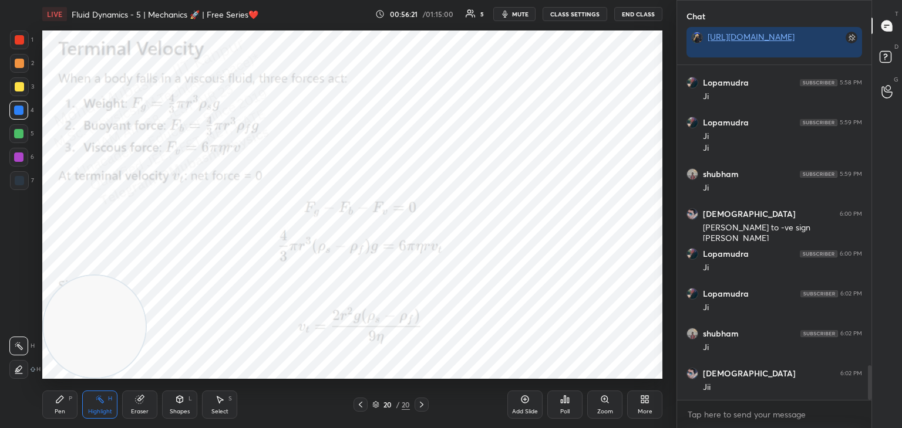
click at [636, 404] on div "More" at bounding box center [644, 405] width 35 height 28
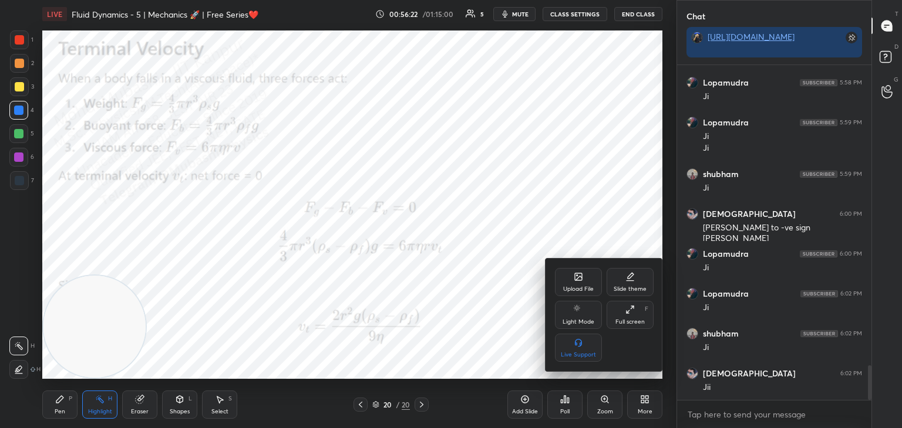
click at [573, 282] on div "Upload File" at bounding box center [578, 282] width 47 height 28
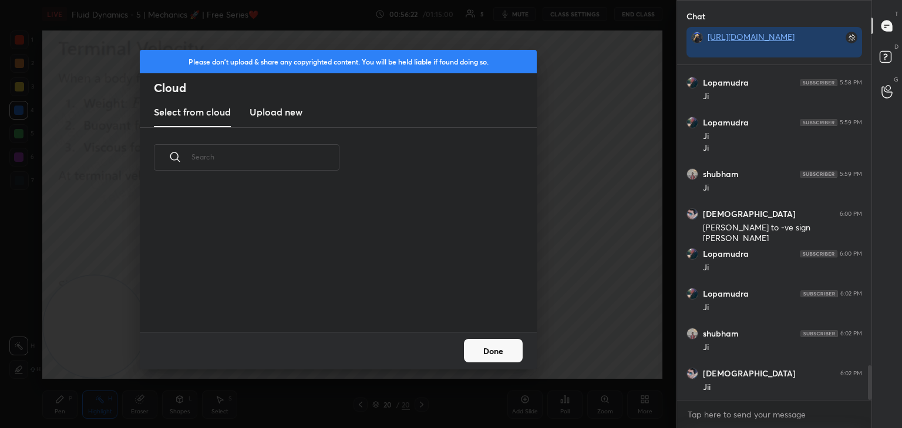
scroll to position [144, 377]
drag, startPoint x: 282, startPoint y: 106, endPoint x: 348, endPoint y: 98, distance: 66.3
click at [283, 106] on h3 "Upload new" at bounding box center [275, 112] width 53 height 14
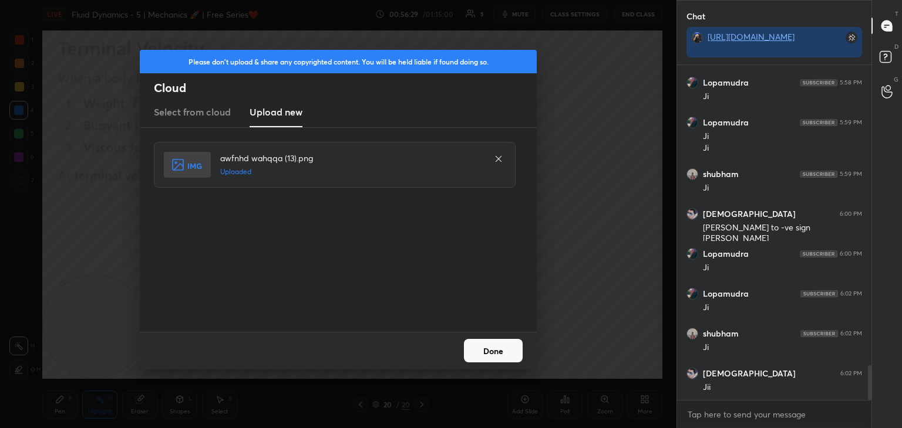
click at [493, 355] on button "Done" at bounding box center [493, 350] width 59 height 23
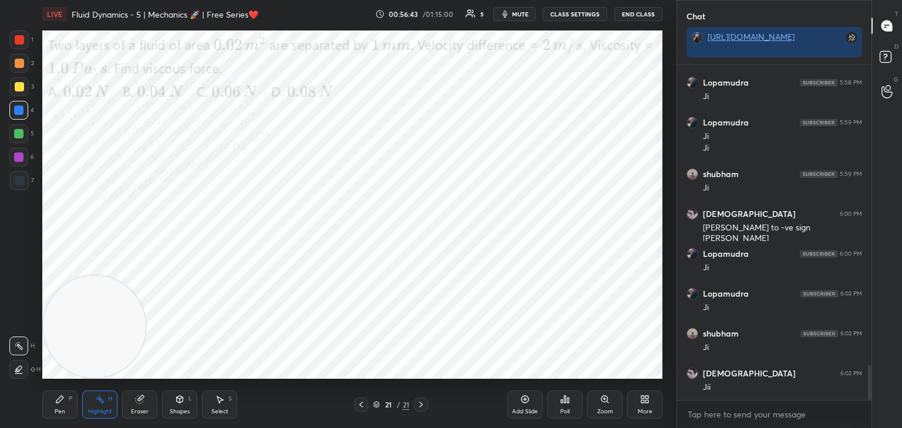
click at [509, 16] on icon "button" at bounding box center [504, 13] width 9 height 9
click at [517, 13] on span "unmute" at bounding box center [519, 14] width 25 height 8
click at [64, 398] on icon at bounding box center [59, 399] width 9 height 9
click at [99, 404] on icon at bounding box center [99, 399] width 9 height 9
click at [241, 395] on div "Pen P Highlight H Eraser Shapes L Select S" at bounding box center [158, 405] width 232 height 28
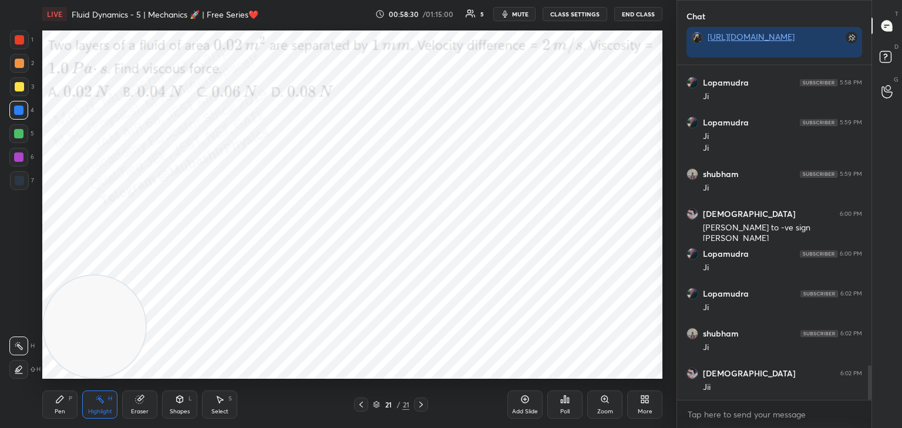
click at [223, 400] on icon at bounding box center [219, 399] width 9 height 9
drag, startPoint x: 495, startPoint y: 231, endPoint x: 499, endPoint y: 252, distance: 22.2
click at [498, 249] on div "0 ° Undo Copy Paste here Duplicate Duplicate to new slide Delete" at bounding box center [352, 205] width 620 height 349
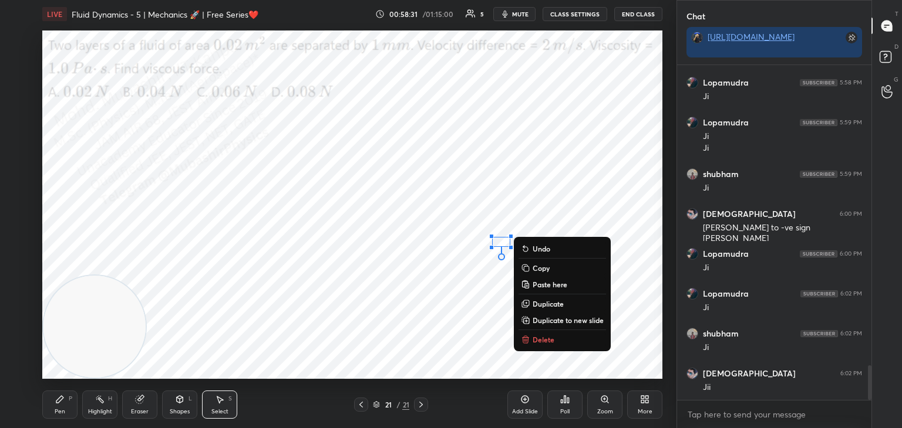
click at [545, 341] on p "Delete" at bounding box center [543, 339] width 22 height 9
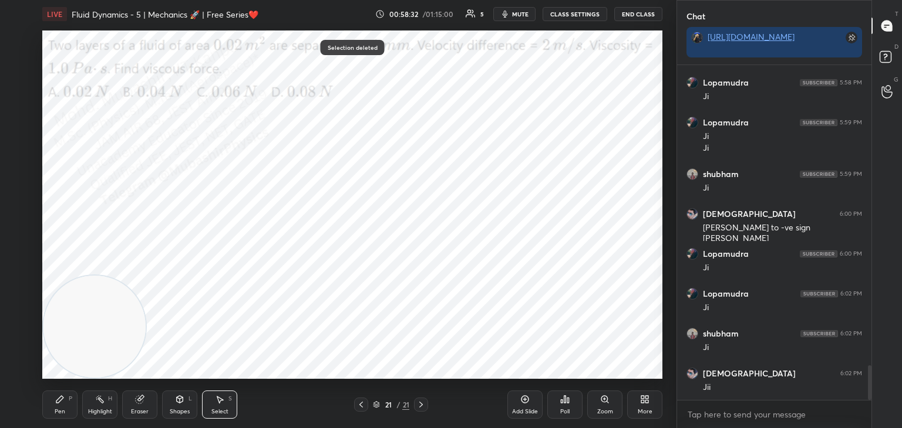
click at [64, 400] on icon at bounding box center [59, 399] width 9 height 9
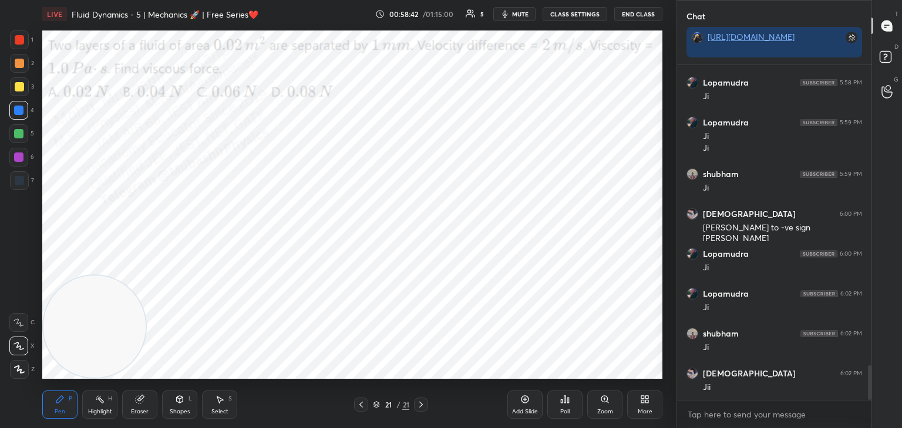
drag, startPoint x: 19, startPoint y: 87, endPoint x: 33, endPoint y: 90, distance: 15.0
click at [19, 88] on div at bounding box center [19, 86] width 9 height 9
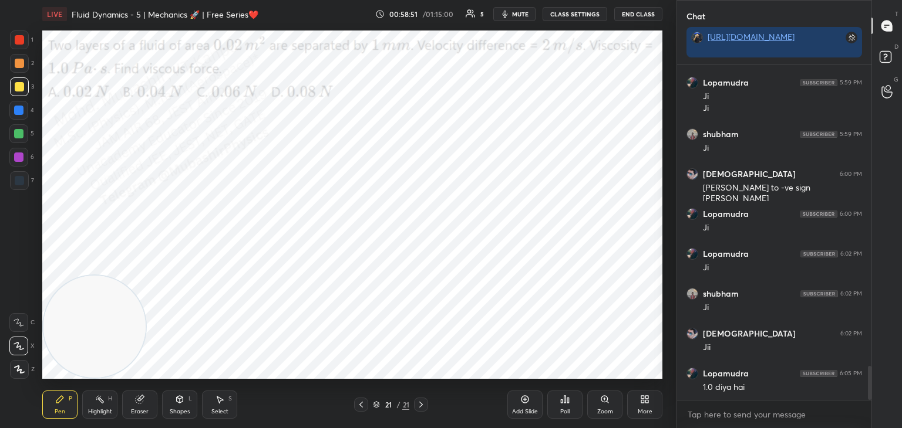
click at [225, 407] on div "Select S" at bounding box center [219, 405] width 35 height 28
click at [212, 245] on div "0 ° Undo Copy Paste here Duplicate Duplicate to new slide Delete" at bounding box center [352, 205] width 620 height 349
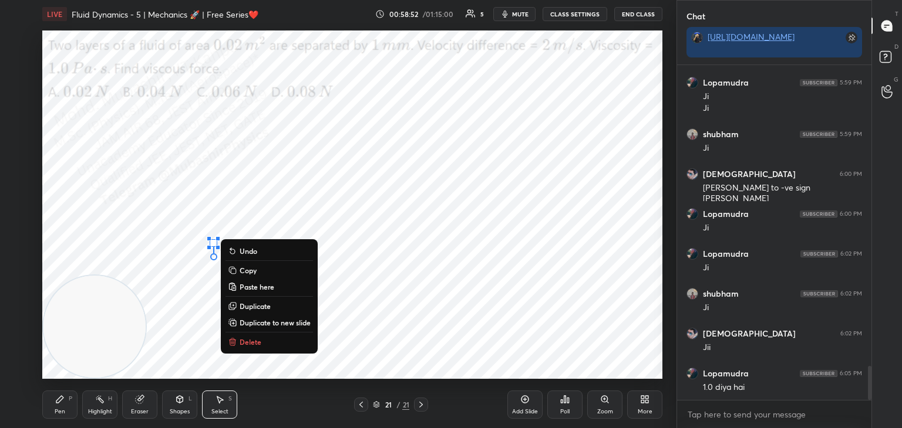
click at [246, 343] on p "Delete" at bounding box center [250, 341] width 22 height 9
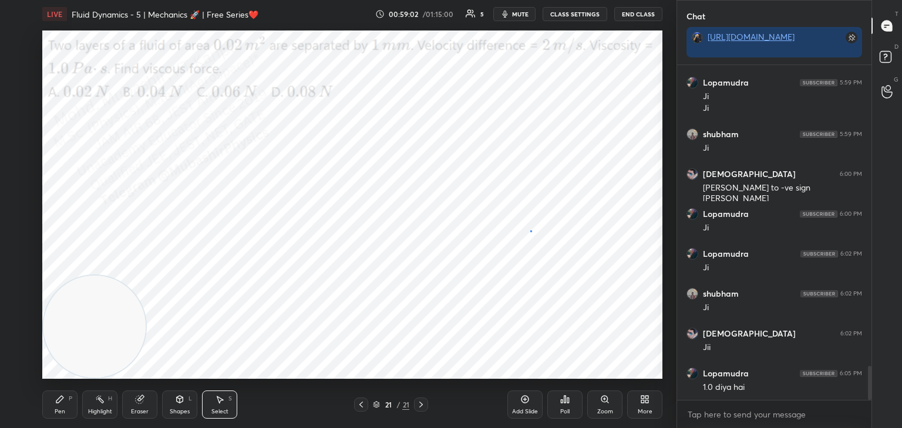
drag, startPoint x: 530, startPoint y: 231, endPoint x: 542, endPoint y: 264, distance: 35.5
click at [539, 261] on div "0 ° Undo Copy Paste here Duplicate Duplicate to new slide Delete" at bounding box center [352, 205] width 620 height 349
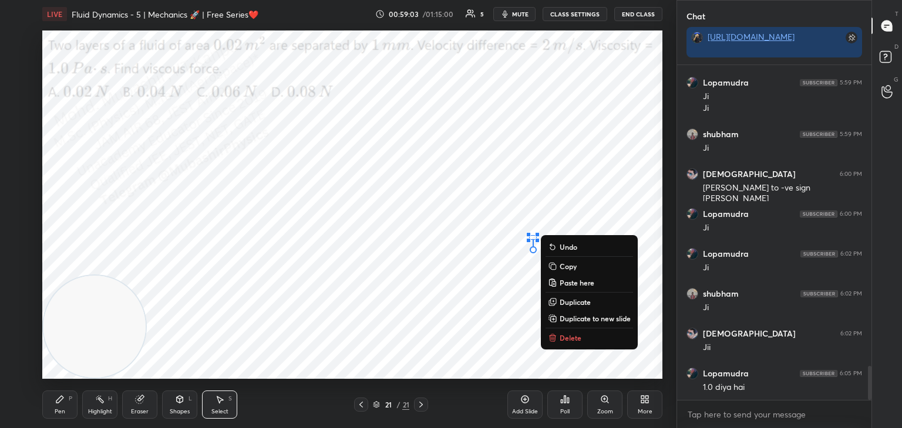
click at [559, 336] on p "Delete" at bounding box center [570, 337] width 22 height 9
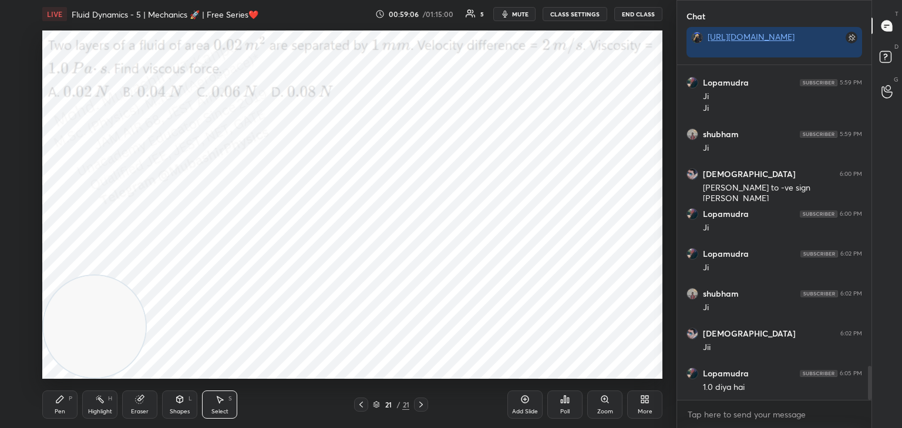
drag, startPoint x: 94, startPoint y: 407, endPoint x: 164, endPoint y: 393, distance: 70.7
click at [96, 407] on div "Highlight H" at bounding box center [99, 405] width 35 height 28
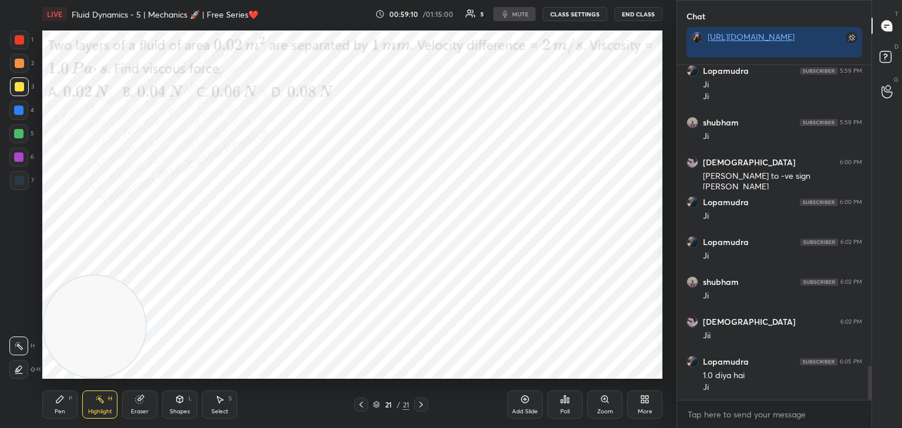
click at [639, 402] on div "More" at bounding box center [644, 405] width 35 height 28
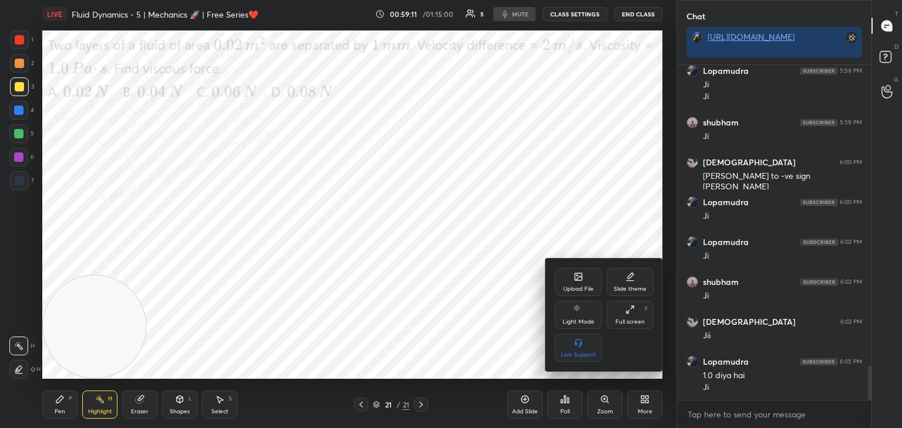
click at [568, 281] on div "Upload File" at bounding box center [578, 282] width 47 height 28
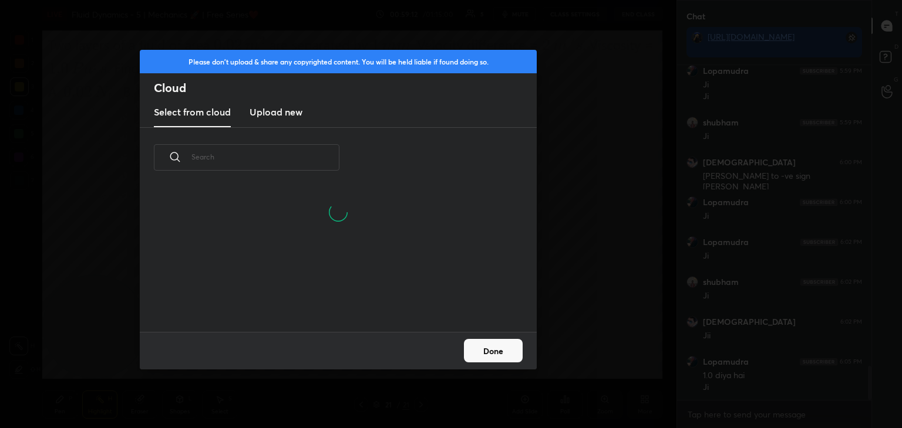
drag, startPoint x: 284, startPoint y: 116, endPoint x: 293, endPoint y: 121, distance: 10.3
click at [282, 116] on h3 "Upload new" at bounding box center [275, 112] width 53 height 14
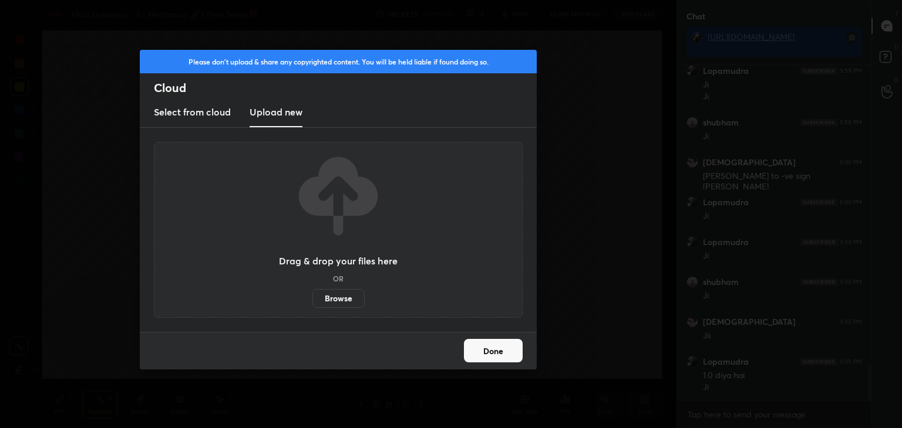
click at [491, 355] on button "Done" at bounding box center [493, 350] width 59 height 23
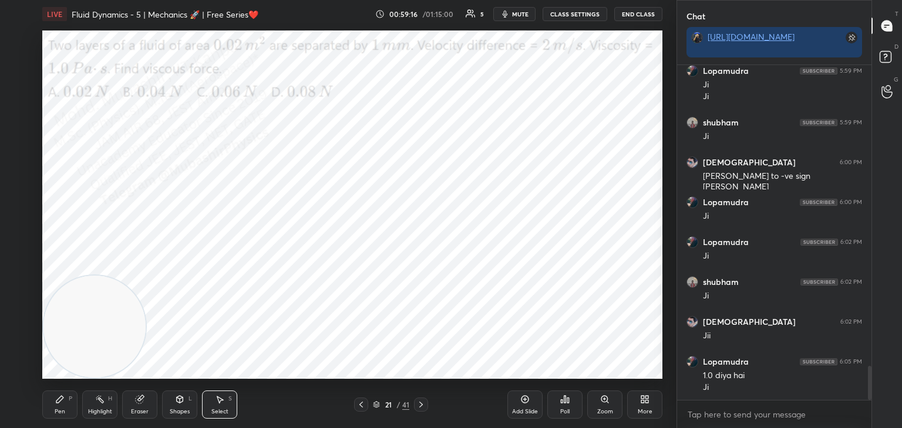
click at [651, 402] on div "More" at bounding box center [644, 405] width 35 height 28
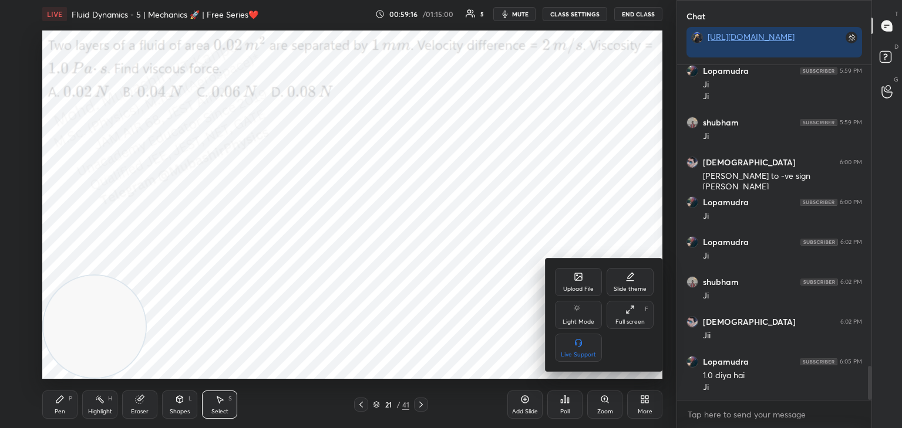
click at [582, 280] on div "Upload File" at bounding box center [578, 282] width 47 height 28
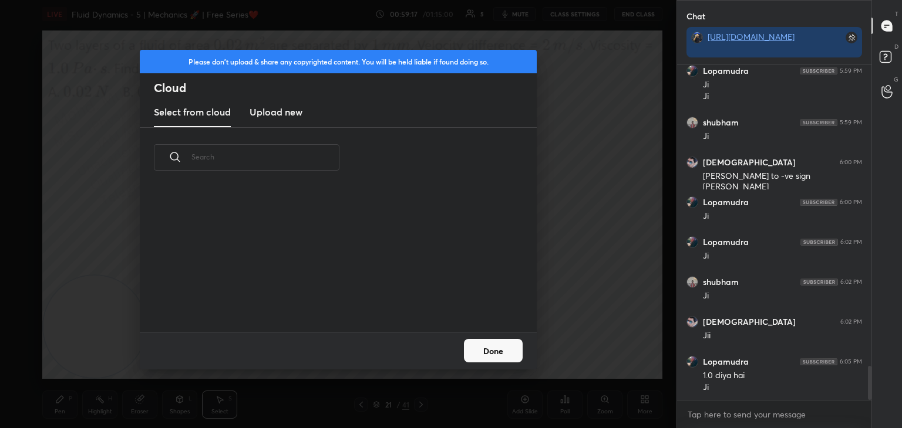
scroll to position [144, 377]
drag, startPoint x: 286, startPoint y: 109, endPoint x: 548, endPoint y: 67, distance: 264.4
click at [286, 111] on h3 "Upload new" at bounding box center [275, 112] width 53 height 14
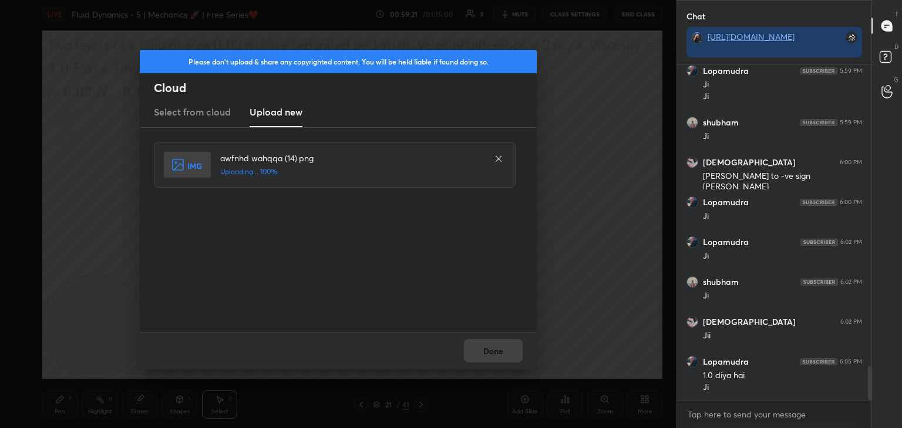
click at [481, 353] on div "Done" at bounding box center [338, 351] width 397 height 38
click at [490, 352] on button "Done" at bounding box center [493, 350] width 59 height 23
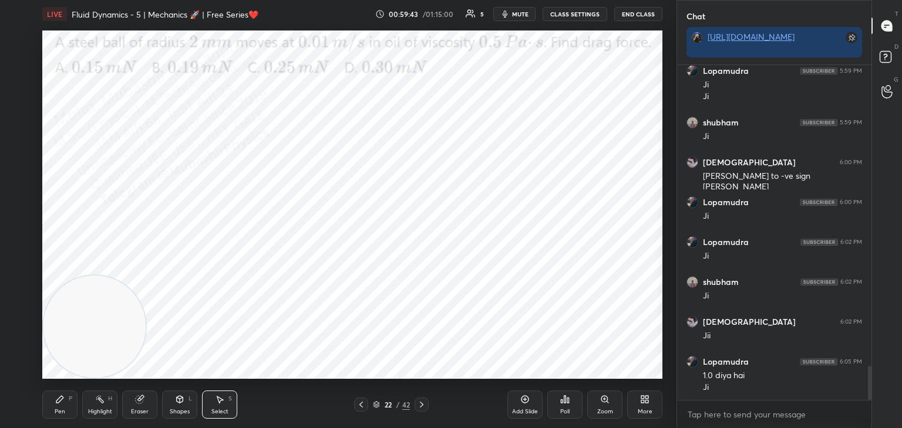
click at [362, 407] on icon at bounding box center [360, 404] width 9 height 9
click at [423, 405] on icon at bounding box center [421, 404] width 9 height 9
click at [106, 403] on div "Highlight H" at bounding box center [99, 405] width 35 height 28
click at [59, 406] on div "Pen P" at bounding box center [59, 405] width 35 height 28
drag, startPoint x: 21, startPoint y: 114, endPoint x: 37, endPoint y: 113, distance: 15.9
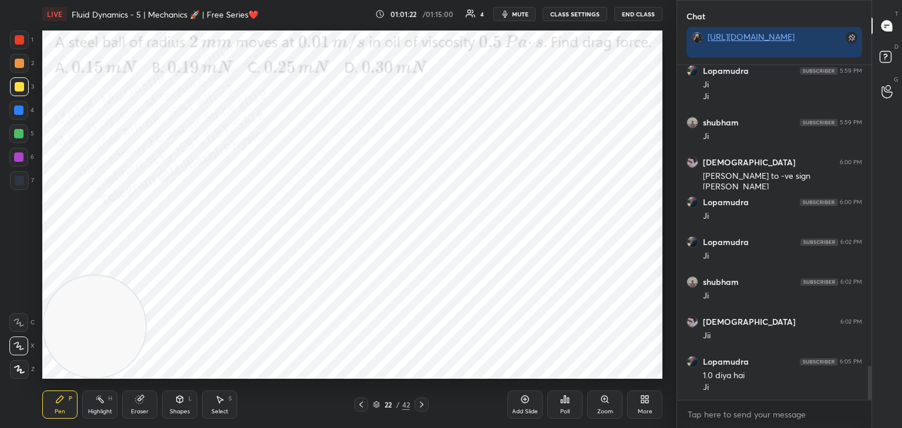
click at [22, 113] on div at bounding box center [18, 110] width 9 height 9
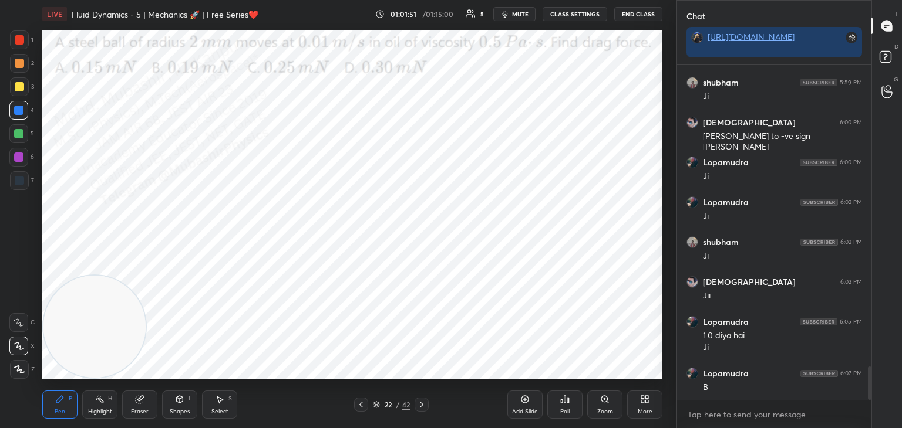
drag, startPoint x: 105, startPoint y: 399, endPoint x: 126, endPoint y: 373, distance: 33.4
click at [105, 400] on div "Highlight H" at bounding box center [99, 405] width 35 height 28
click at [55, 407] on div "Pen P" at bounding box center [59, 405] width 35 height 28
click at [15, 160] on div at bounding box center [18, 157] width 9 height 9
click at [642, 400] on icon at bounding box center [644, 399] width 9 height 9
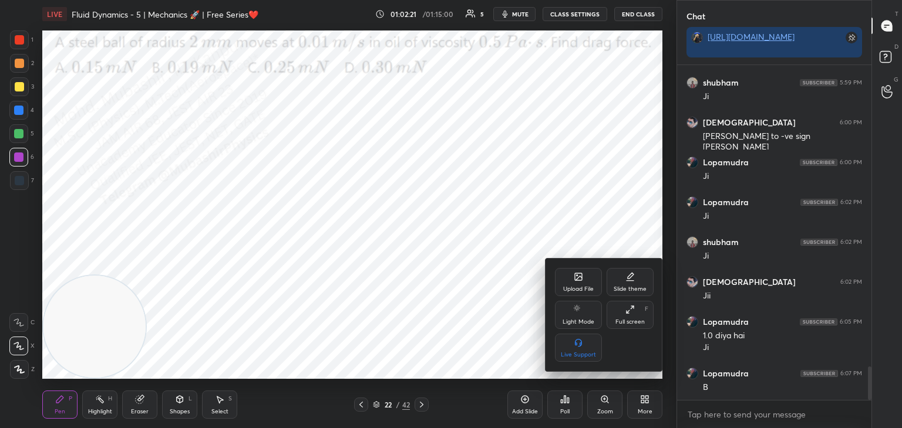
click at [576, 280] on icon at bounding box center [578, 278] width 6 height 4
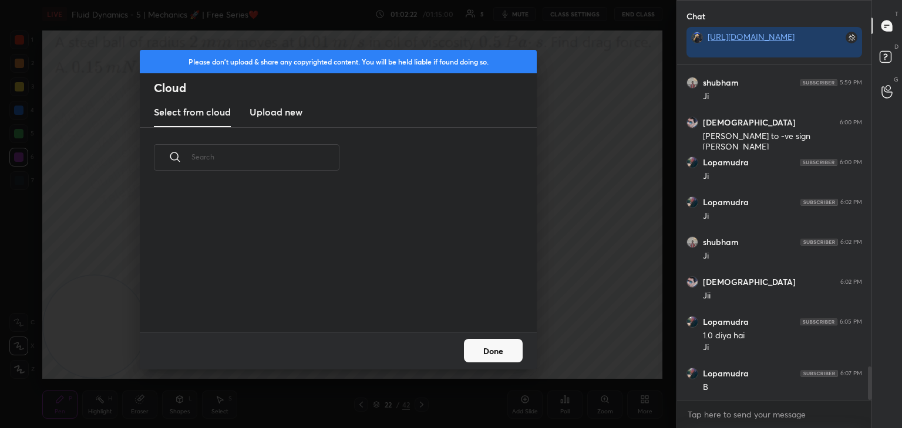
scroll to position [144, 377]
click at [279, 114] on h3 "Upload new" at bounding box center [275, 112] width 53 height 14
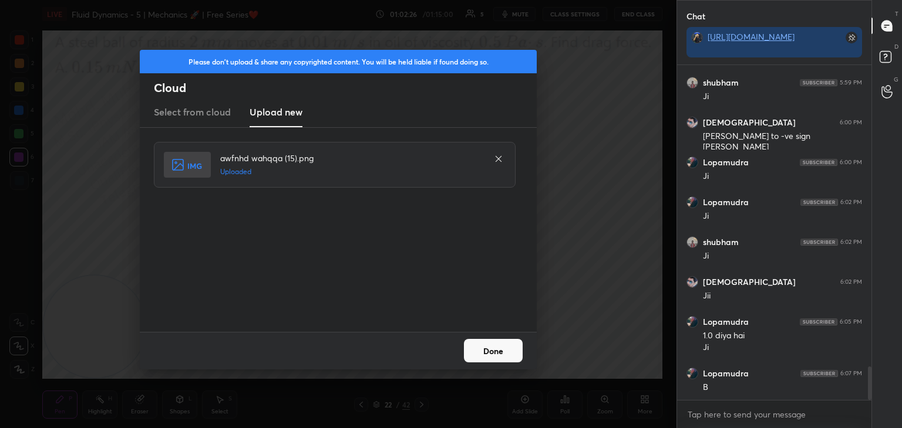
click at [495, 353] on button "Done" at bounding box center [493, 350] width 59 height 23
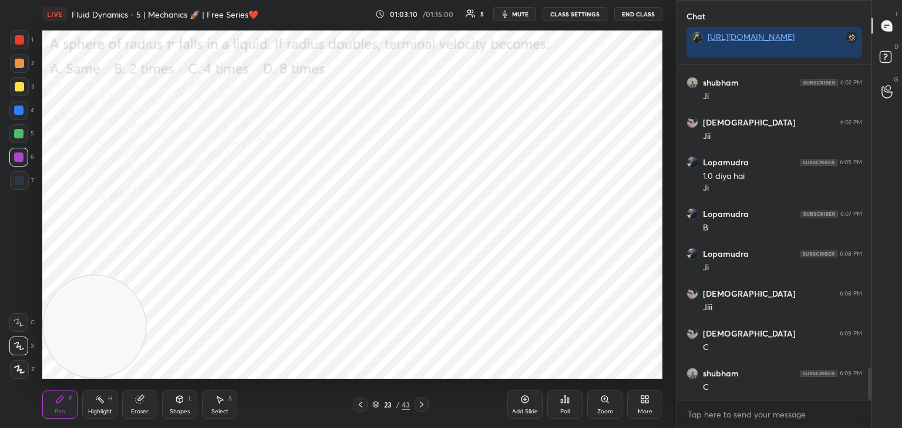
scroll to position [3221, 0]
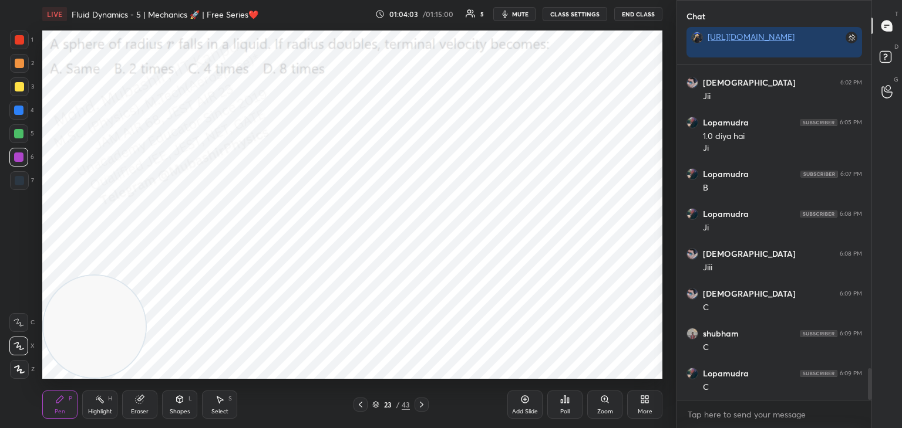
click at [207, 46] on div "LIVE Fluid Dynamics - 5 | Mechanics 🚀 | Free Series❤️ 01:04:03 / 01:15:00 5 mut…" at bounding box center [352, 214] width 629 height 428
drag, startPoint x: 17, startPoint y: 106, endPoint x: 31, endPoint y: 113, distance: 15.7
click at [17, 110] on div at bounding box center [18, 110] width 9 height 9
drag, startPoint x: 17, startPoint y: 66, endPoint x: 42, endPoint y: 65, distance: 24.7
click at [18, 65] on div at bounding box center [19, 63] width 9 height 9
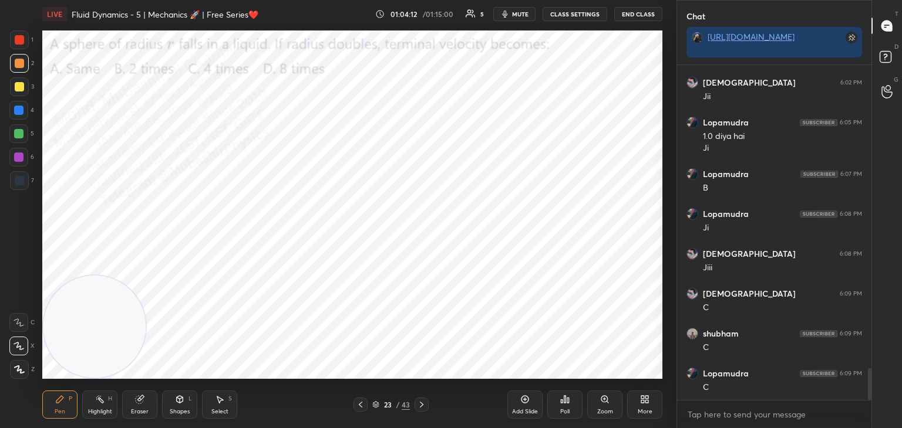
click at [643, 404] on div "More" at bounding box center [644, 405] width 35 height 28
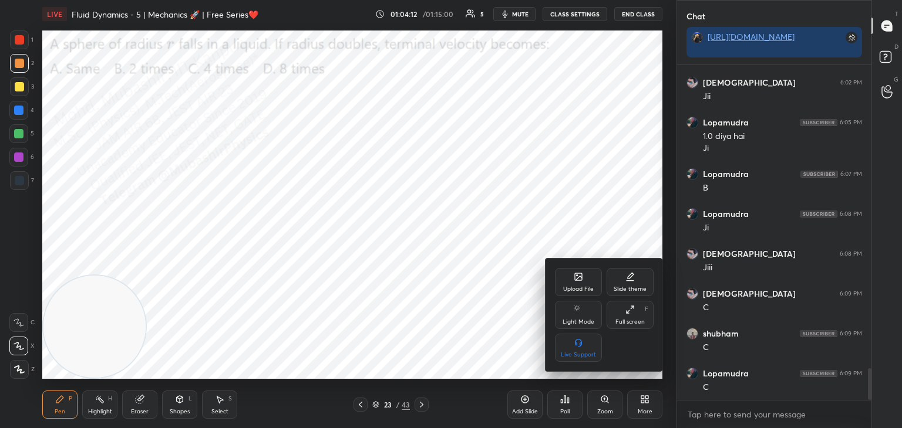
click at [585, 278] on div "Upload File" at bounding box center [578, 282] width 47 height 28
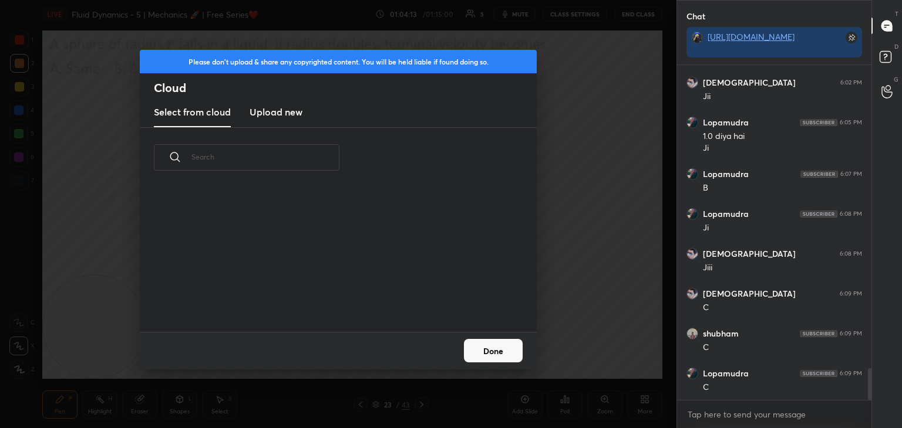
scroll to position [144, 377]
click at [284, 109] on h3 "Upload new" at bounding box center [275, 112] width 53 height 14
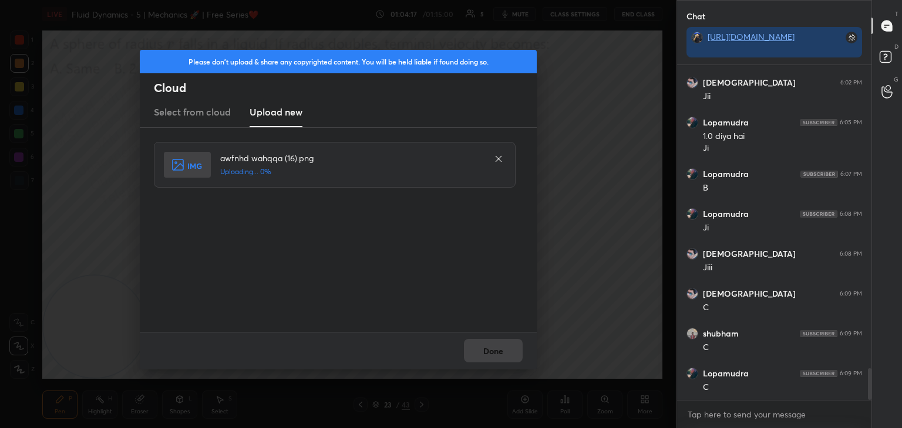
scroll to position [3261, 0]
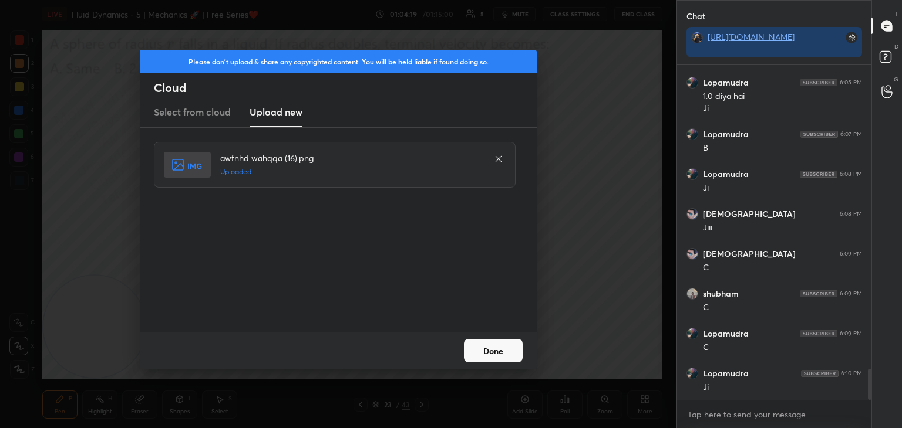
click at [491, 353] on button "Done" at bounding box center [493, 350] width 59 height 23
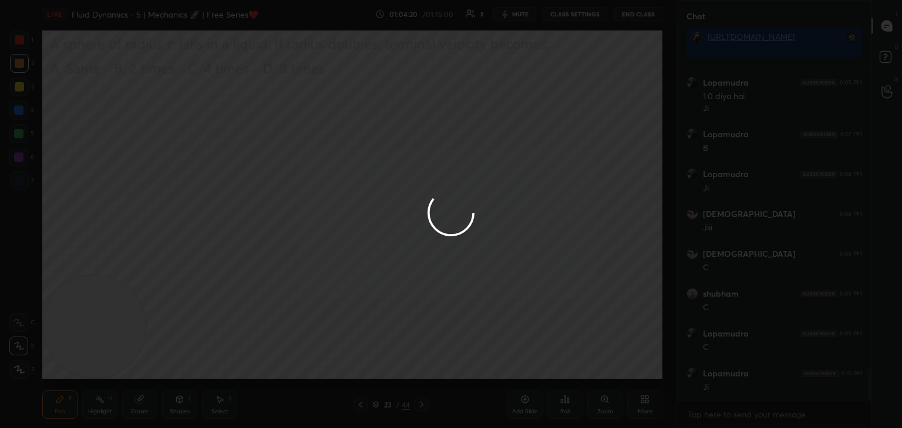
click at [106, 403] on div "Highlight H" at bounding box center [99, 405] width 35 height 28
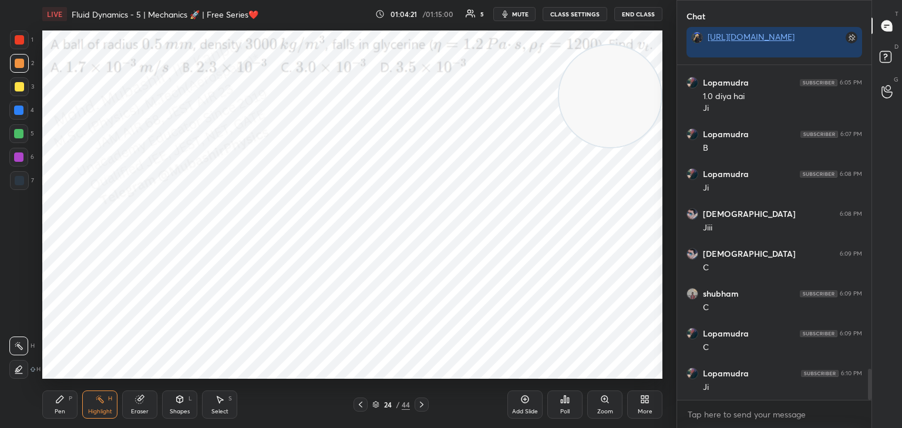
drag, startPoint x: 85, startPoint y: 325, endPoint x: 663, endPoint y: 81, distance: 627.6
click at [654, 92] on video at bounding box center [610, 96] width 102 height 102
drag, startPoint x: 617, startPoint y: 110, endPoint x: 608, endPoint y: 125, distance: 17.4
click at [613, 130] on video at bounding box center [607, 114] width 102 height 102
click at [374, 405] on icon at bounding box center [375, 404] width 7 height 7
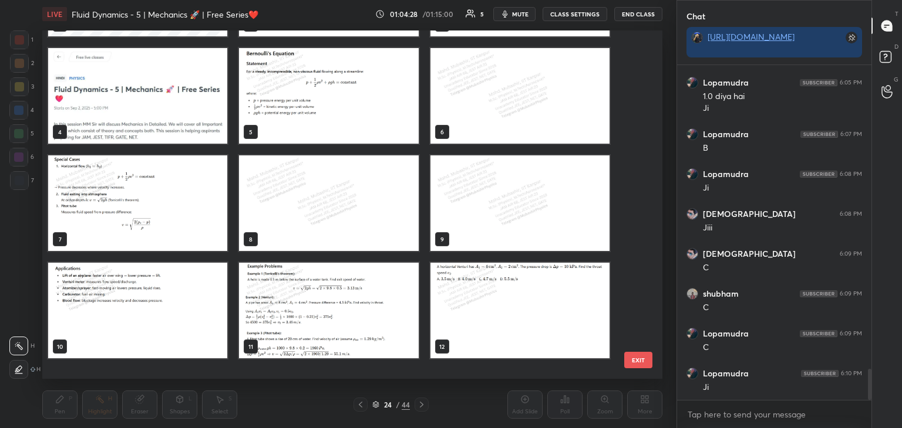
scroll to position [0, 0]
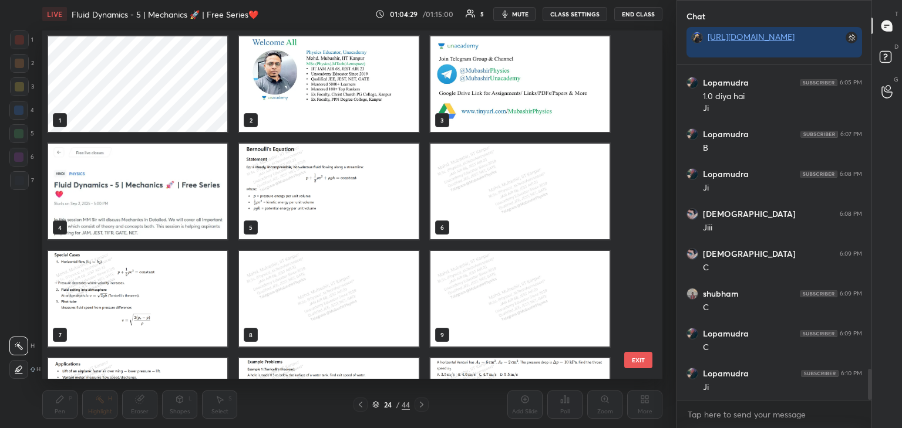
click at [148, 205] on img "grid" at bounding box center [137, 192] width 179 height 96
click at [154, 201] on img "grid" at bounding box center [137, 192] width 179 height 96
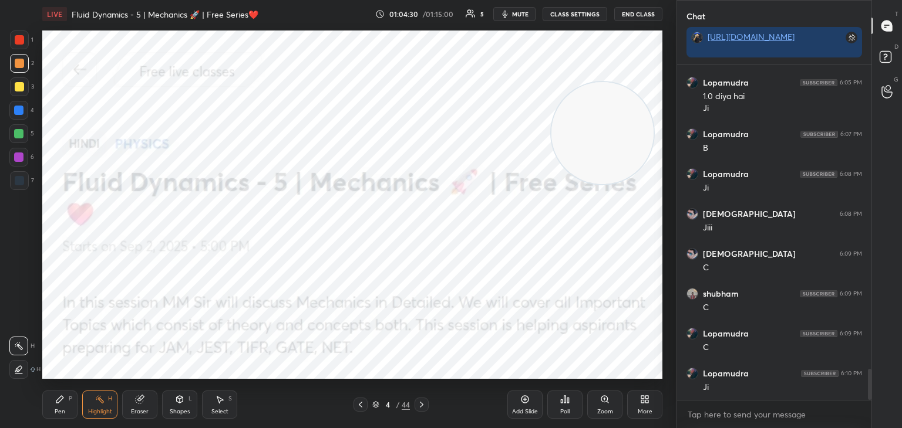
click at [655, 414] on div "More" at bounding box center [644, 405] width 35 height 28
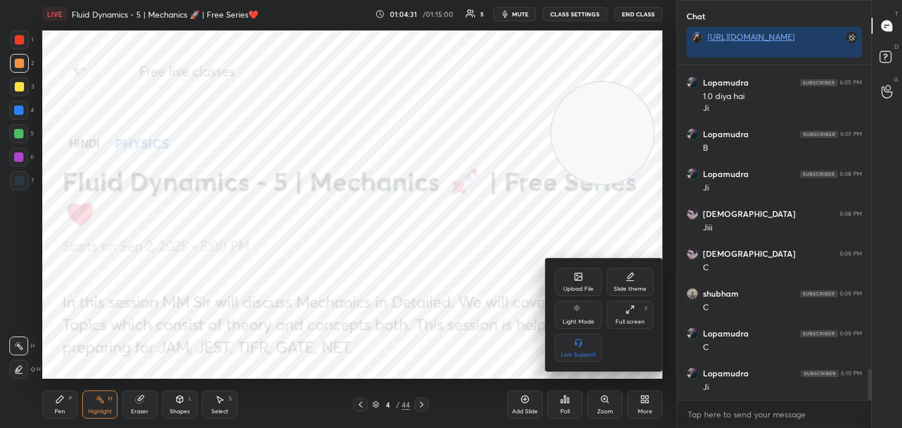
click at [580, 287] on div "Upload File" at bounding box center [578, 289] width 31 height 6
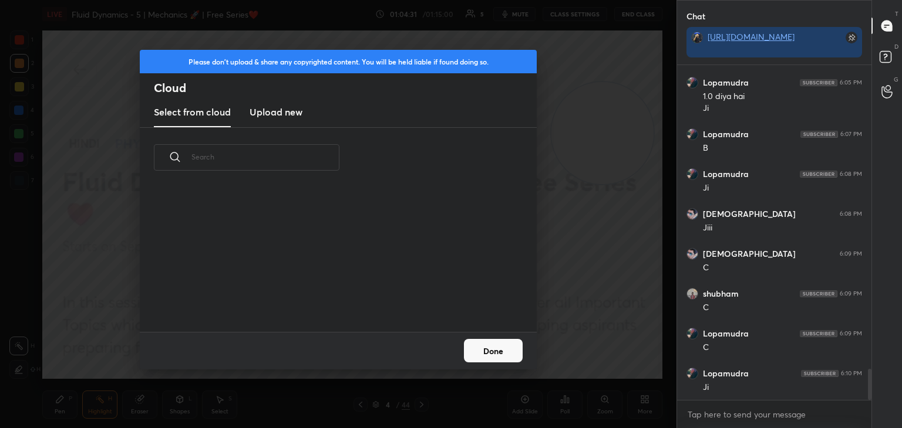
scroll to position [144, 377]
drag, startPoint x: 280, startPoint y: 109, endPoint x: 285, endPoint y: 115, distance: 8.0
click at [280, 106] on h3 "Upload new" at bounding box center [275, 112] width 53 height 14
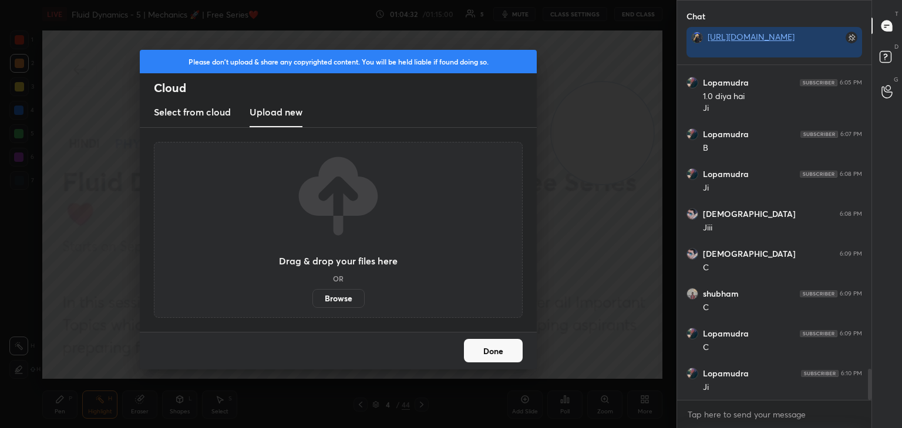
click at [330, 298] on label "Browse" at bounding box center [338, 298] width 52 height 19
click at [312, 298] on input "Browse" at bounding box center [312, 298] width 0 height 19
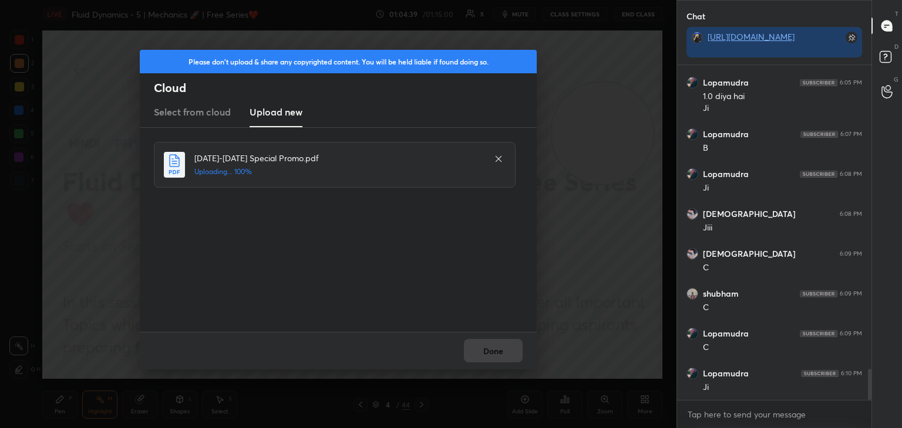
click at [493, 357] on div "Done" at bounding box center [338, 351] width 397 height 38
click at [494, 358] on button "Done" at bounding box center [493, 350] width 59 height 23
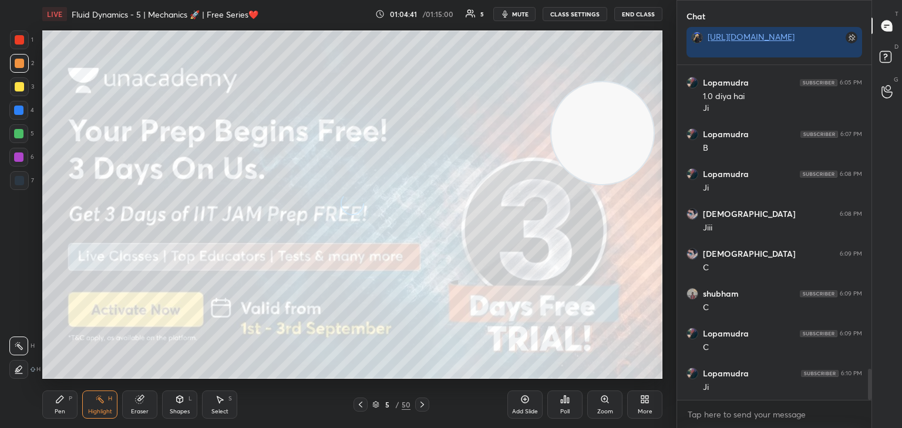
click at [52, 403] on div "Pen P" at bounding box center [59, 405] width 35 height 28
click at [15, 85] on div at bounding box center [19, 86] width 9 height 9
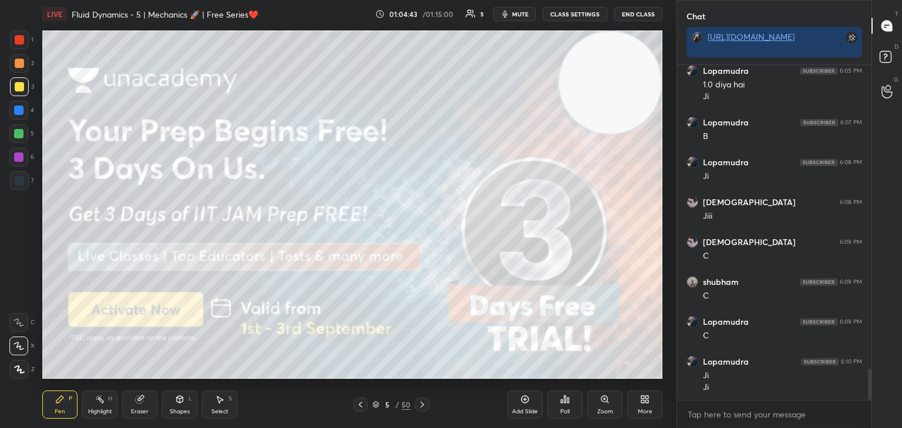
drag, startPoint x: 608, startPoint y: 167, endPoint x: 562, endPoint y: 129, distance: 59.2
click at [634, 78] on video at bounding box center [610, 83] width 102 height 102
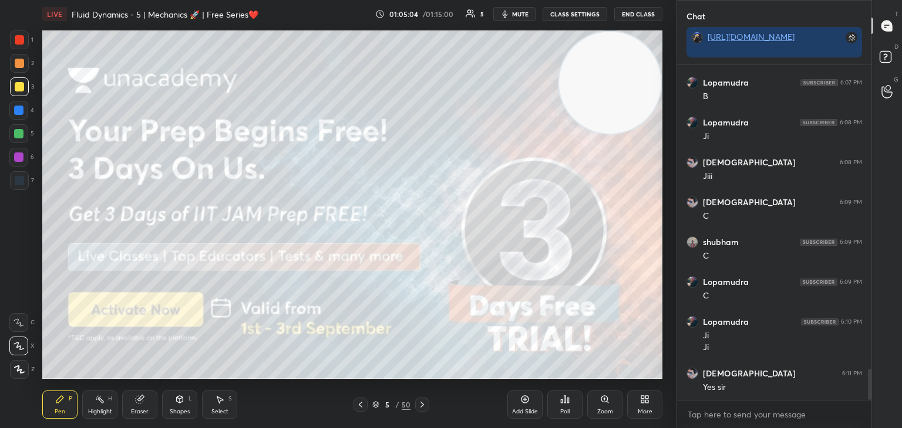
click at [92, 404] on div "Highlight H" at bounding box center [99, 405] width 35 height 28
click at [56, 407] on div "Pen P" at bounding box center [59, 405] width 35 height 28
click at [425, 404] on icon at bounding box center [421, 404] width 9 height 9
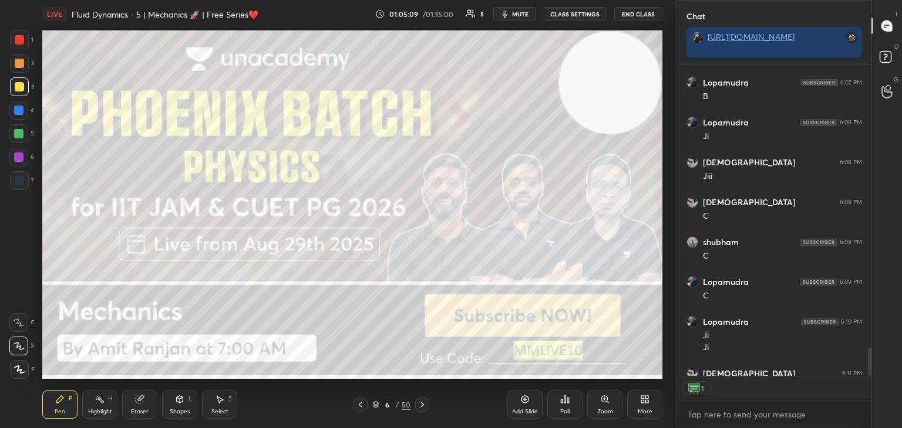
scroll to position [4, 4]
click at [419, 404] on icon at bounding box center [421, 404] width 9 height 9
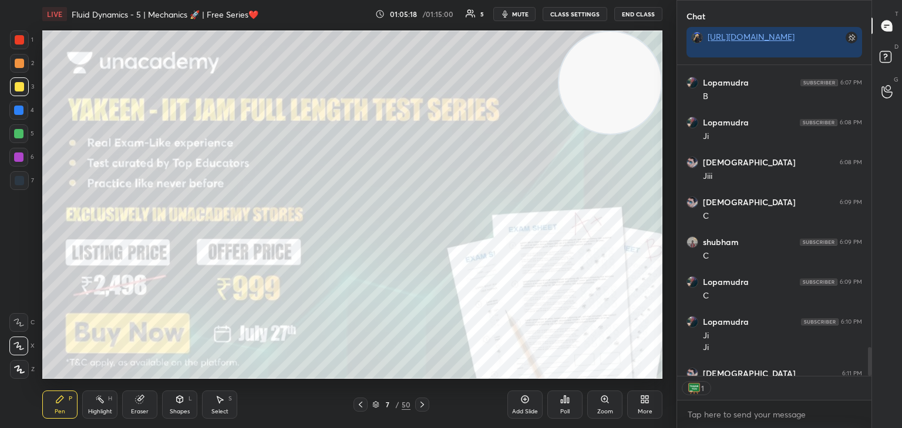
click at [425, 412] on div "Pen P Highlight H Eraser Shapes L Select S 7 / 50 Add Slide Poll Zoom More" at bounding box center [352, 405] width 620 height 47
click at [421, 404] on icon at bounding box center [421, 404] width 9 height 9
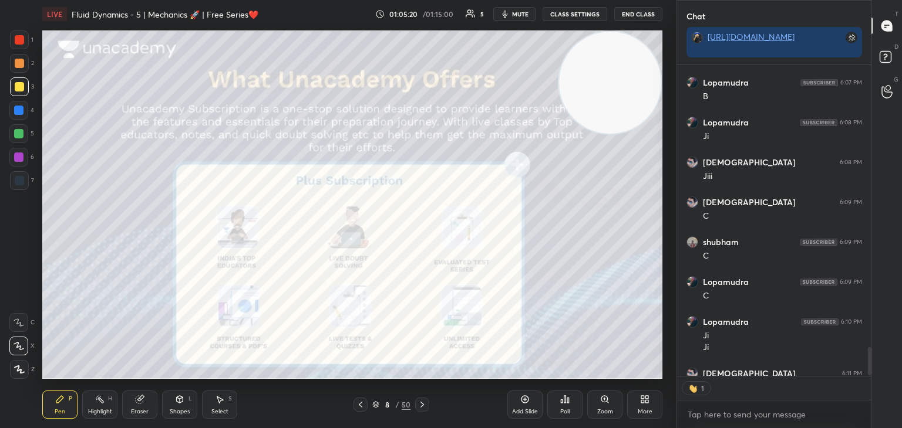
click at [423, 407] on icon at bounding box center [421, 404] width 9 height 9
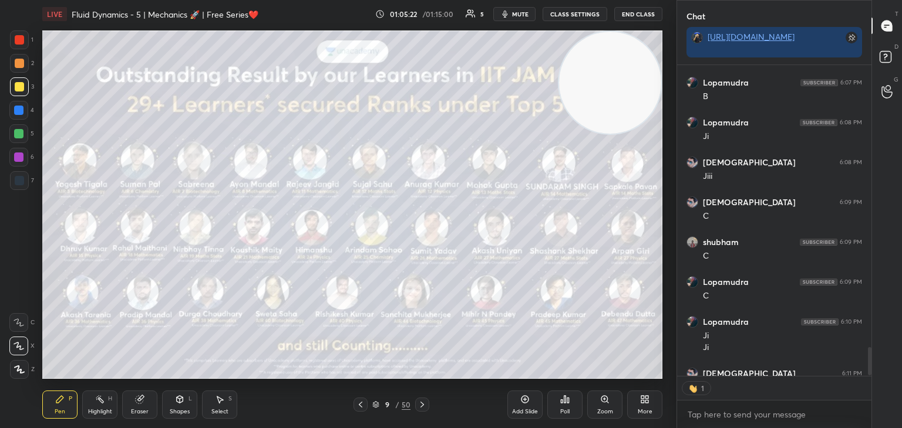
click at [357, 406] on icon at bounding box center [360, 404] width 9 height 9
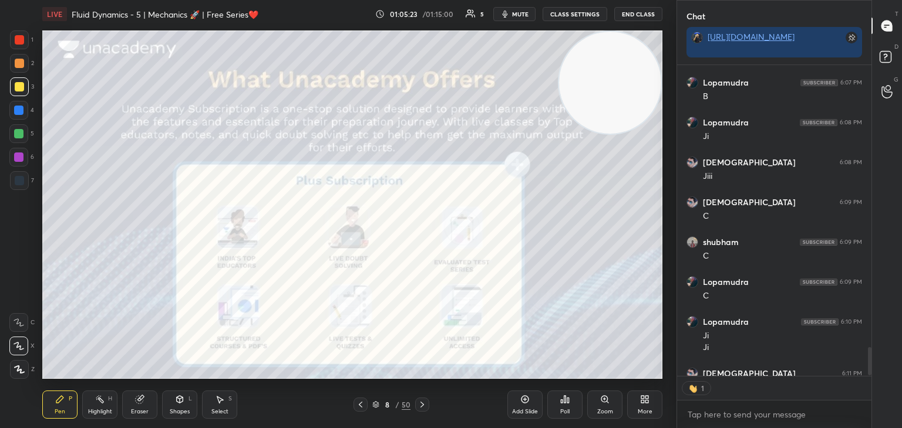
click at [12, 45] on div at bounding box center [19, 40] width 19 height 19
click at [419, 404] on icon at bounding box center [421, 404] width 9 height 9
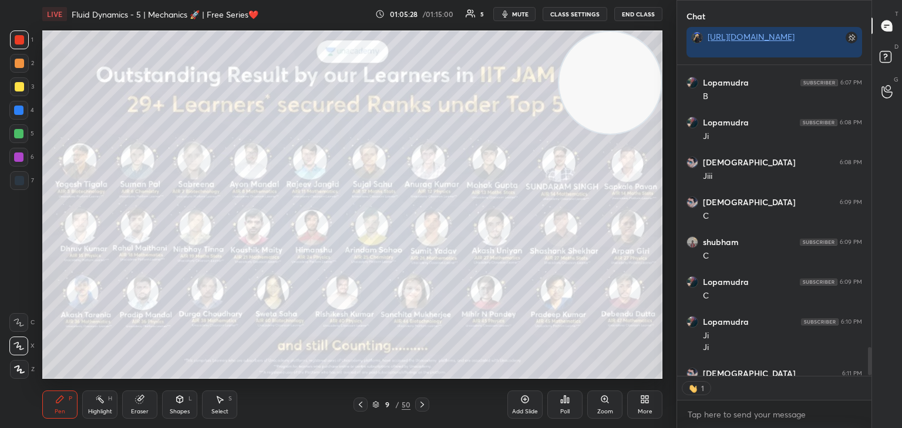
click at [419, 406] on icon at bounding box center [421, 404] width 9 height 9
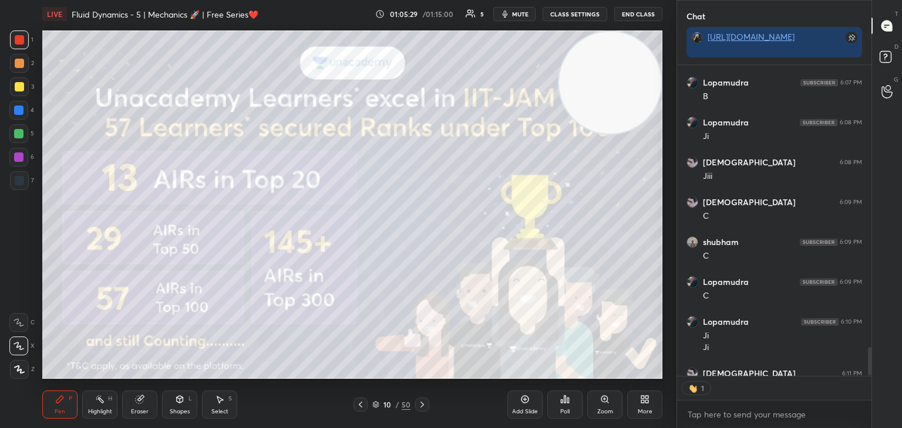
click at [10, 90] on div at bounding box center [19, 86] width 19 height 19
click at [418, 405] on icon at bounding box center [421, 404] width 9 height 9
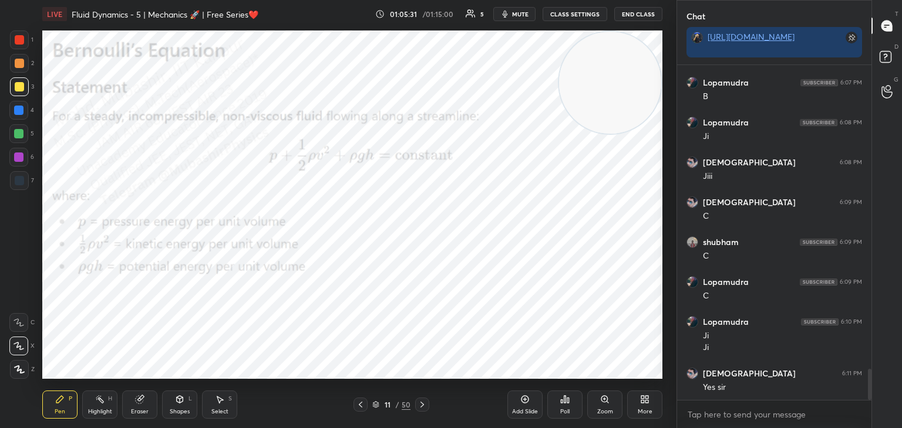
drag, startPoint x: 427, startPoint y: 400, endPoint x: 421, endPoint y: 401, distance: 6.0
click at [426, 400] on div at bounding box center [422, 405] width 14 height 14
click at [420, 401] on div at bounding box center [422, 405] width 14 height 14
click at [417, 404] on icon at bounding box center [421, 404] width 9 height 9
click at [417, 405] on icon at bounding box center [421, 404] width 9 height 9
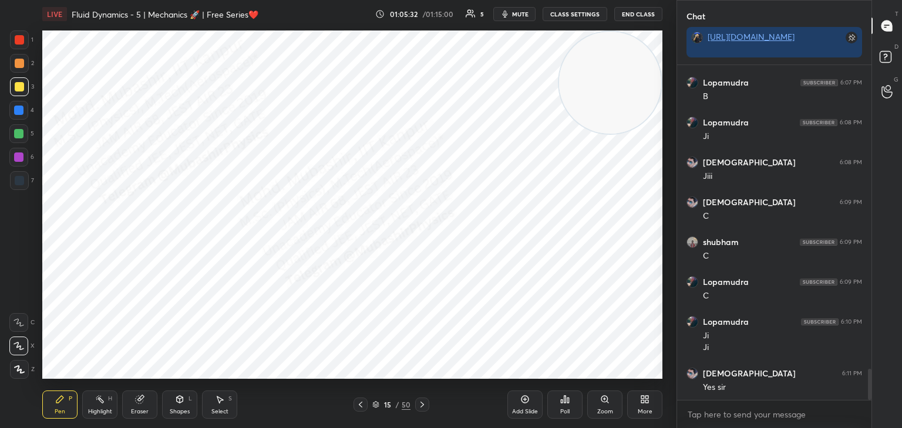
click at [416, 406] on div at bounding box center [422, 405] width 14 height 14
click at [417, 407] on icon at bounding box center [421, 404] width 9 height 9
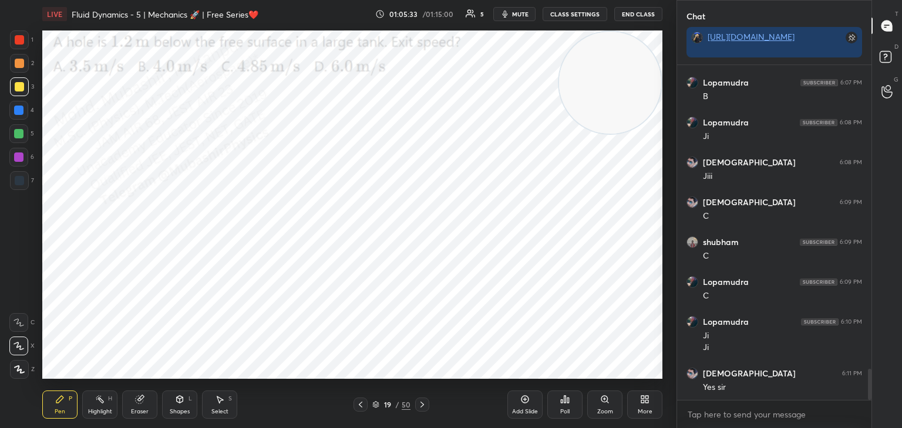
click at [417, 407] on icon at bounding box center [421, 404] width 9 height 9
click at [417, 406] on icon at bounding box center [421, 404] width 9 height 9
click at [416, 406] on div at bounding box center [422, 405] width 14 height 14
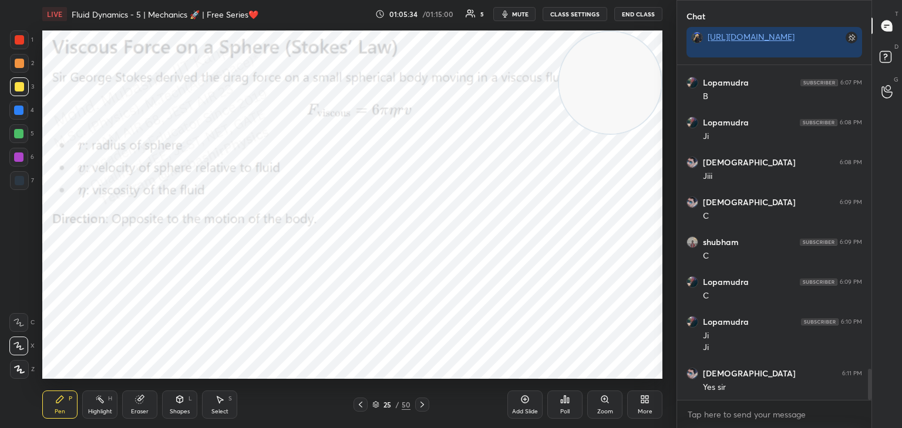
click at [416, 406] on div at bounding box center [422, 405] width 14 height 14
click at [417, 407] on icon at bounding box center [421, 404] width 9 height 9
click at [415, 407] on div at bounding box center [422, 405] width 14 height 14
click at [417, 407] on icon at bounding box center [421, 404] width 9 height 9
click at [418, 407] on icon at bounding box center [421, 404] width 9 height 9
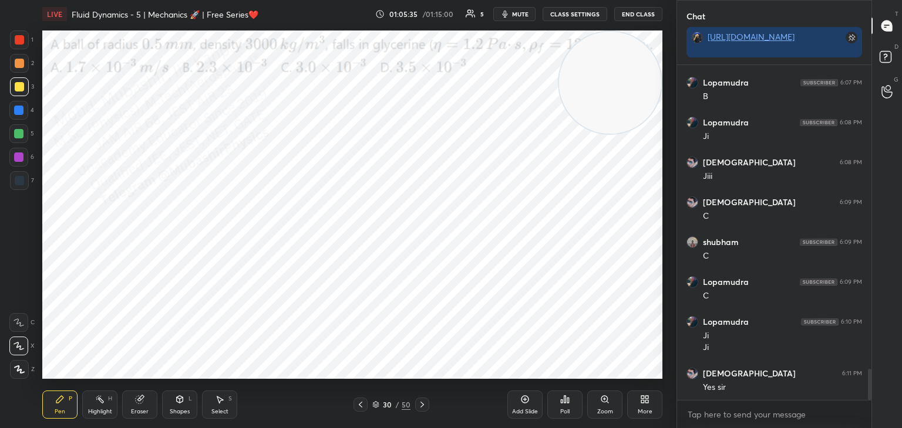
click at [423, 402] on icon at bounding box center [421, 404] width 9 height 9
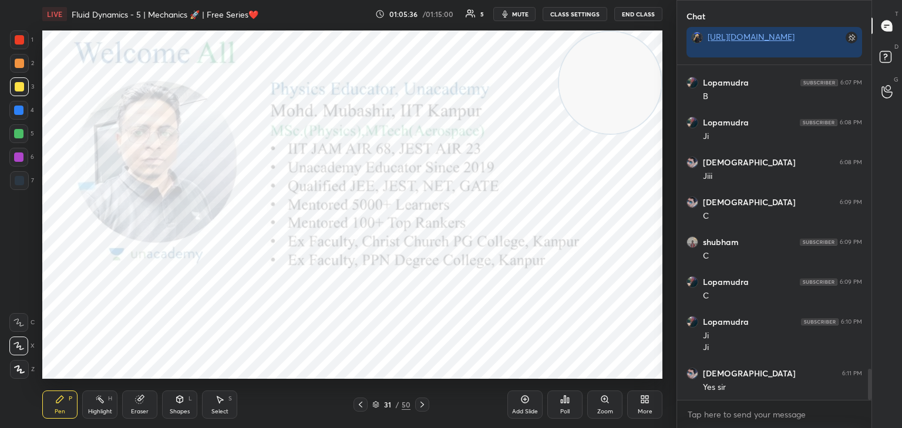
click at [360, 405] on icon at bounding box center [360, 404] width 9 height 9
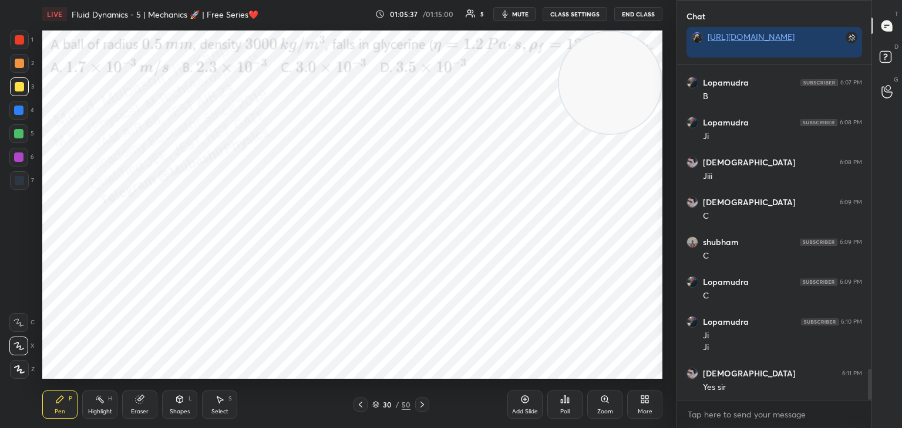
click at [106, 405] on div "Highlight H" at bounding box center [99, 405] width 35 height 28
drag, startPoint x: 603, startPoint y: 117, endPoint x: 636, endPoint y: 337, distance: 222.0
click at [651, 343] on video at bounding box center [610, 308] width 102 height 102
click at [54, 405] on div "Pen P" at bounding box center [59, 405] width 35 height 28
click at [16, 117] on div at bounding box center [18, 110] width 19 height 19
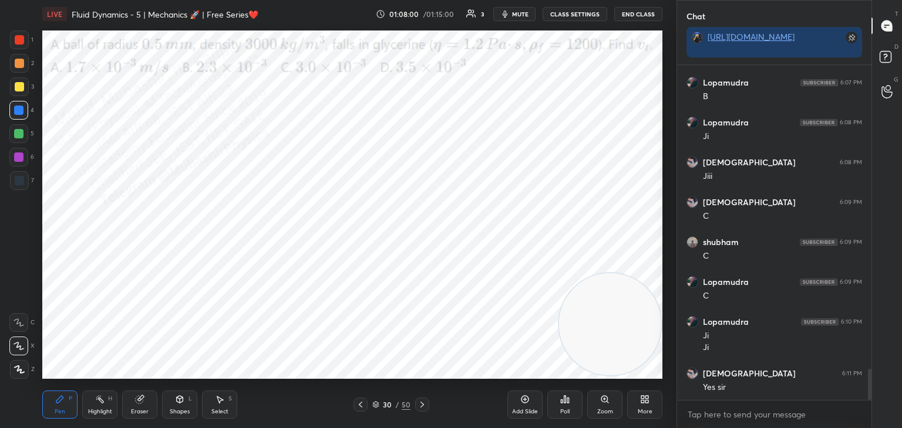
click at [357, 403] on icon at bounding box center [360, 404] width 9 height 9
click at [360, 400] on div at bounding box center [360, 405] width 14 height 14
click at [356, 400] on div at bounding box center [360, 405] width 14 height 14
click at [357, 400] on div at bounding box center [360, 405] width 14 height 14
click at [420, 402] on icon at bounding box center [421, 404] width 9 height 9
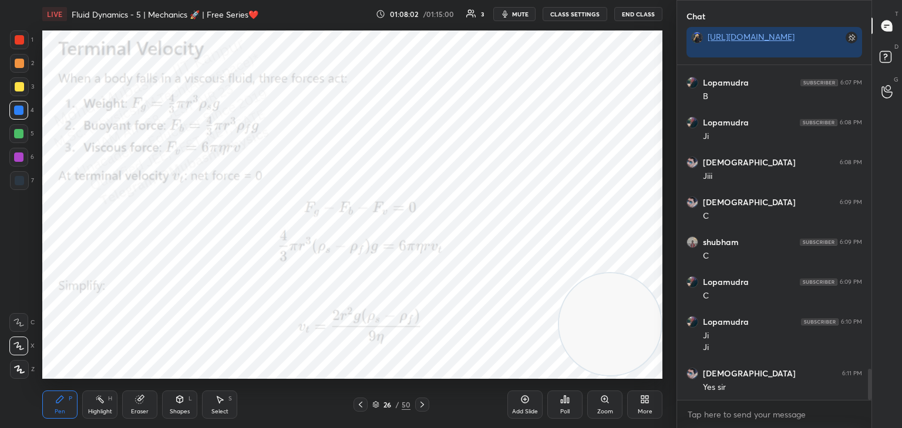
click at [421, 400] on icon at bounding box center [421, 404] width 9 height 9
click at [423, 400] on icon at bounding box center [421, 404] width 9 height 9
drag, startPoint x: 418, startPoint y: 403, endPoint x: 418, endPoint y: 383, distance: 19.4
click at [418, 400] on div at bounding box center [422, 405] width 14 height 14
click at [425, 402] on icon at bounding box center [421, 404] width 9 height 9
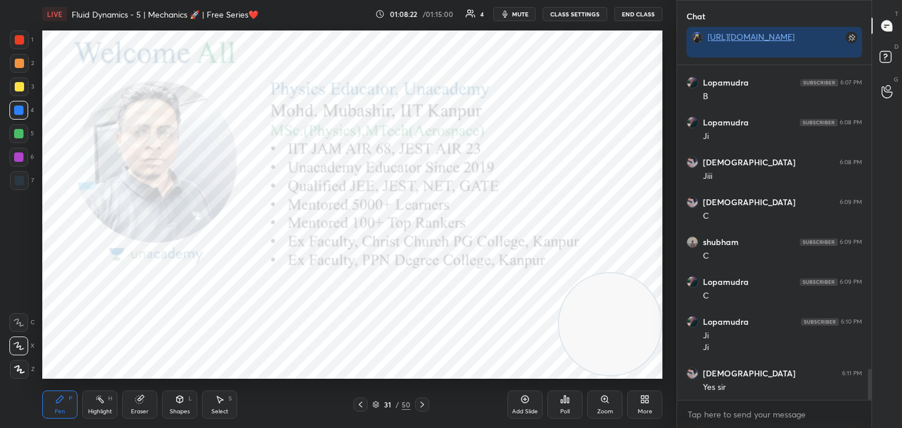
click at [362, 404] on icon at bounding box center [360, 404] width 9 height 9
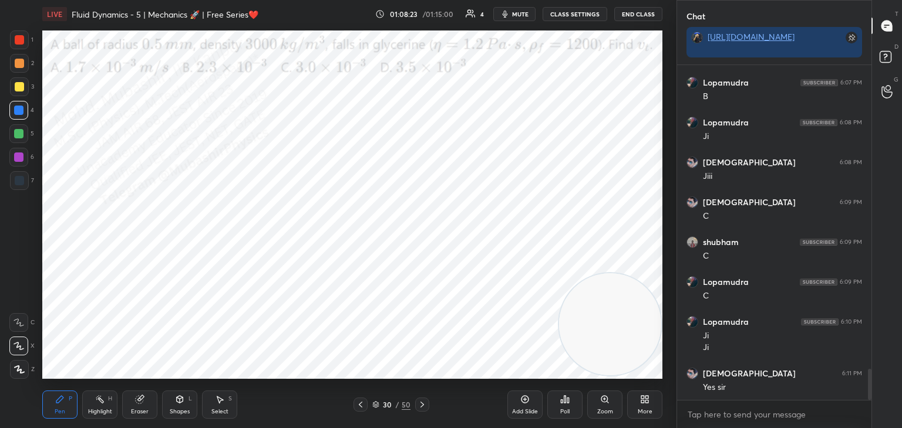
click at [643, 400] on icon at bounding box center [642, 401] width 3 height 3
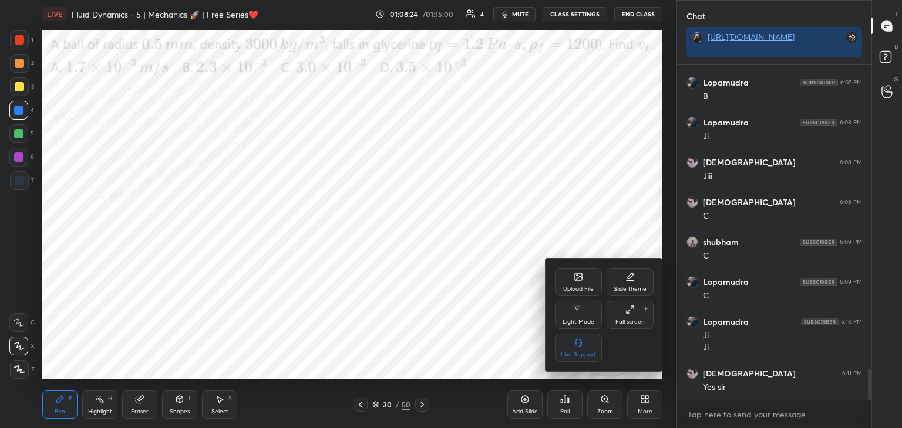
click at [578, 280] on icon at bounding box center [578, 278] width 6 height 4
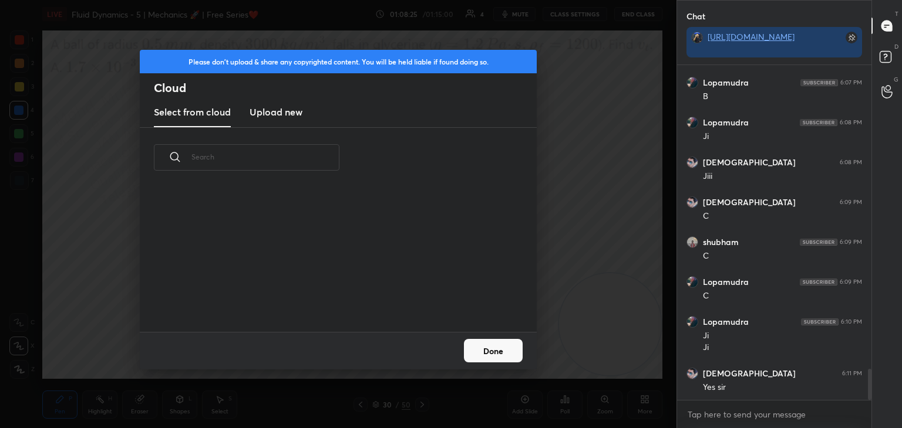
drag, startPoint x: 276, startPoint y: 110, endPoint x: 291, endPoint y: 124, distance: 20.8
click at [275, 113] on h3 "Upload new" at bounding box center [275, 112] width 53 height 14
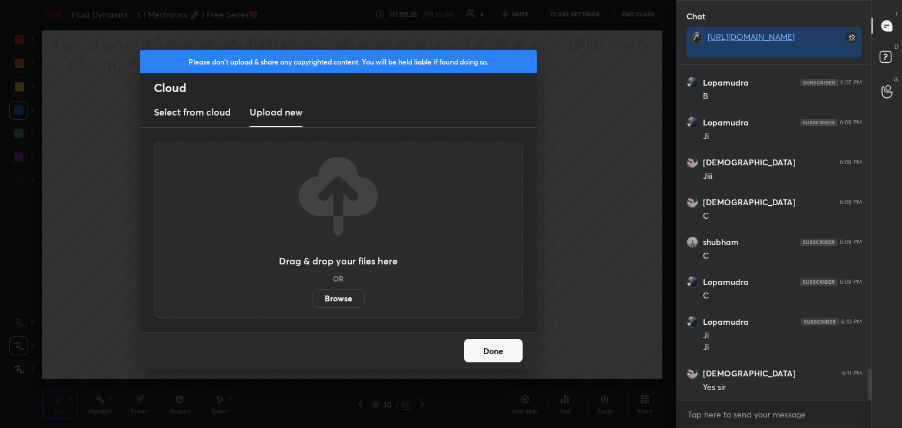
click at [338, 296] on label "Browse" at bounding box center [338, 298] width 52 height 19
click at [312, 296] on input "Browse" at bounding box center [312, 298] width 0 height 19
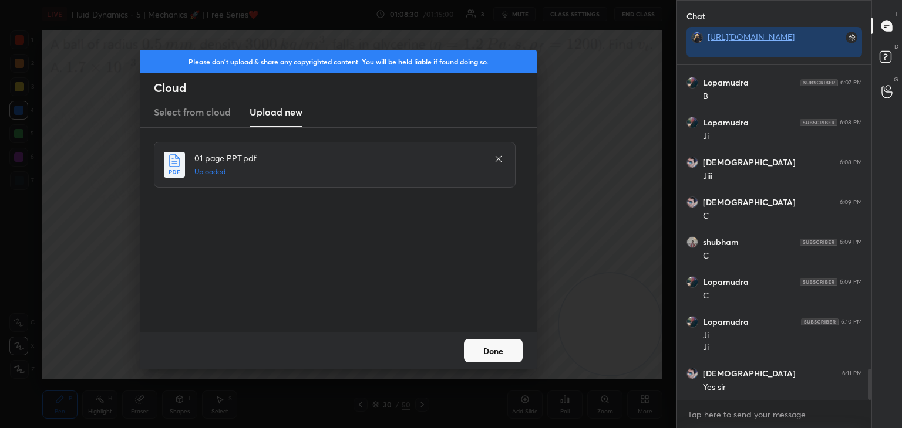
click at [501, 353] on button "Done" at bounding box center [493, 350] width 59 height 23
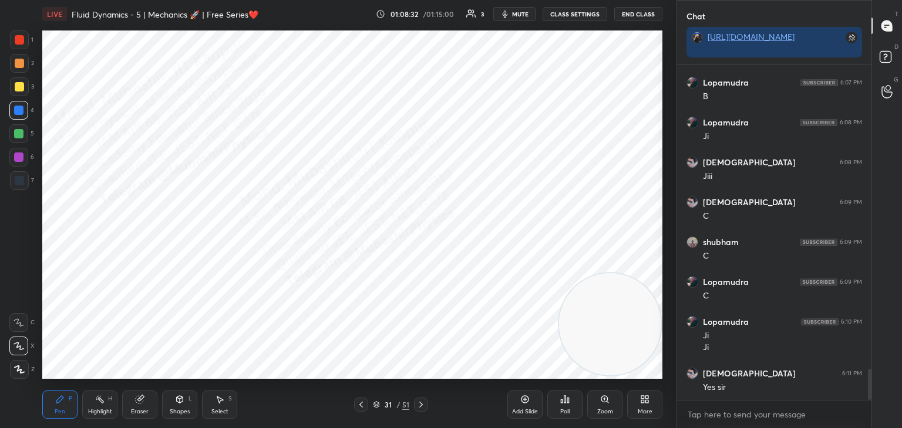
drag, startPoint x: 19, startPoint y: 38, endPoint x: 31, endPoint y: 45, distance: 13.9
click at [18, 40] on div at bounding box center [19, 39] width 9 height 9
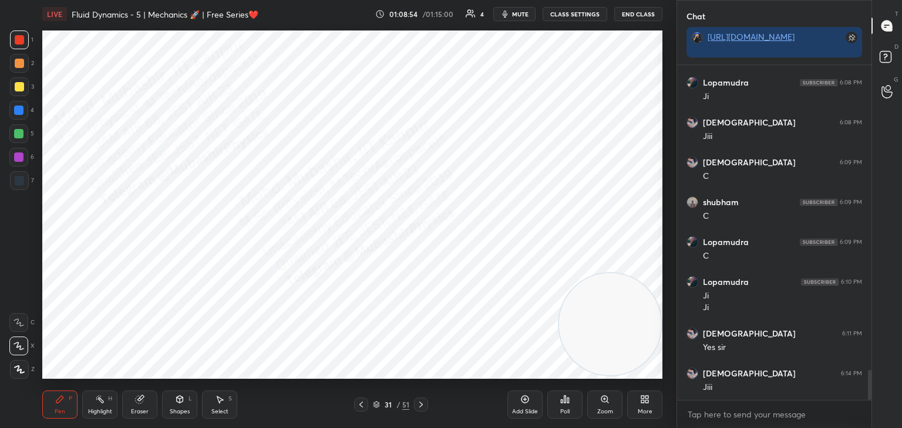
scroll to position [3393, 0]
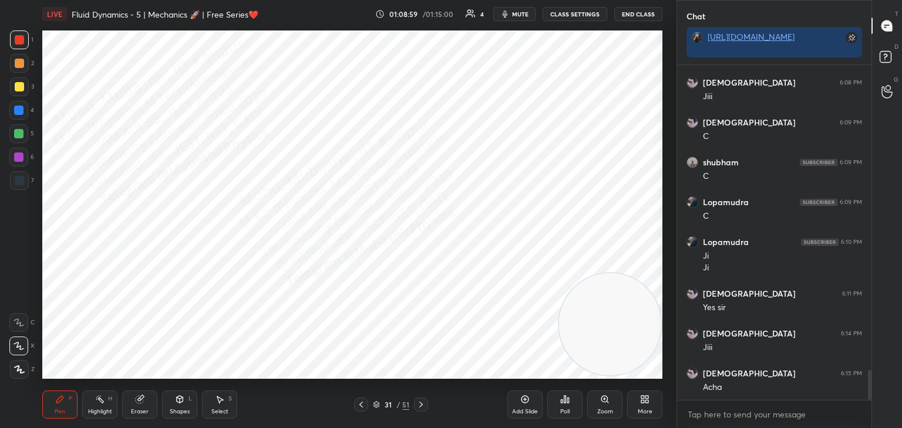
drag, startPoint x: 16, startPoint y: 111, endPoint x: 28, endPoint y: 114, distance: 12.1
click at [17, 111] on div at bounding box center [18, 110] width 9 height 9
click at [94, 401] on div "Highlight H" at bounding box center [99, 405] width 35 height 28
click at [641, 14] on button "End Class" at bounding box center [638, 14] width 48 height 14
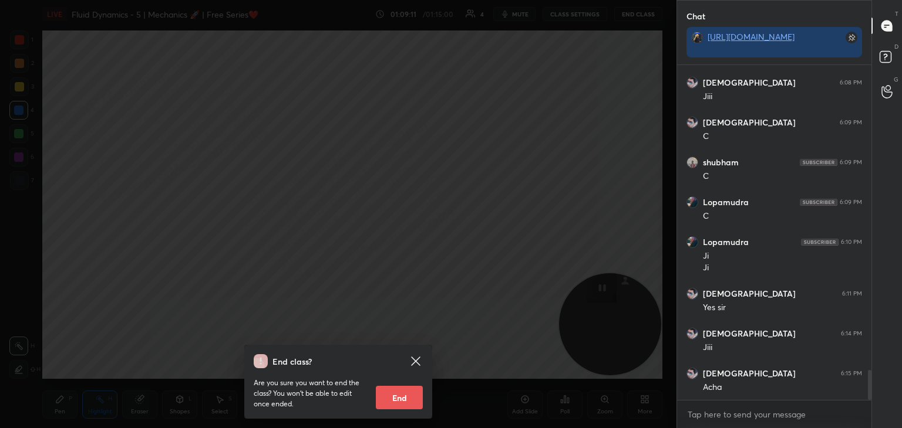
click at [409, 399] on button "End" at bounding box center [399, 397] width 47 height 23
type textarea "x"
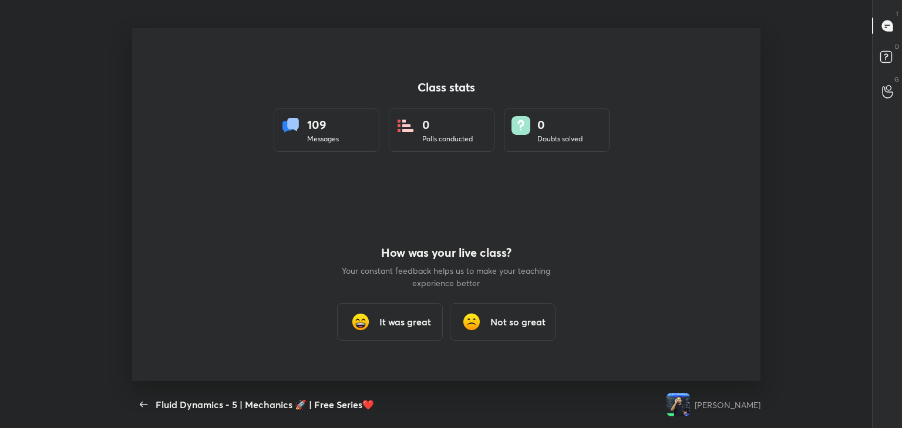
scroll to position [0, 0]
